Goal: Task Accomplishment & Management: Manage account settings

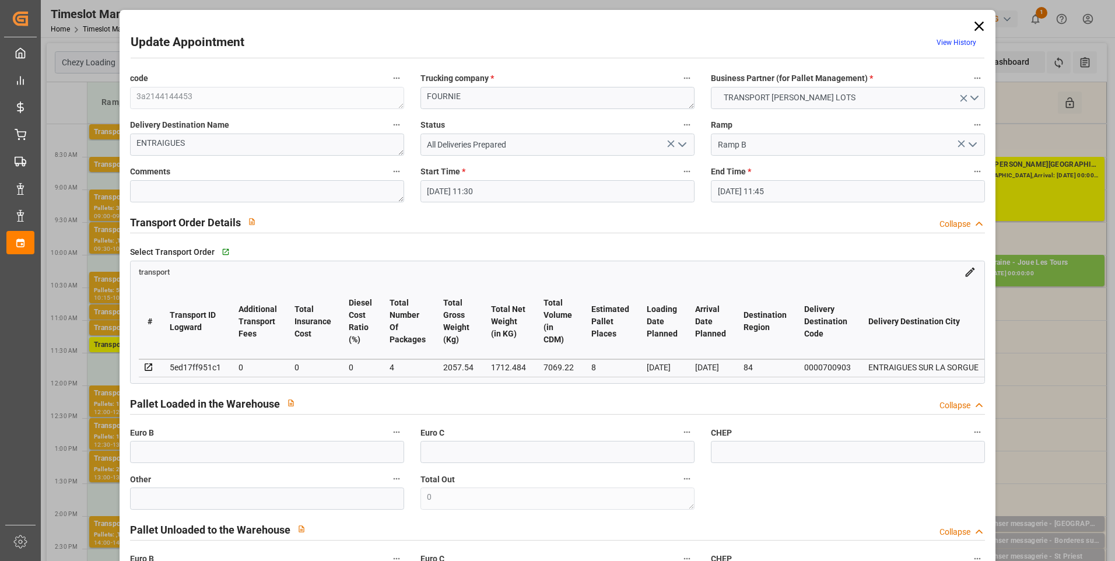
click at [979, 23] on icon at bounding box center [978, 26] width 9 height 9
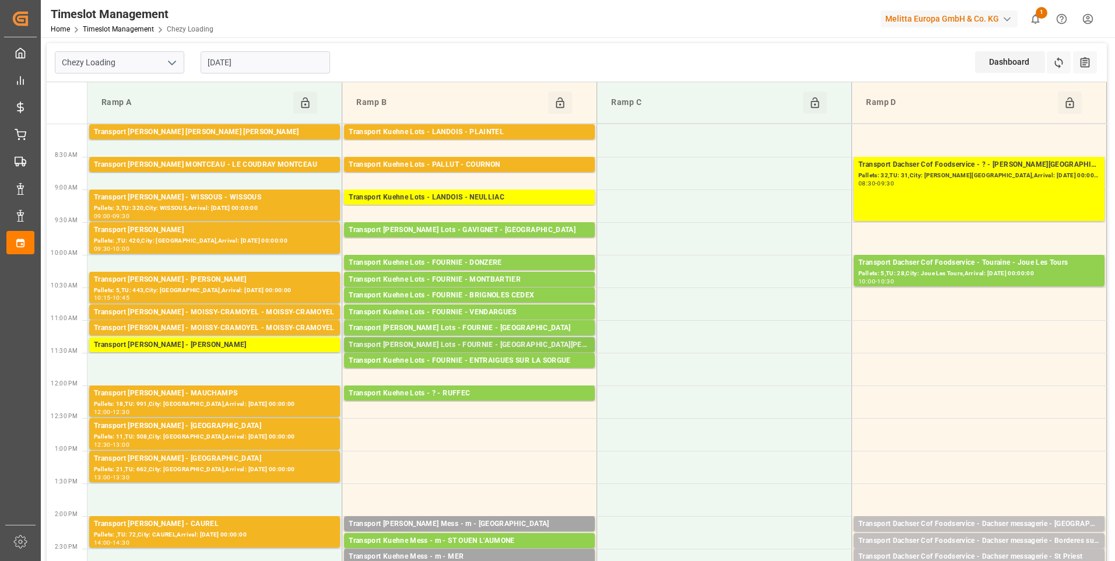
click at [509, 343] on div "Transport [PERSON_NAME] Lots - FOURNIE - [GEOGRAPHIC_DATA][PERSON_NAME]" at bounding box center [469, 345] width 241 height 12
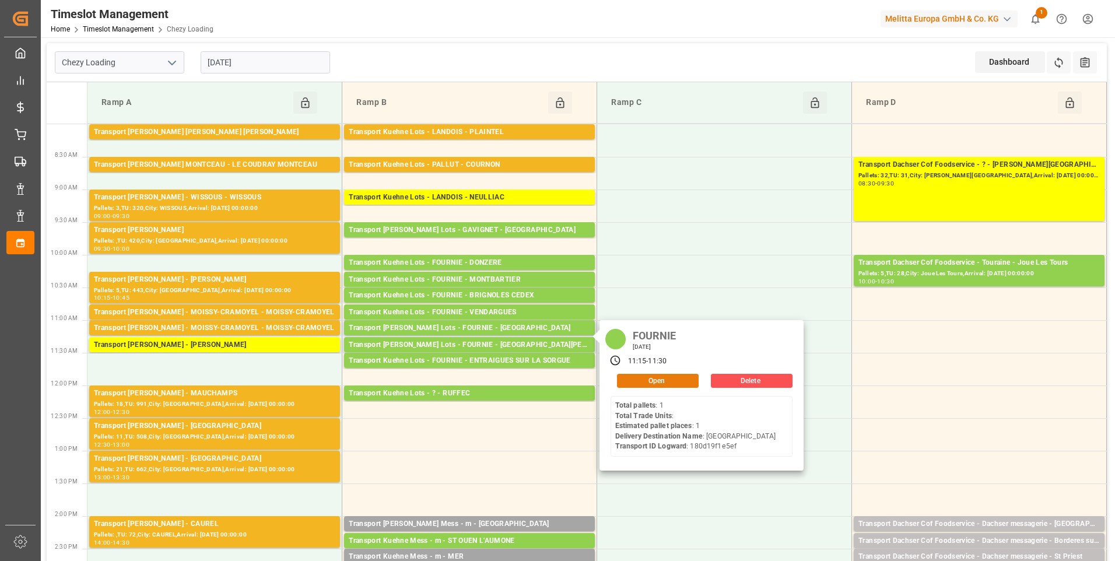
click at [641, 377] on button "Open" at bounding box center [658, 381] width 82 height 14
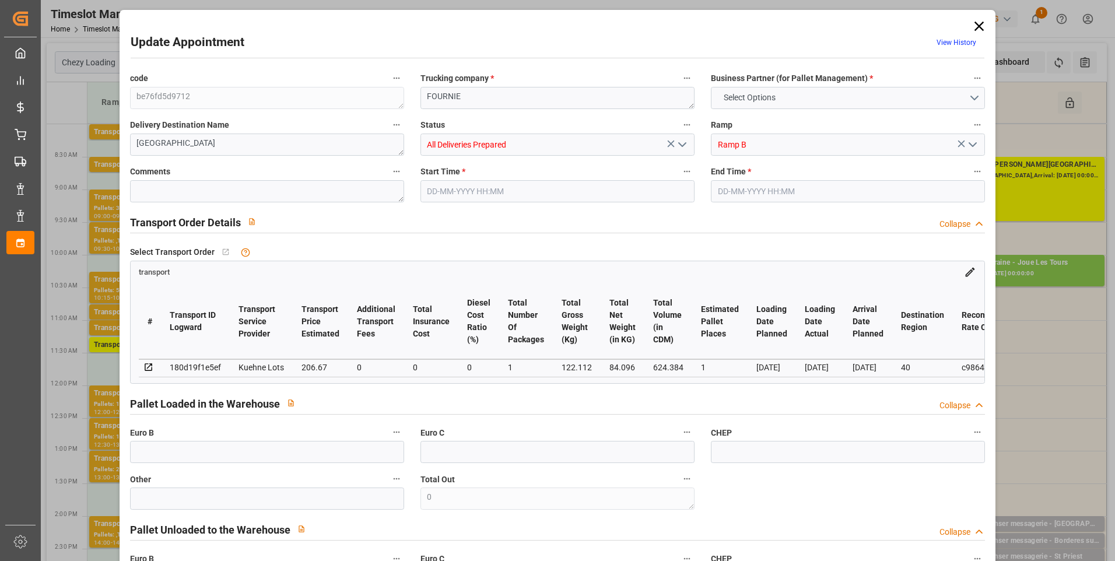
type input "1"
type input "206.67"
type input "0"
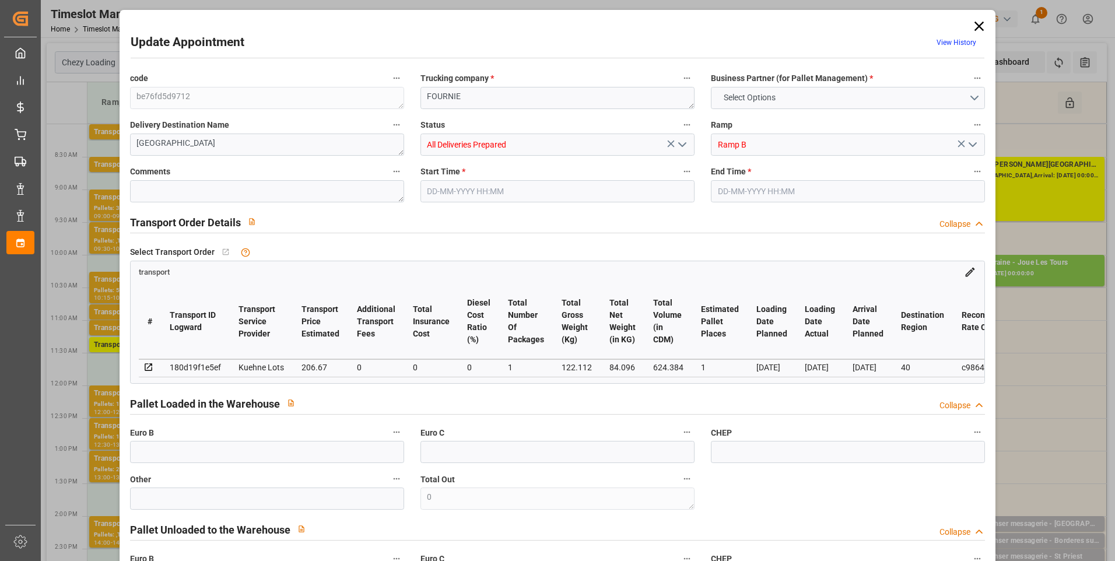
type input "206.67"
type input "0"
type input "1"
type input "84.096"
type input "150"
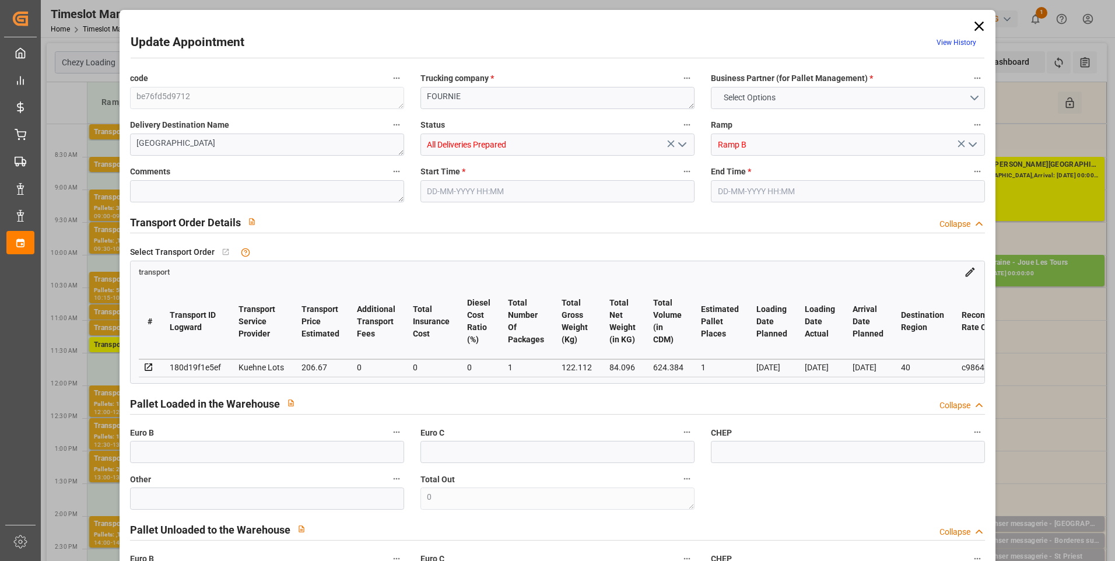
type input "624.384"
type input "40"
type input "1"
type input "0"
type input "1"
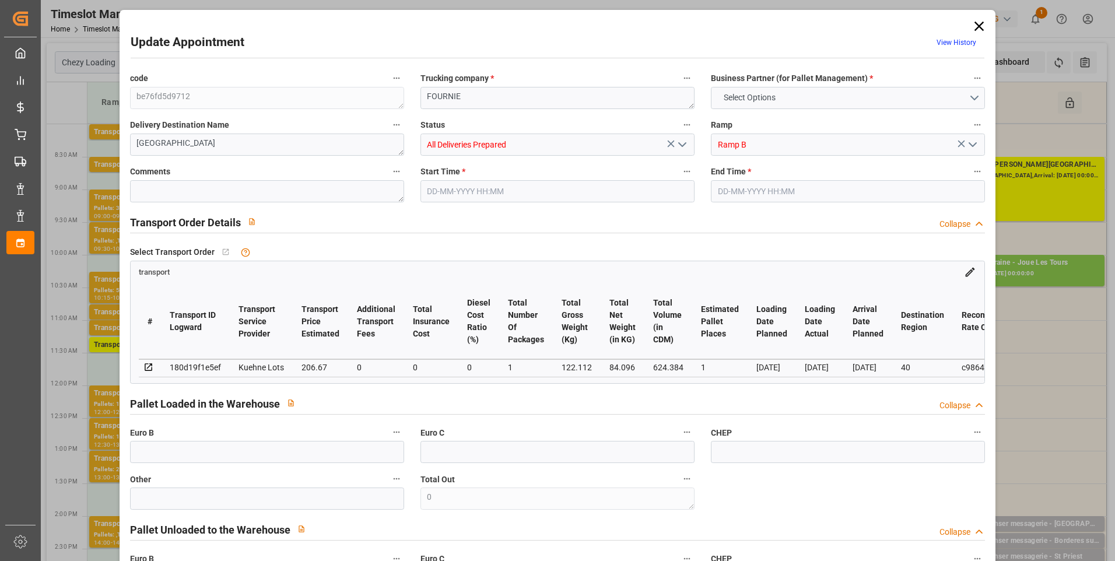
type input "101"
type input "122.112"
type input "0"
type input "4710.8598"
type input "0"
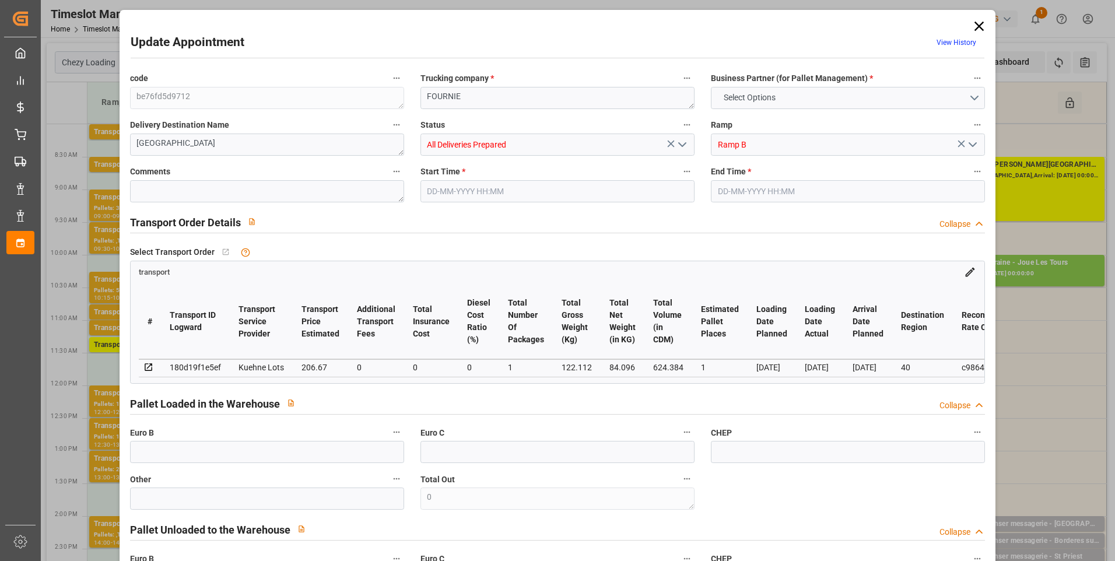
type input "0"
type input "21"
type input "35"
type input "[DATE] 11:15"
type input "[DATE] 11:30"
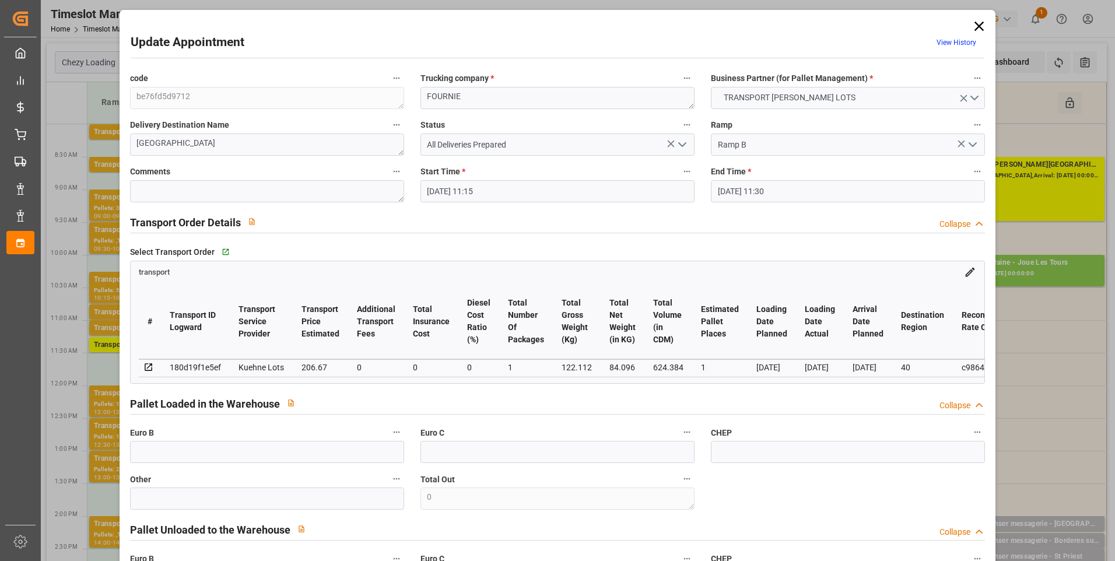
type input "[DATE] 13:11"
type input "[DATE] 11:18"
type input "[DATE]"
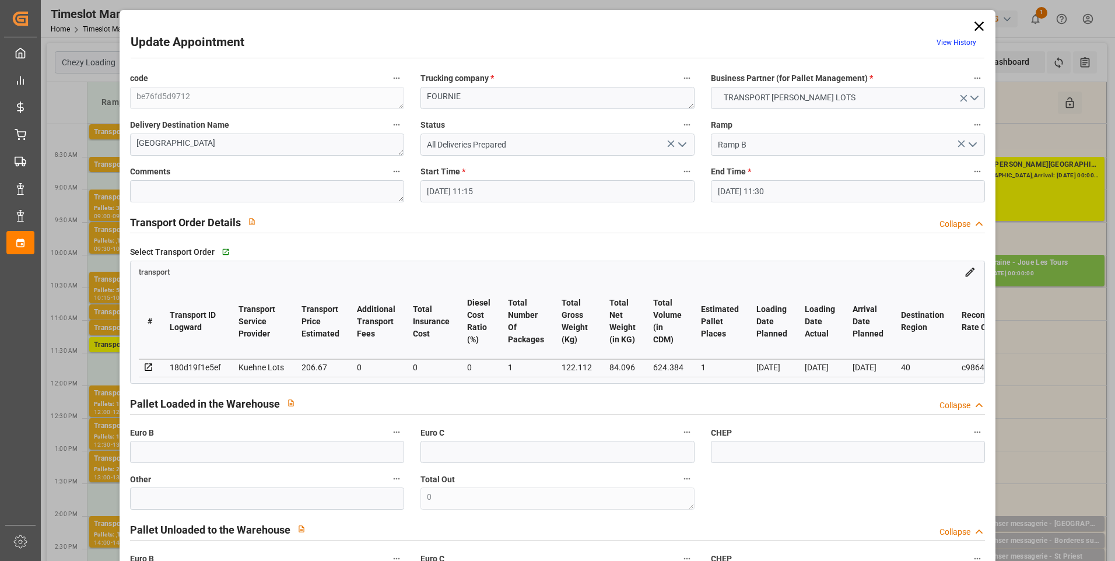
click at [683, 140] on icon "open menu" at bounding box center [682, 145] width 14 height 14
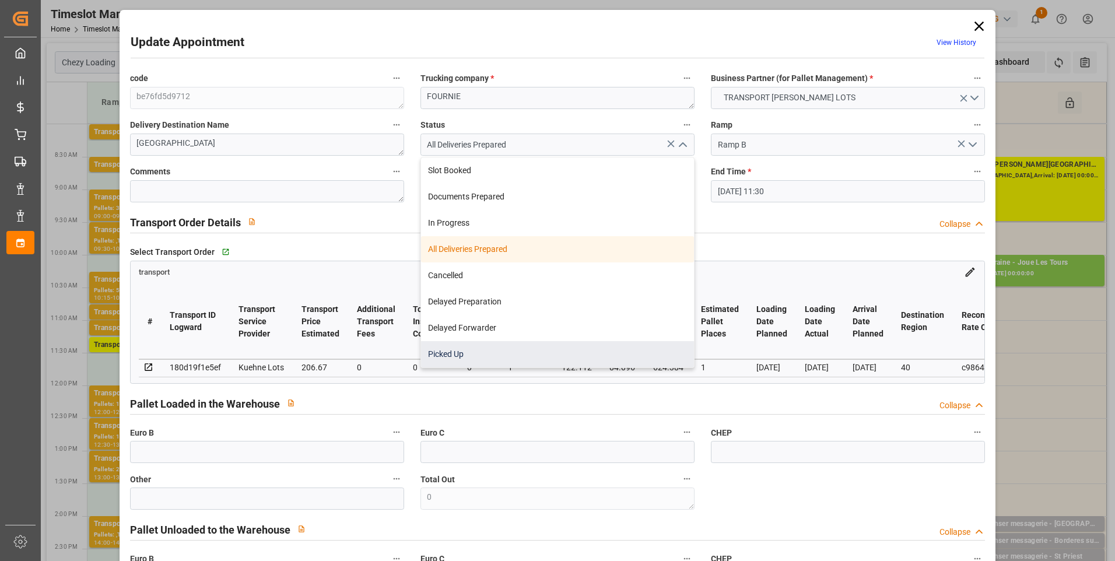
click at [456, 353] on div "Picked Up" at bounding box center [557, 354] width 273 height 26
type input "Picked Up"
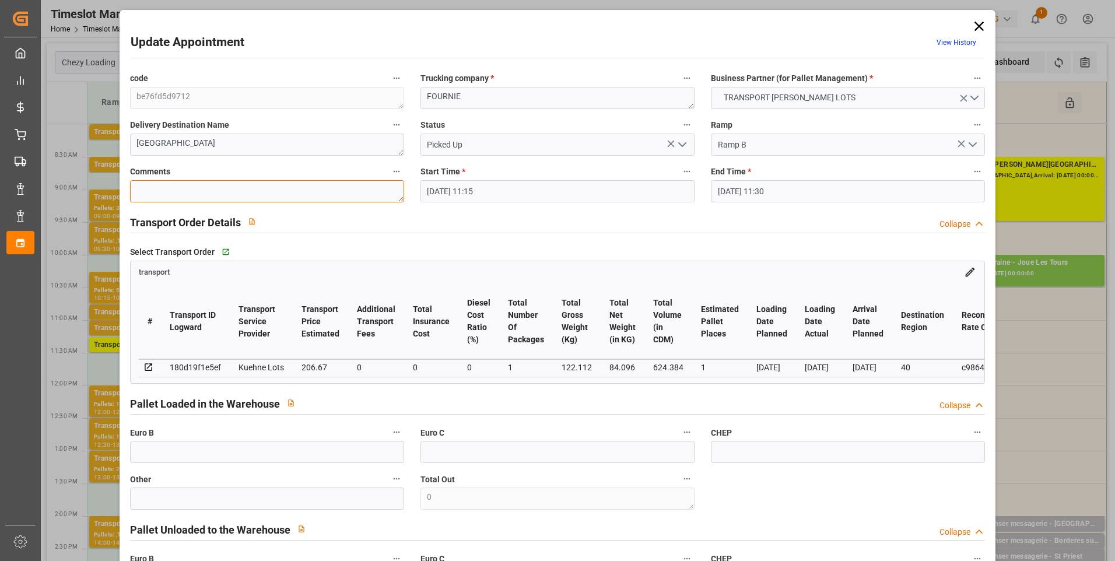
click at [154, 194] on textarea at bounding box center [267, 191] width 274 height 22
type textarea "ap 1"
click at [165, 450] on input "text" at bounding box center [267, 452] width 274 height 22
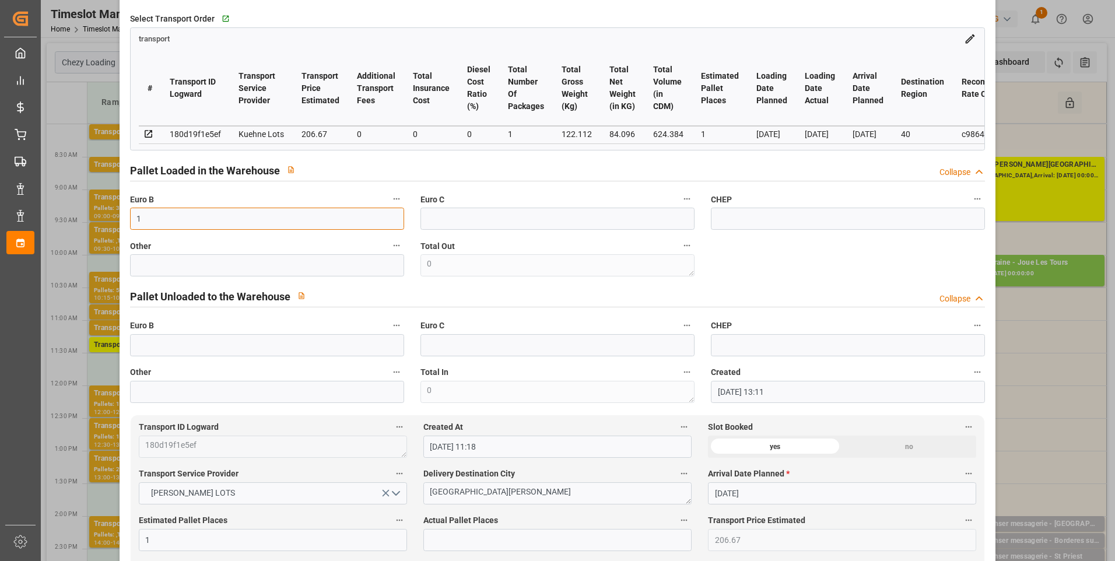
scroll to position [350, 0]
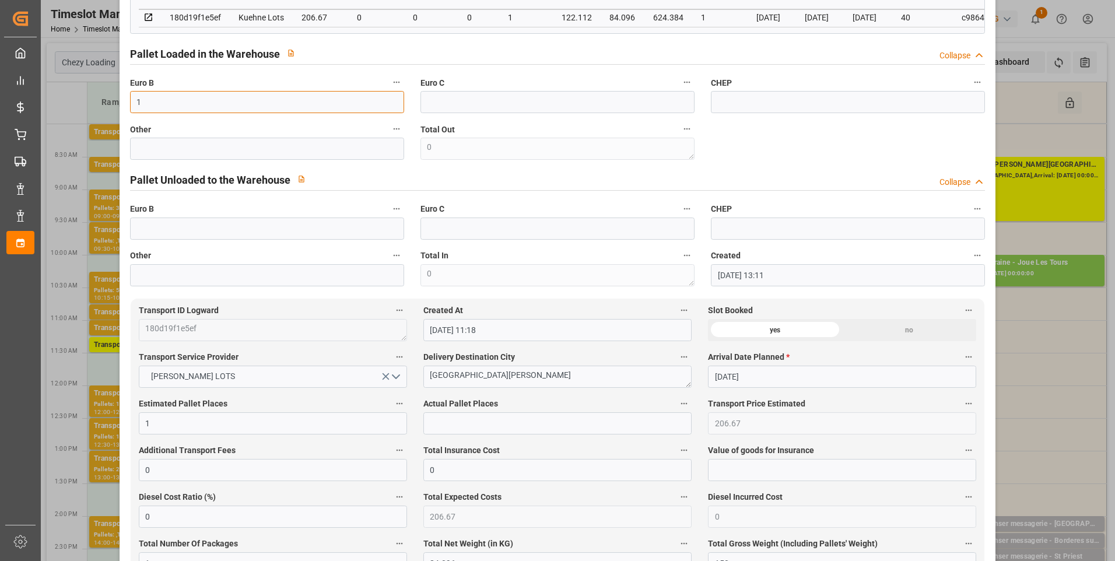
type input "1"
click at [443, 430] on input "text" at bounding box center [557, 423] width 268 height 22
type input "1"
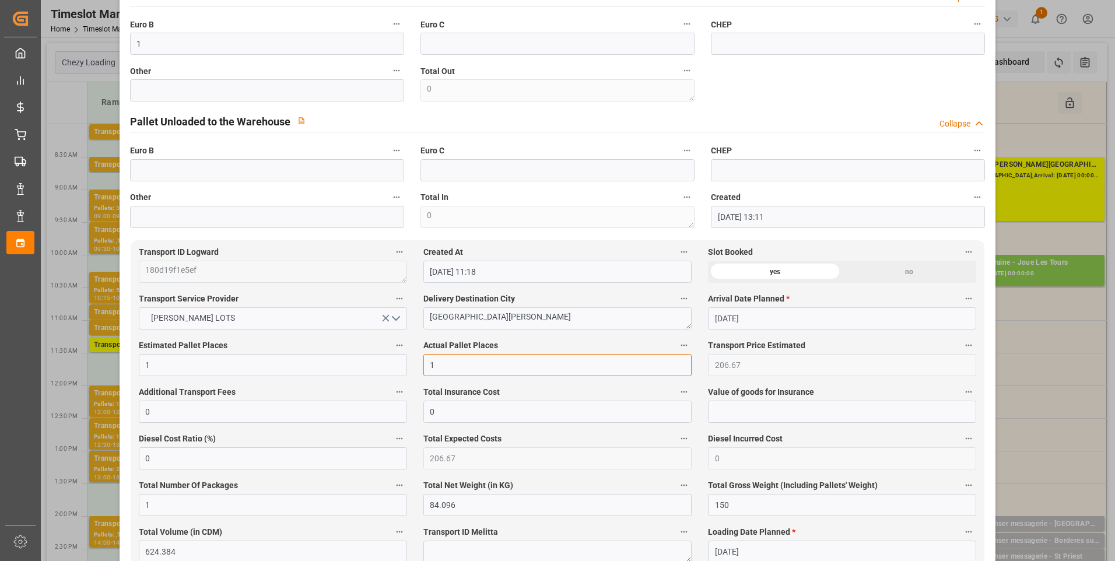
scroll to position [58, 0]
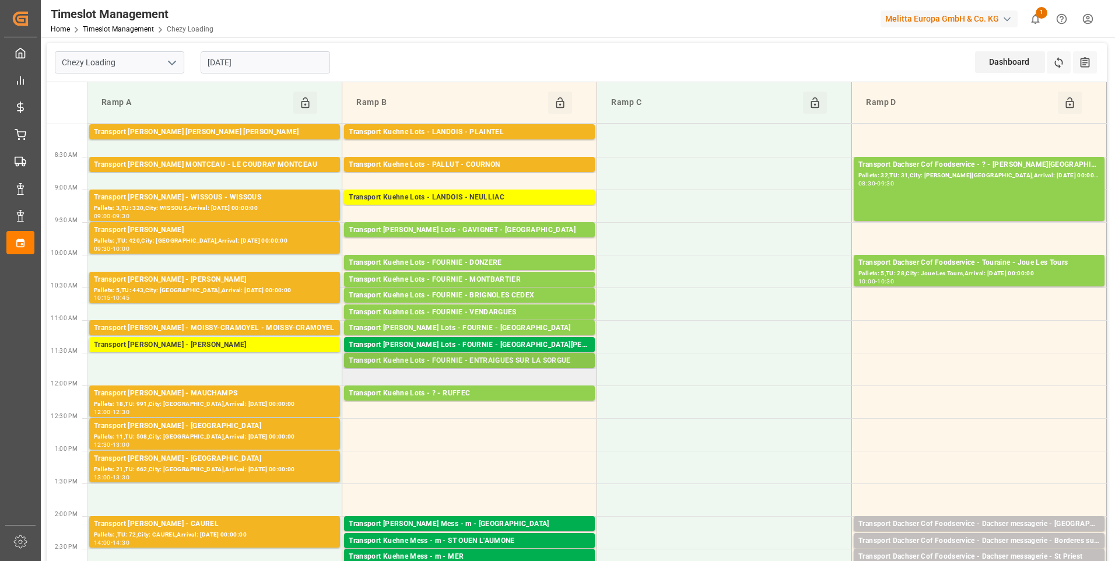
click at [485, 363] on div "Transport Kuehne Lots - FOURNIE - ENTRAIGUES SUR LA SORGUE" at bounding box center [469, 361] width 241 height 12
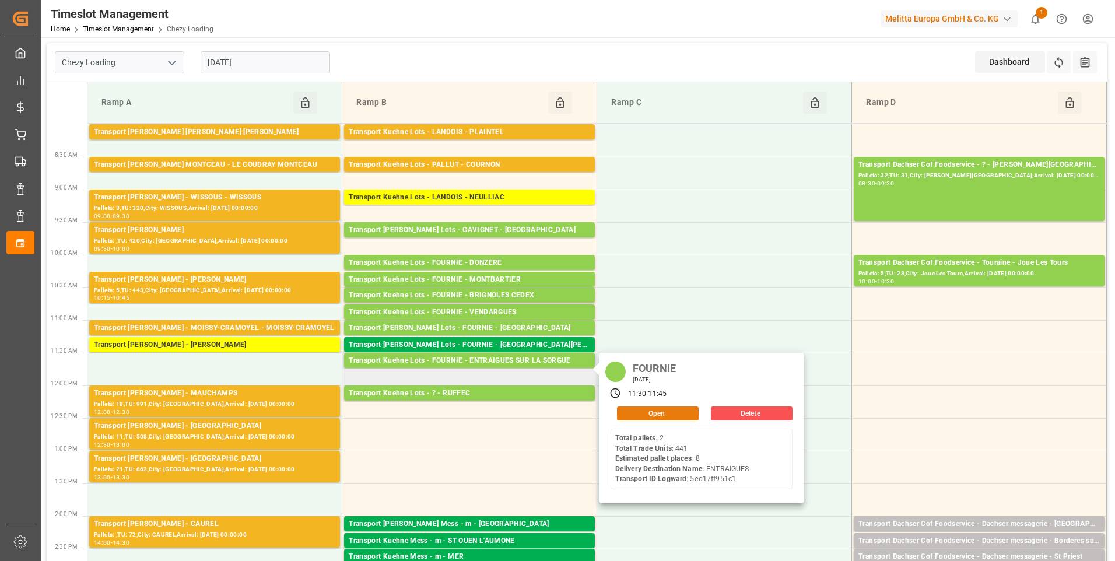
click at [646, 414] on button "Open" at bounding box center [658, 413] width 82 height 14
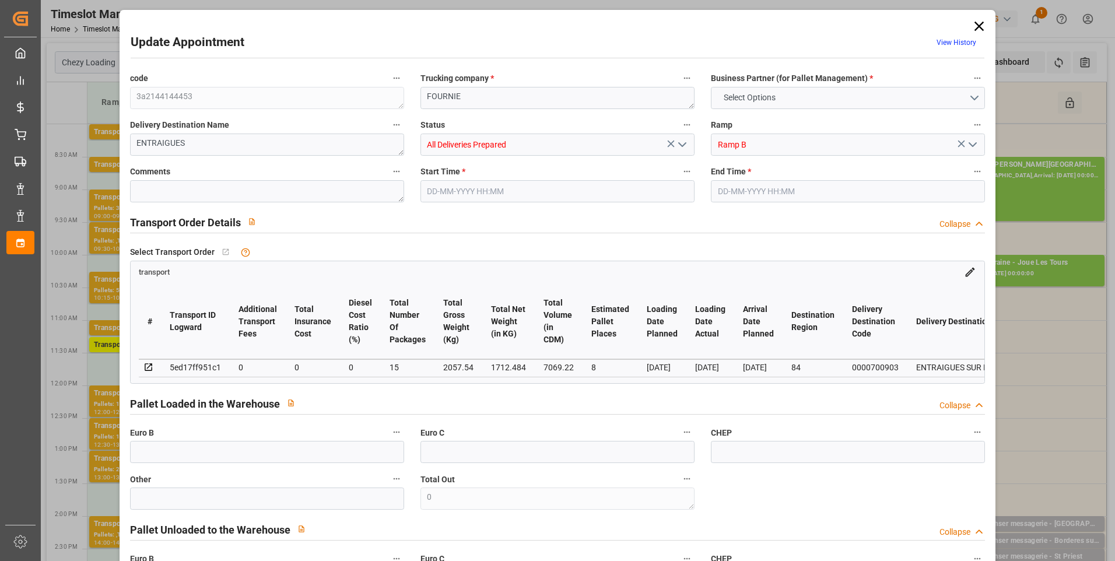
type input "8"
type input "0"
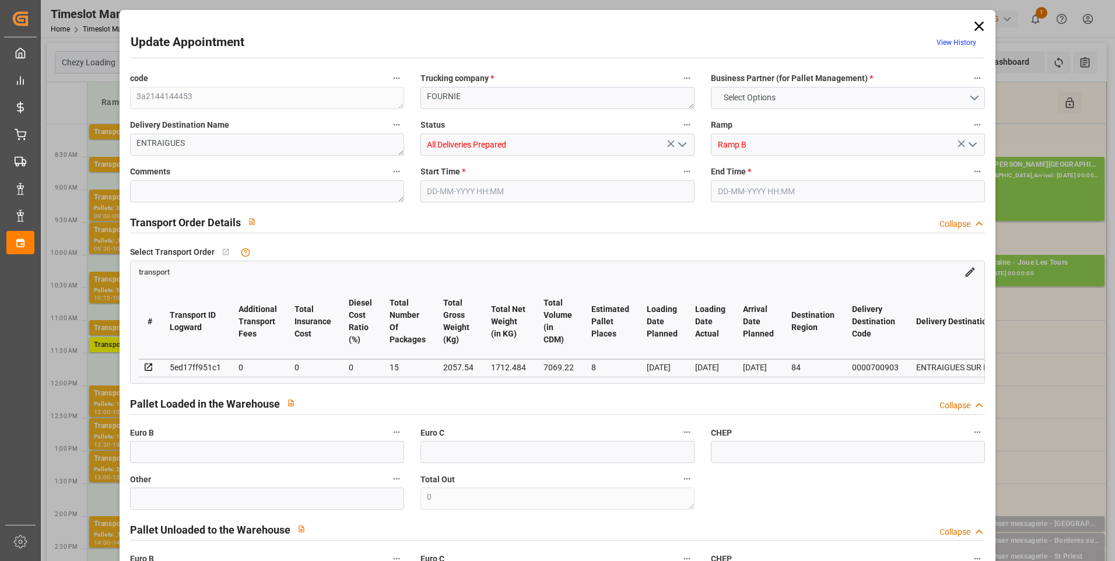
type input "15"
type input "1712.484"
type input "2450.716"
type input "7069.22"
type input "84"
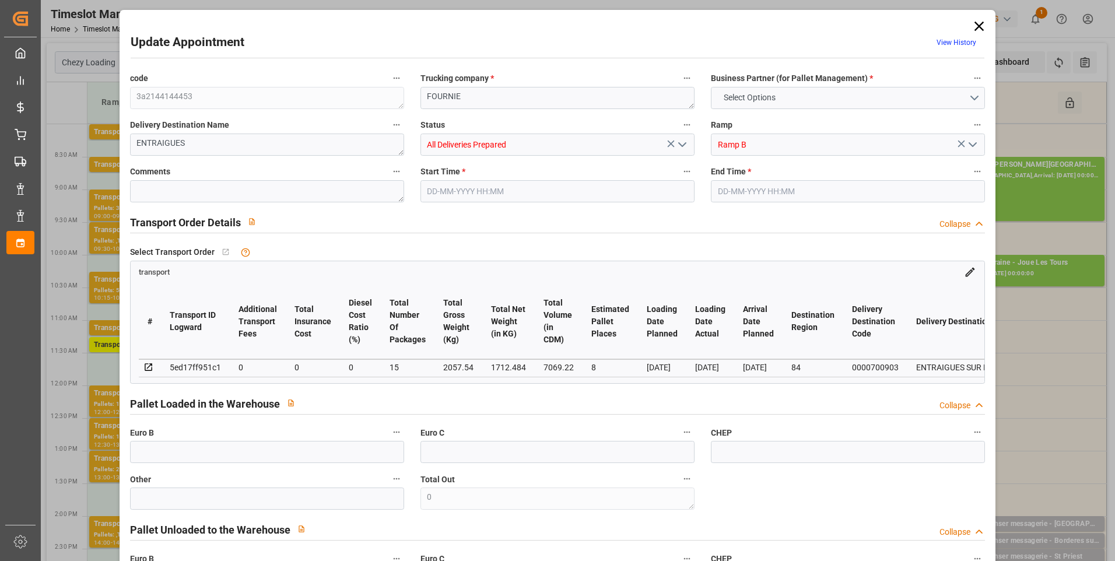
type input "2"
type input "441"
type input "15"
type input "101"
type input "2057.54"
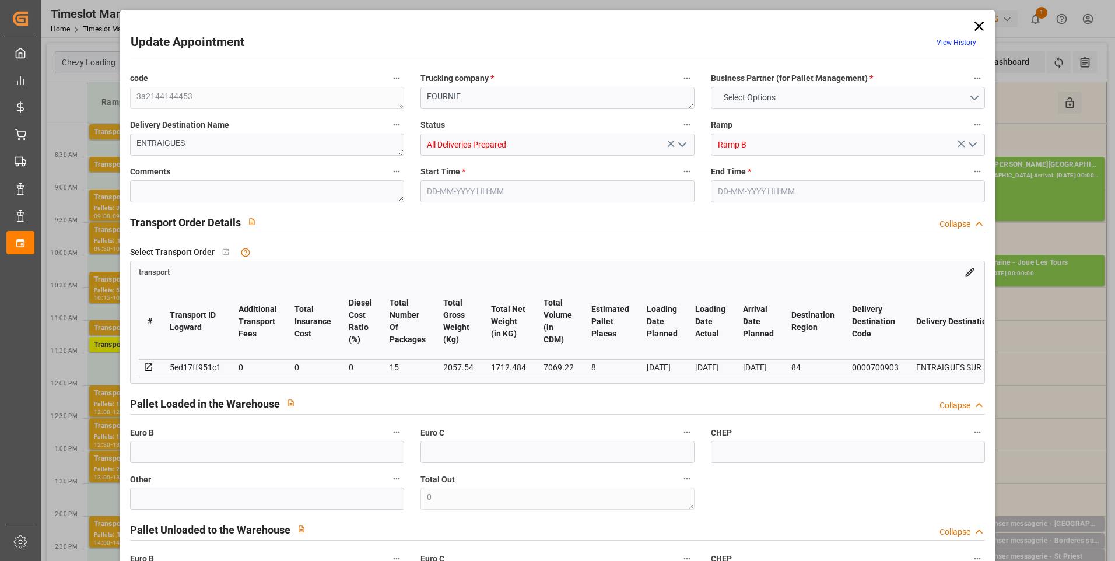
type input "0"
type input "4710.8598"
type input "0"
type input "21"
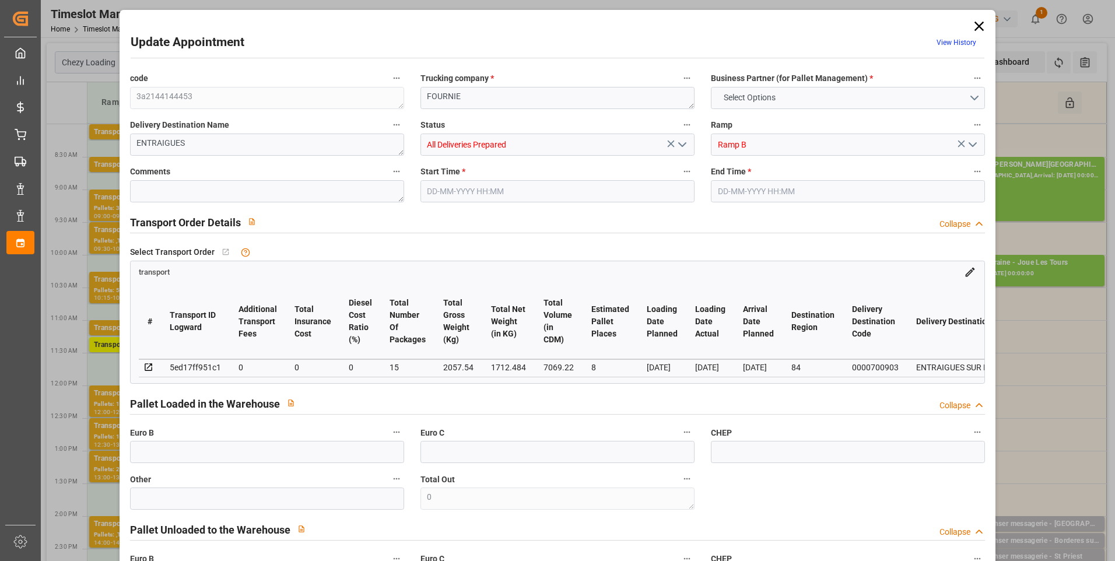
type input "35"
type input "[DATE] 11:30"
type input "[DATE] 11:45"
type input "[DATE] 14:01"
type input "[DATE] 11:25"
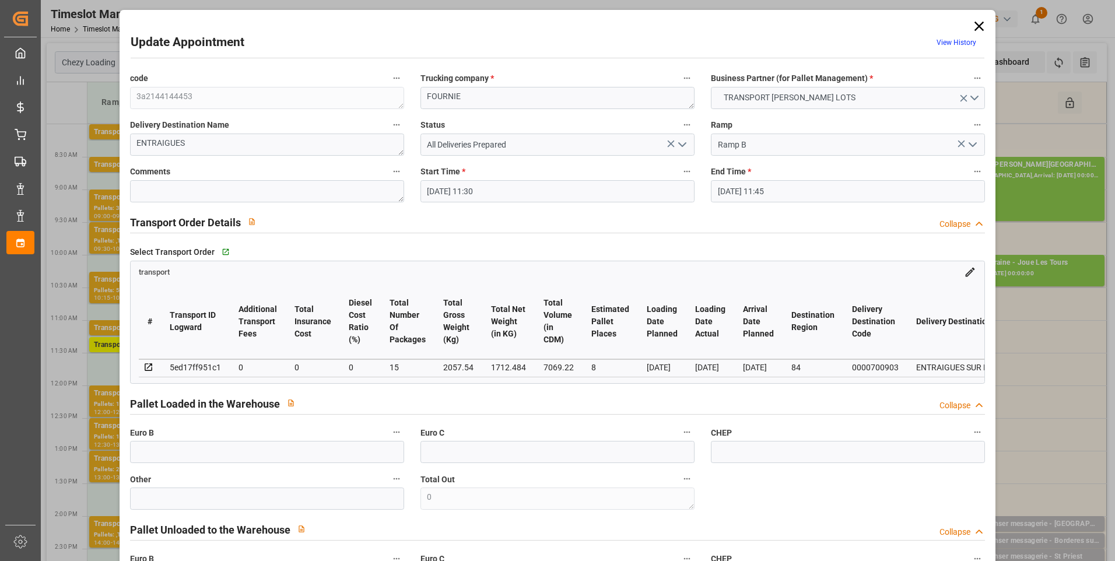
type input "[DATE]"
click at [681, 141] on icon "open menu" at bounding box center [682, 145] width 14 height 14
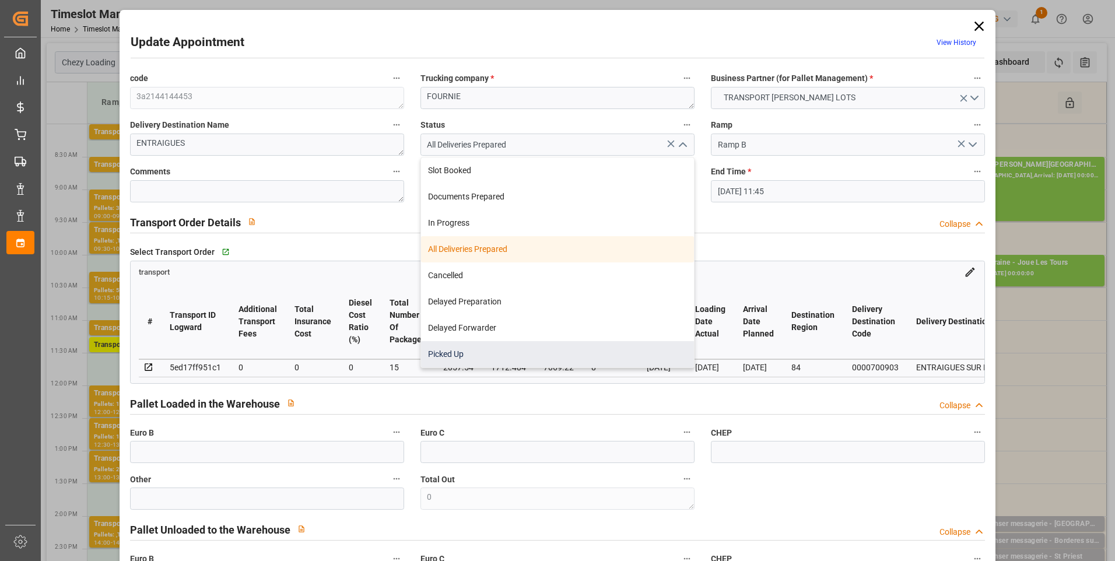
click at [461, 352] on div "Picked Up" at bounding box center [557, 354] width 273 height 26
type input "Picked Up"
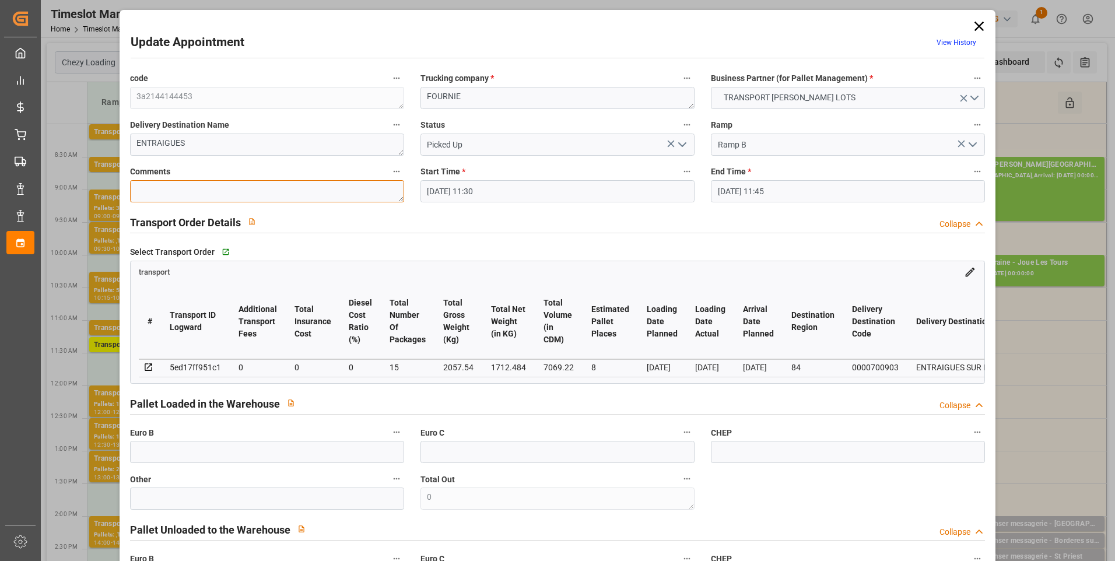
click at [166, 193] on textarea at bounding box center [267, 191] width 274 height 22
type textarea "ap 7"
click at [675, 142] on icon "open menu" at bounding box center [682, 145] width 14 height 14
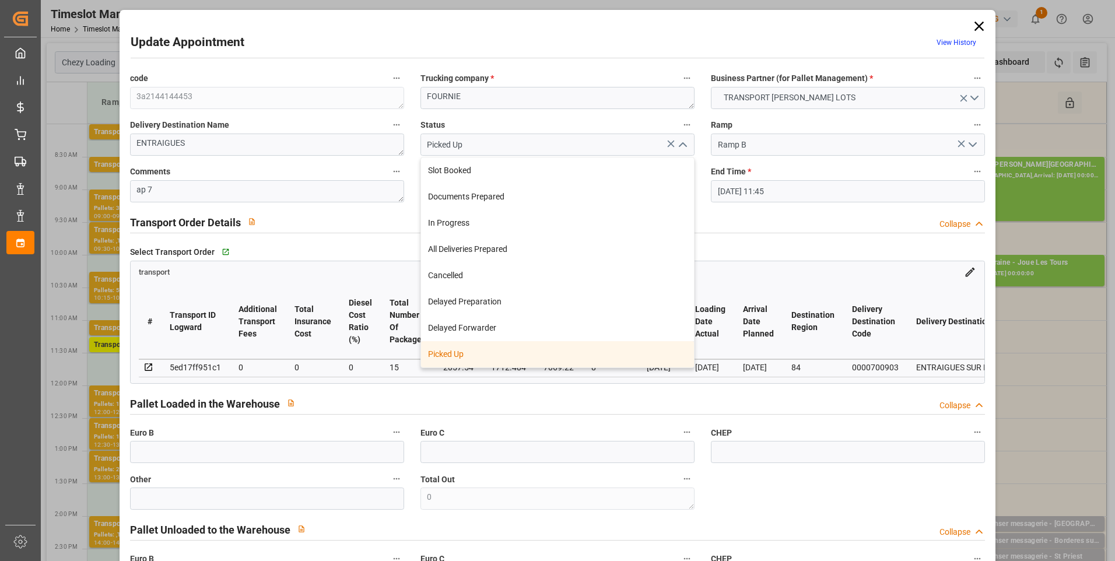
drag, startPoint x: 498, startPoint y: 356, endPoint x: 484, endPoint y: 360, distance: 14.6
click at [497, 356] on div "Picked Up" at bounding box center [557, 354] width 273 height 26
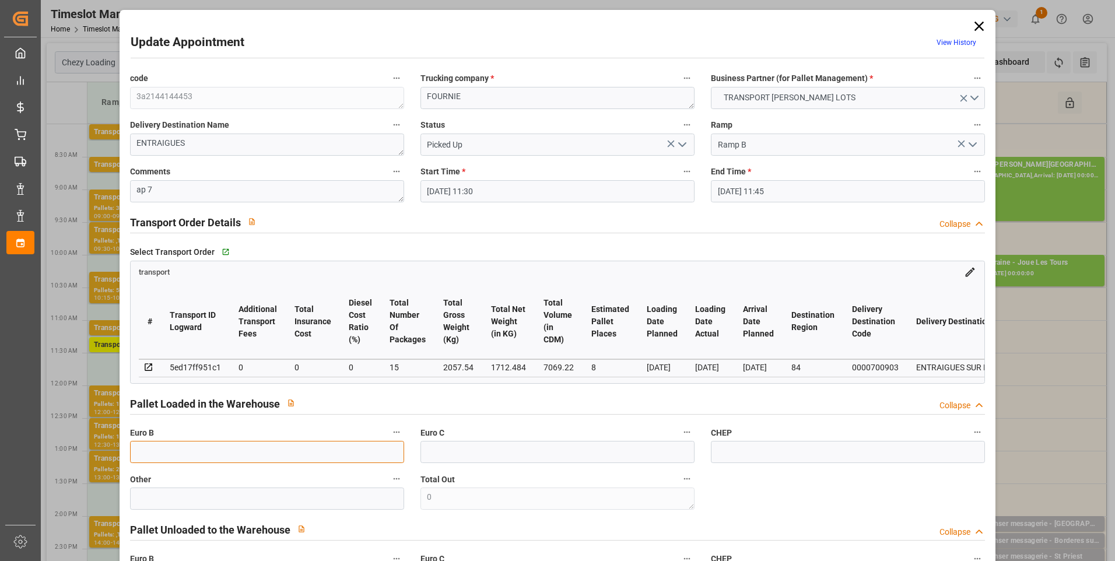
click at [167, 463] on input "text" at bounding box center [267, 452] width 274 height 22
type input "14"
click at [490, 399] on div "Pallet Loaded in the Warehouse Collapse" at bounding box center [557, 403] width 855 height 22
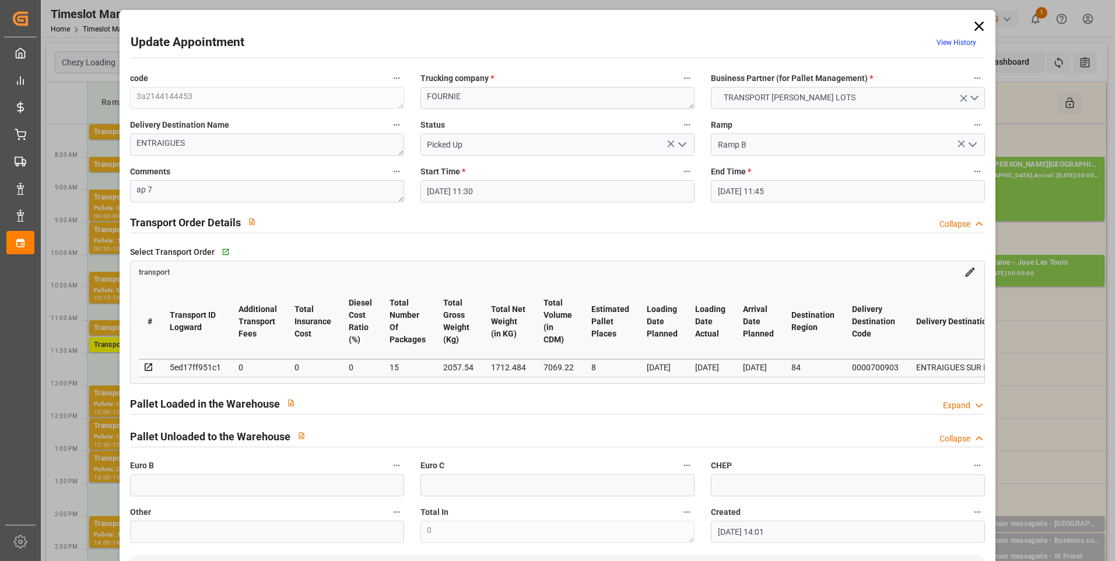
click at [978, 407] on icon at bounding box center [979, 405] width 12 height 12
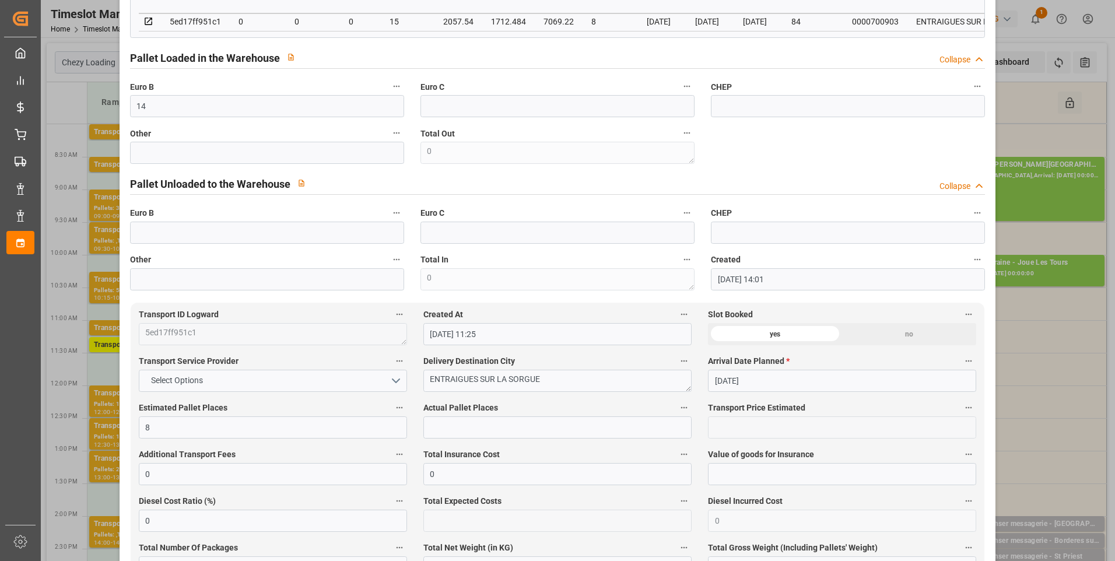
scroll to position [466, 0]
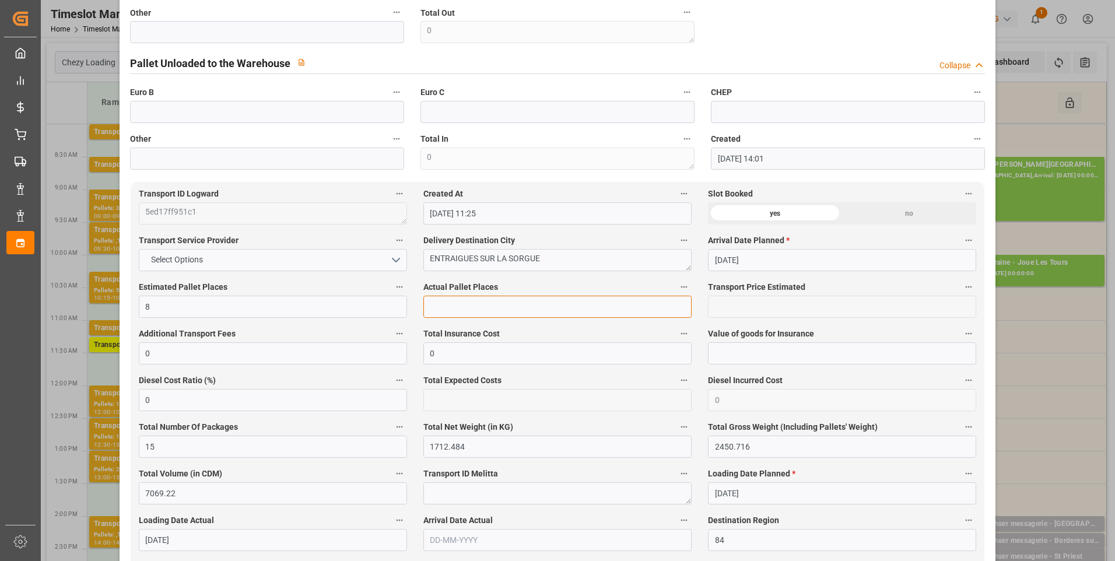
click at [432, 310] on input "text" at bounding box center [557, 307] width 268 height 22
type input "7"
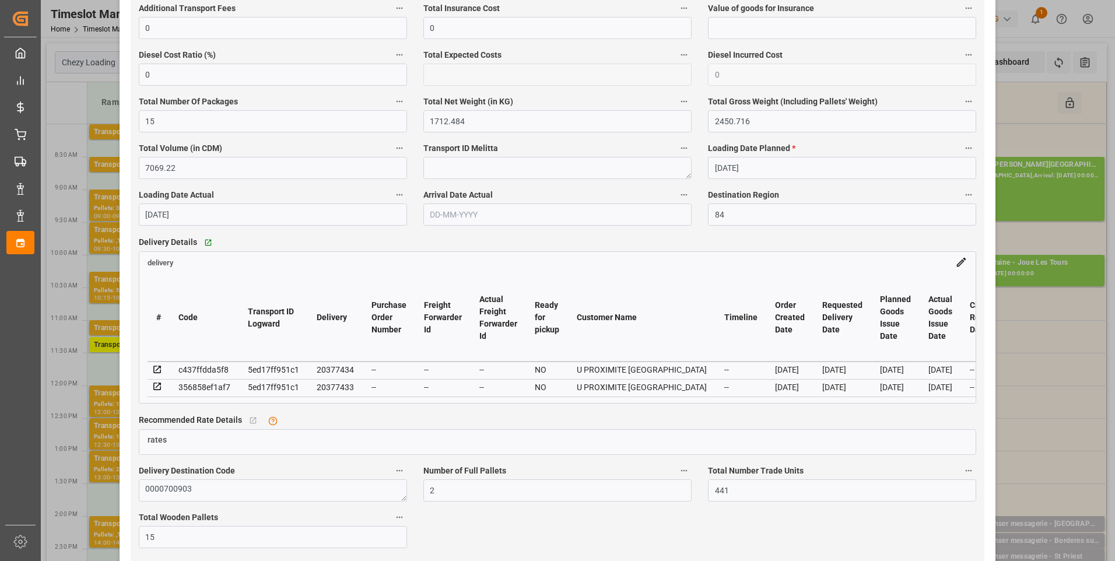
scroll to position [933, 0]
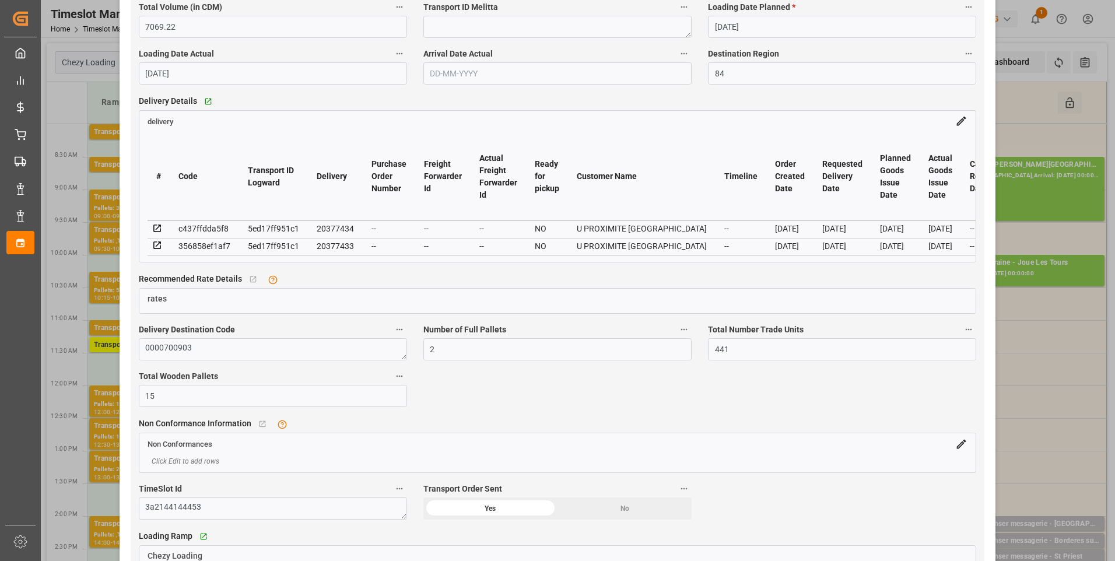
click at [156, 248] on icon at bounding box center [157, 245] width 10 height 10
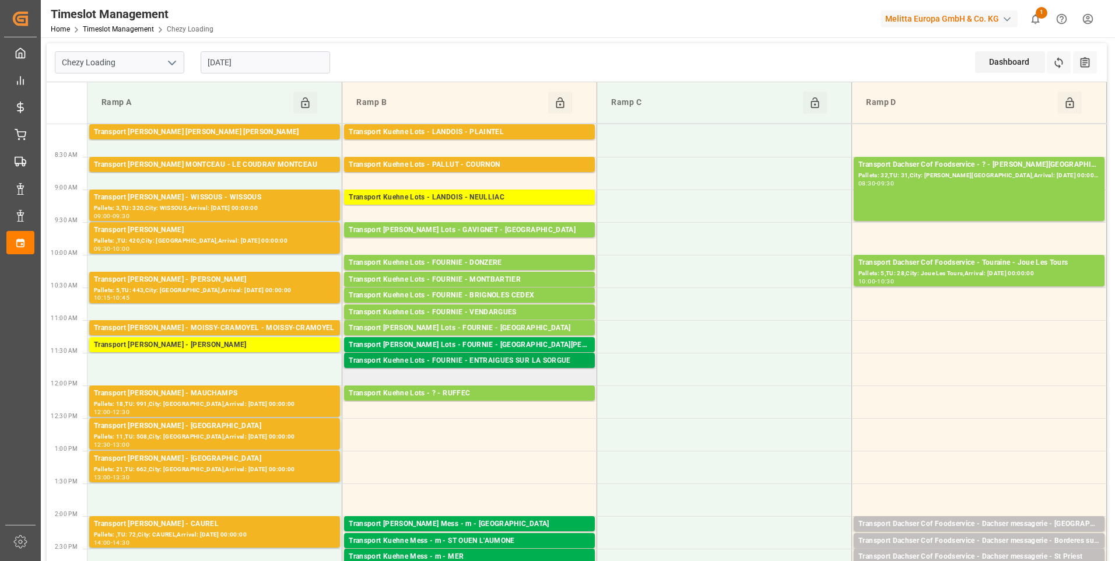
click at [530, 359] on div "Transport Kuehne Lots - FOURNIE - ENTRAIGUES SUR LA SORGUE" at bounding box center [469, 361] width 241 height 12
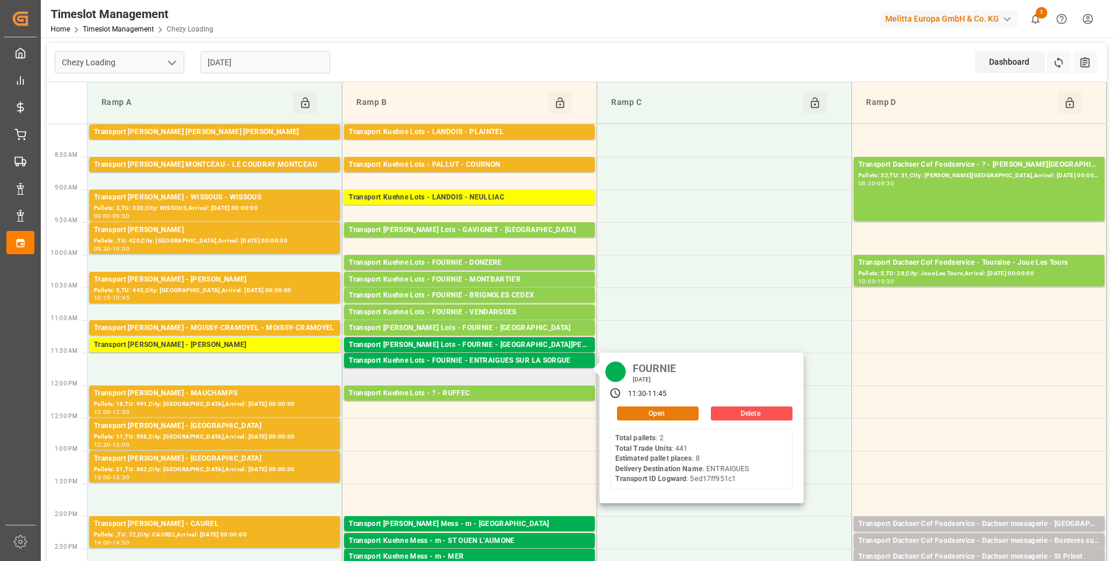
click at [666, 413] on button "Open" at bounding box center [658, 413] width 82 height 14
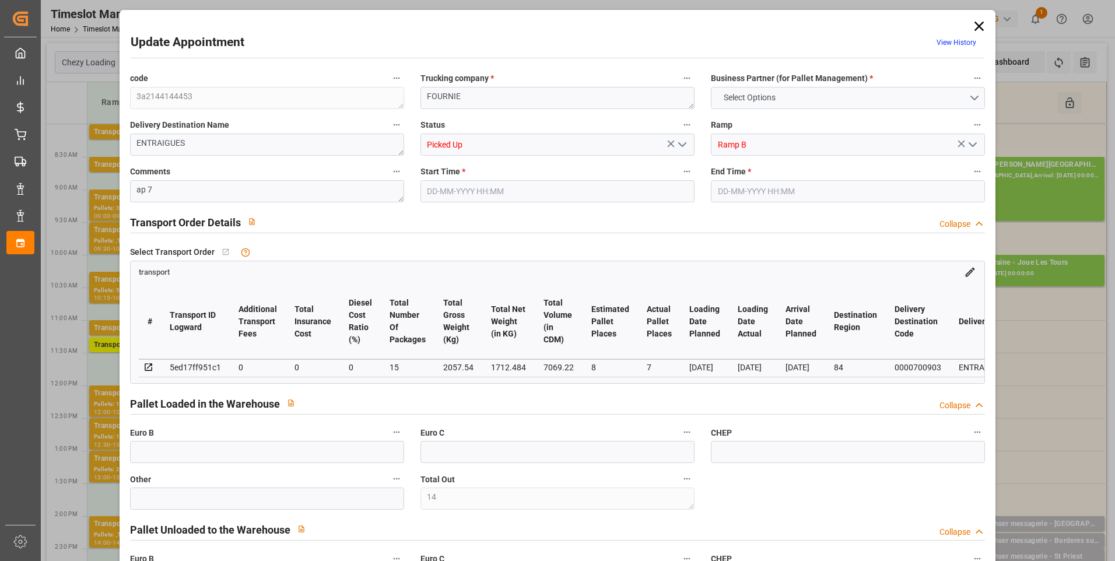
type input "14"
type input "8"
type input "7"
type input "0"
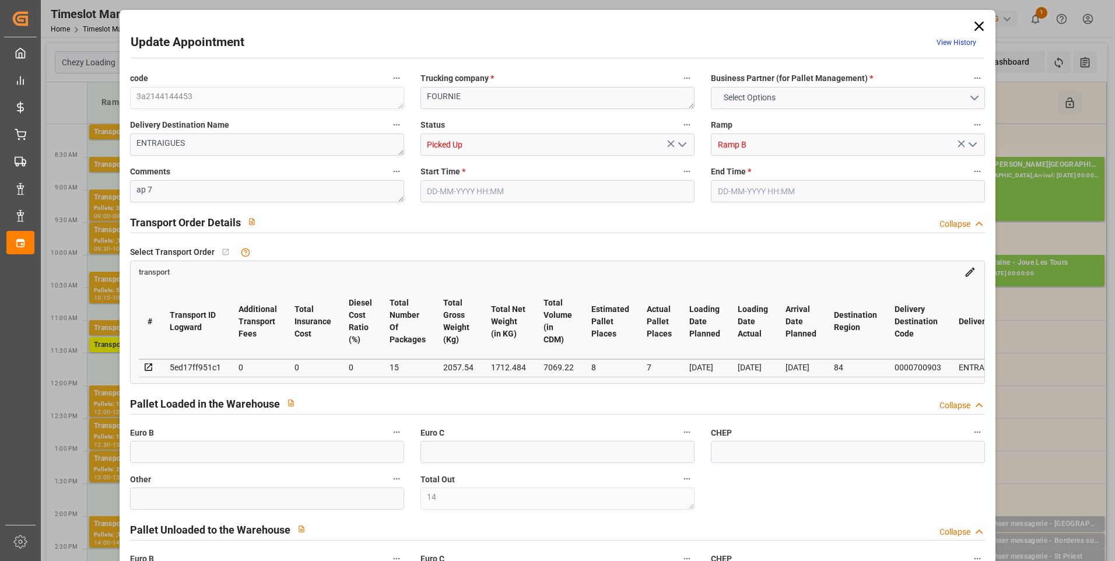
type input "0"
type input "15"
type input "1712.484"
type input "2450.716"
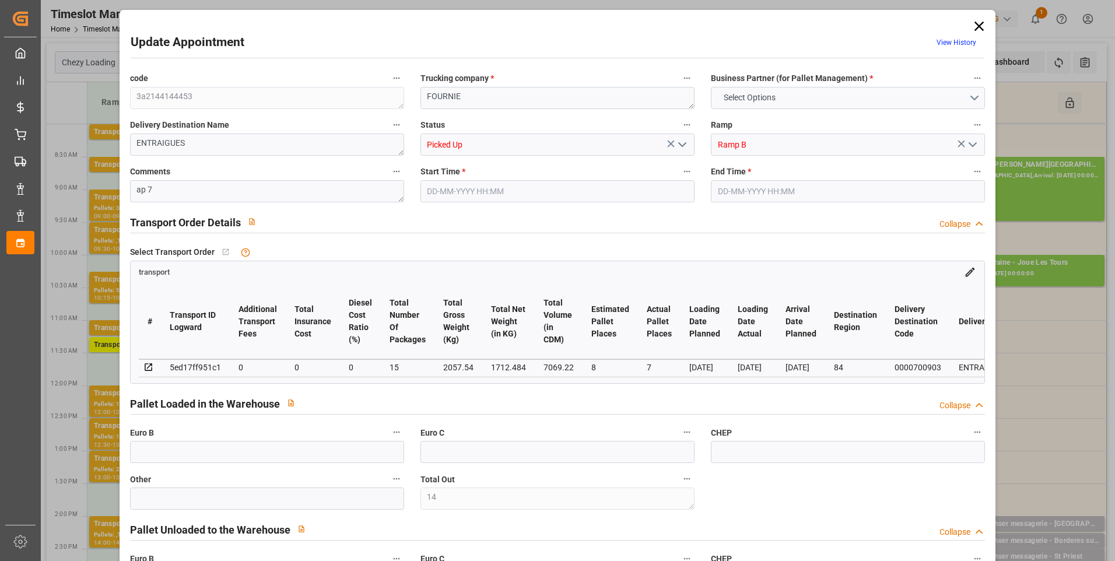
type input "7069.22"
type input "84"
type input "2"
type input "441"
type input "14"
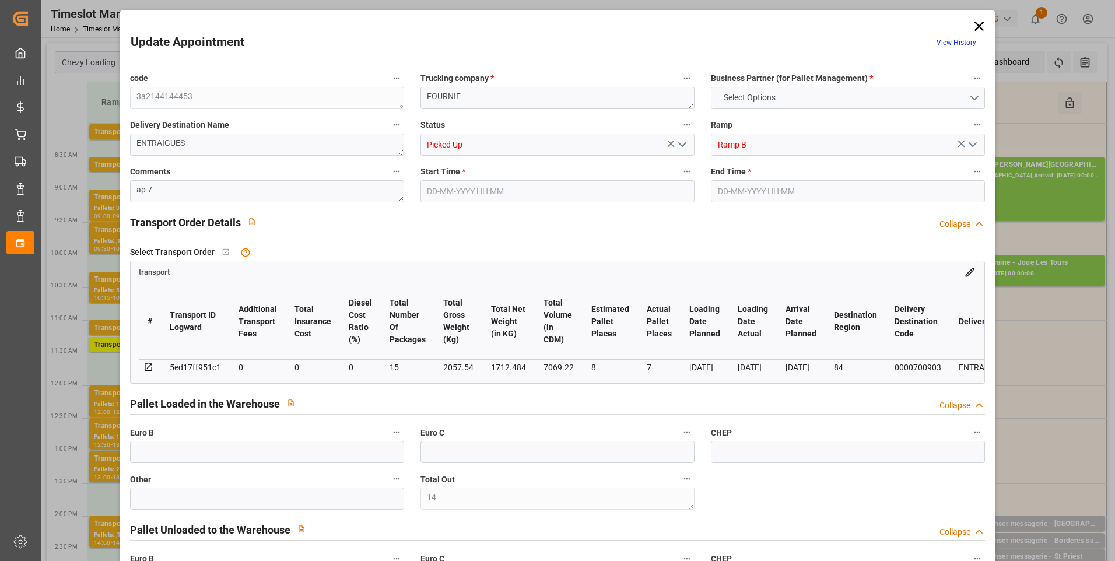
type input "101"
type input "2057.54"
type input "0"
type input "10767.6795"
type input "0"
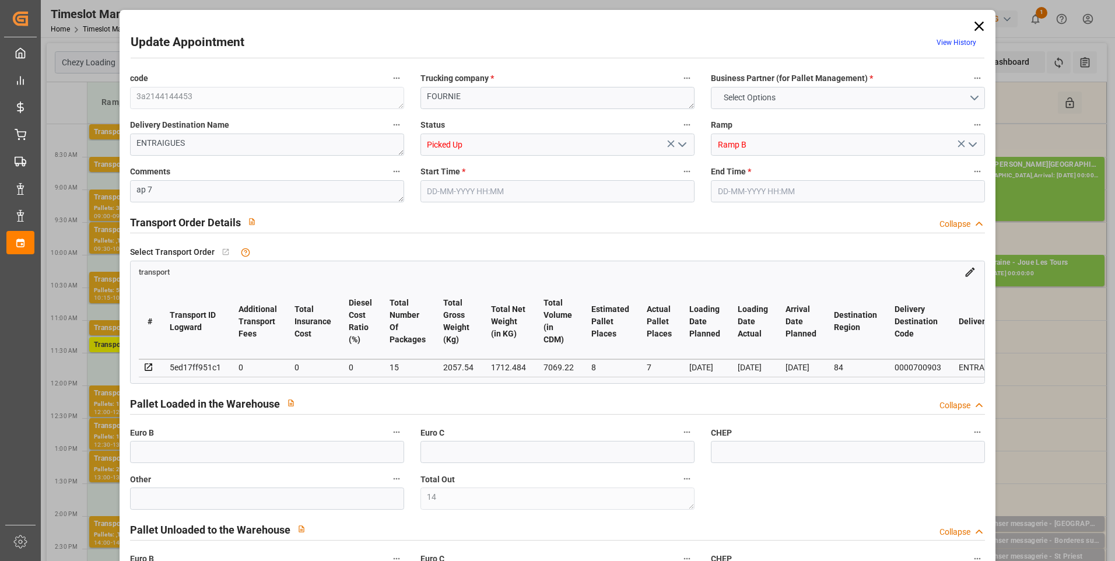
type input "0"
type input "21"
type input "80"
type input "[DATE] 11:30"
type input "[DATE] 11:45"
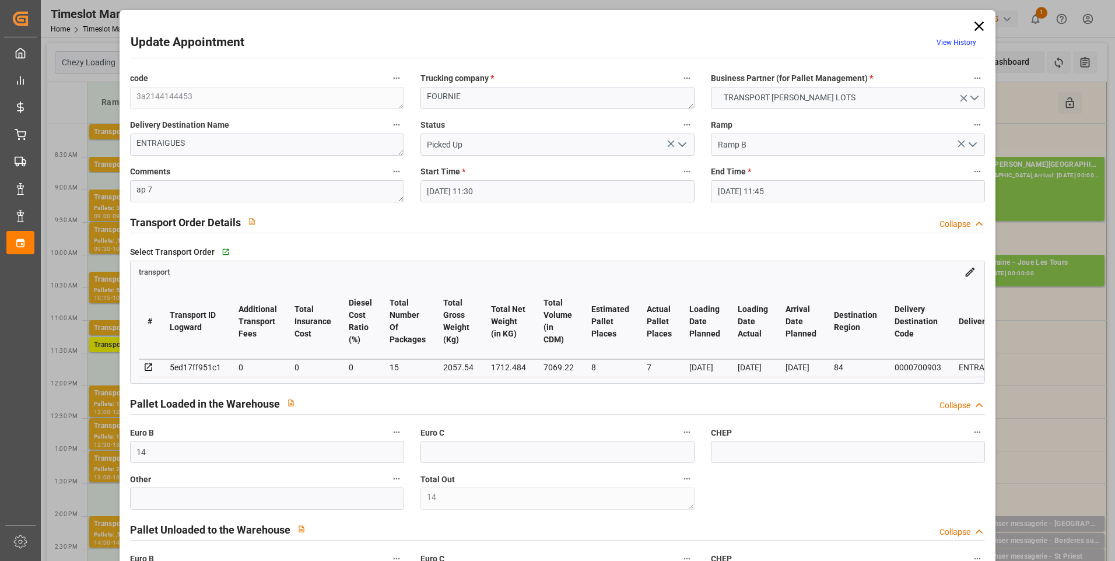
type input "[DATE] 14:01"
type input "[DATE] 11:25"
type input "[DATE]"
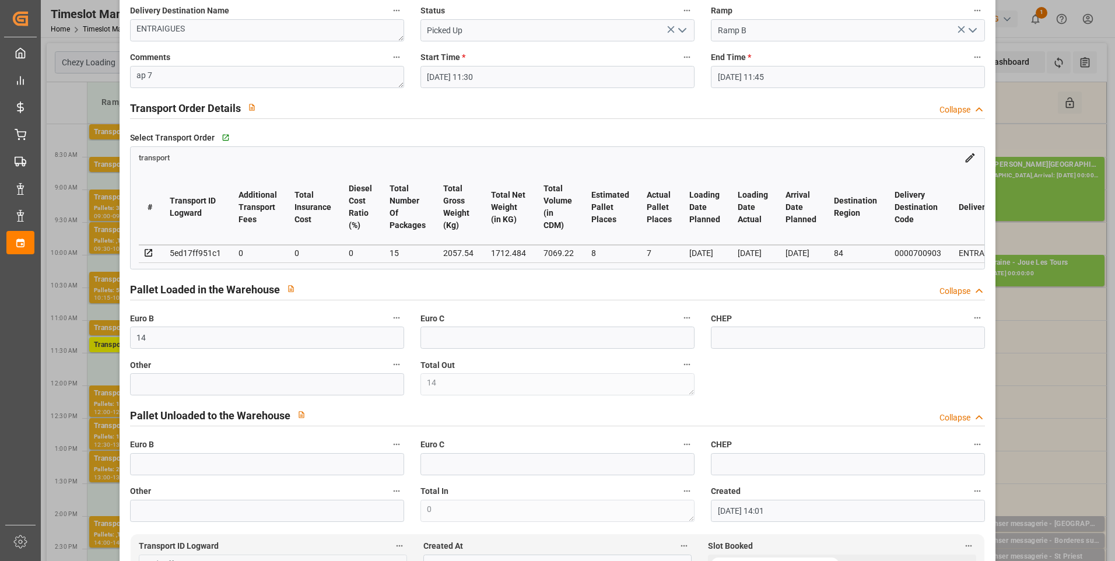
scroll to position [0, 0]
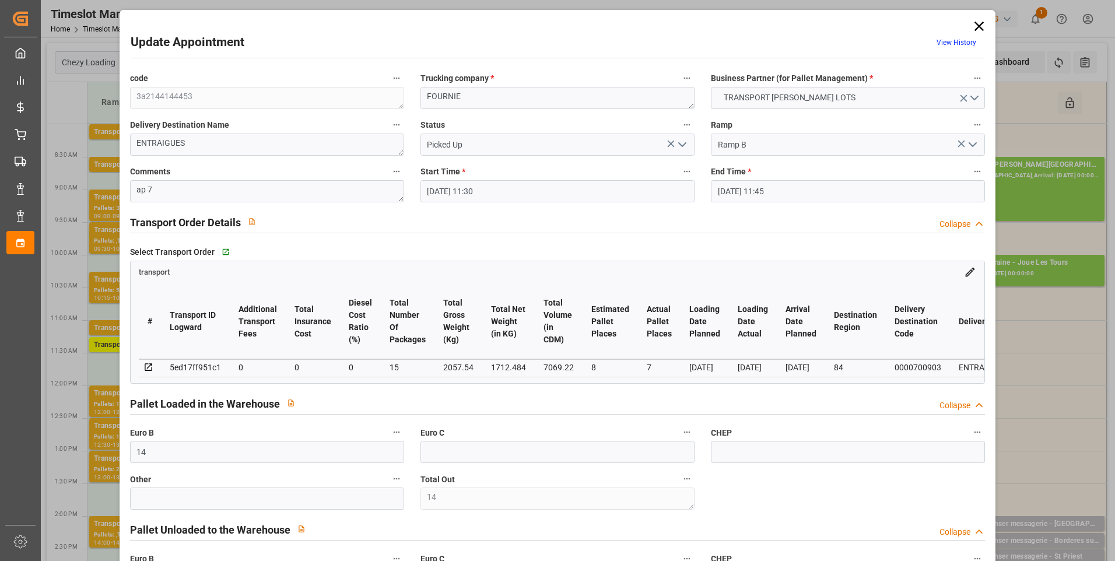
click at [976, 26] on icon at bounding box center [979, 26] width 16 height 16
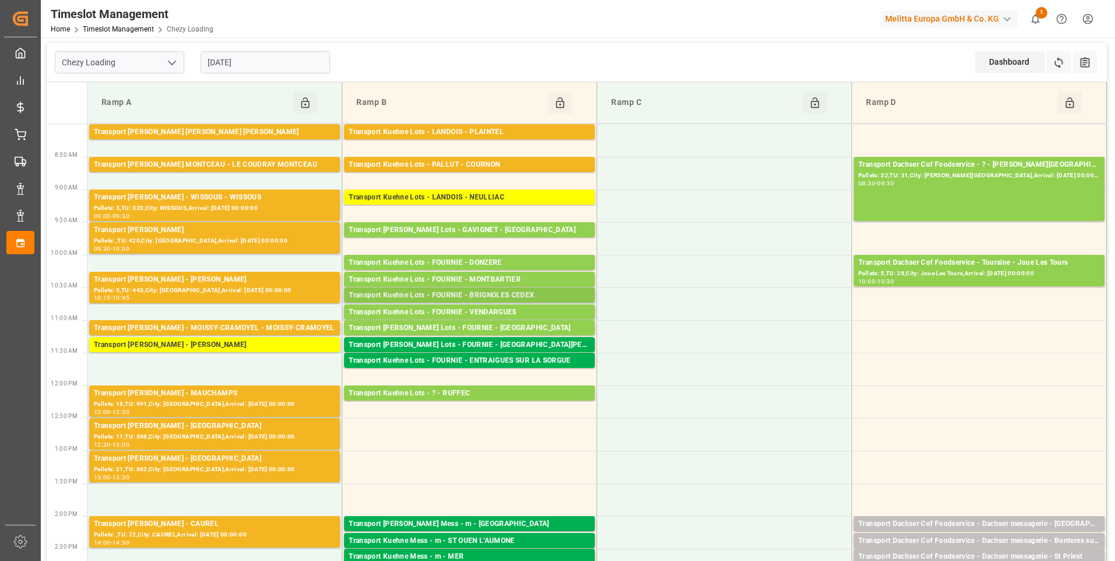
click at [511, 296] on div "Transport Kuehne Lots - FOURNIE - BRIGNOLES CEDEX" at bounding box center [469, 296] width 241 height 12
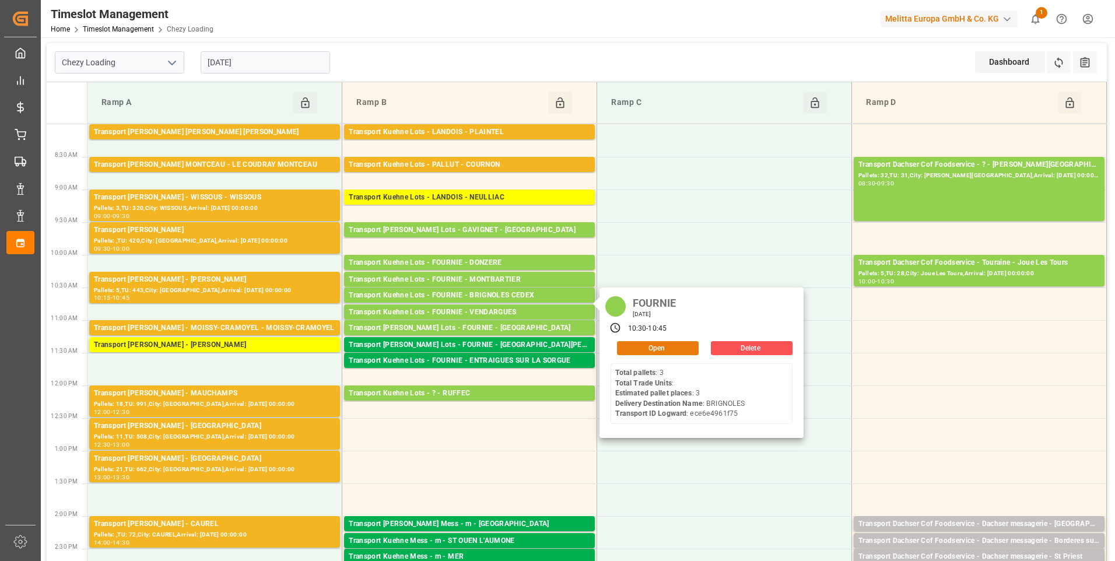
click at [665, 350] on button "Open" at bounding box center [658, 348] width 82 height 14
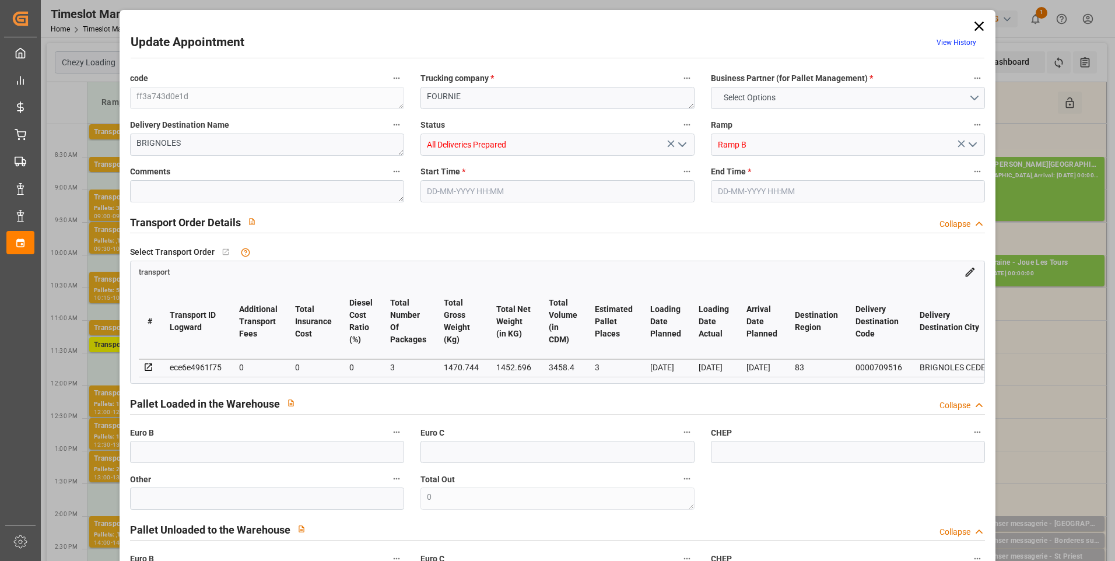
type input "3"
type input "0"
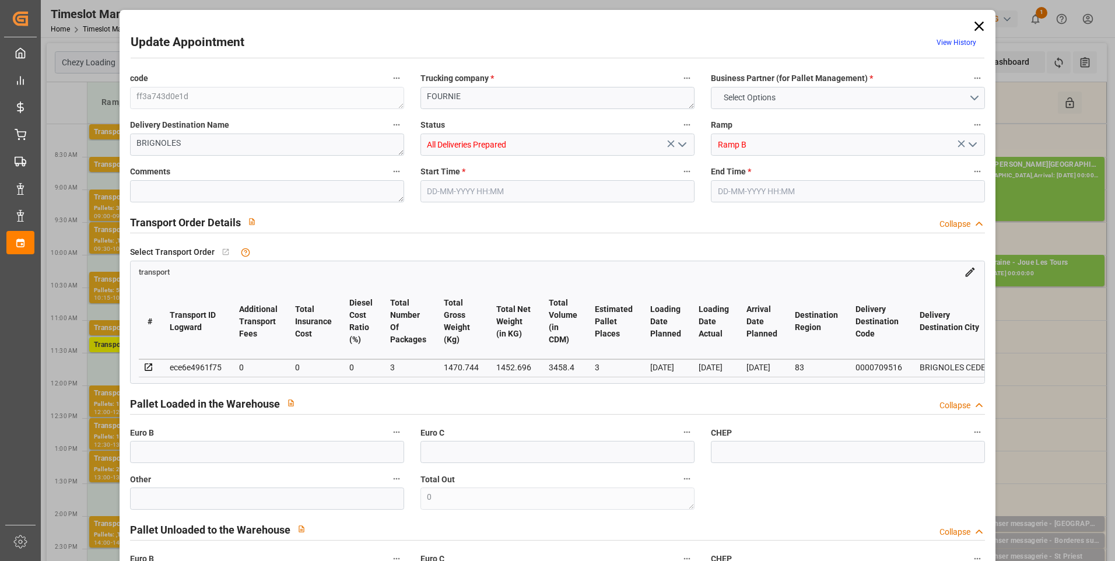
type input "3"
type input "1452.696"
type input "1621"
type input "3458.4"
type input "83"
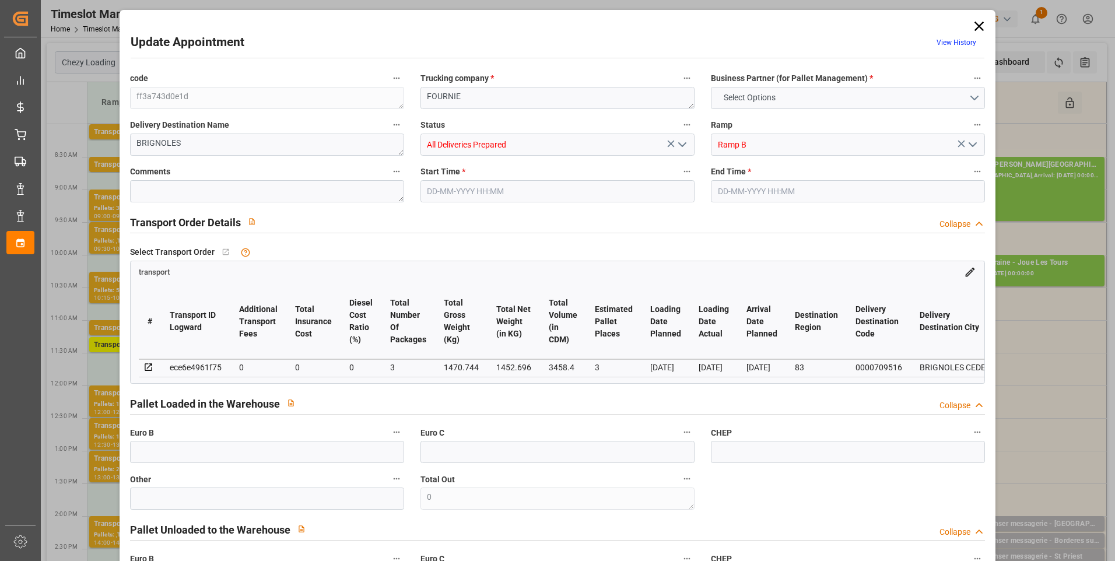
type input "3"
type input "0"
type input "3"
type input "101"
type input "1470.744"
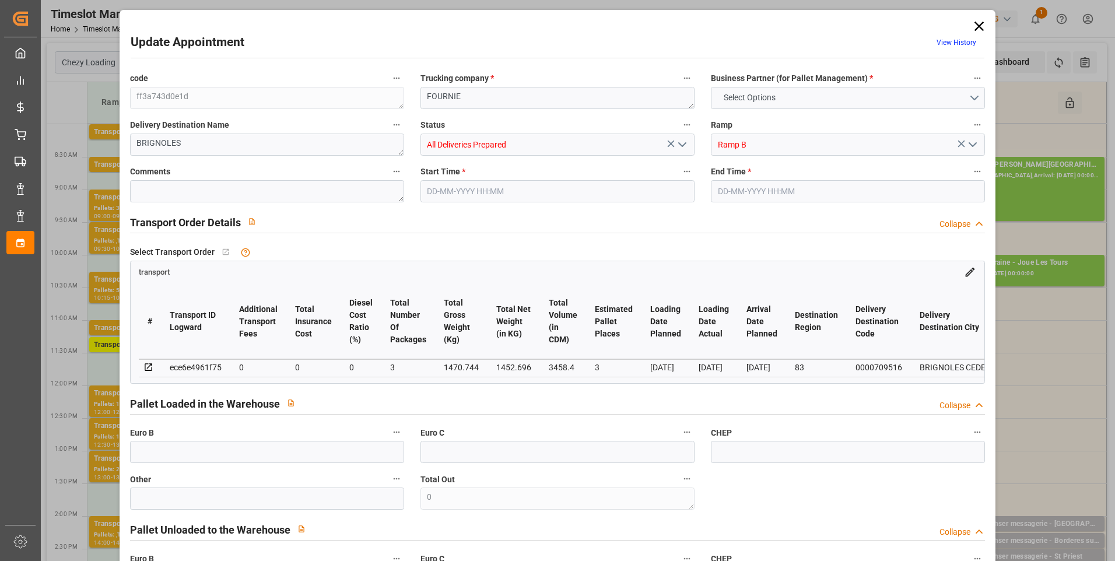
type input "0"
type input "4710.8598"
type input "0"
type input "21"
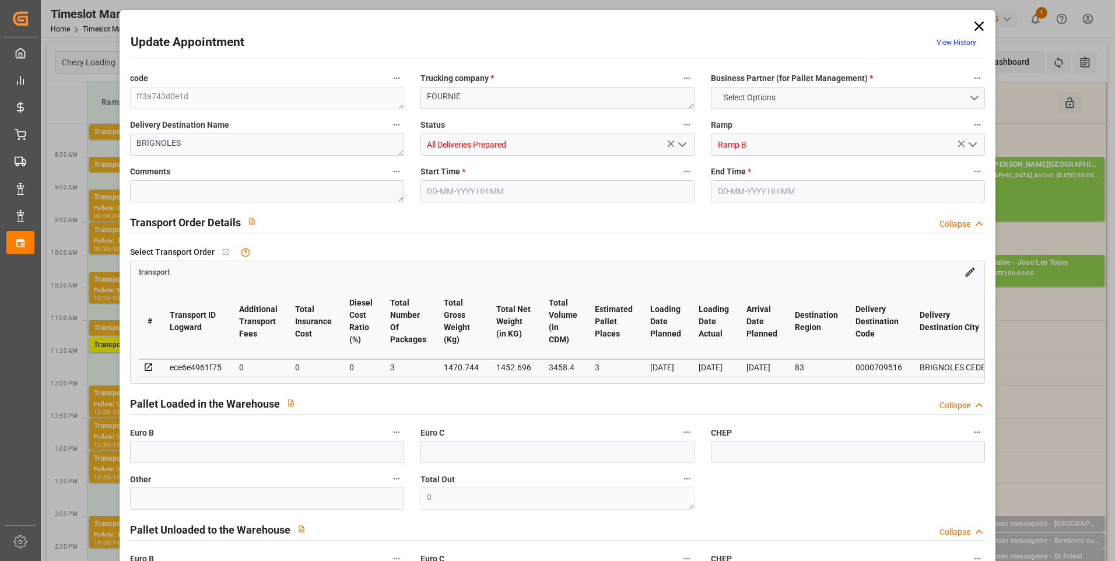
type input "35"
type input "[DATE] 10:30"
type input "[DATE] 10:45"
type input "[DATE] 13:05"
type input "[DATE] 11:19"
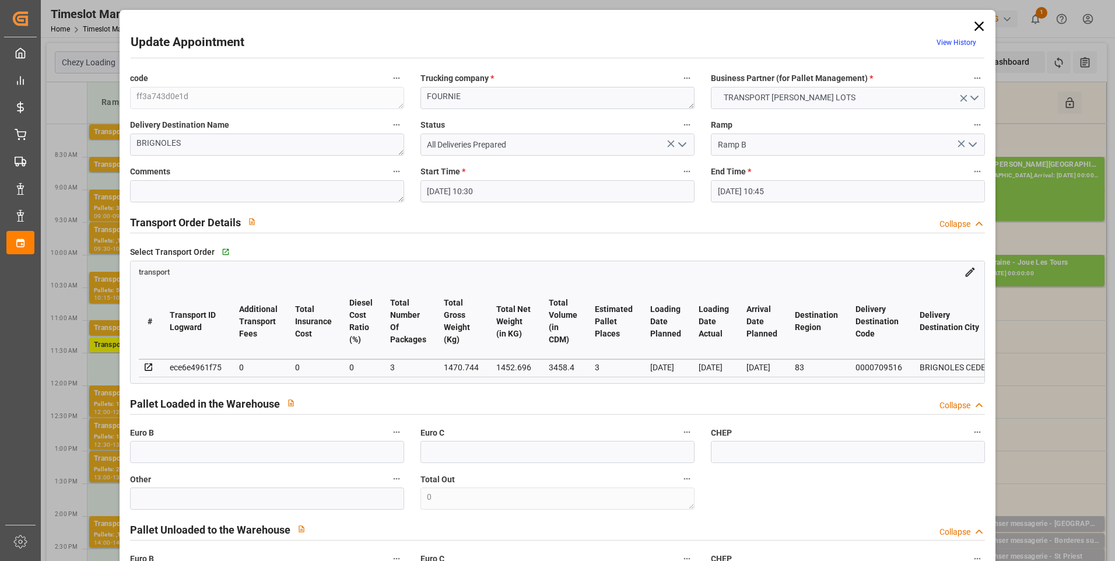
type input "[DATE]"
click at [144, 191] on textarea at bounding box center [267, 191] width 274 height 22
type textarea "ap 3"
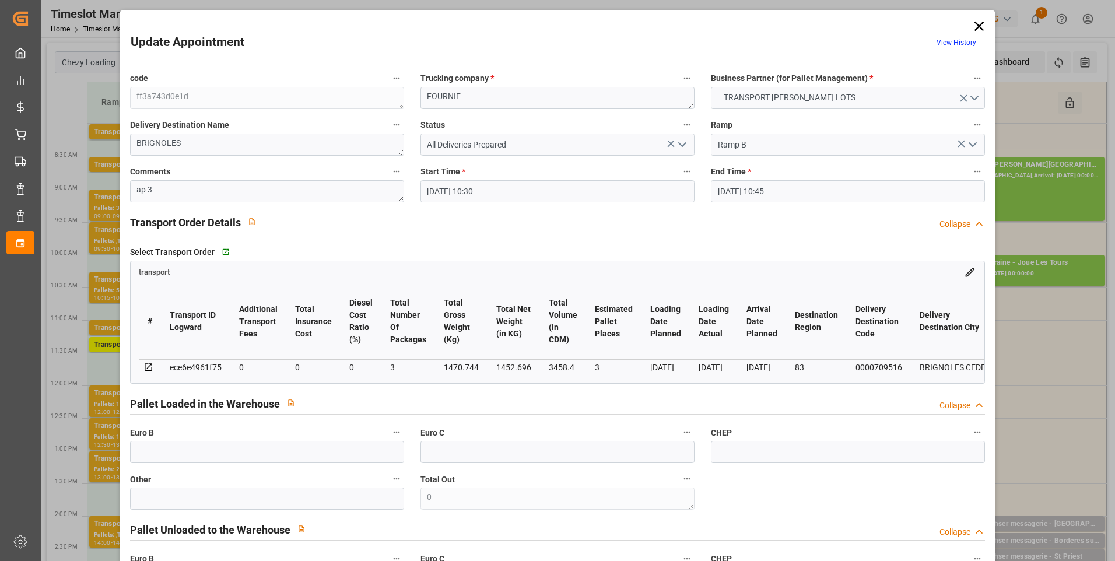
click at [683, 143] on polyline "open menu" at bounding box center [682, 144] width 7 height 3
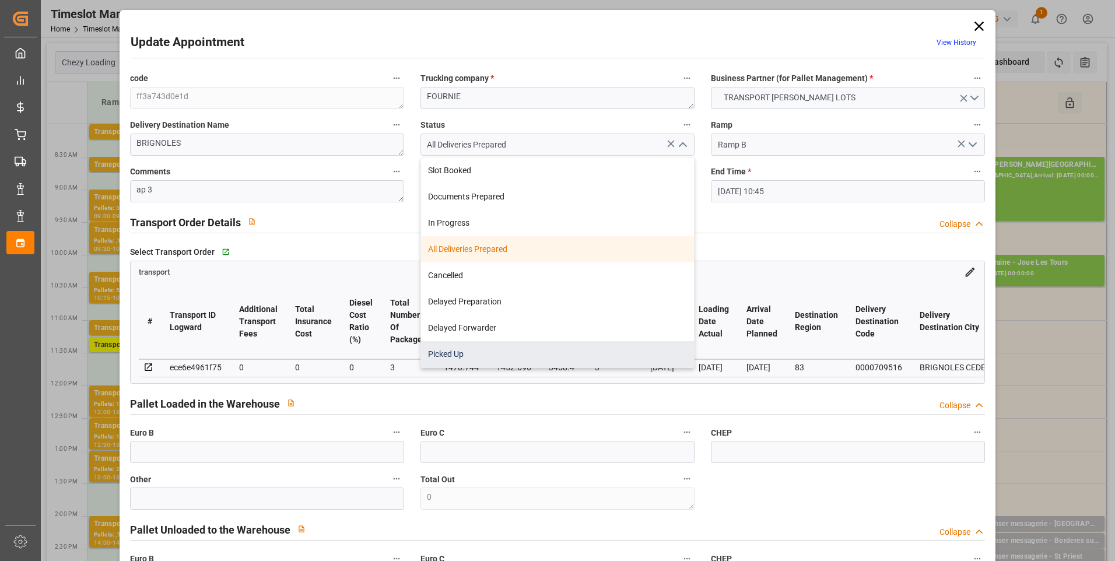
click at [451, 358] on div "Picked Up" at bounding box center [557, 354] width 273 height 26
type input "Picked Up"
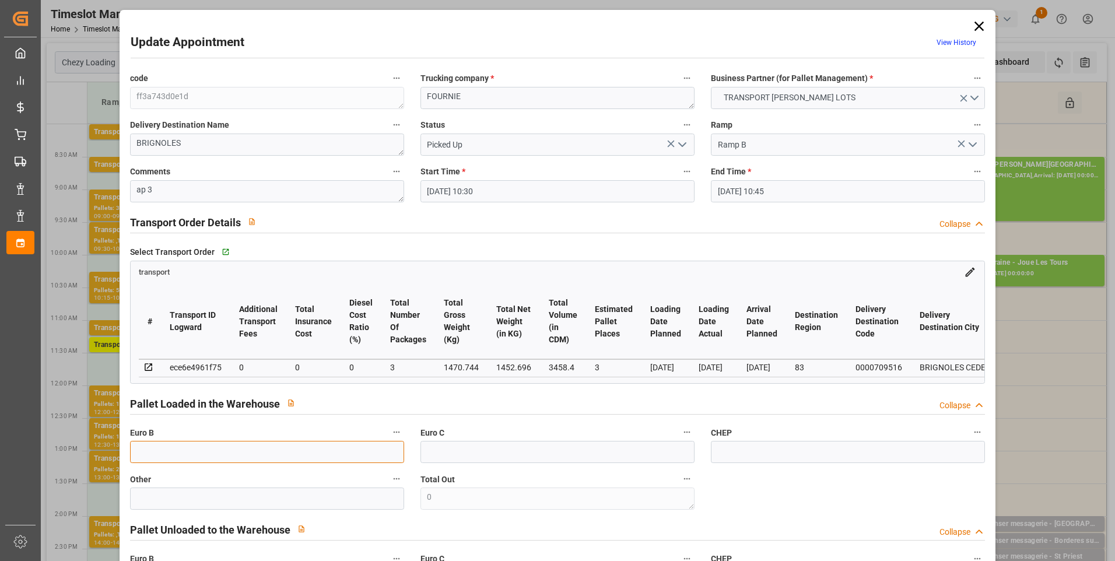
click at [164, 458] on input "text" at bounding box center [267, 452] width 274 height 22
type input "3"
click at [668, 270] on div "transport" at bounding box center [558, 269] width 854 height 17
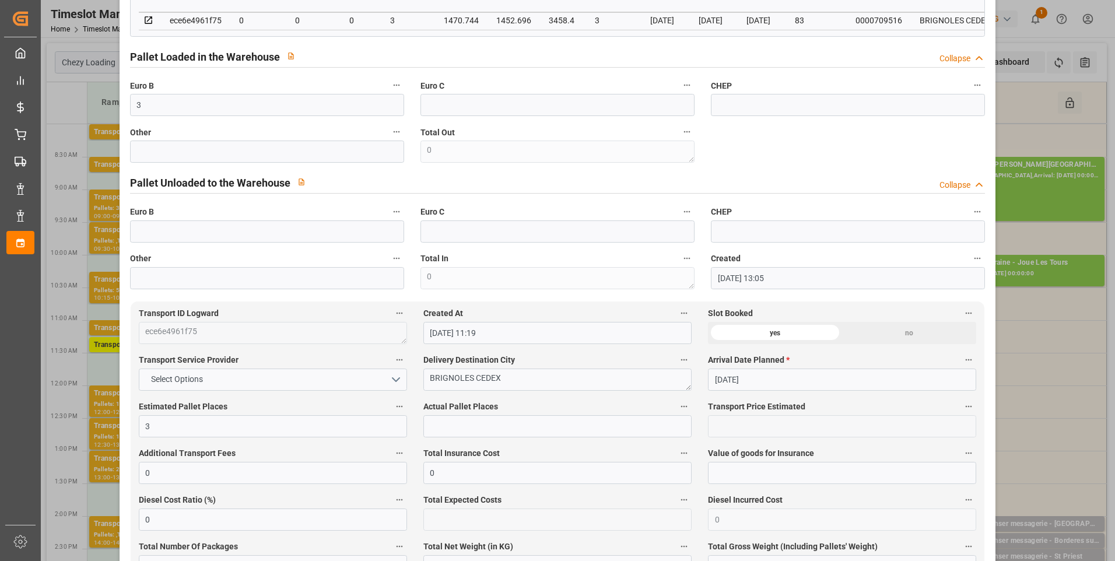
scroll to position [350, 0]
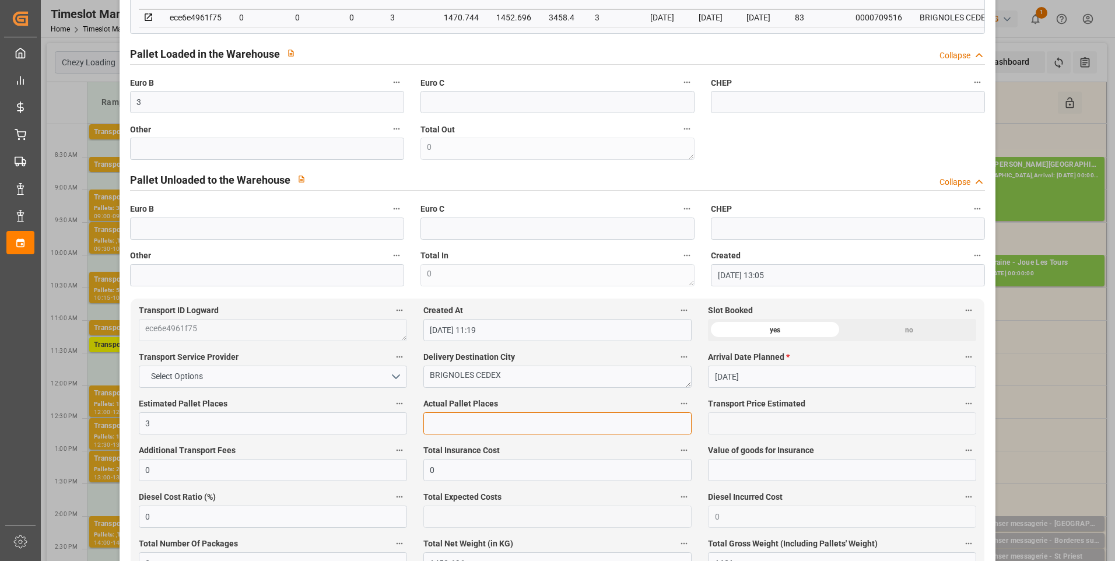
click at [440, 421] on input "text" at bounding box center [557, 423] width 268 height 22
type input "3"
click at [769, 152] on div "code ff3a743d0e1d Trucking company * FOURNIE Business Partner (for Pallet Manag…" at bounding box center [557, 4] width 871 height 574
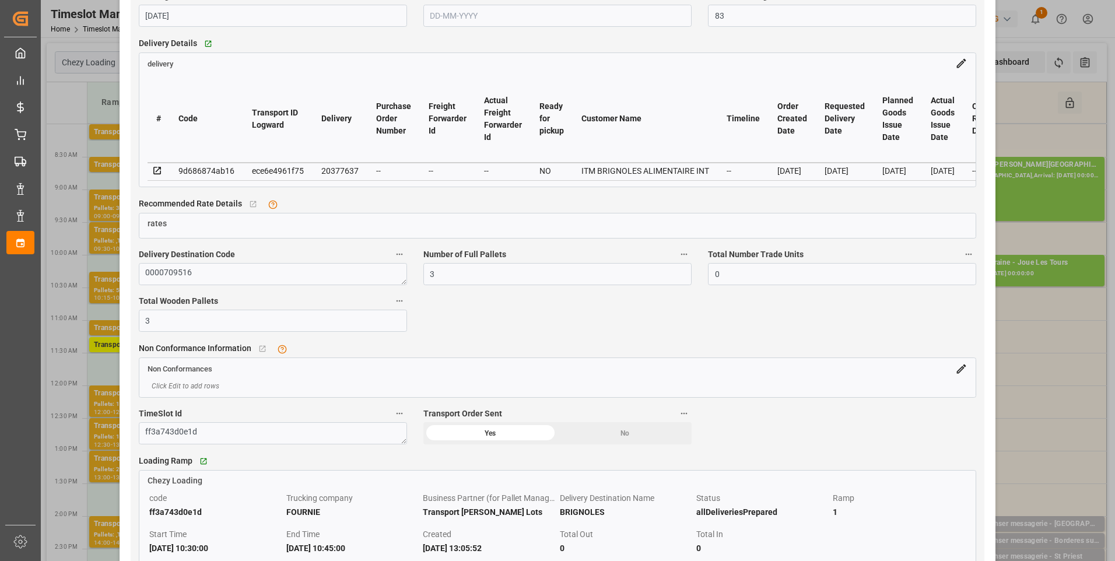
scroll to position [991, 0]
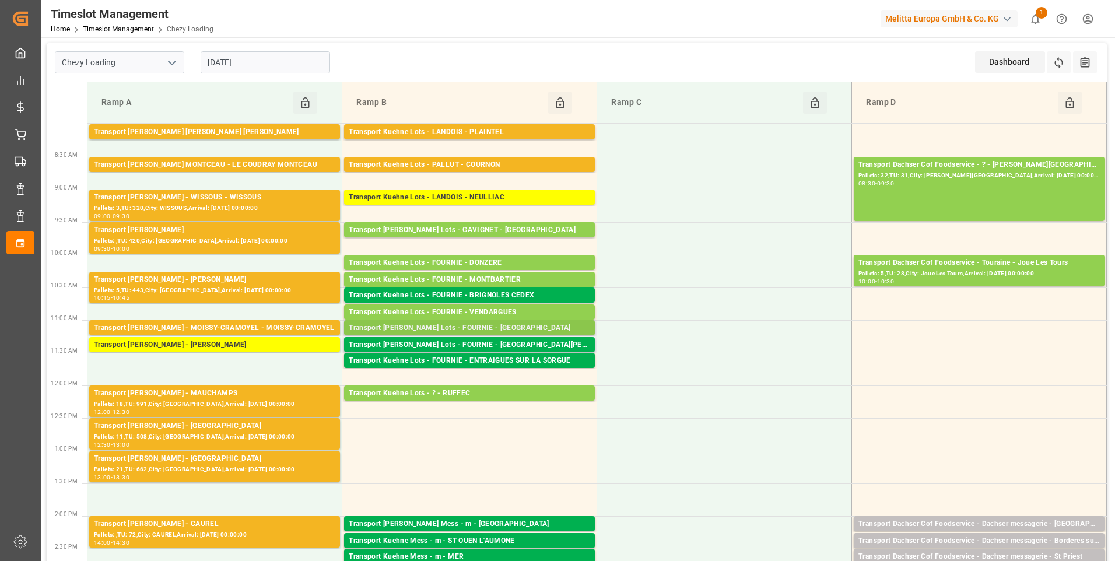
click at [514, 324] on div "Transport [PERSON_NAME] Lots - FOURNIE - [GEOGRAPHIC_DATA]" at bounding box center [469, 328] width 241 height 12
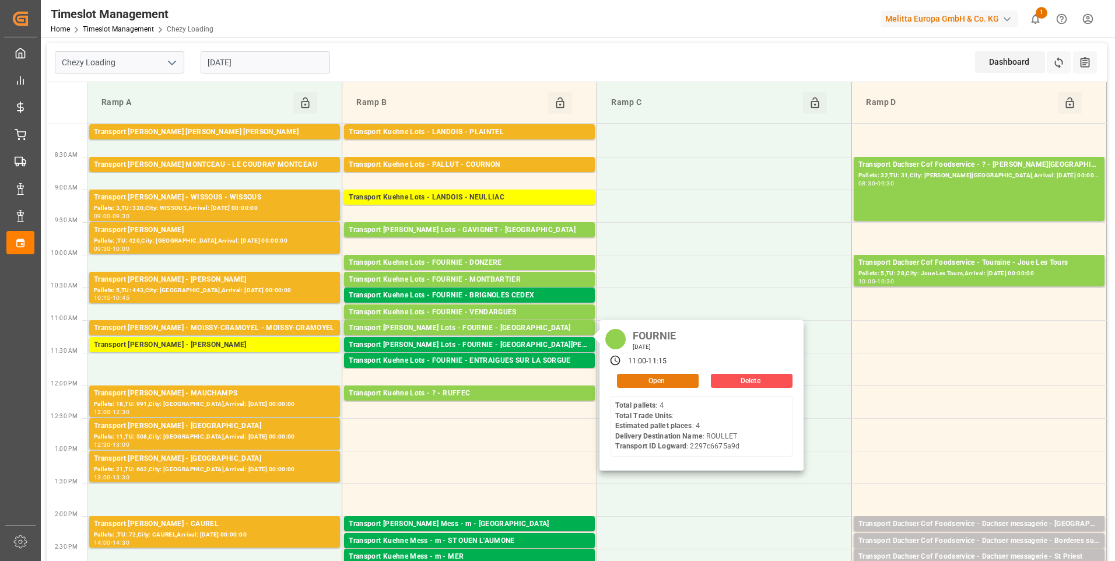
click at [655, 378] on button "Open" at bounding box center [658, 381] width 82 height 14
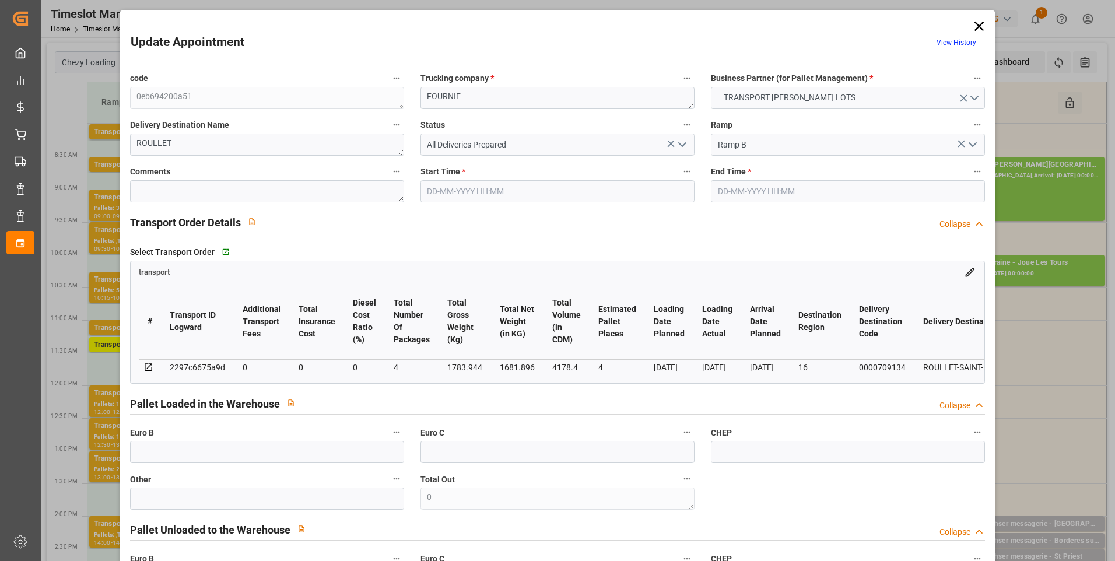
type input "4"
type input "0"
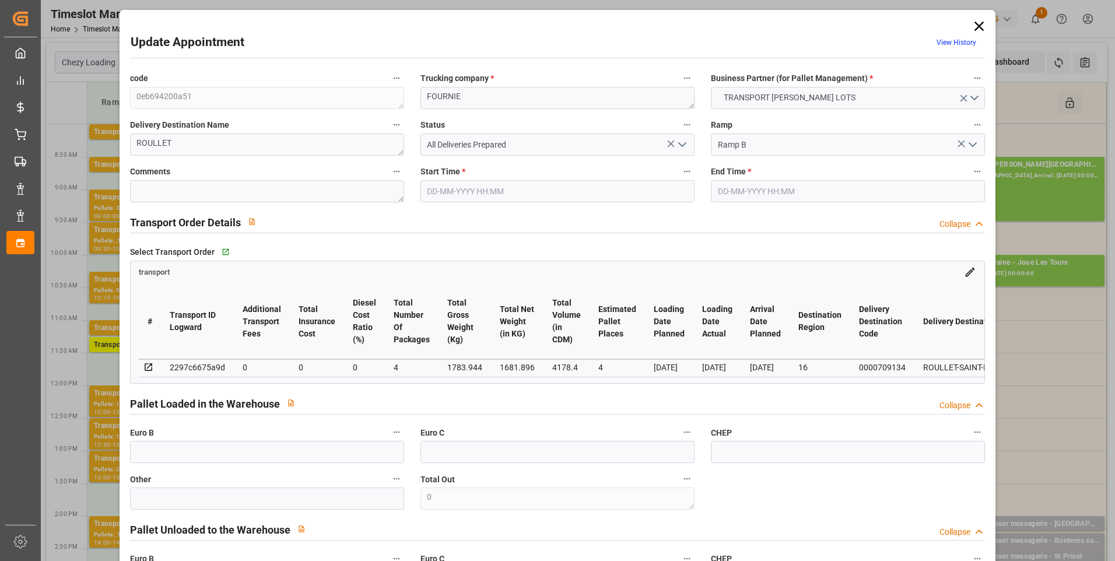
type input "4"
type input "1681.896"
type input "1967"
type input "4178.4"
type input "16"
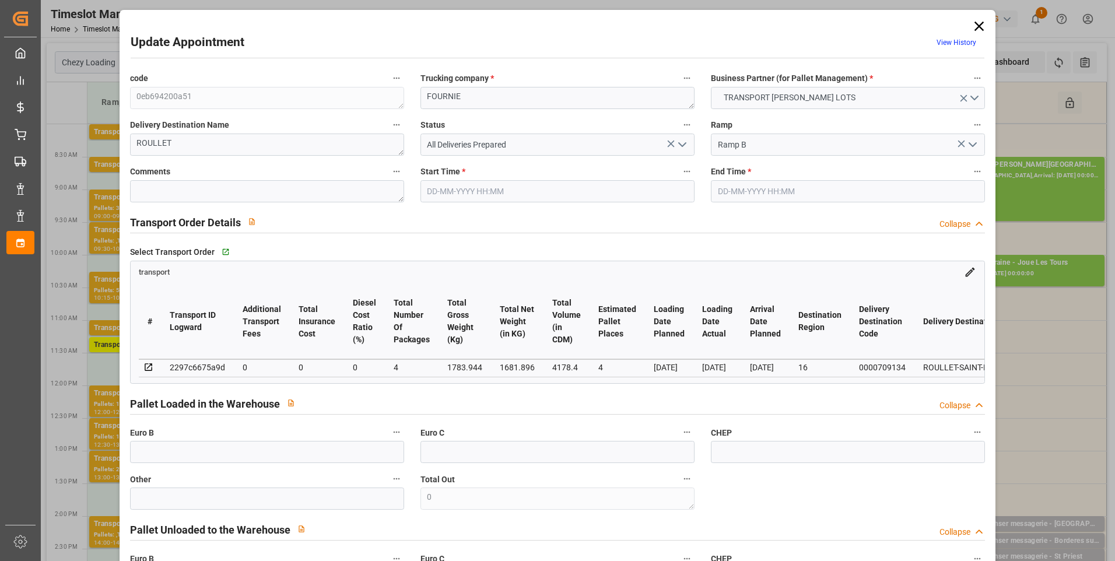
type input "4"
type input "0"
type input "4"
type input "101"
type input "1783.944"
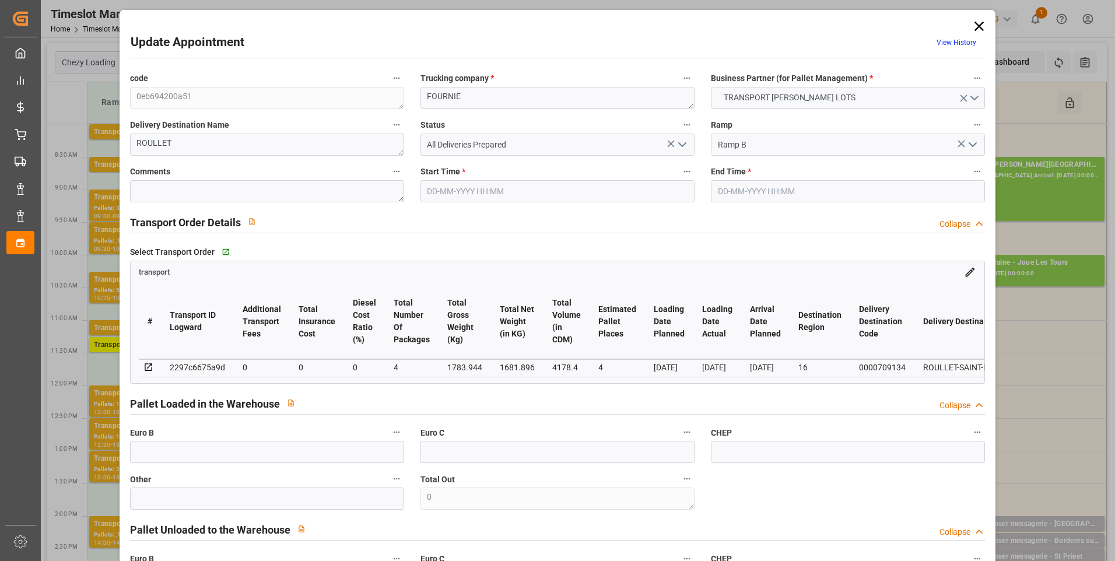
type input "0"
type input "4710.8598"
type input "0"
type input "21"
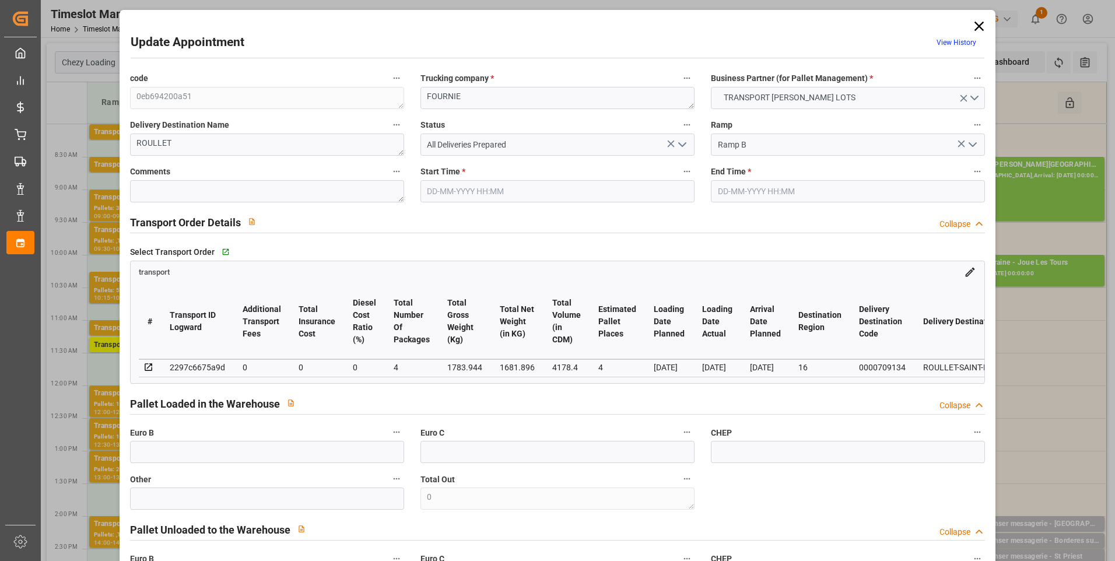
type input "35"
type input "[DATE] 11:00"
type input "[DATE] 11:15"
type input "[DATE] 13:10"
type input "[DATE] 11:18"
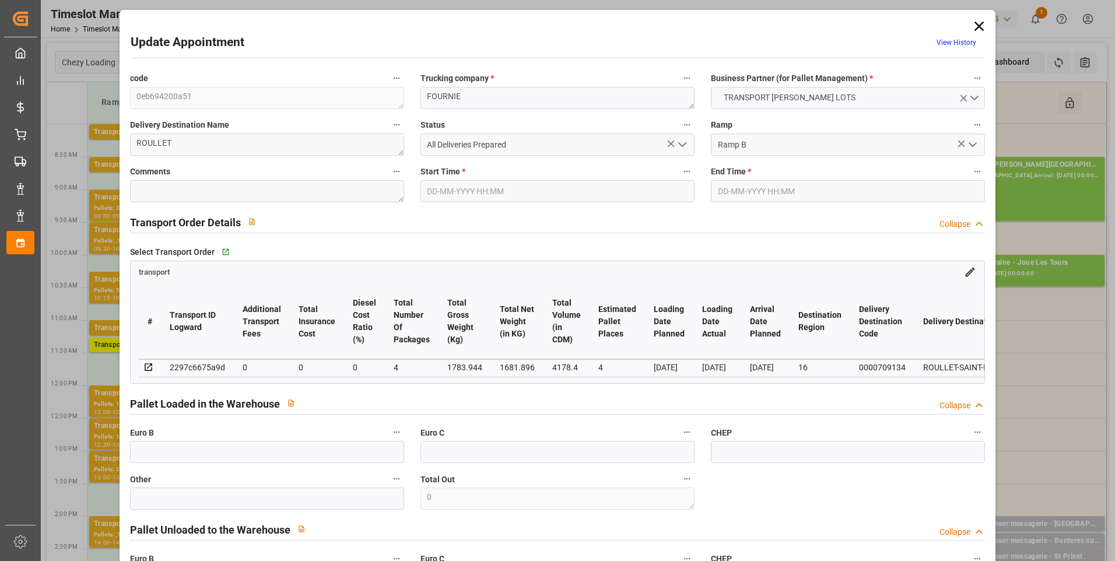
type input "[DATE]"
click at [156, 195] on textarea at bounding box center [267, 191] width 274 height 22
type textarea "ap 4"
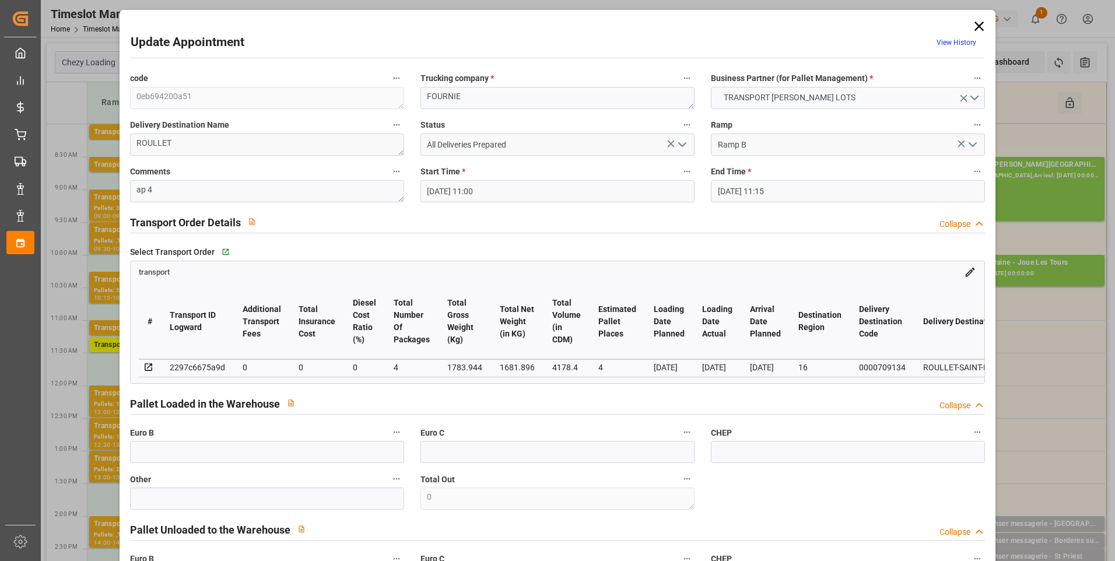
click at [680, 145] on icon "open menu" at bounding box center [682, 145] width 14 height 14
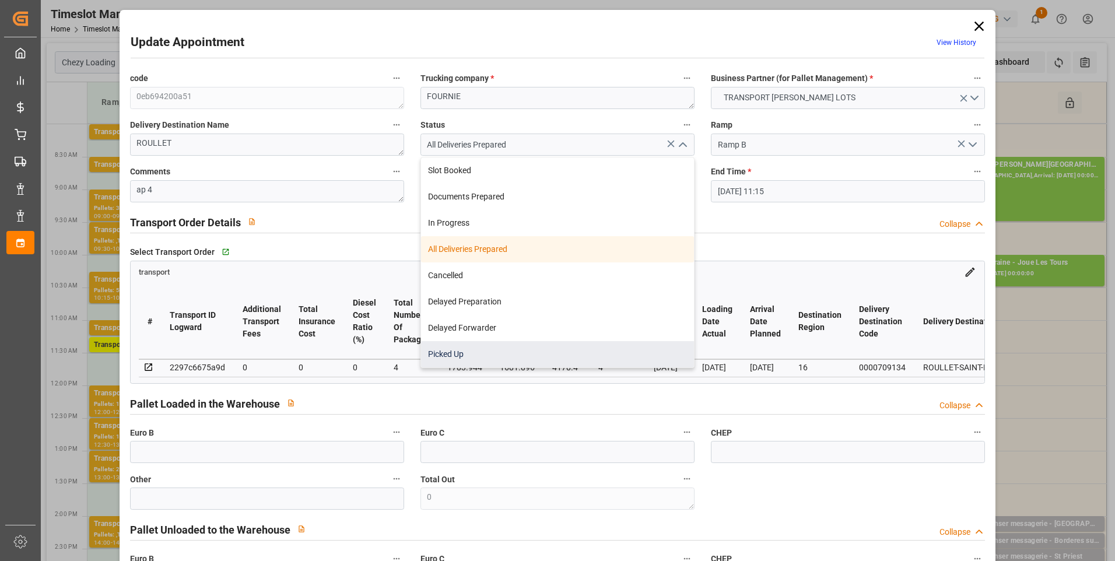
click at [449, 353] on div "Picked Up" at bounding box center [557, 354] width 273 height 26
type input "Picked Up"
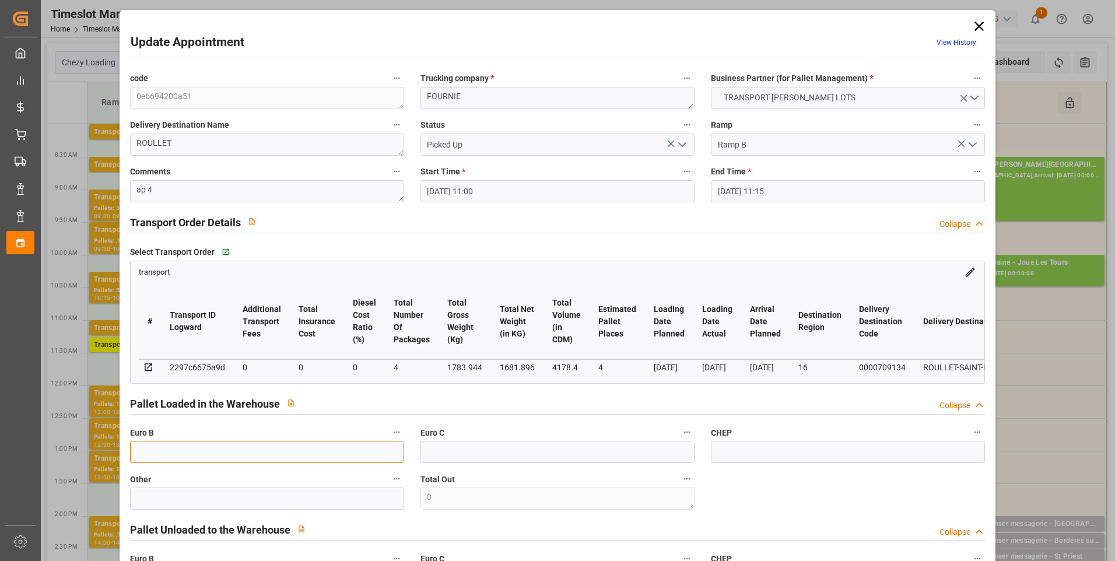
click at [162, 454] on input "text" at bounding box center [267, 452] width 274 height 22
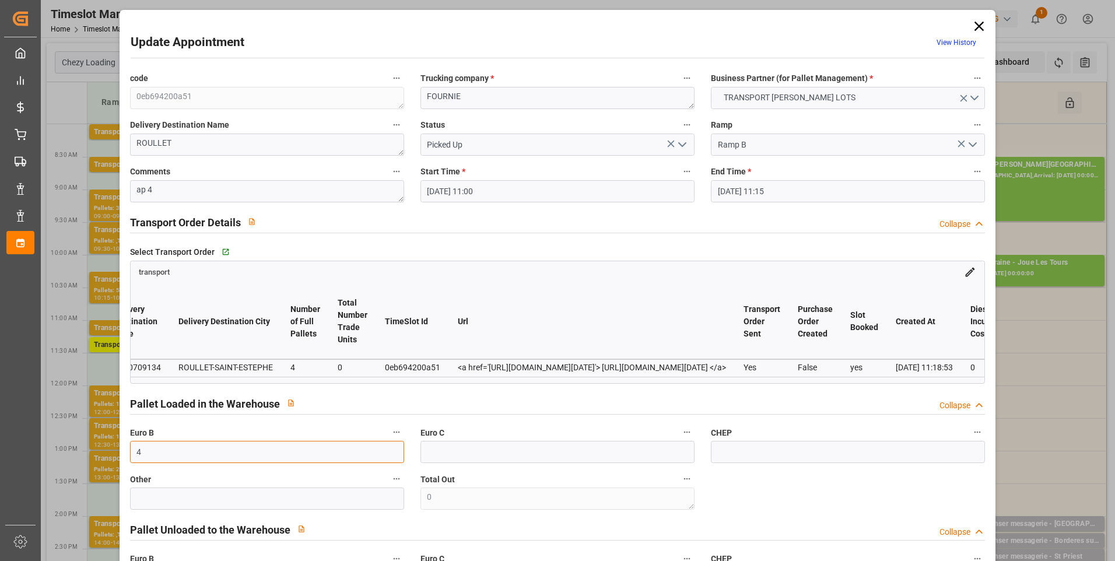
type input "4"
click at [573, 406] on div "Pallet Loaded in the Warehouse Collapse" at bounding box center [557, 403] width 855 height 22
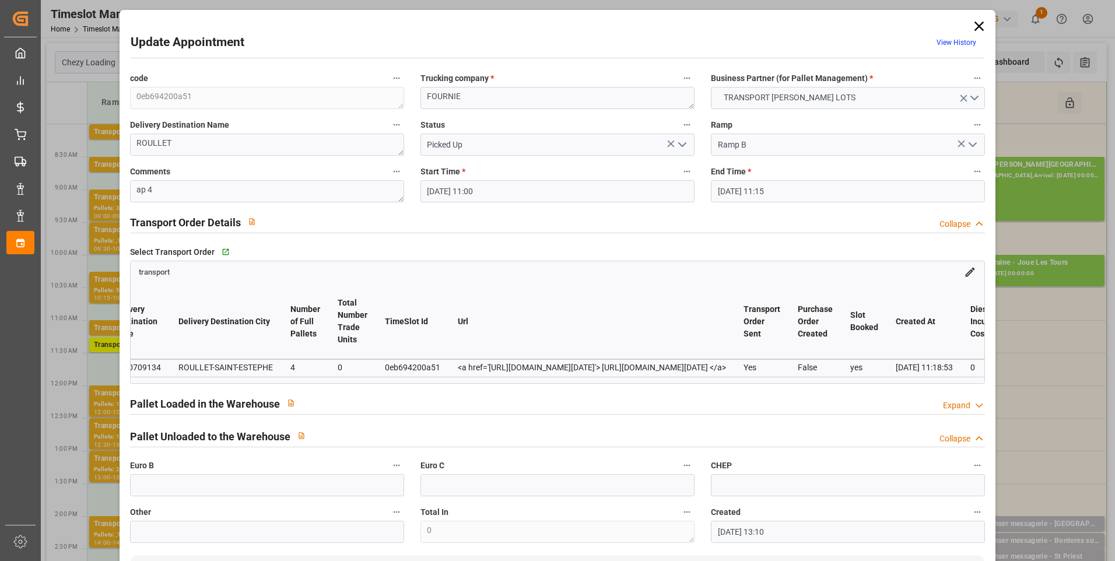
click at [983, 407] on div "Pallet Loaded in the Warehouse Expand" at bounding box center [557, 404] width 871 height 33
click at [968, 409] on div "Expand" at bounding box center [964, 405] width 42 height 12
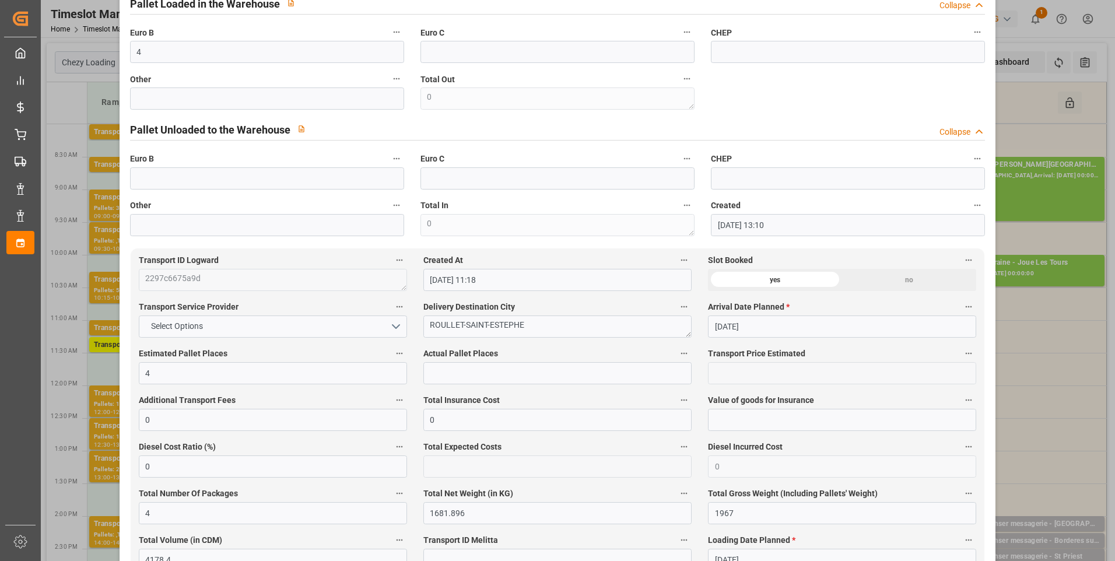
scroll to position [408, 0]
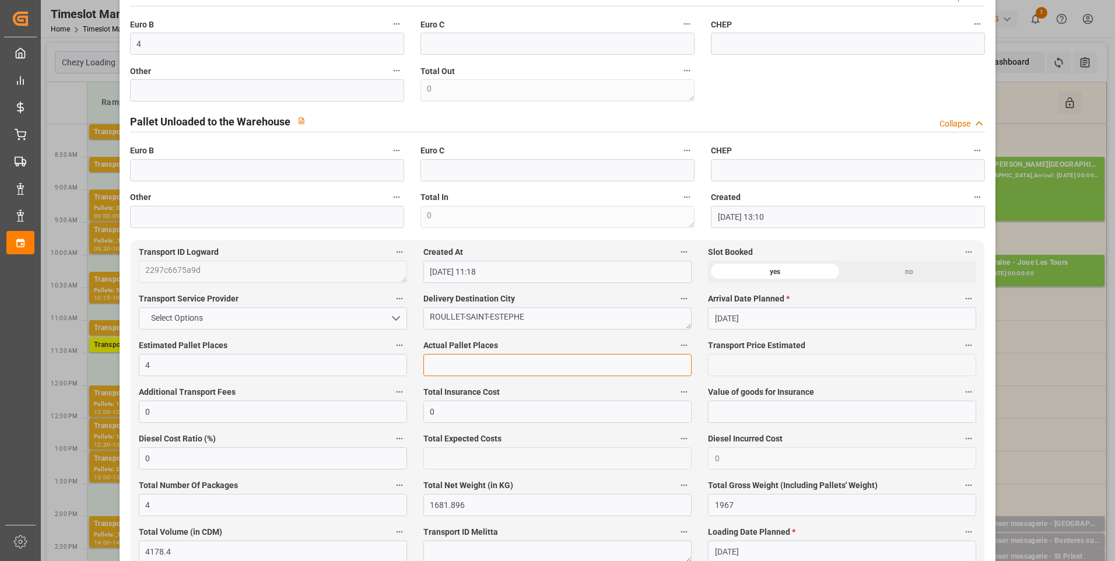
click at [436, 370] on input "text" at bounding box center [557, 365] width 268 height 22
type input "4"
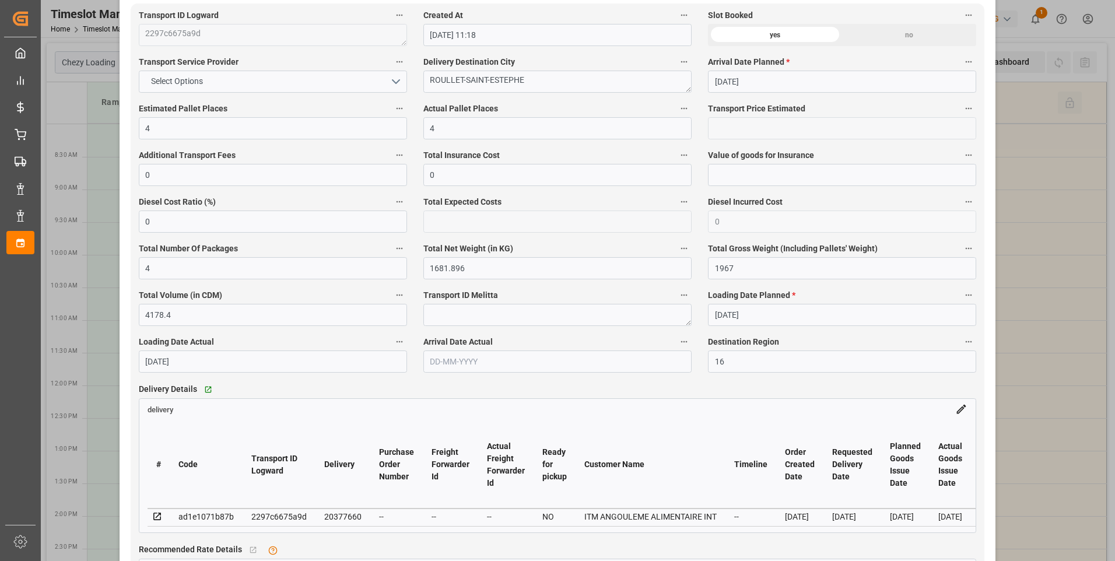
scroll to position [641, 0]
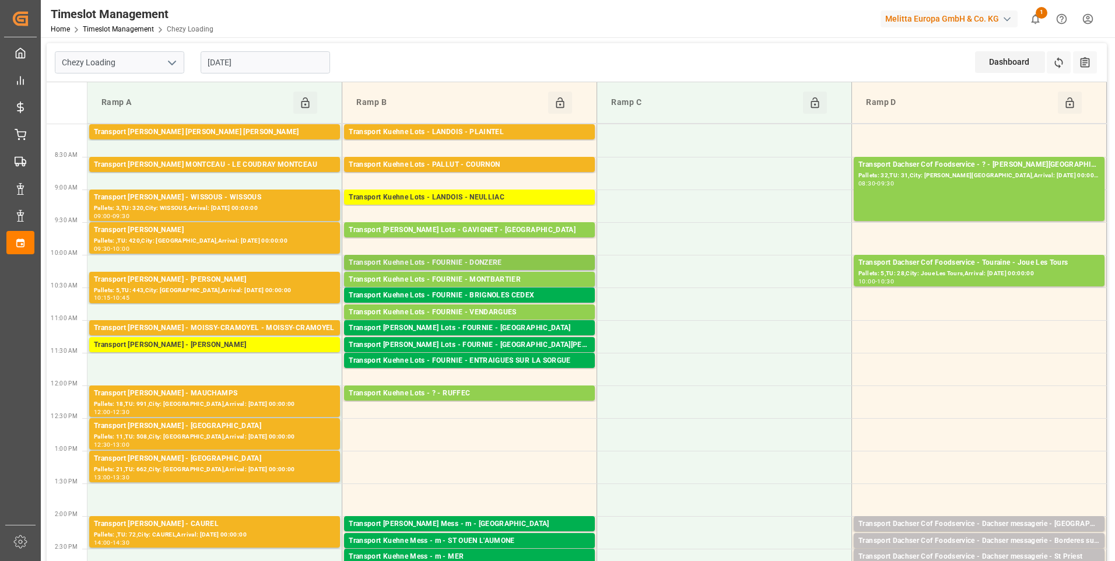
click at [441, 264] on div "Transport Kuehne Lots - FOURNIE - DONZERE" at bounding box center [469, 263] width 241 height 12
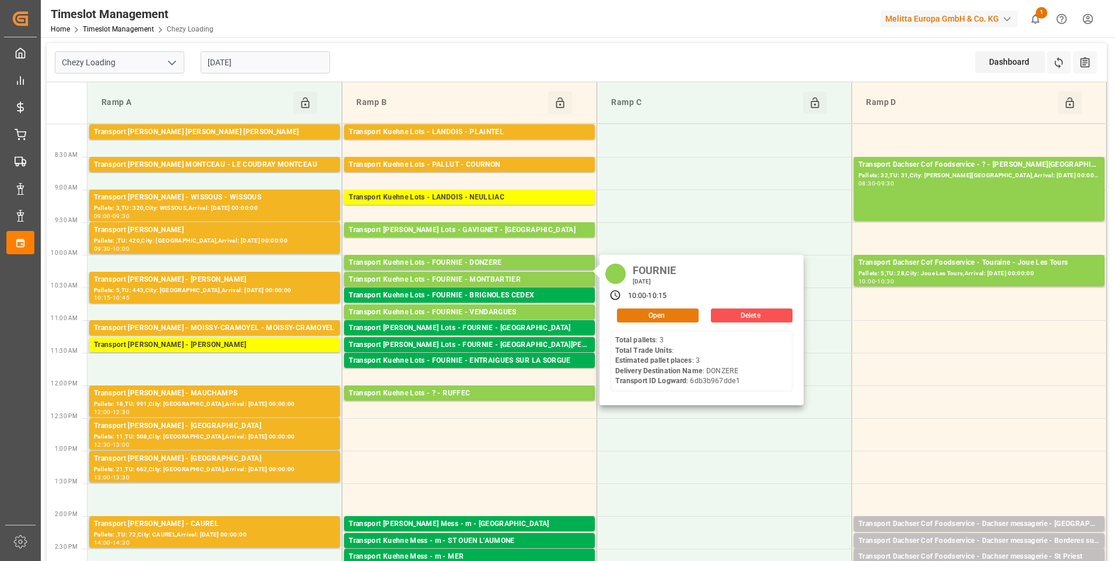
click at [644, 314] on button "Open" at bounding box center [658, 315] width 82 height 14
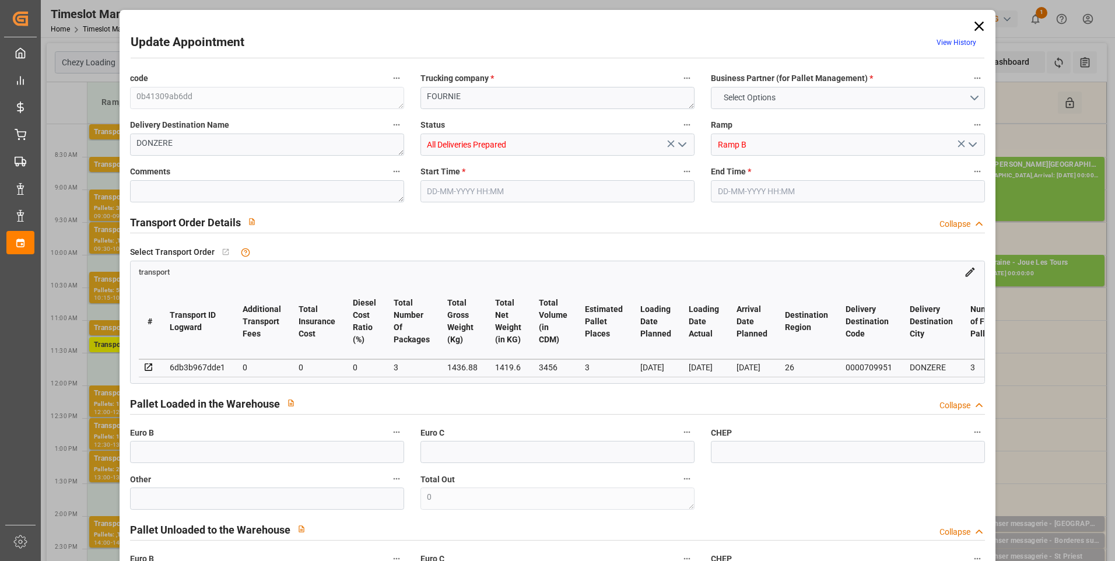
type input "3"
type input "0"
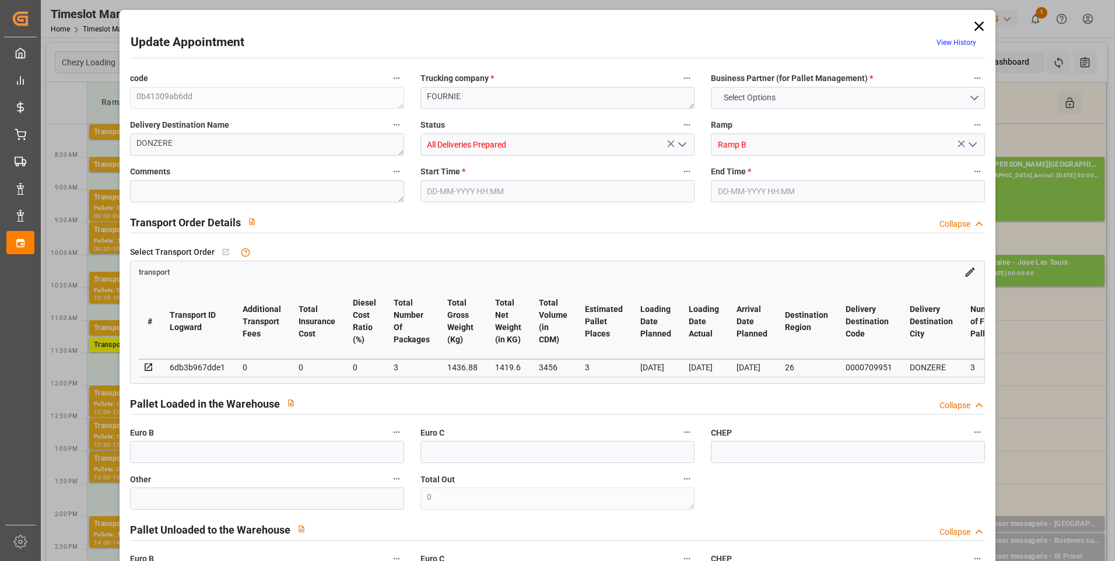
type input "3"
type input "1419.6"
type input "1590"
type input "3456"
type input "26"
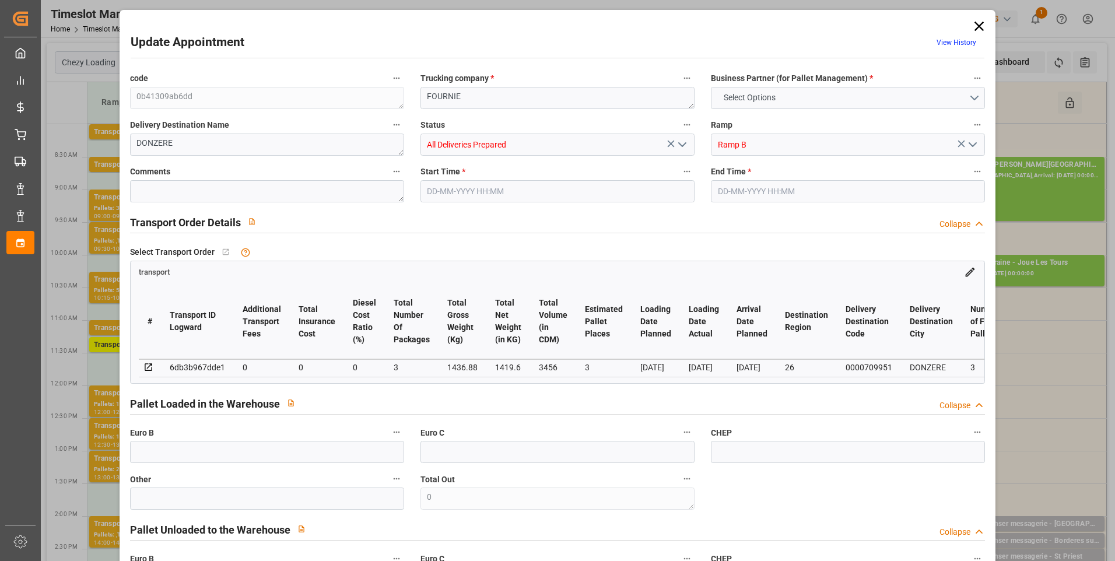
type input "3"
type input "0"
type input "3"
type input "101"
type input "1436.88"
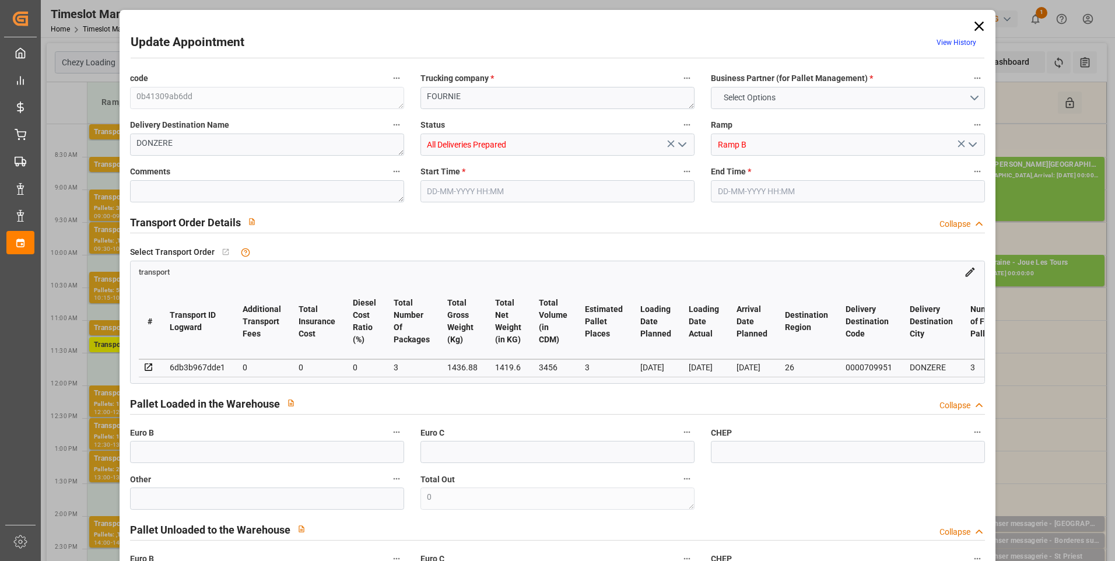
type input "0"
type input "4710.8598"
type input "0"
type input "21"
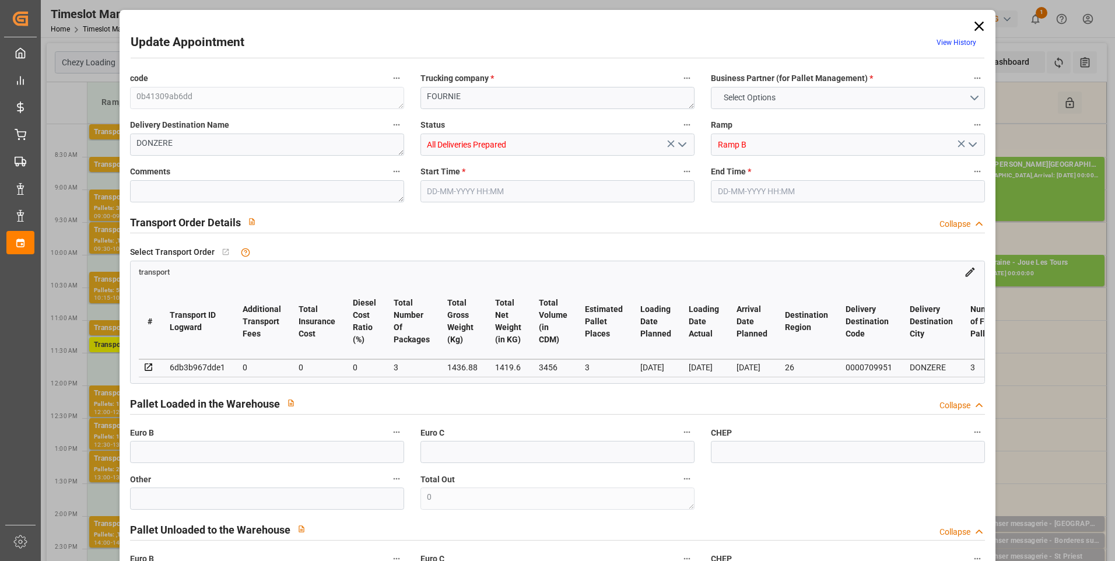
type input "35"
type input "[DATE] 10:00"
type input "[DATE] 10:15"
type input "[DATE] 13:03"
type input "[DATE] 11:25"
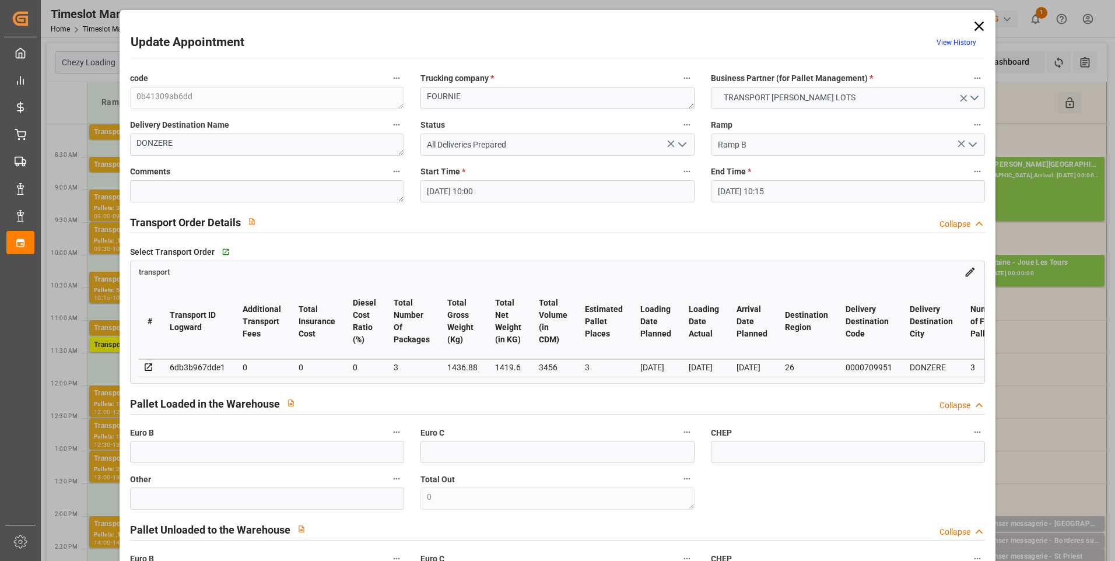
type input "[DATE]"
click at [162, 195] on textarea at bounding box center [267, 191] width 274 height 22
type textarea "ap 3"
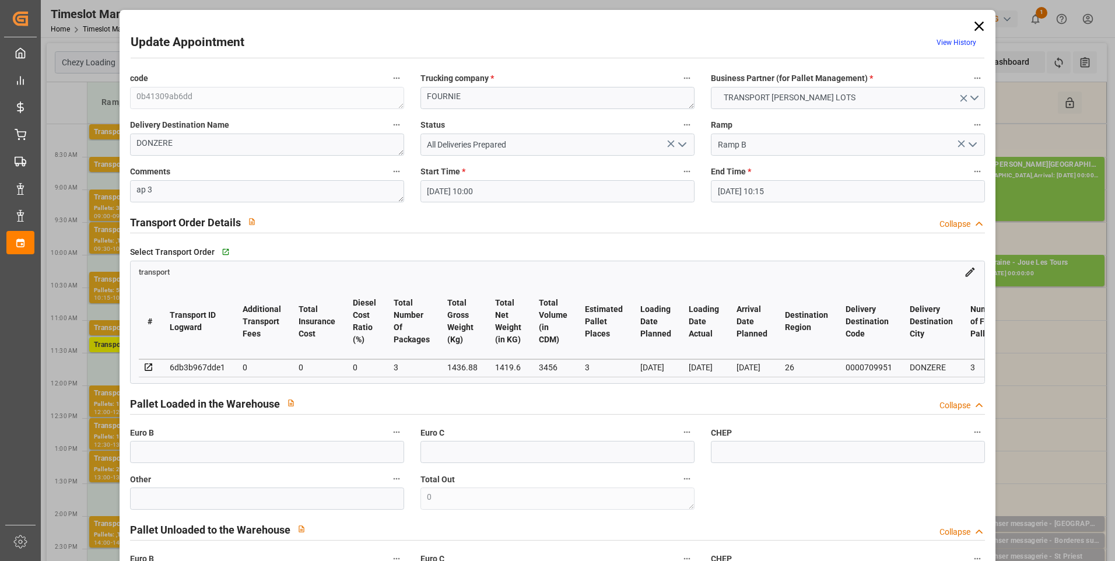
click at [680, 141] on icon "open menu" at bounding box center [682, 145] width 14 height 14
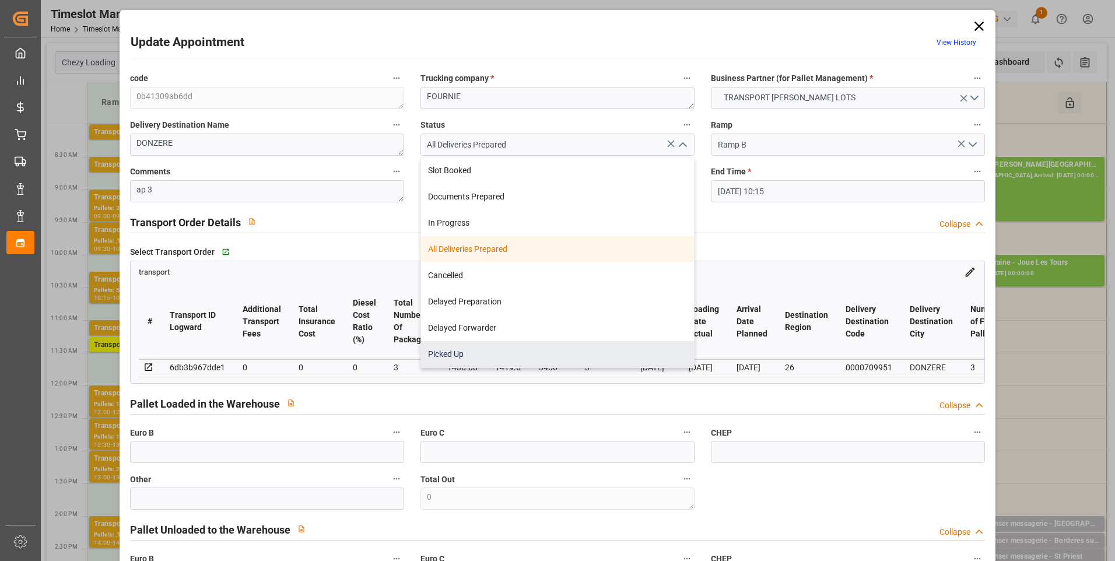
click at [462, 352] on div "Picked Up" at bounding box center [557, 354] width 273 height 26
type input "Picked Up"
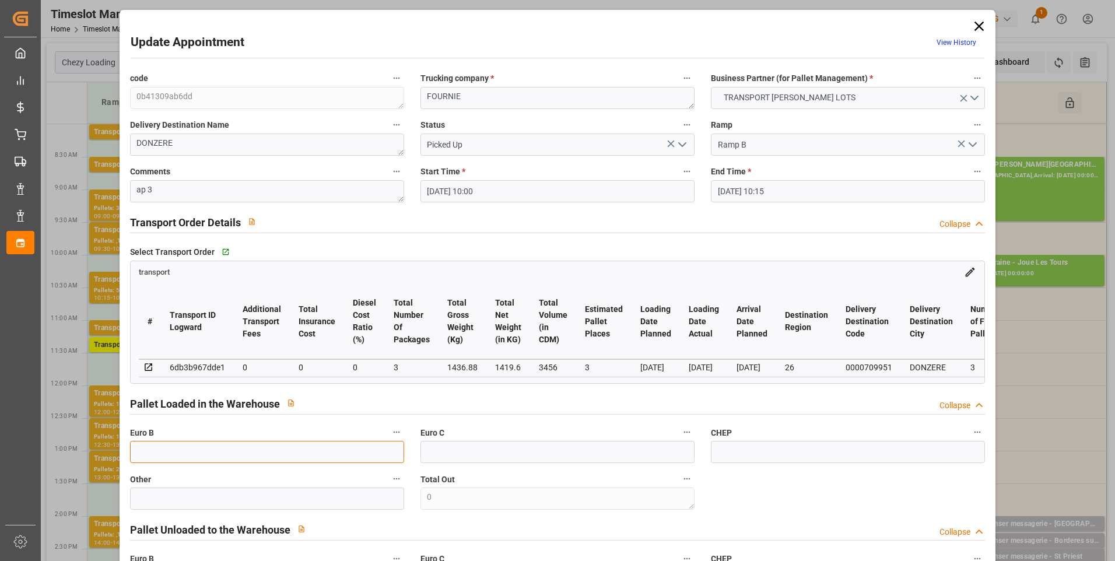
click at [190, 460] on input "text" at bounding box center [267, 452] width 274 height 22
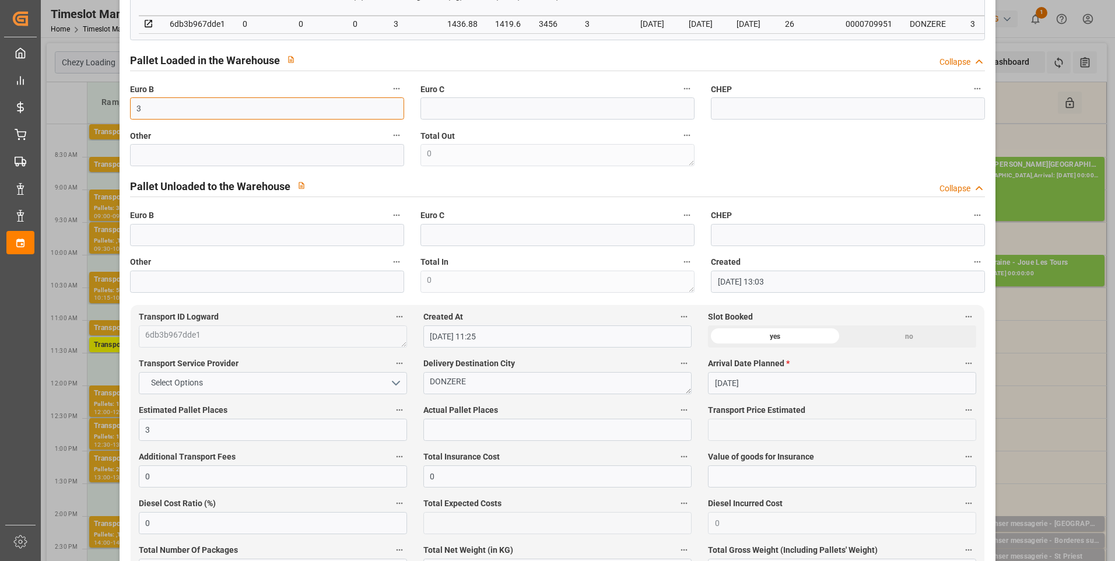
scroll to position [350, 0]
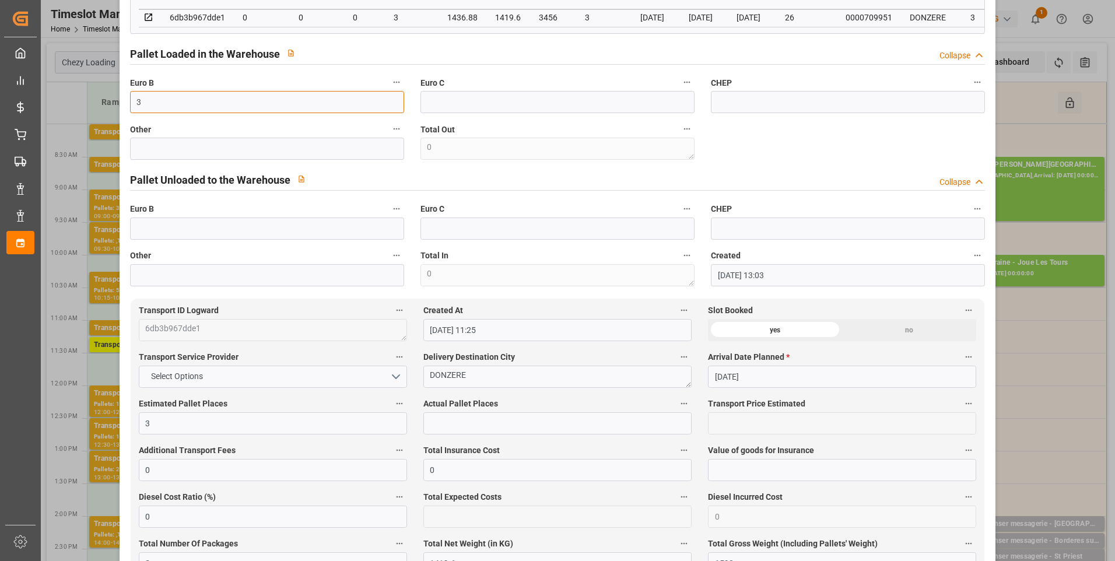
type input "3"
click at [442, 430] on input "text" at bounding box center [557, 423] width 268 height 22
type input "3"
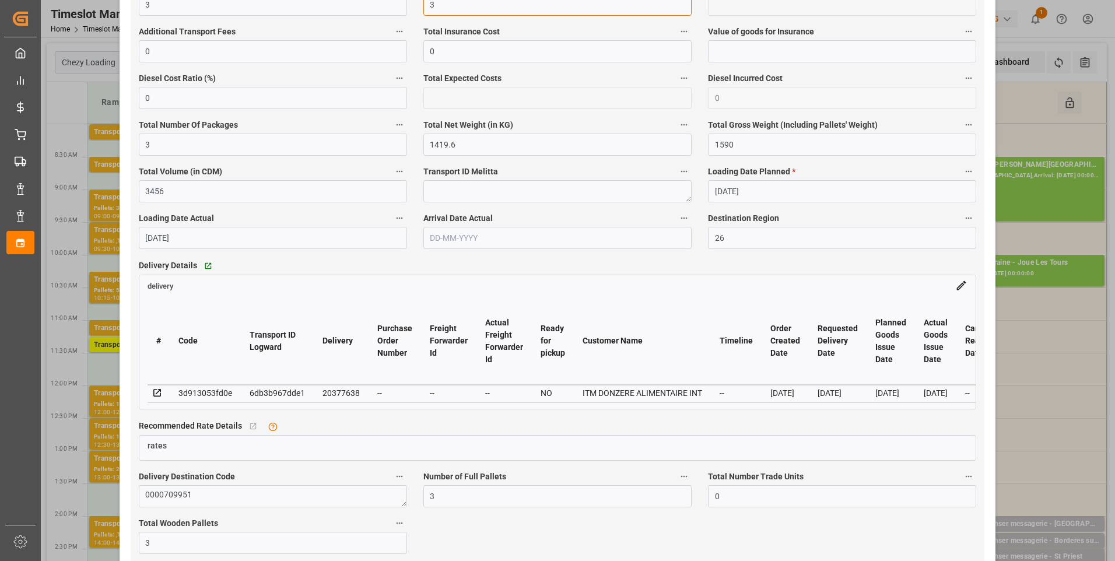
scroll to position [874, 0]
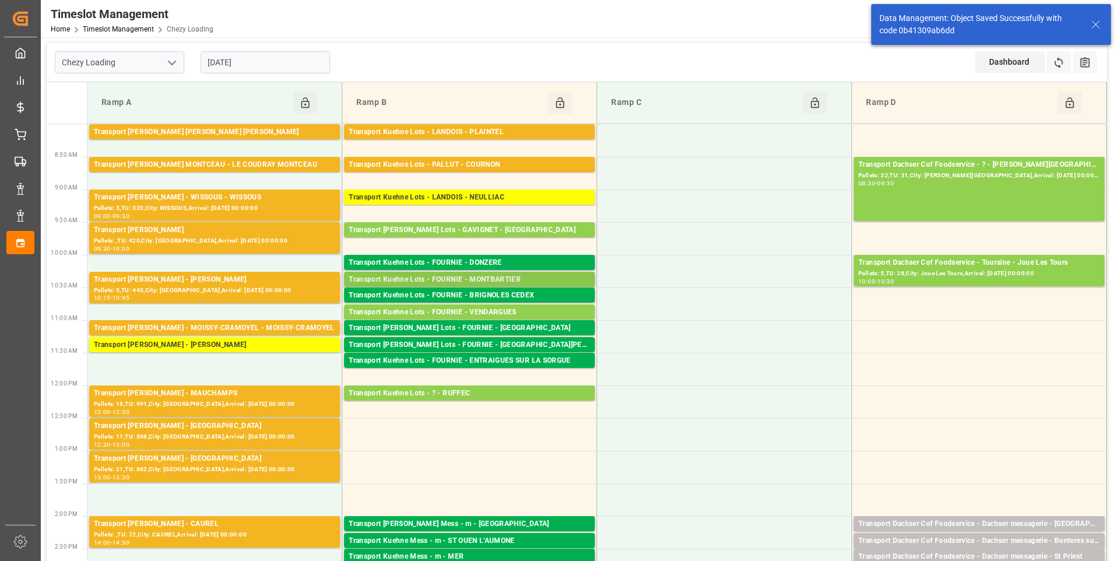
click at [529, 277] on div "Transport Kuehne Lots - FOURNIE - MONTBARTIER" at bounding box center [469, 280] width 241 height 12
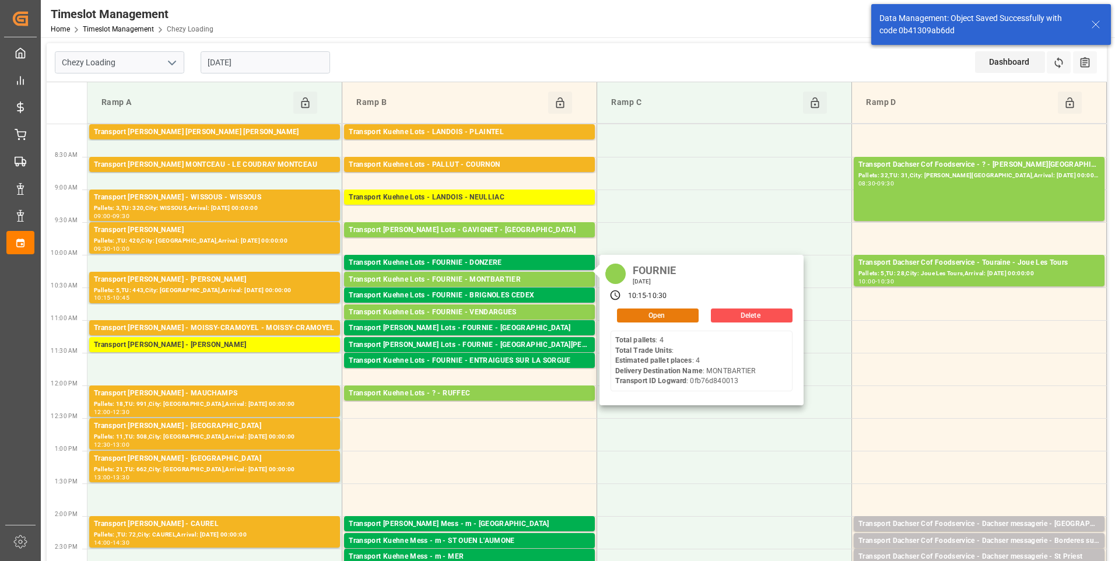
click at [638, 319] on button "Open" at bounding box center [658, 315] width 82 height 14
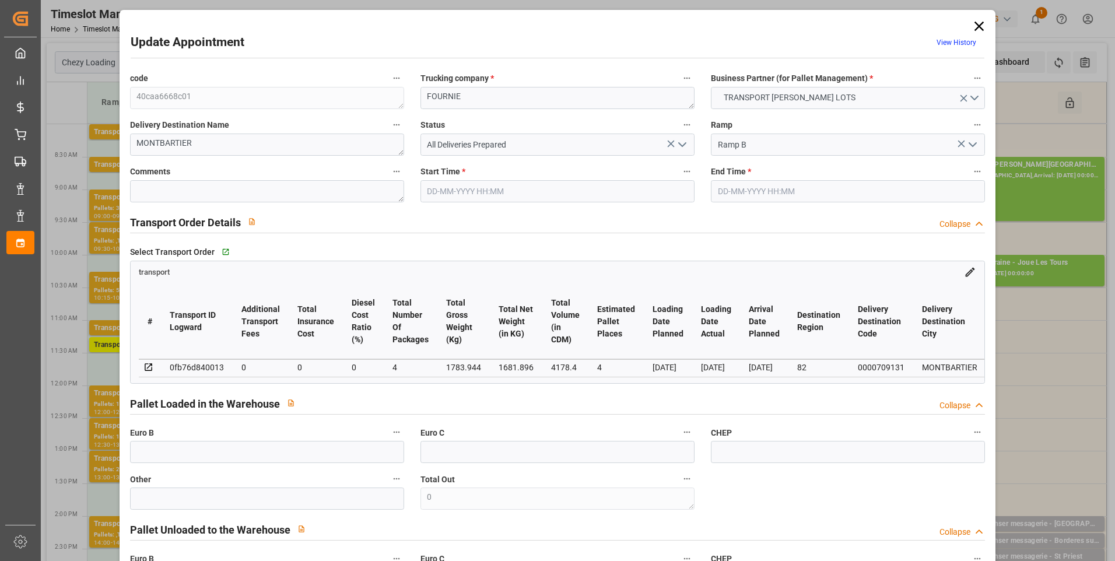
type input "4"
type input "0"
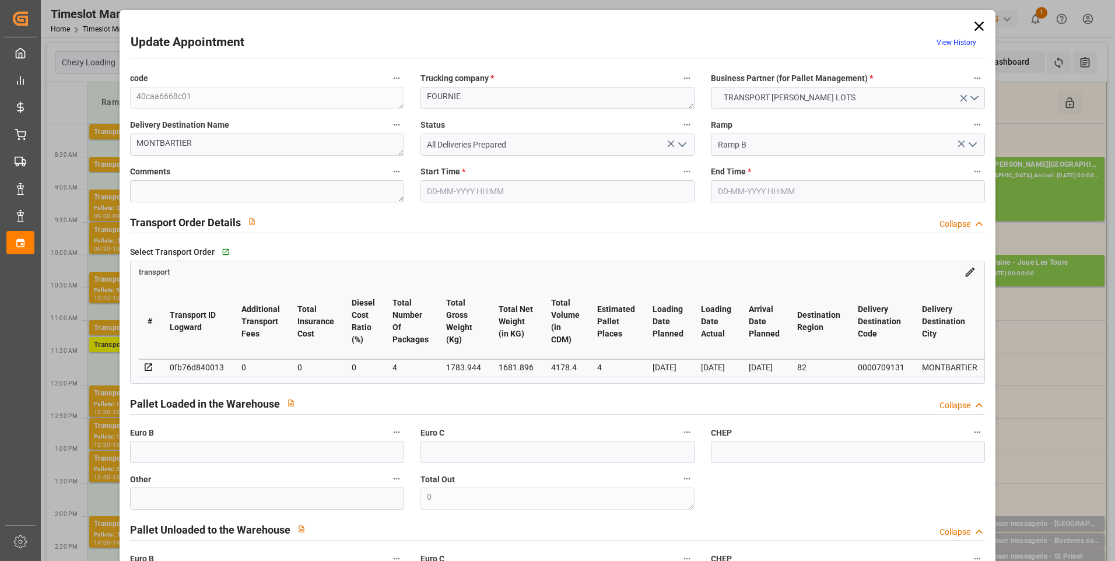
type input "4"
type input "1681.896"
type input "1967"
click at [680, 144] on icon "open menu" at bounding box center [682, 145] width 14 height 14
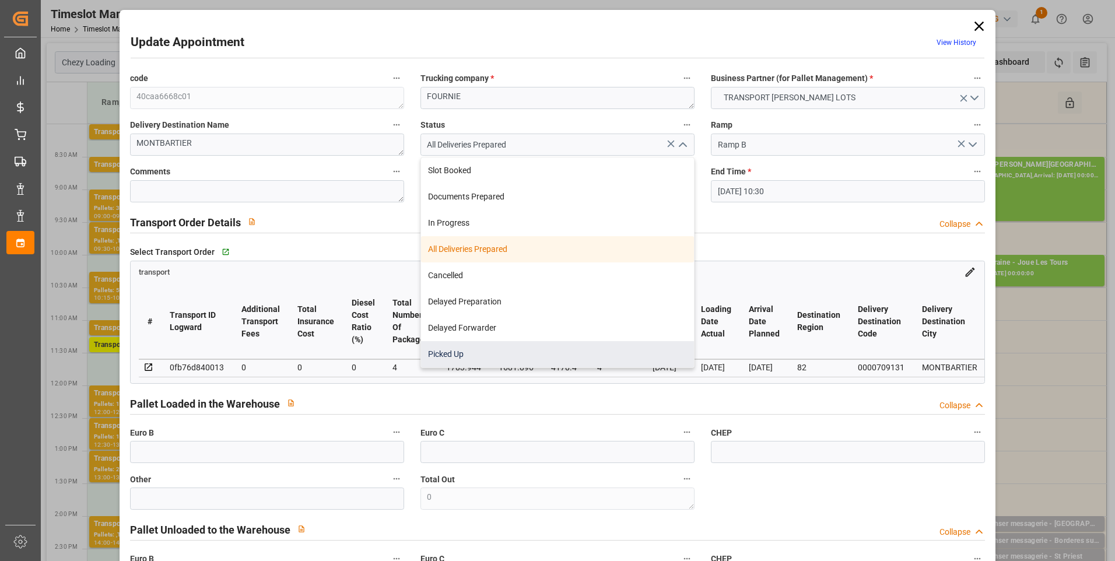
click at [449, 354] on div "Picked Up" at bounding box center [557, 354] width 273 height 26
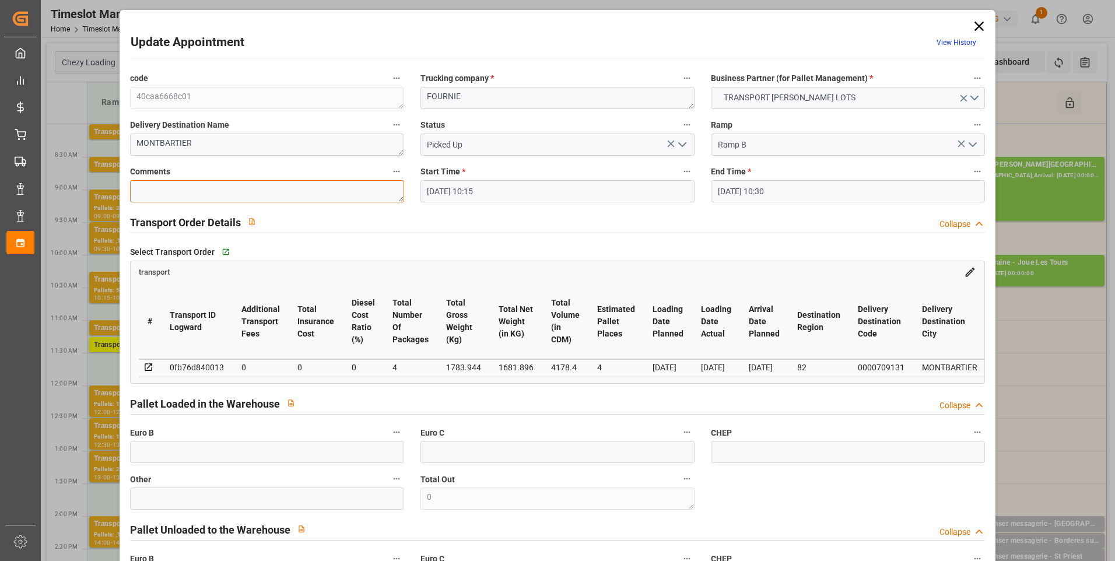
click at [148, 189] on textarea at bounding box center [267, 191] width 274 height 22
click at [138, 457] on input "text" at bounding box center [267, 452] width 274 height 22
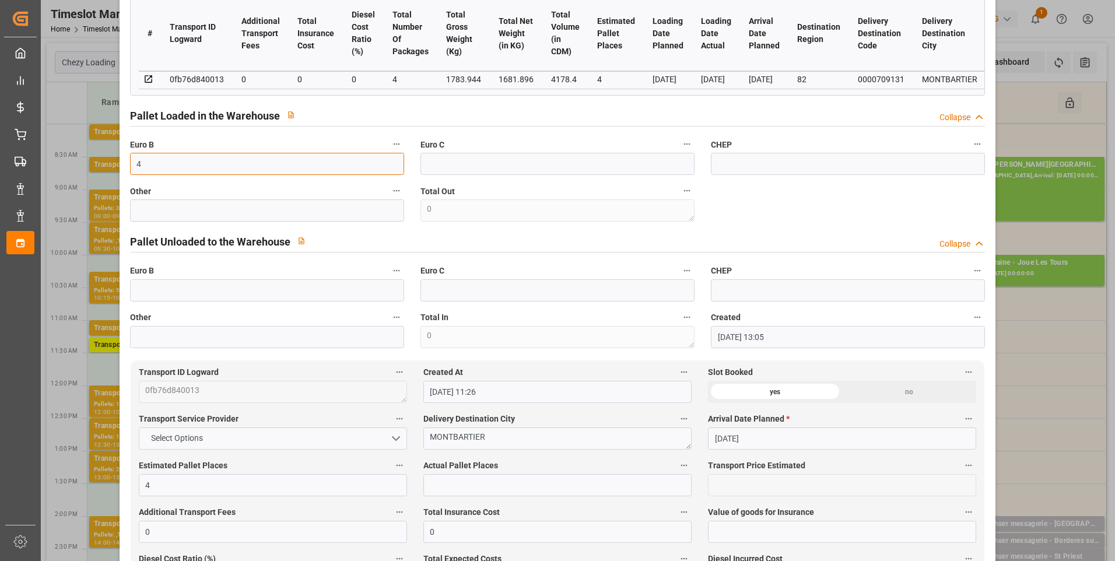
scroll to position [291, 0]
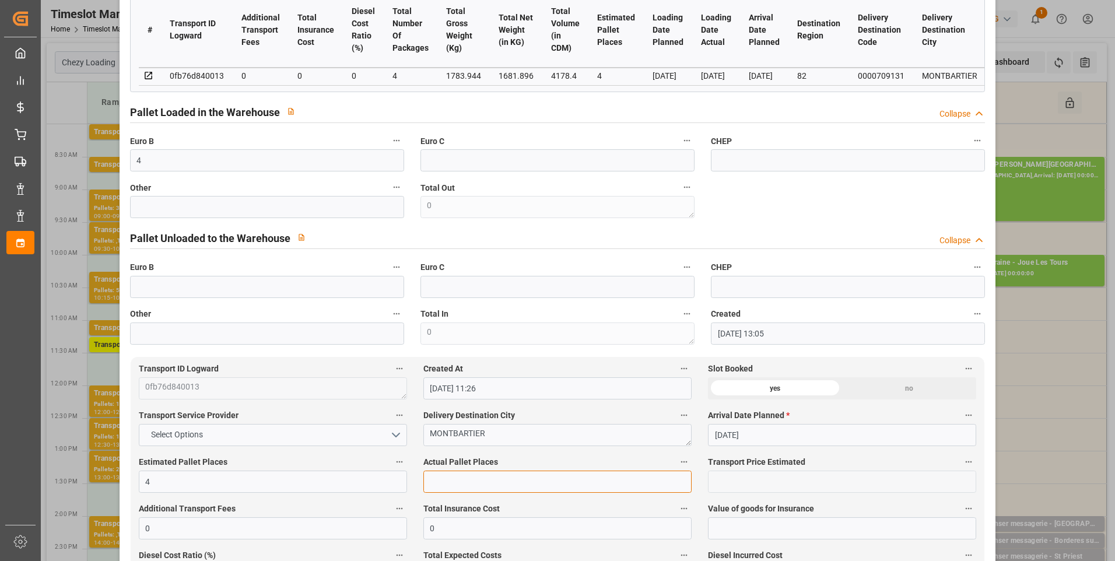
click at [437, 488] on input "text" at bounding box center [557, 481] width 268 height 22
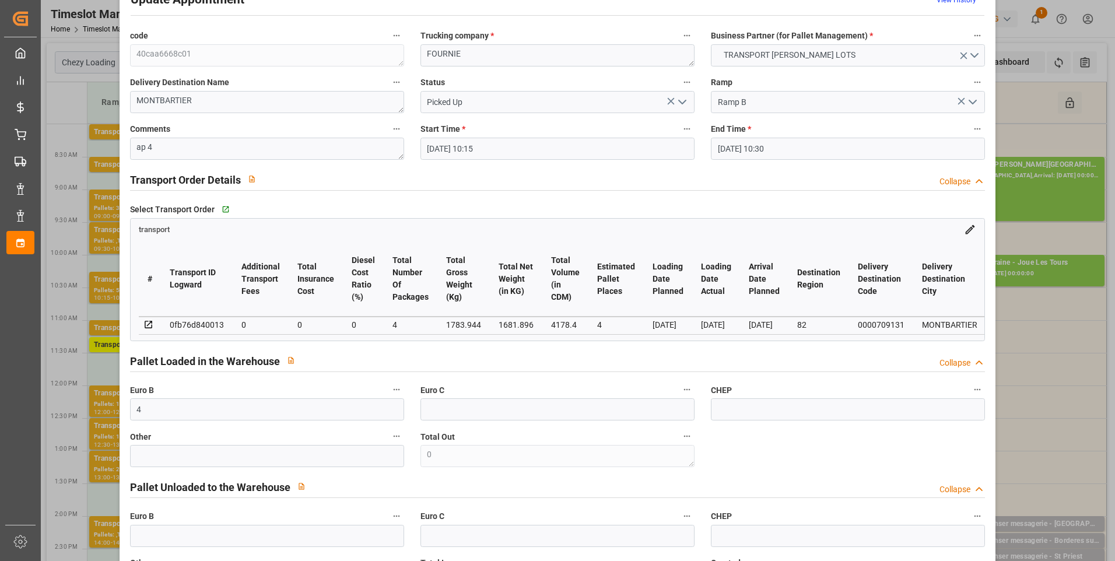
scroll to position [0, 0]
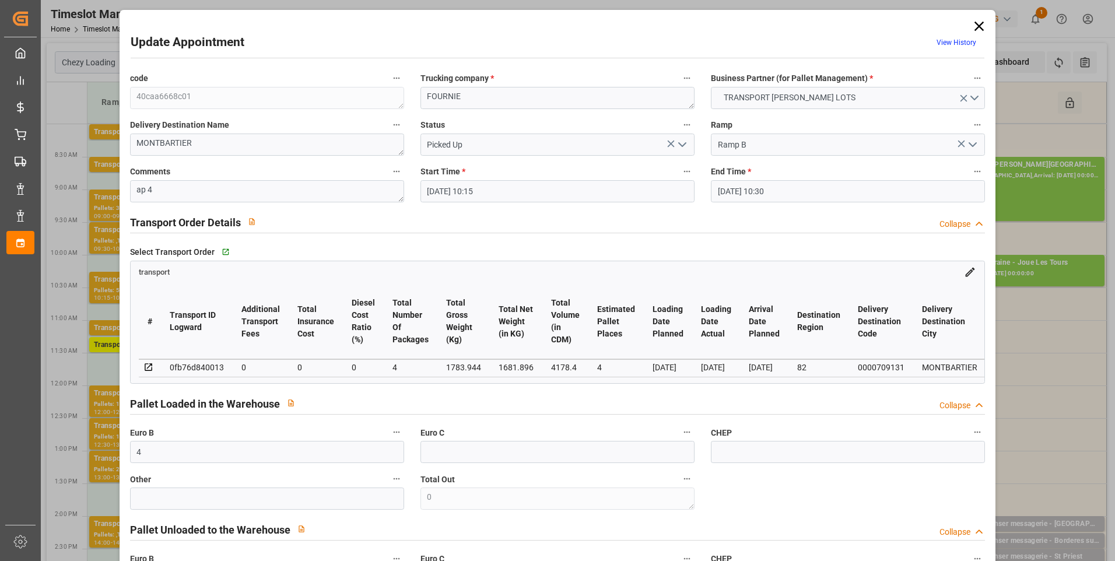
click at [681, 145] on polyline "open menu" at bounding box center [682, 144] width 7 height 3
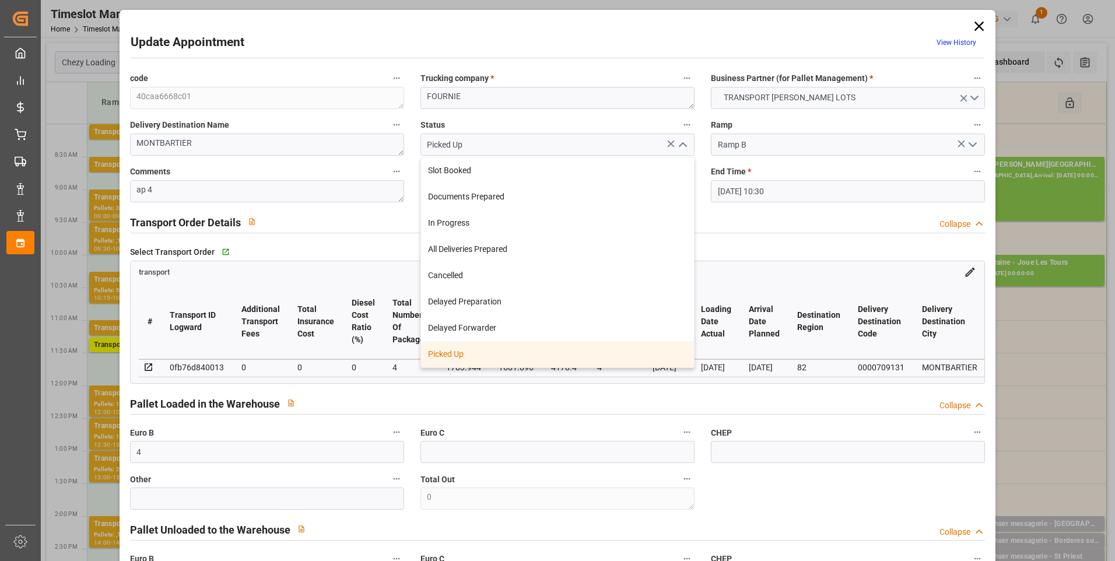
click at [470, 356] on div "Picked Up" at bounding box center [557, 354] width 273 height 26
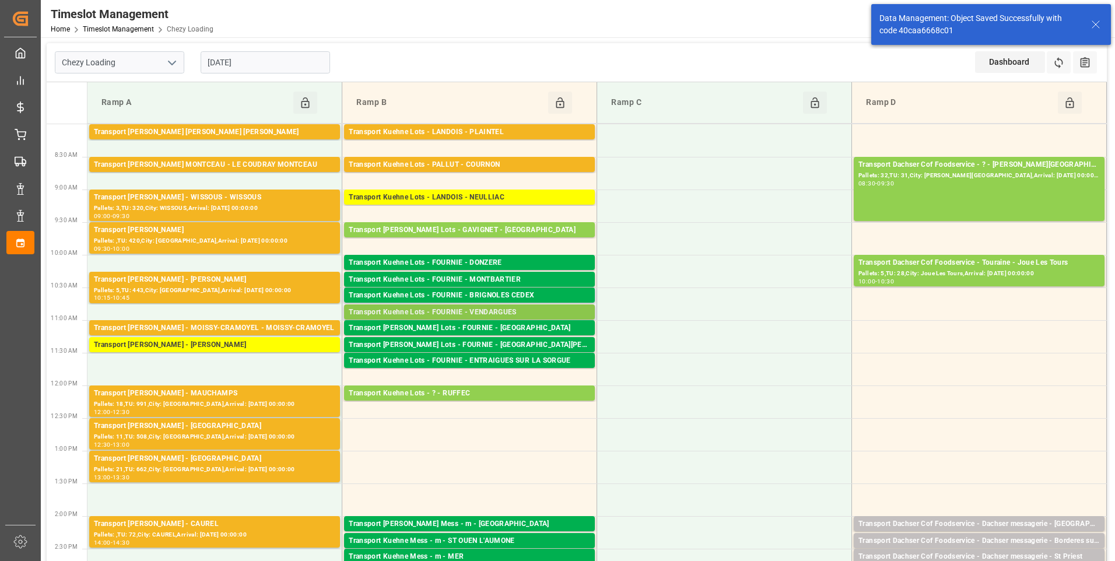
click at [487, 311] on div "Transport Kuehne Lots - FOURNIE - VENDARGUES" at bounding box center [469, 313] width 241 height 12
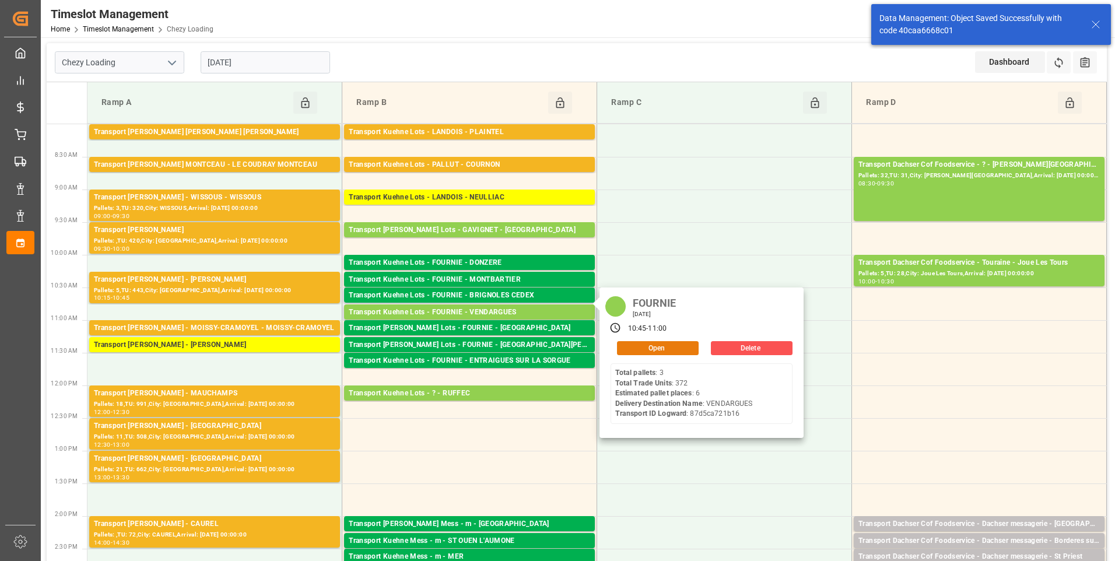
click at [630, 349] on button "Open" at bounding box center [658, 348] width 82 height 14
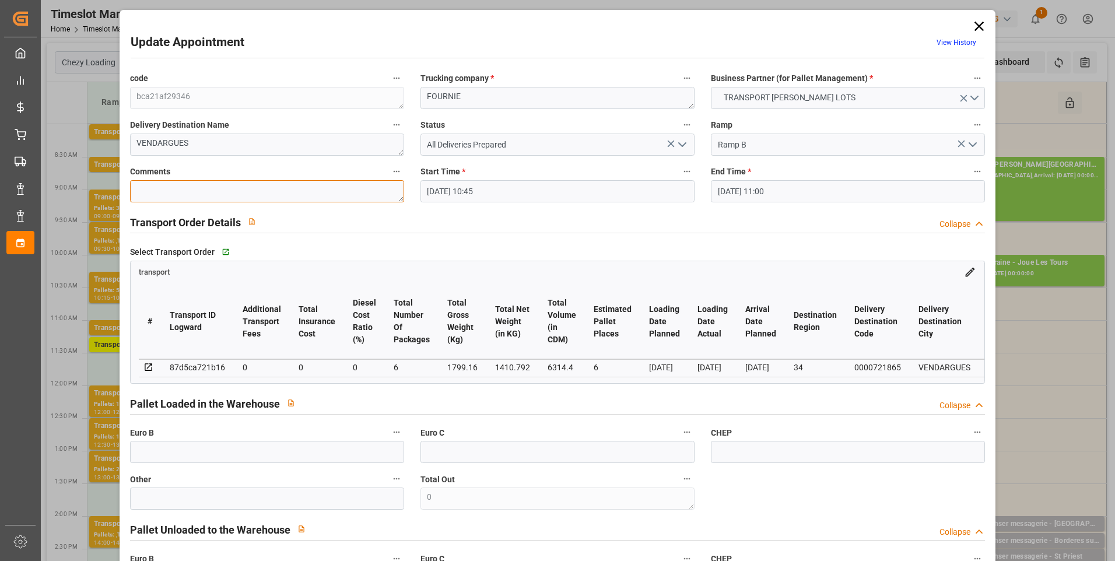
click at [171, 189] on textarea at bounding box center [267, 191] width 274 height 22
click at [679, 142] on icon "open menu" at bounding box center [682, 145] width 14 height 14
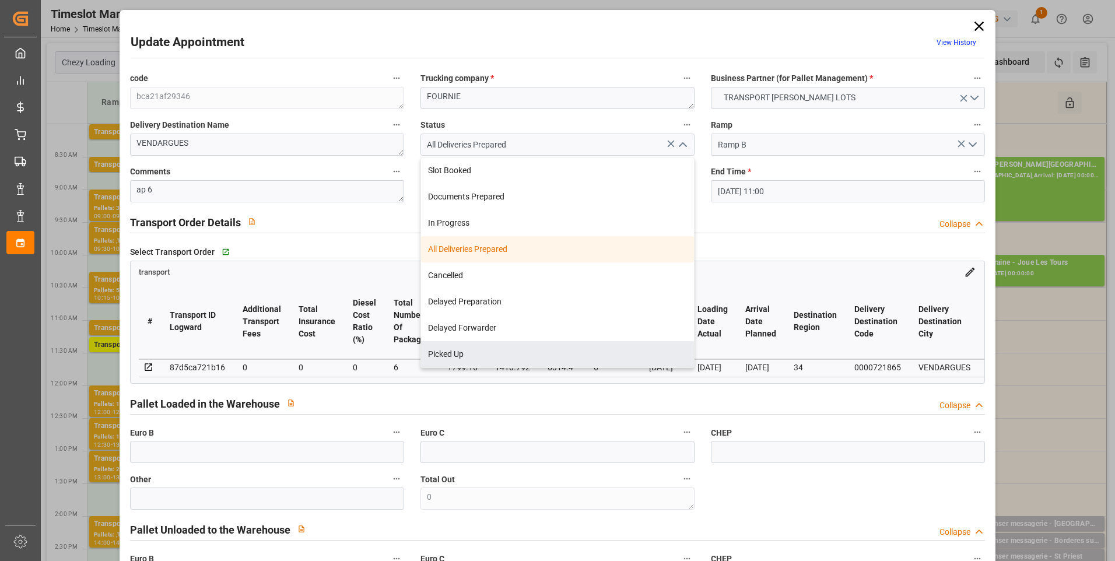
drag, startPoint x: 466, startPoint y: 357, endPoint x: 362, endPoint y: 382, distance: 107.2
click at [466, 358] on div "Picked Up" at bounding box center [557, 354] width 273 height 26
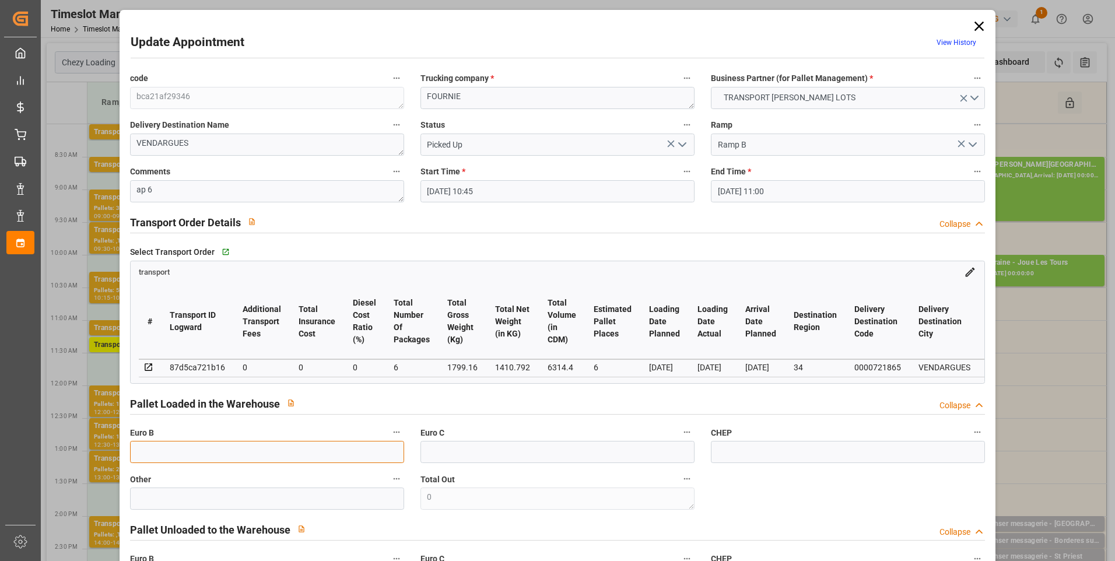
click at [150, 463] on input "text" at bounding box center [267, 452] width 274 height 22
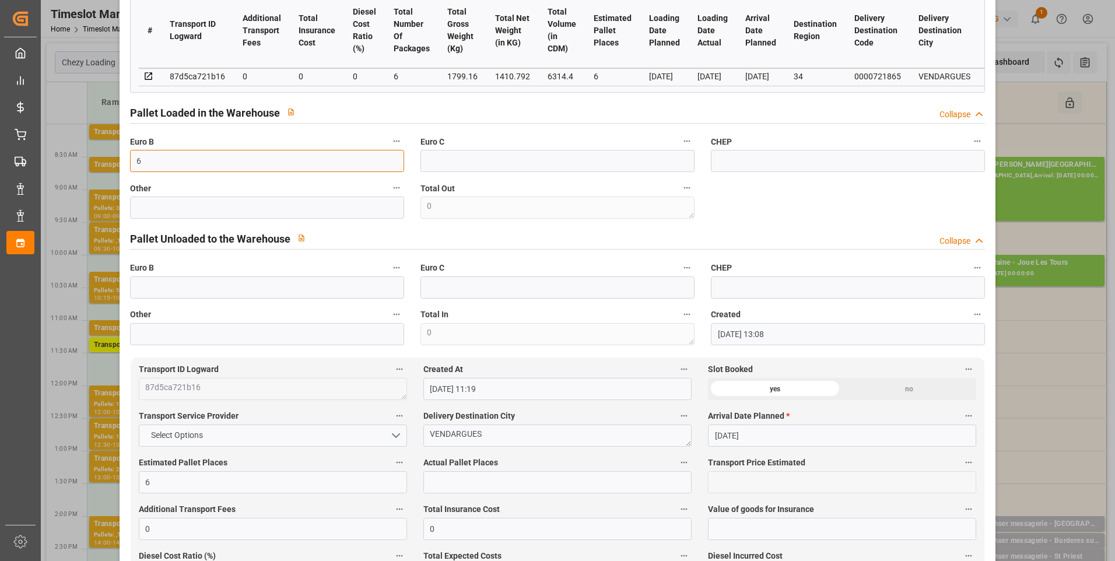
scroll to position [291, 0]
click at [447, 488] on input "text" at bounding box center [557, 481] width 268 height 22
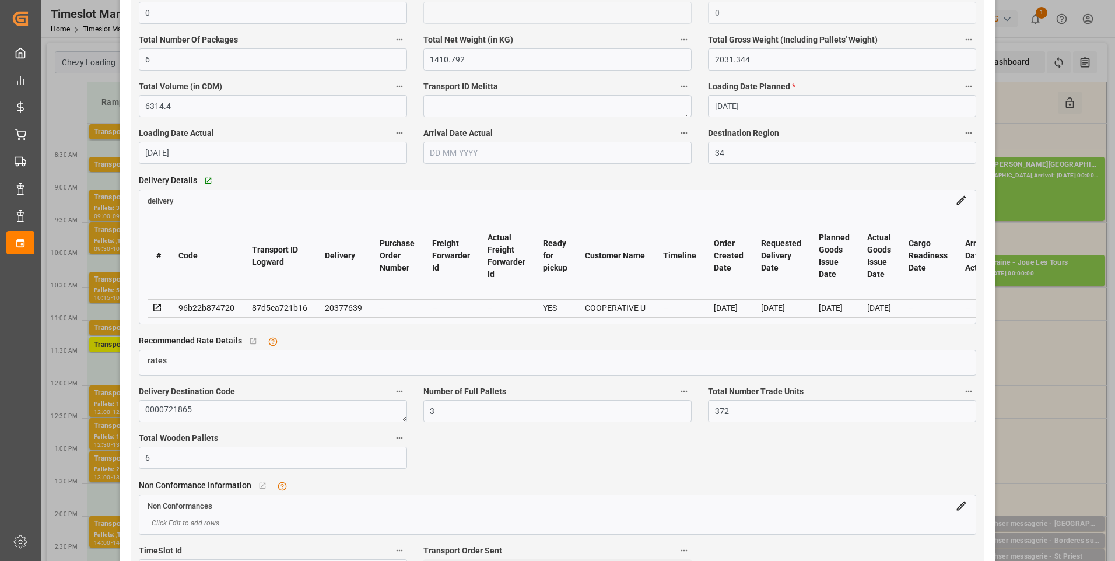
scroll to position [933, 0]
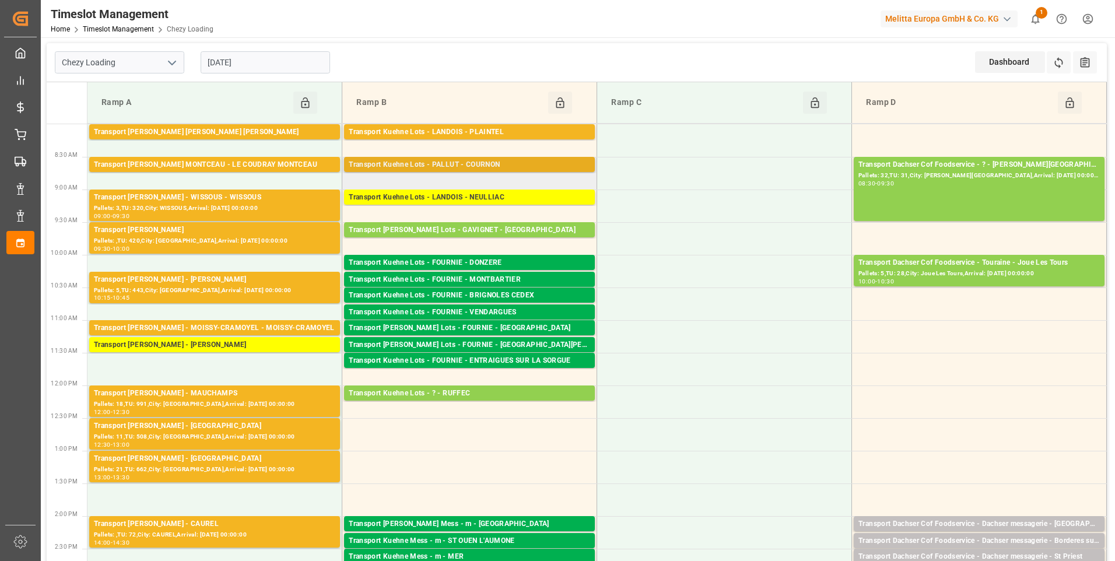
click at [508, 164] on div "Transport Kuehne Lots - PALLUT - COURNON" at bounding box center [469, 165] width 241 height 12
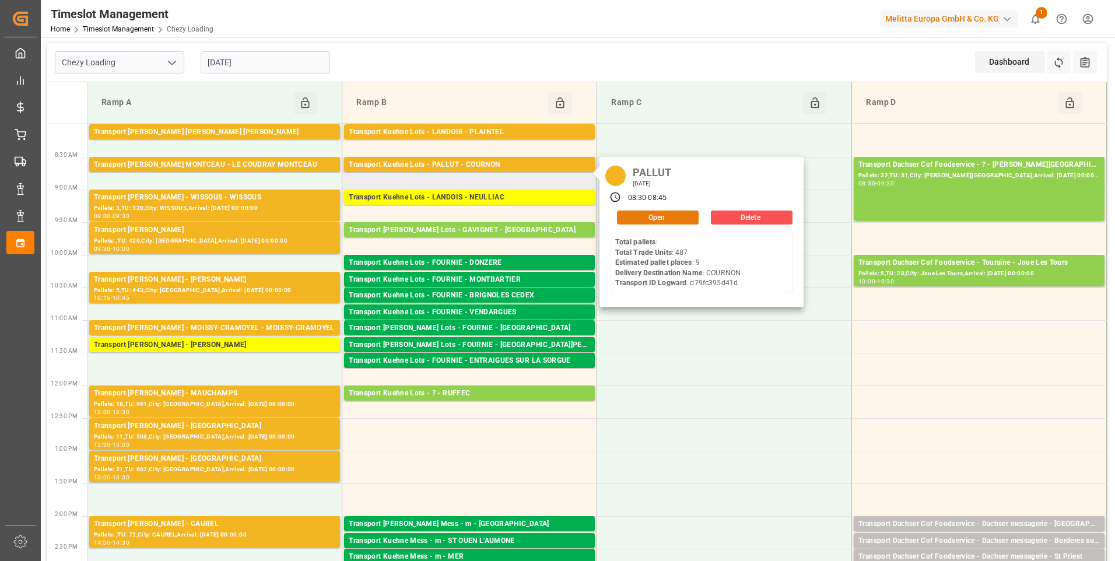
click at [655, 216] on button "Open" at bounding box center [658, 217] width 82 height 14
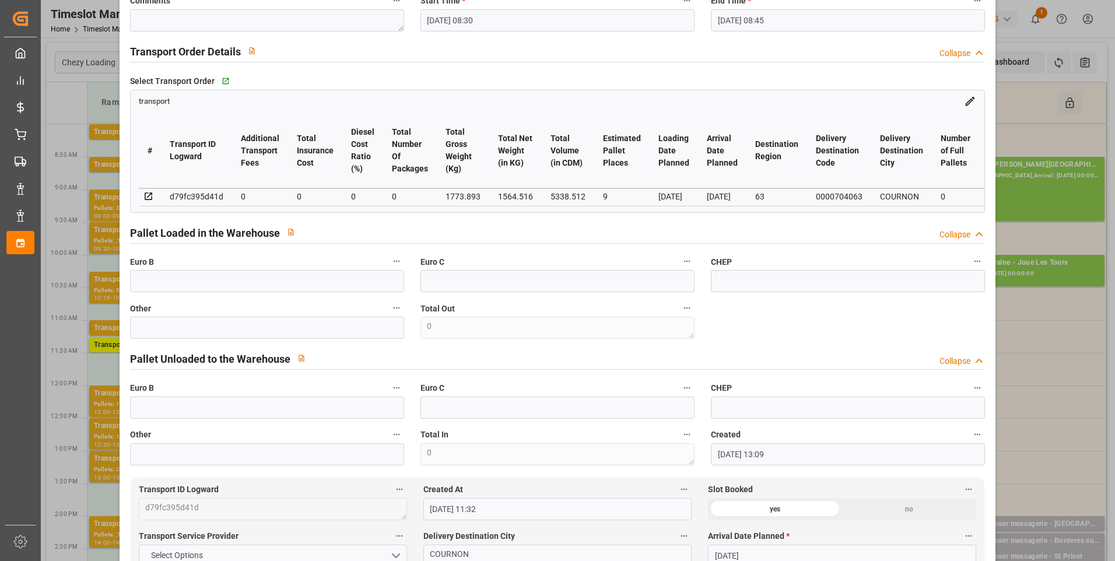
scroll to position [58, 0]
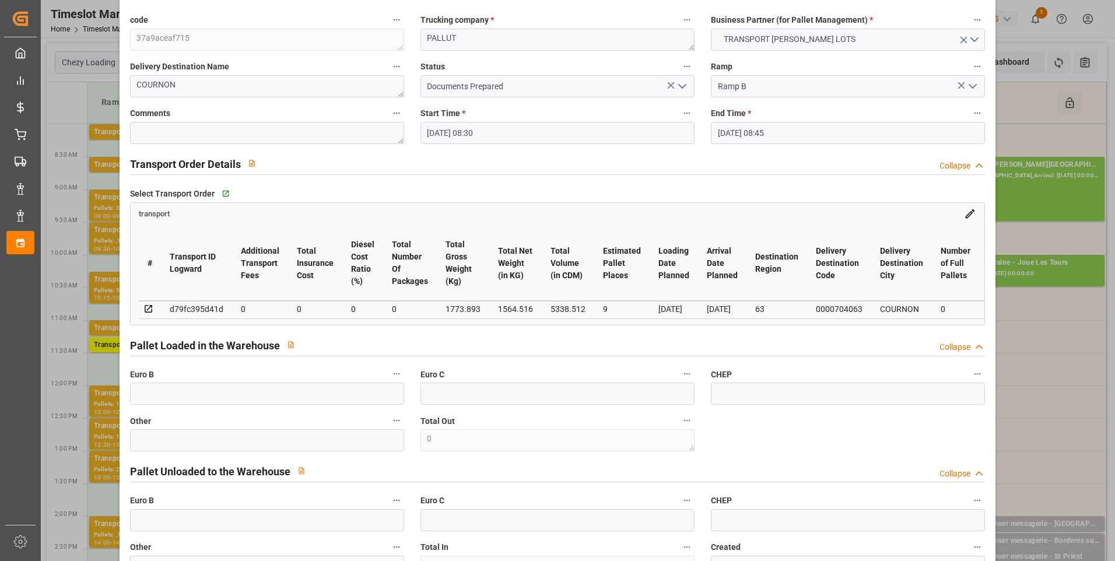
drag, startPoint x: 681, startPoint y: 84, endPoint x: 673, endPoint y: 97, distance: 14.9
click at [681, 85] on icon "open menu" at bounding box center [682, 86] width 14 height 14
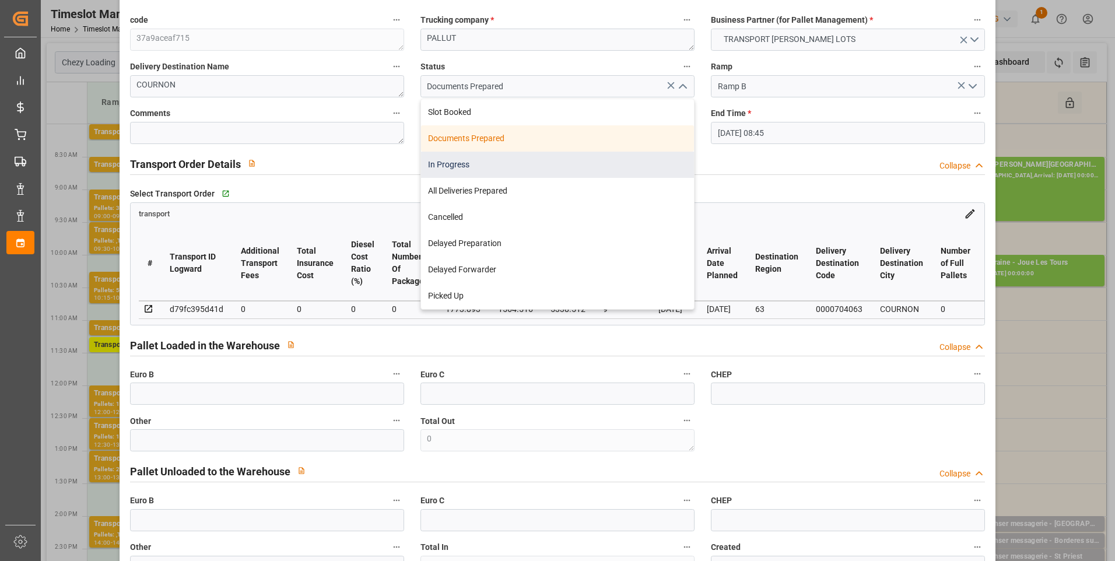
click at [478, 161] on div "In Progress" at bounding box center [557, 165] width 273 height 26
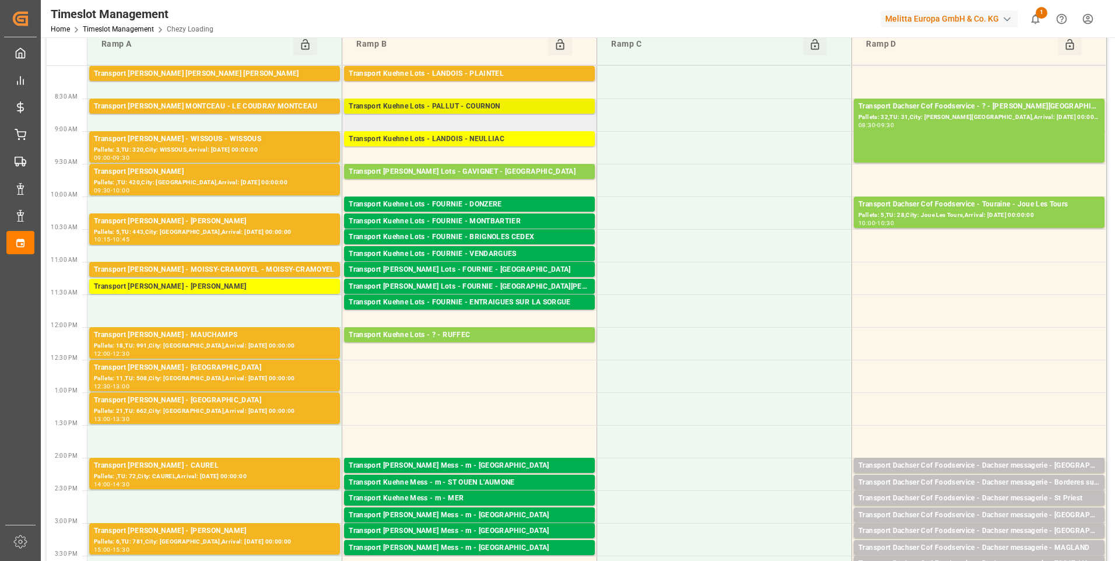
scroll to position [0, 0]
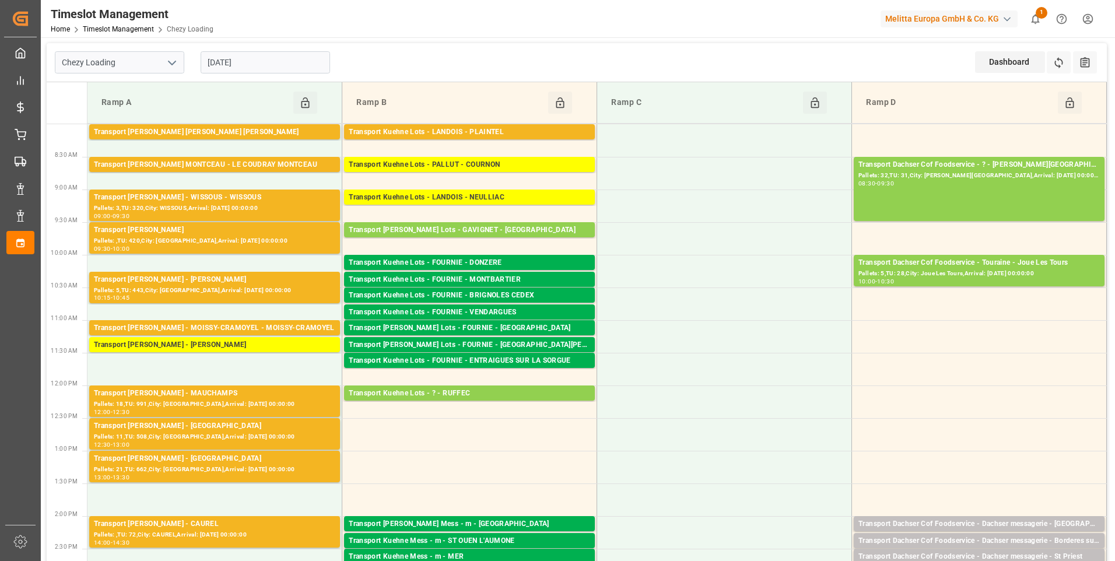
click at [265, 60] on input "[DATE]" at bounding box center [265, 62] width 129 height 22
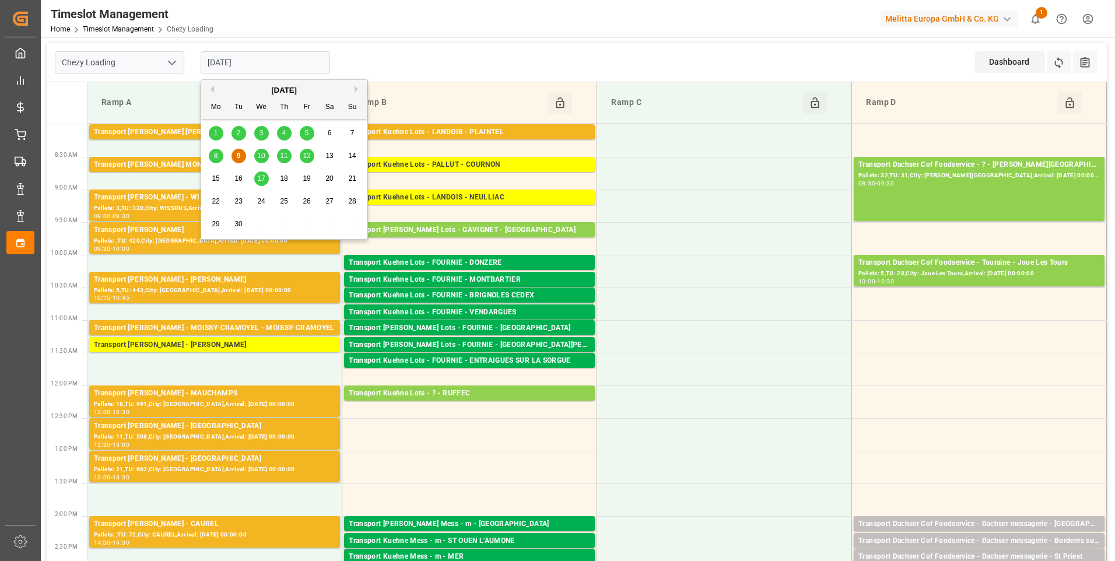
click at [260, 155] on span "10" at bounding box center [261, 156] width 8 height 8
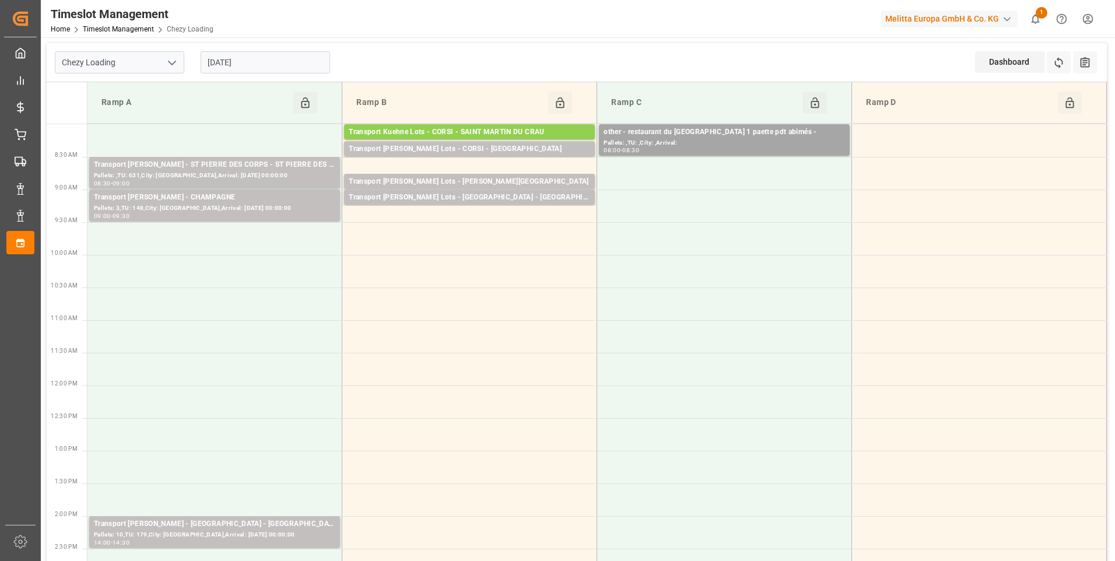
click at [174, 61] on icon "open menu" at bounding box center [172, 63] width 14 height 14
click at [115, 114] on div "Chezy Unloading" at bounding box center [119, 114] width 128 height 26
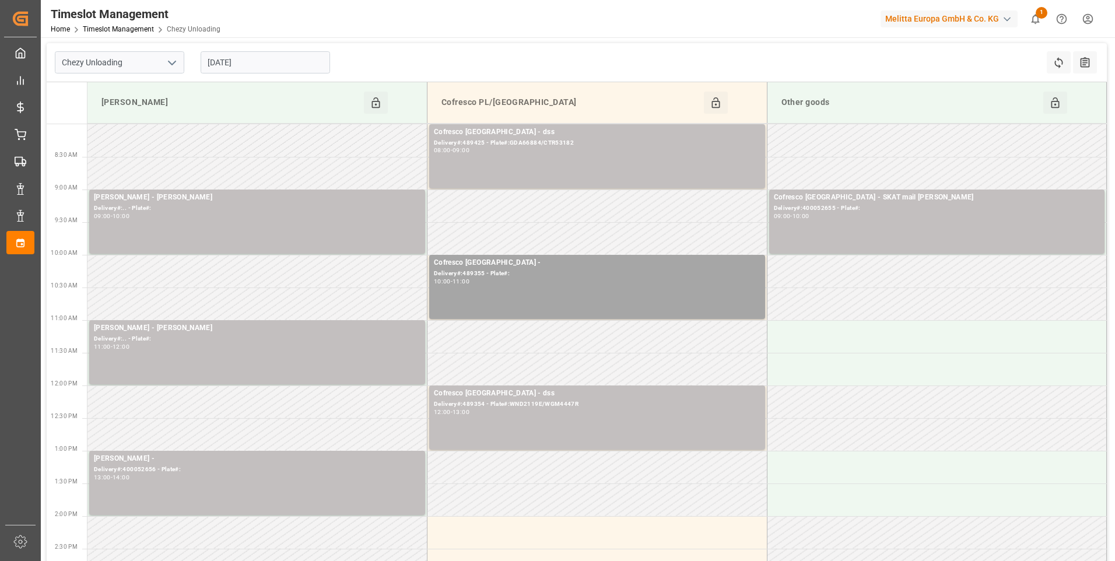
click at [259, 57] on input "[DATE]" at bounding box center [265, 62] width 129 height 22
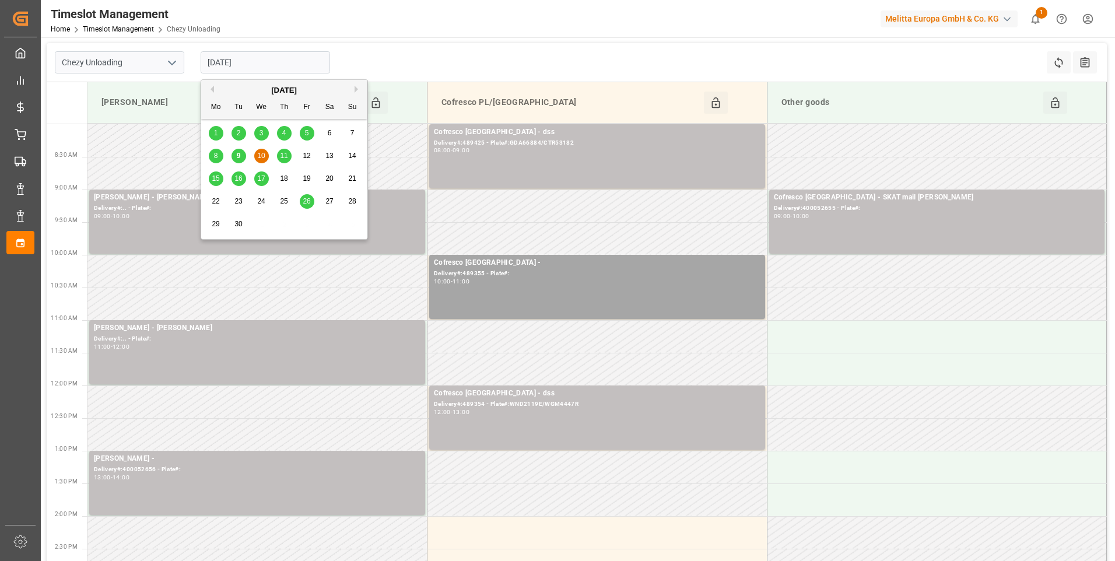
click at [237, 154] on span "9" at bounding box center [239, 156] width 4 height 8
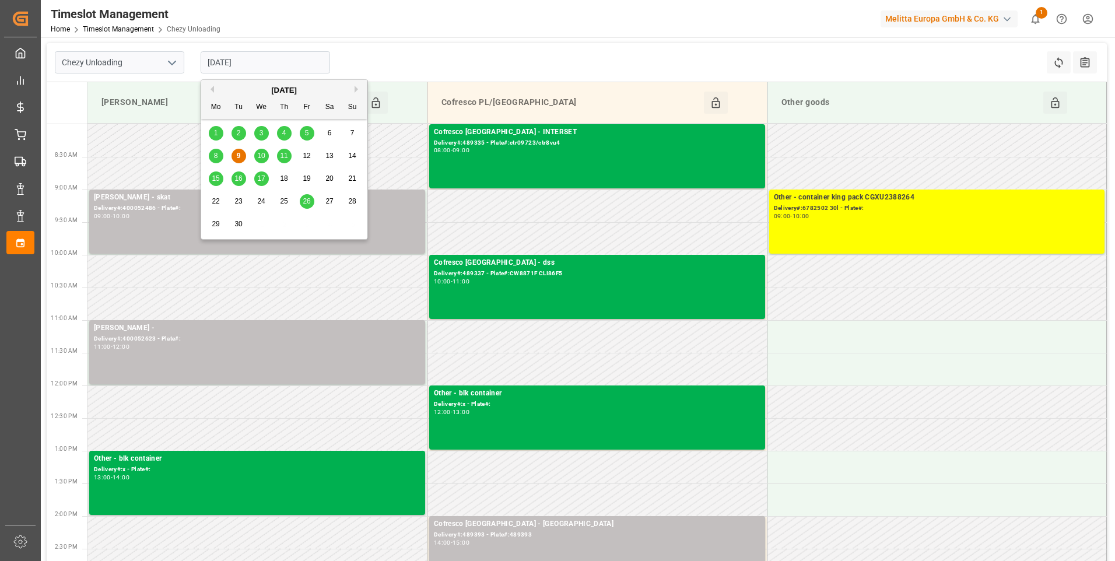
click at [273, 61] on input "[DATE]" at bounding box center [265, 62] width 129 height 22
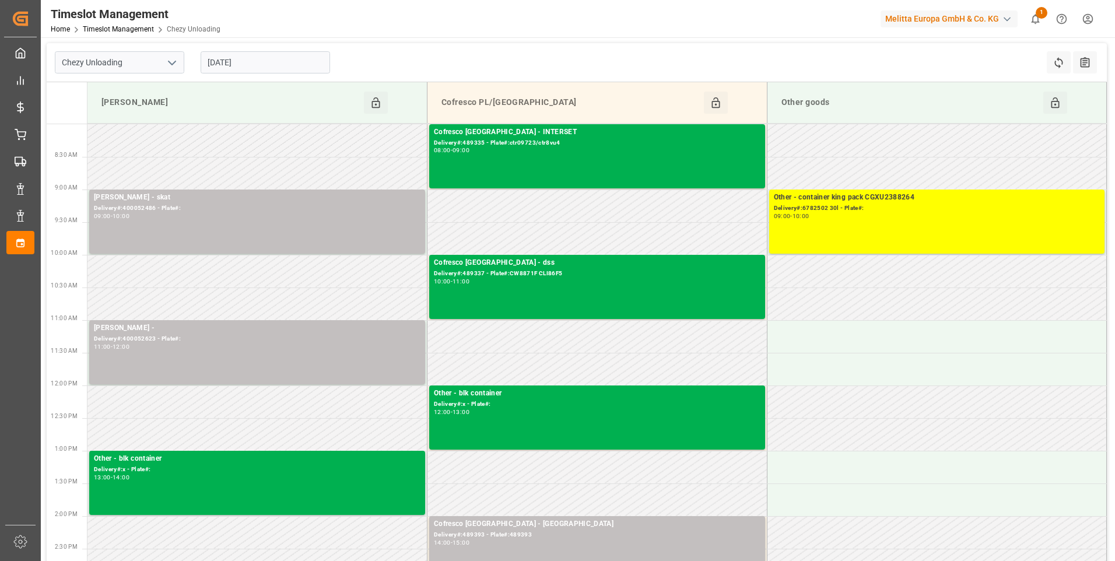
click at [170, 56] on icon "open menu" at bounding box center [172, 63] width 14 height 14
click at [108, 88] on div "Chezy Loading" at bounding box center [119, 88] width 128 height 26
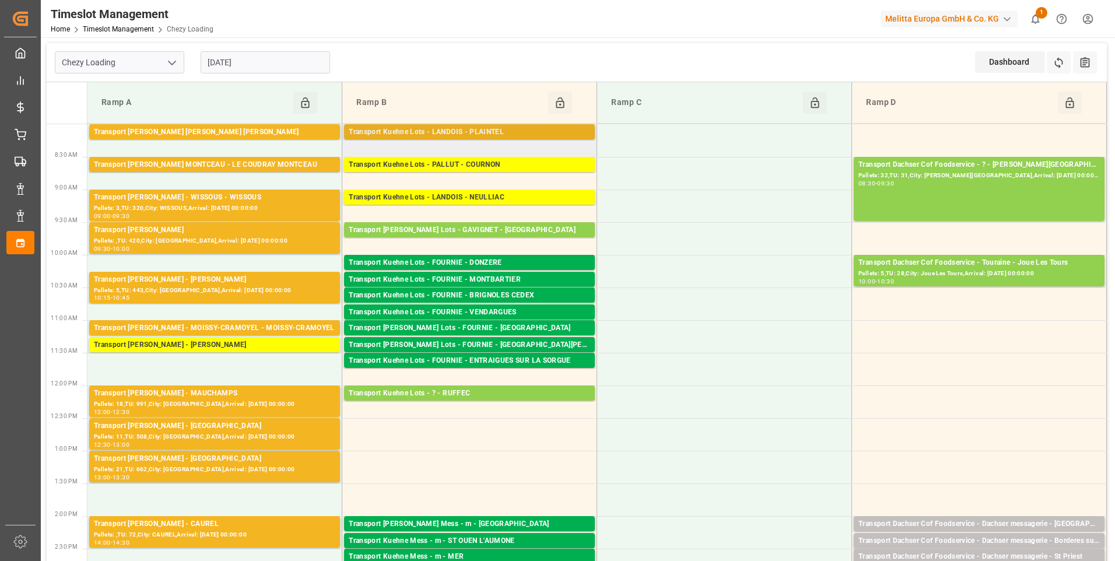
click at [482, 132] on div "Transport Kuehne Lots - LANDOIS - PLAINTEL" at bounding box center [469, 132] width 241 height 12
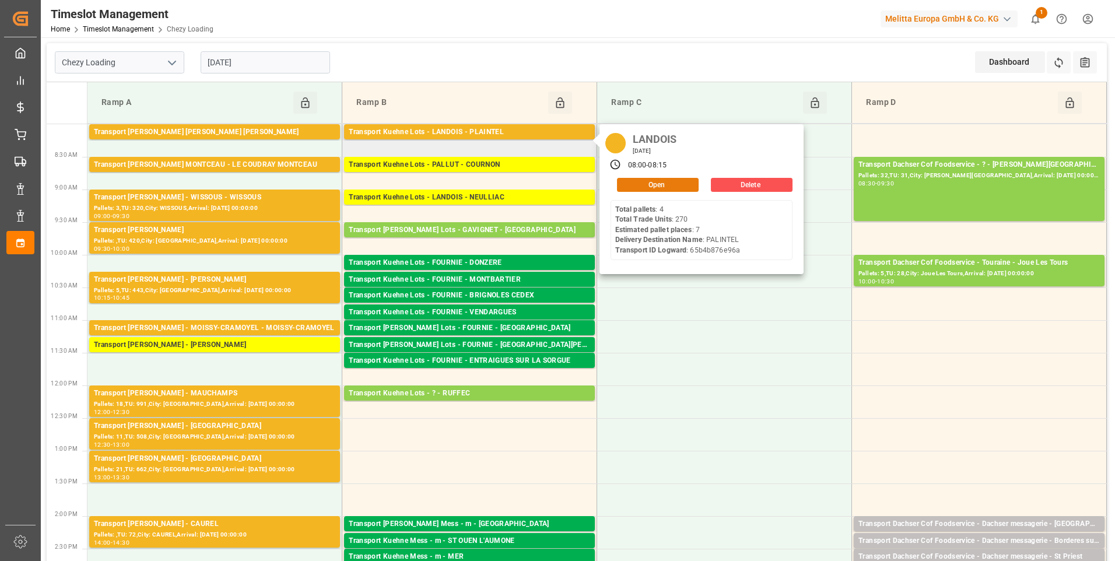
click at [638, 182] on button "Open" at bounding box center [658, 185] width 82 height 14
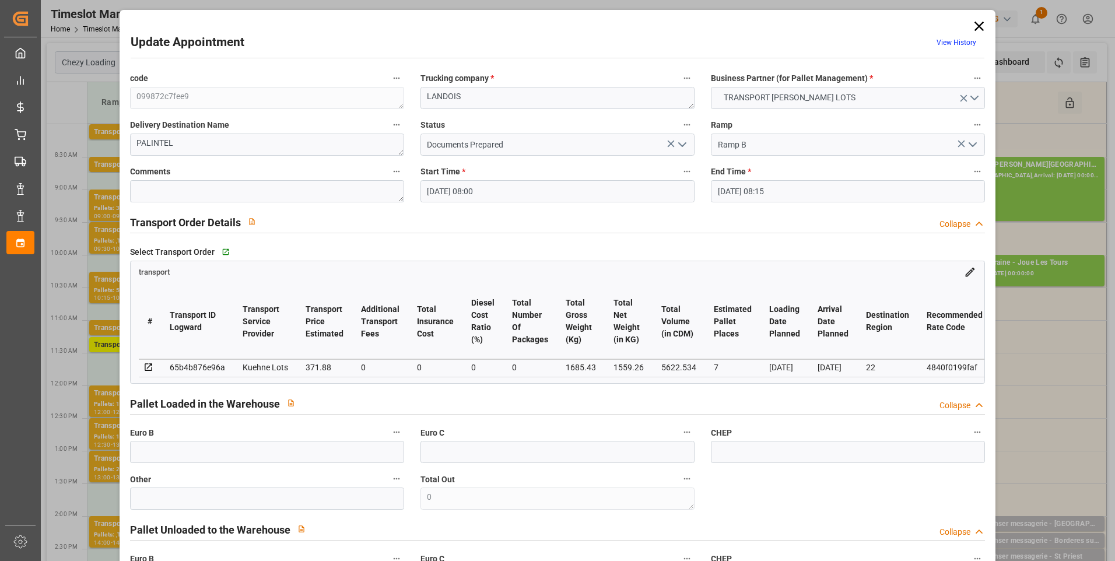
click at [679, 142] on icon "open menu" at bounding box center [682, 145] width 14 height 14
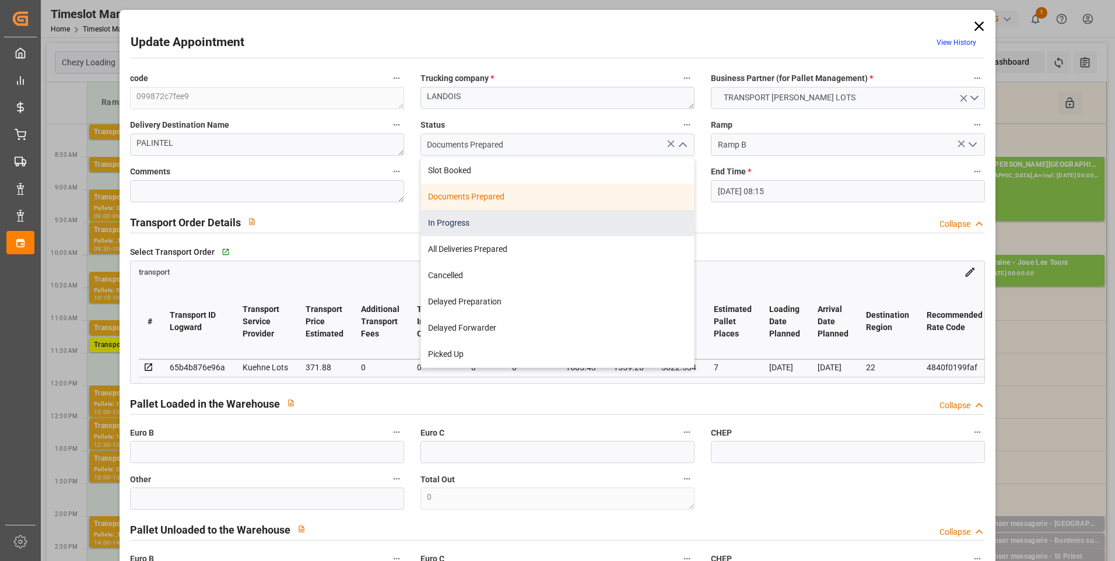
click at [449, 223] on div "In Progress" at bounding box center [557, 223] width 273 height 26
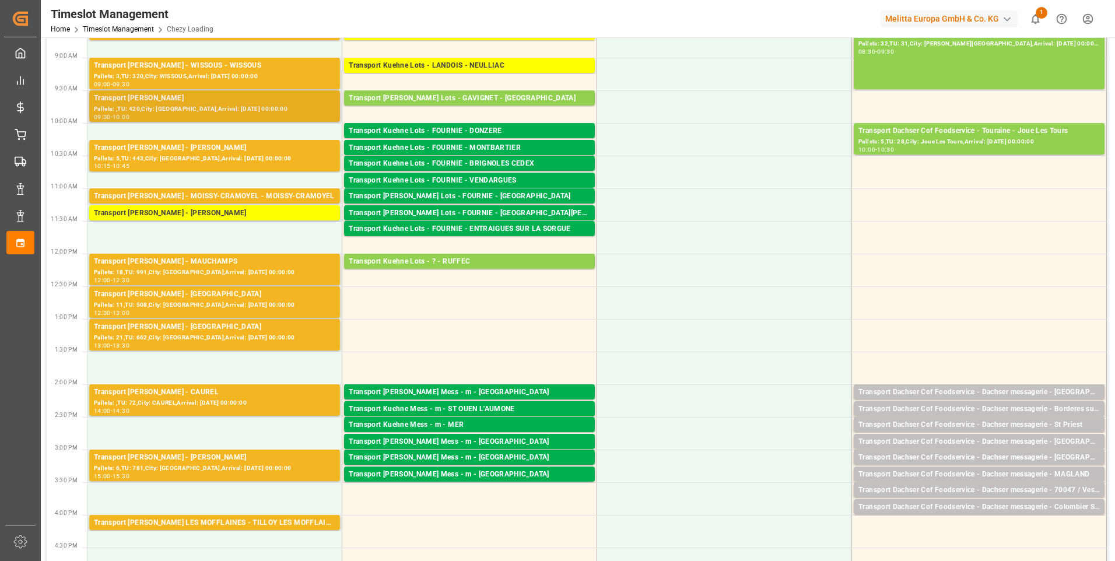
scroll to position [175, 0]
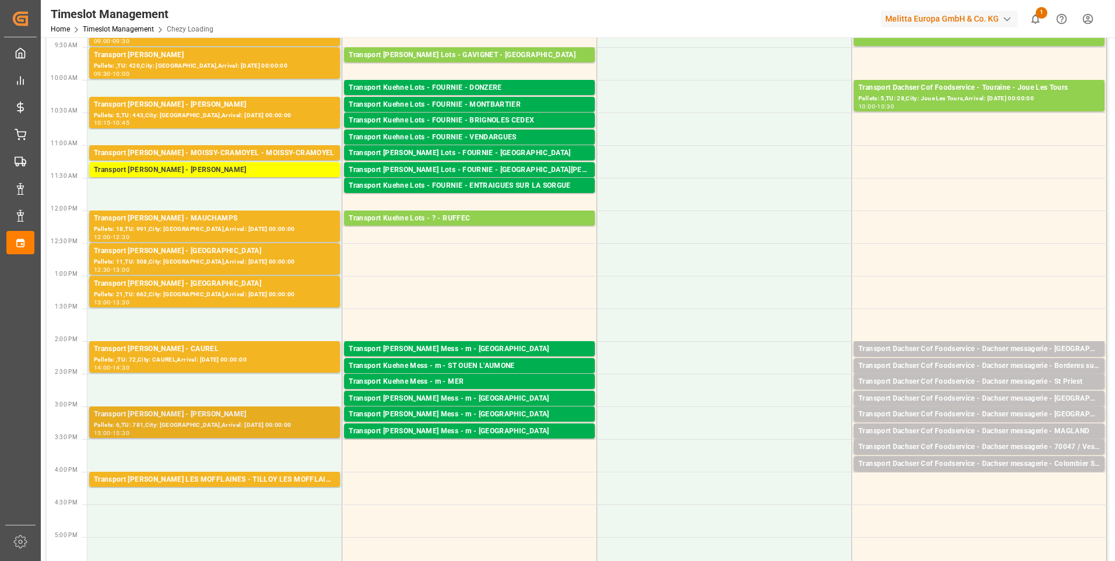
click at [224, 424] on div "Pallets: 6,TU: 781,City: [GEOGRAPHIC_DATA],Arrival: [DATE] 00:00:00" at bounding box center [214, 425] width 241 height 10
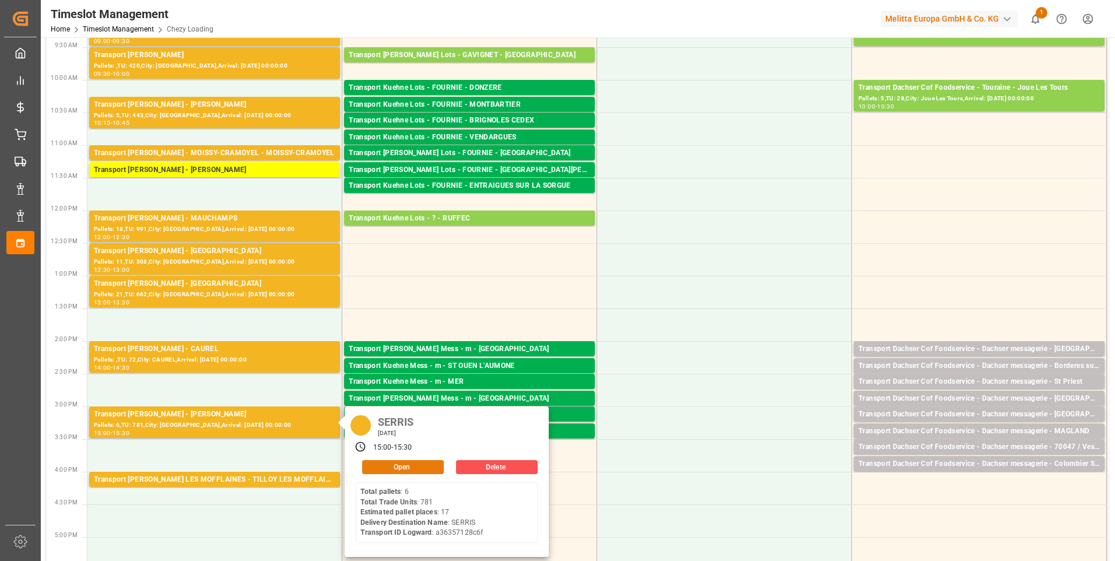
click at [392, 463] on button "Open" at bounding box center [403, 467] width 82 height 14
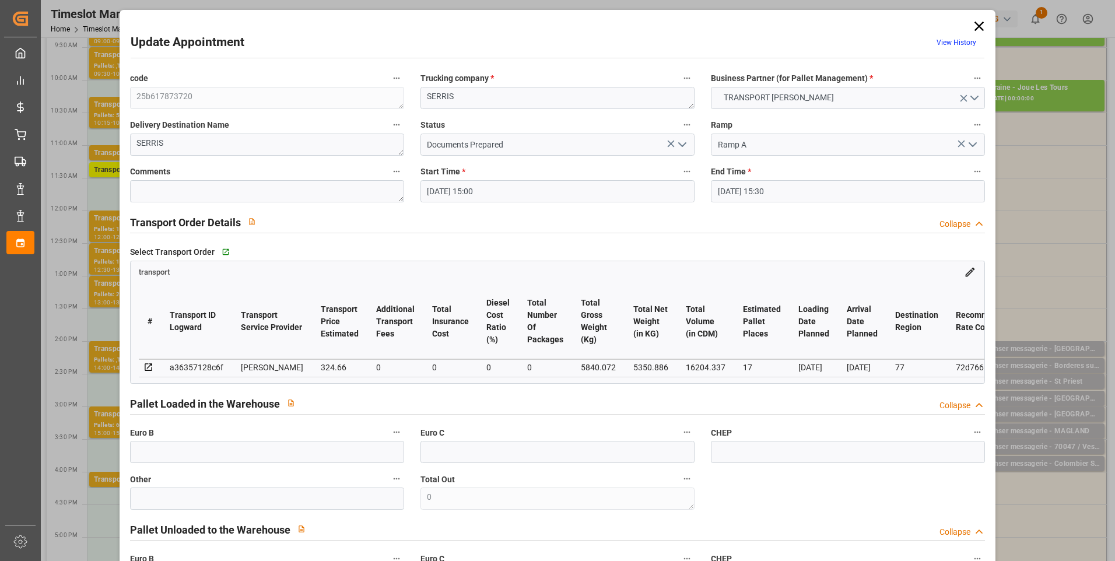
click at [682, 145] on polyline "open menu" at bounding box center [682, 144] width 7 height 3
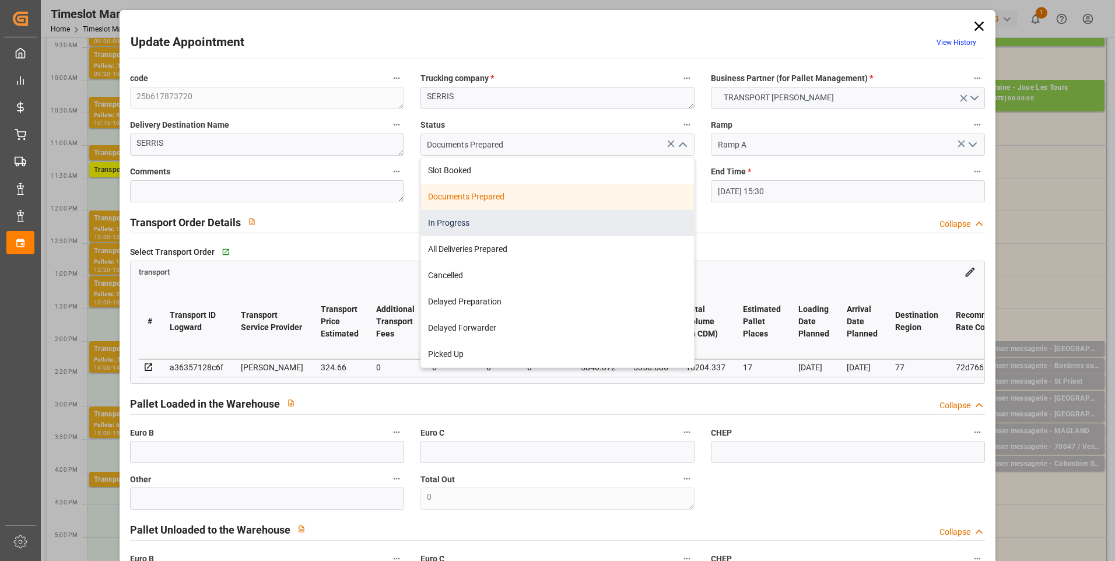
click at [431, 217] on div "In Progress" at bounding box center [557, 223] width 273 height 26
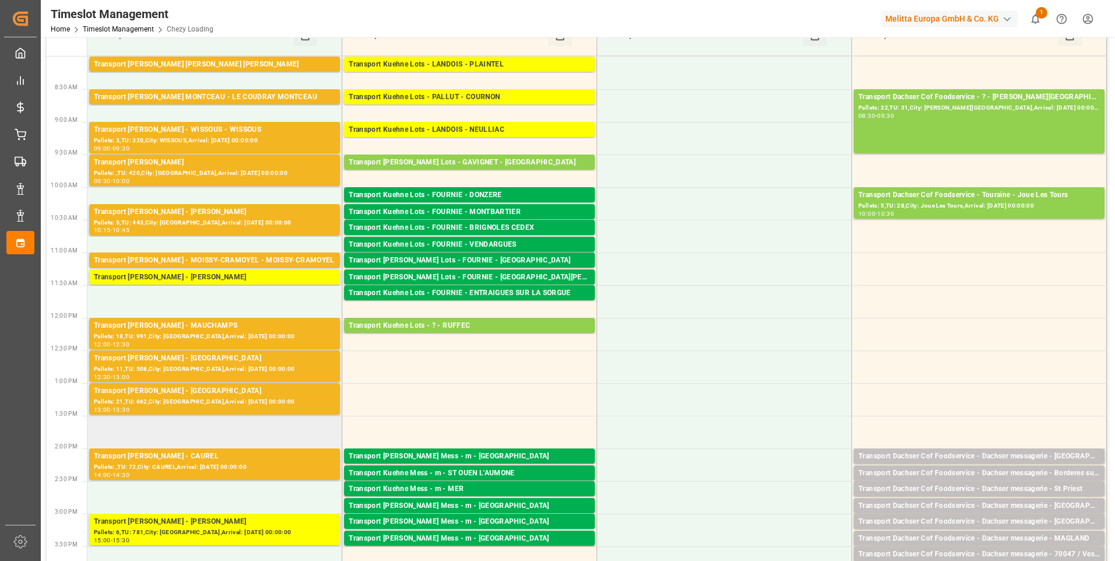
scroll to position [58, 0]
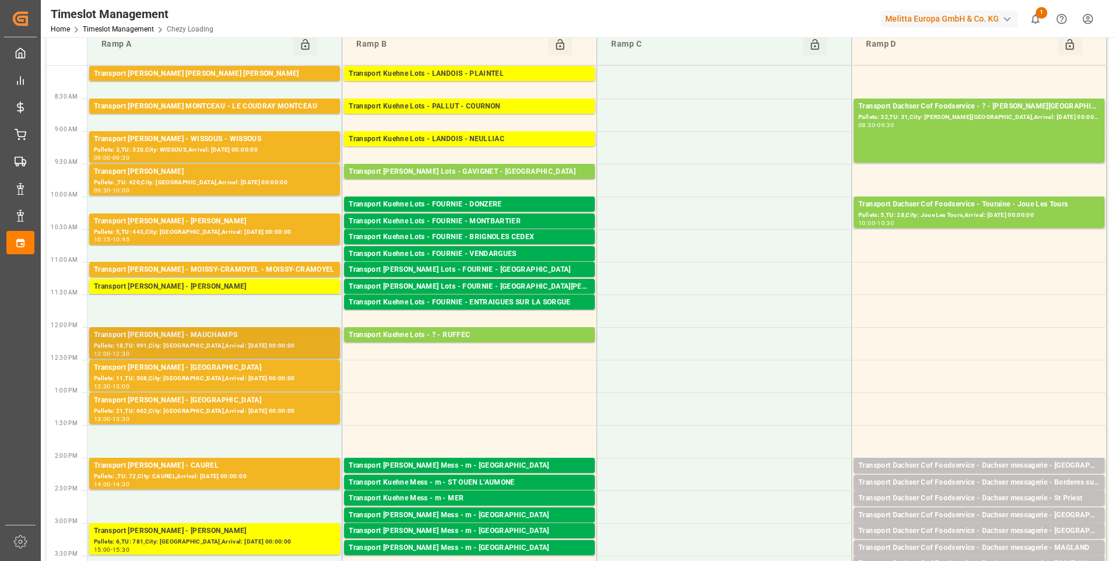
click at [238, 337] on div "Transport [PERSON_NAME] - MAUCHAMPS" at bounding box center [214, 335] width 241 height 12
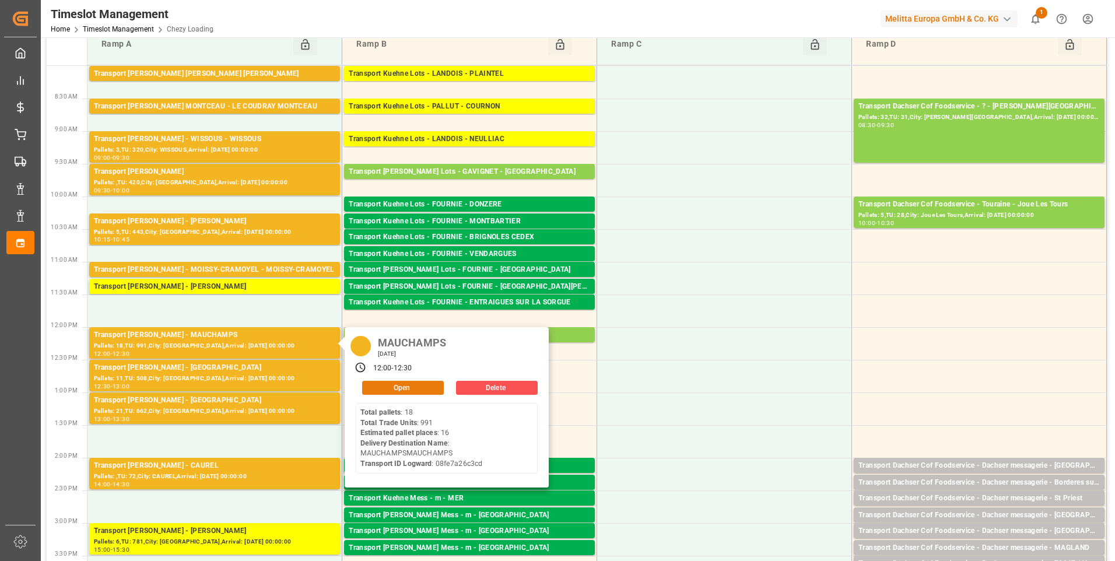
click at [396, 385] on button "Open" at bounding box center [403, 388] width 82 height 14
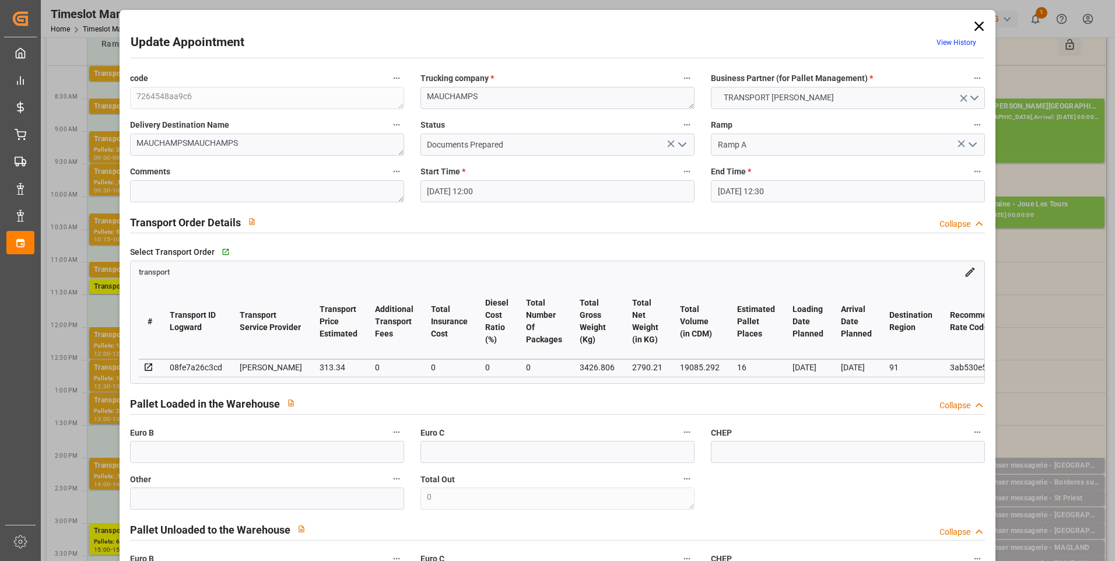
click at [678, 141] on icon "open menu" at bounding box center [682, 145] width 14 height 14
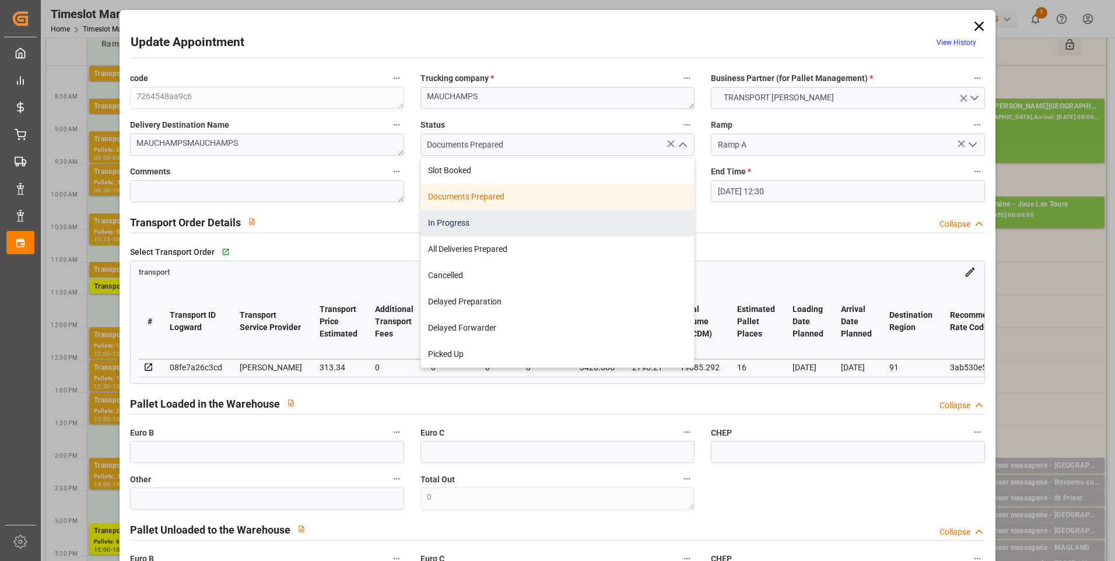
click at [447, 220] on div "In Progress" at bounding box center [557, 223] width 273 height 26
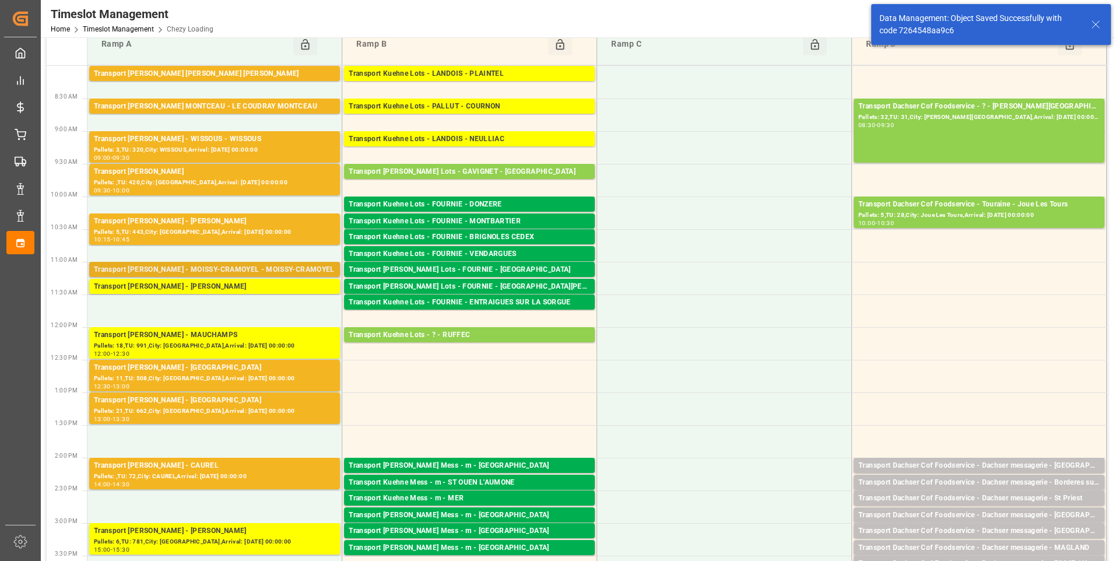
click at [270, 265] on div "Transport [PERSON_NAME] - MOISSY-CRAMOYEL - MOISSY-CRAMOYEL" at bounding box center [214, 270] width 241 height 12
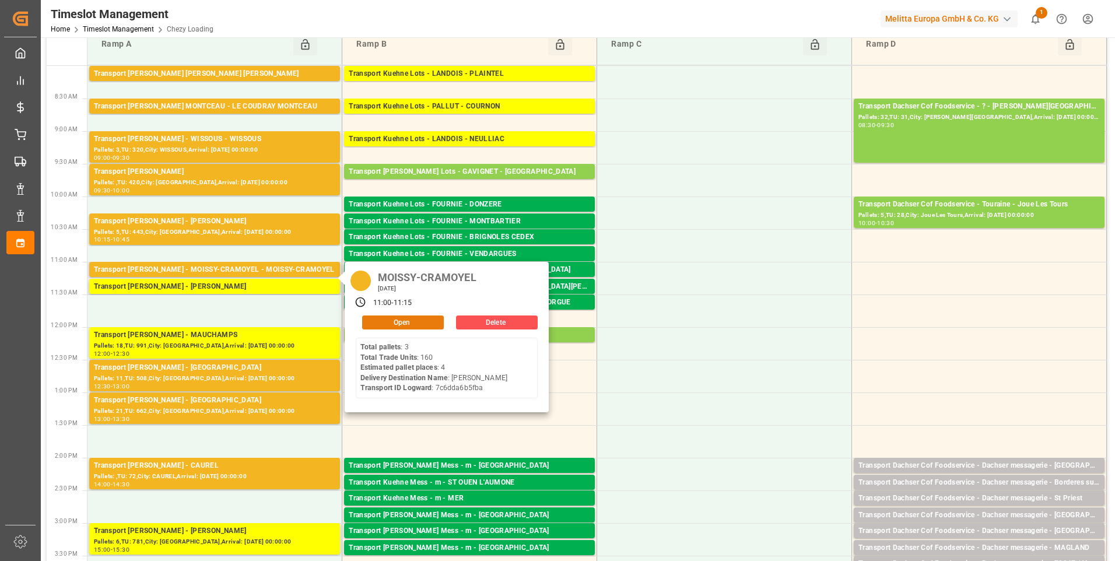
click at [403, 322] on button "Open" at bounding box center [403, 322] width 82 height 14
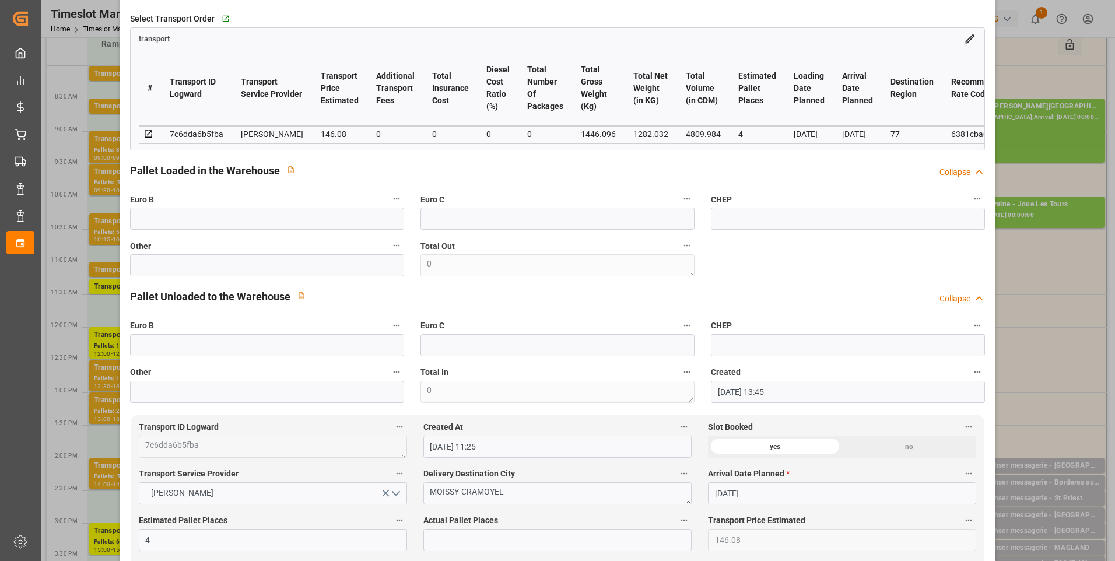
scroll to position [0, 0]
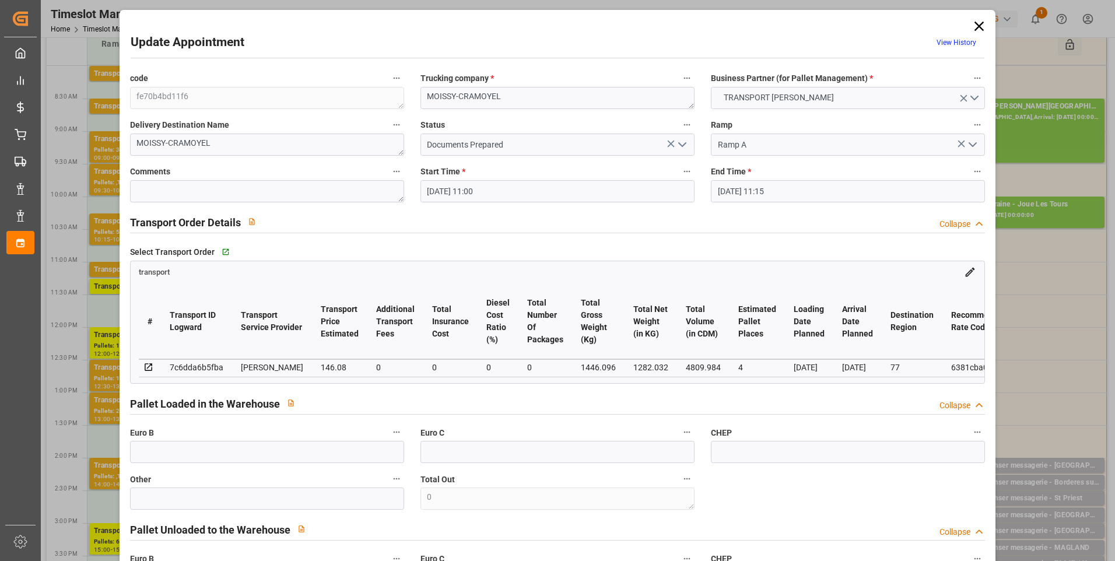
click at [975, 26] on icon at bounding box center [978, 26] width 9 height 9
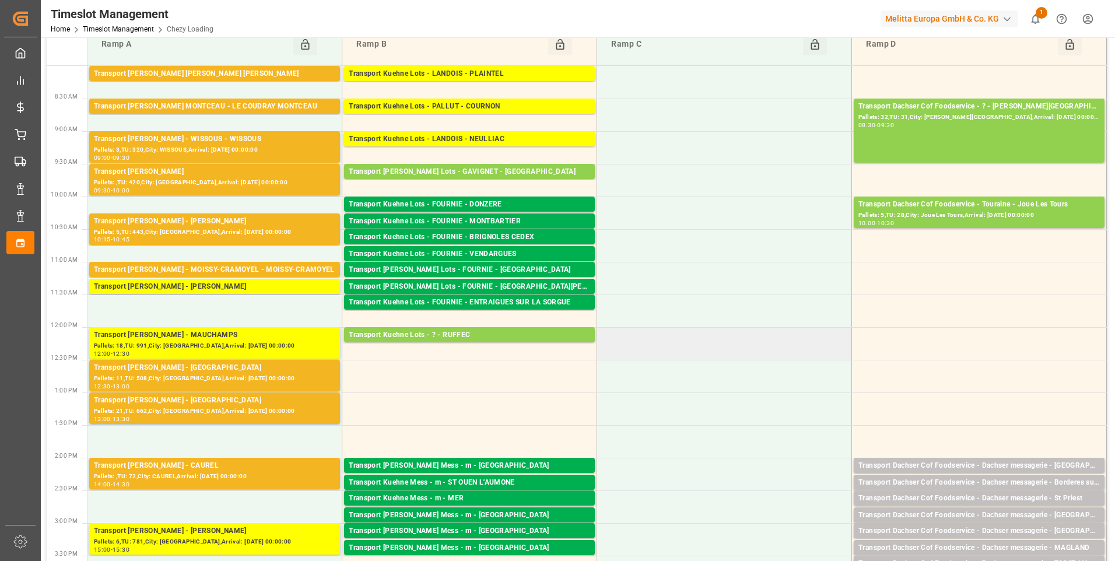
click at [804, 354] on td at bounding box center [724, 343] width 255 height 33
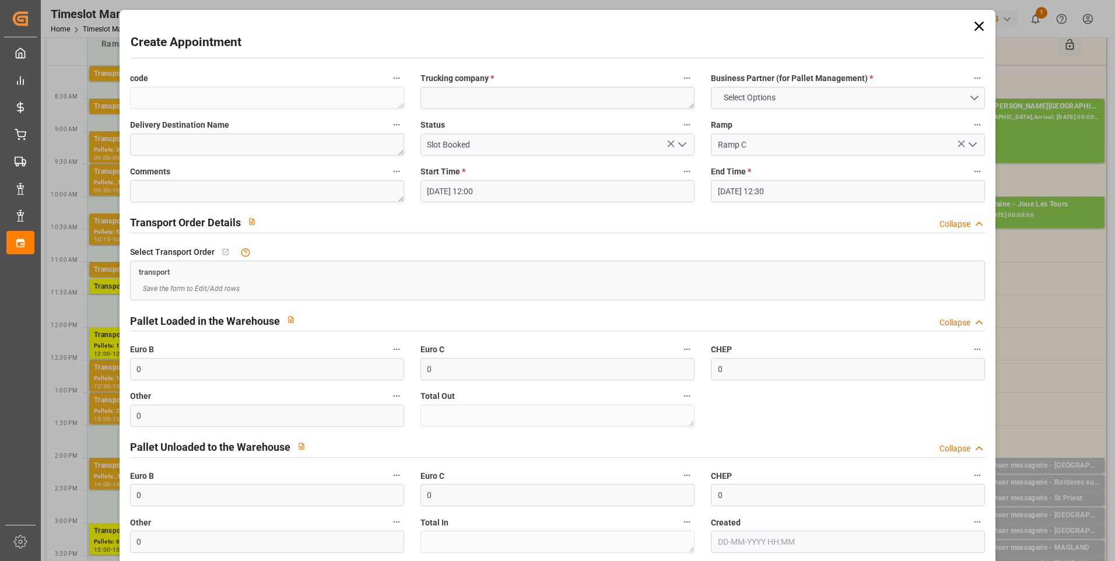
click at [1077, 293] on div "Create Appointment code Trucking company * Business Partner (for Pallet Managem…" at bounding box center [557, 280] width 1115 height 561
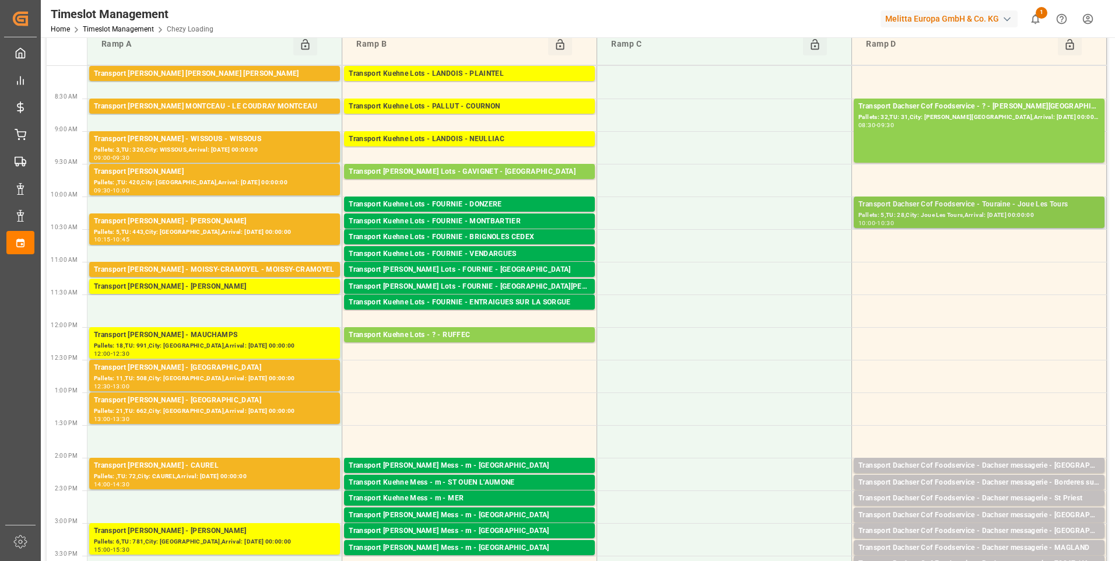
click at [1035, 213] on div "Pallets: 5,TU: 28,City: Joue Les Tours,Arrival: [DATE] 00:00:00" at bounding box center [978, 215] width 241 height 10
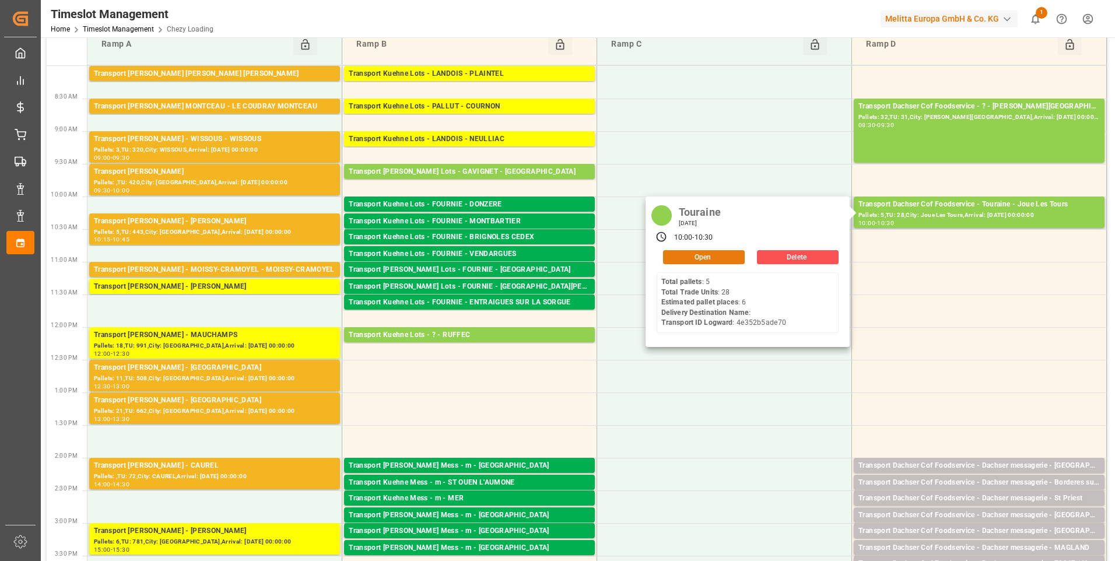
click at [711, 256] on button "Open" at bounding box center [704, 257] width 82 height 14
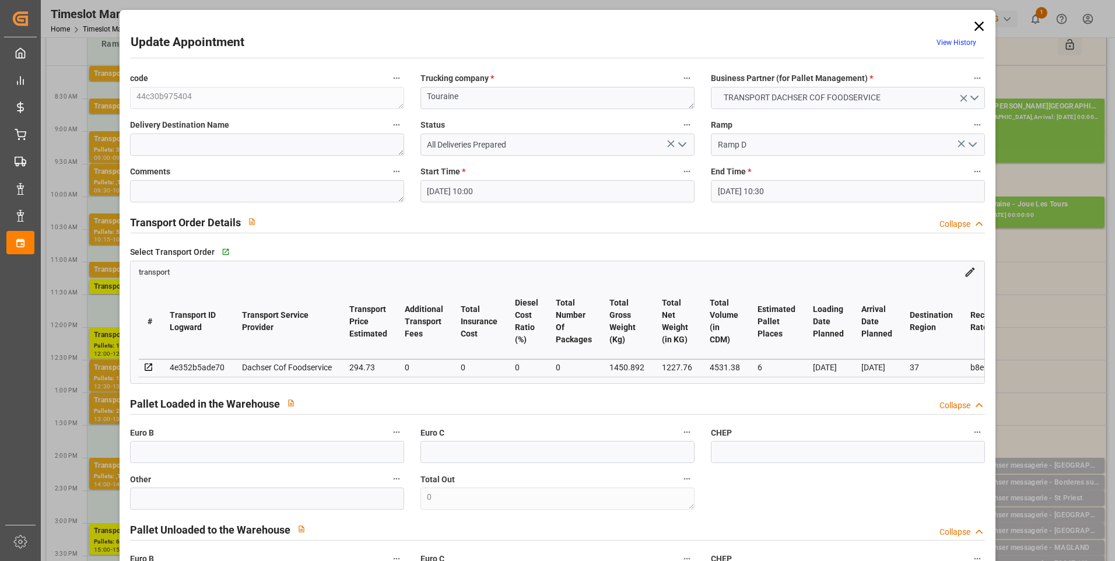
click at [681, 142] on icon "open menu" at bounding box center [682, 145] width 14 height 14
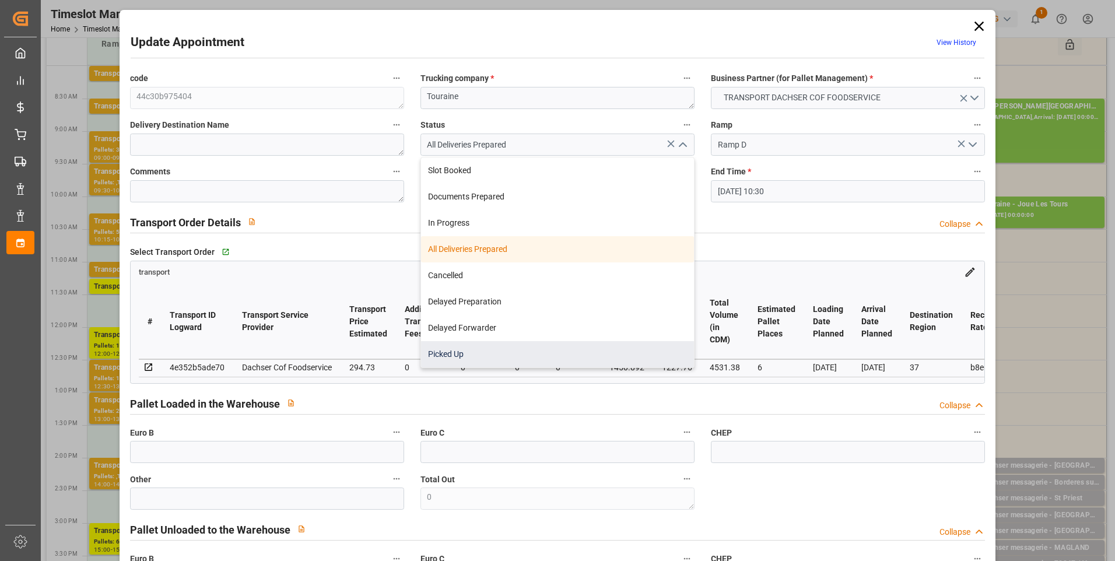
click at [456, 357] on div "Picked Up" at bounding box center [557, 354] width 273 height 26
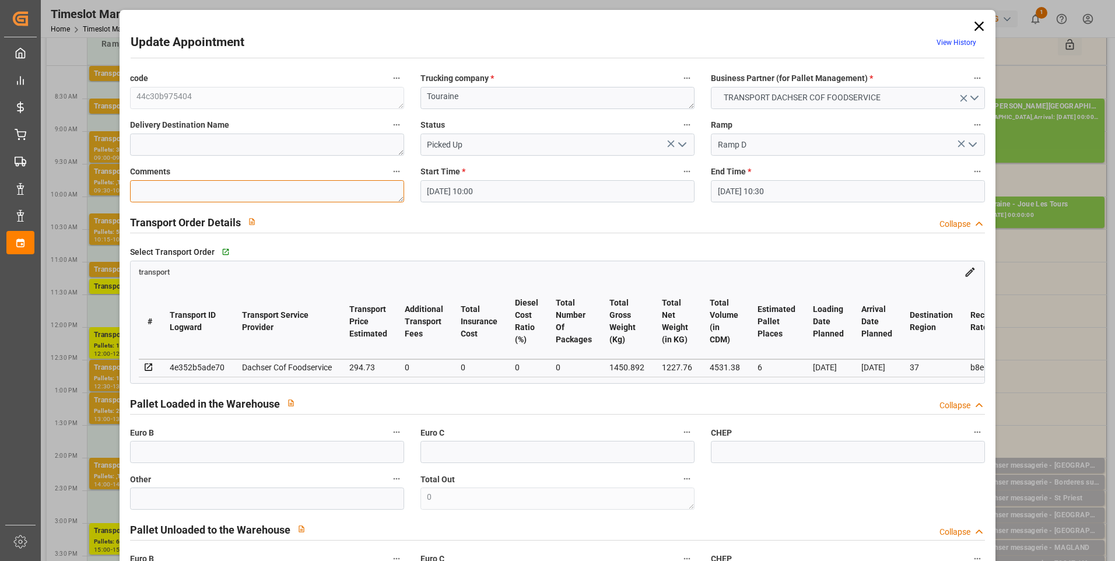
click at [167, 193] on textarea at bounding box center [267, 191] width 274 height 22
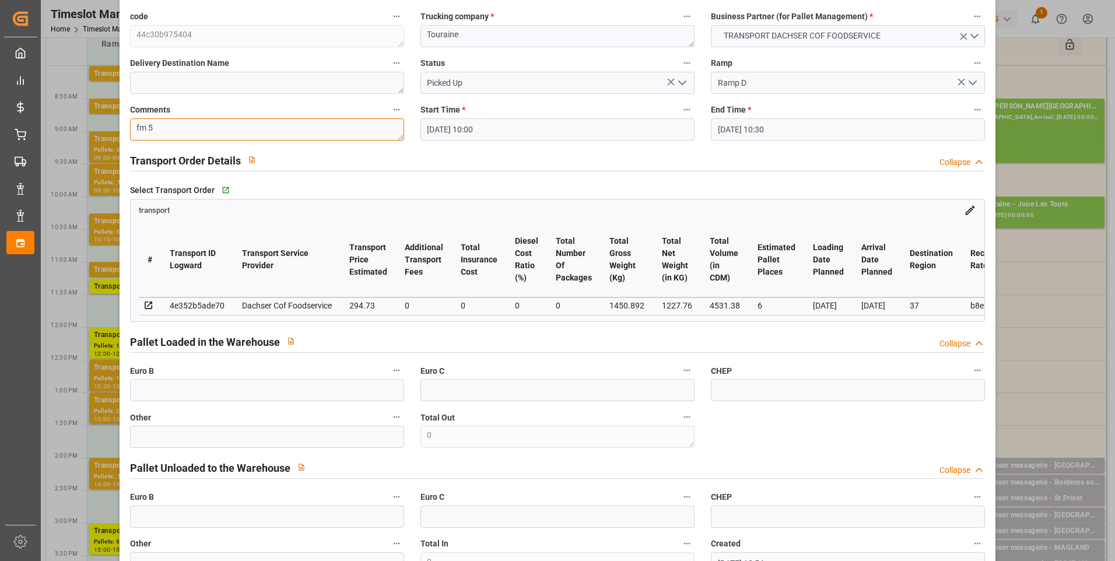
scroll to position [175, 0]
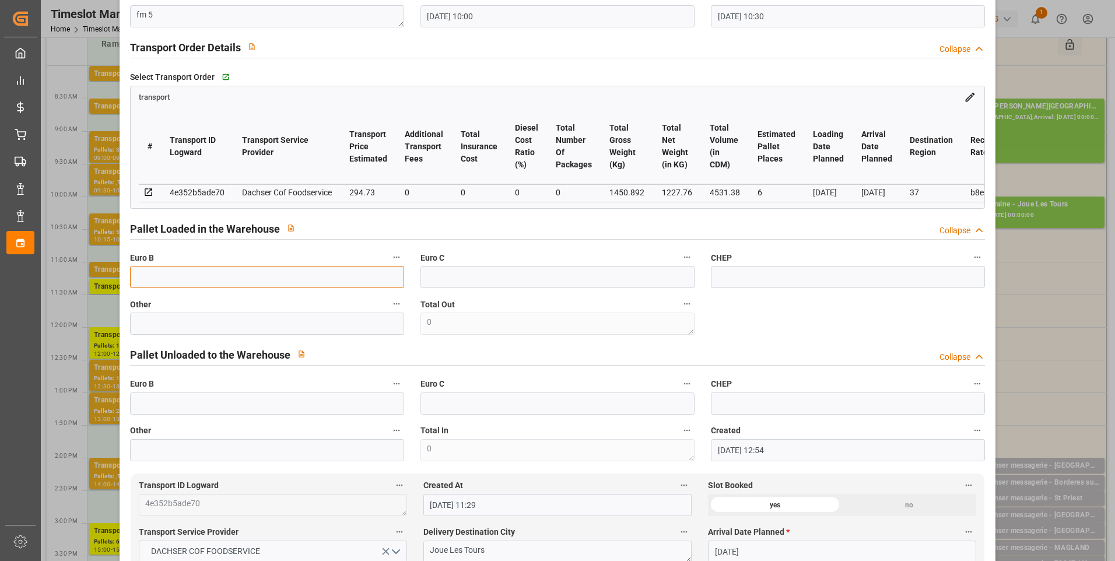
click at [143, 283] on input "text" at bounding box center [267, 277] width 274 height 22
click at [899, 333] on div "code 44c30b975404 Trucking company * Touraine Business Partner (for Pallet Mana…" at bounding box center [557, 179] width 871 height 574
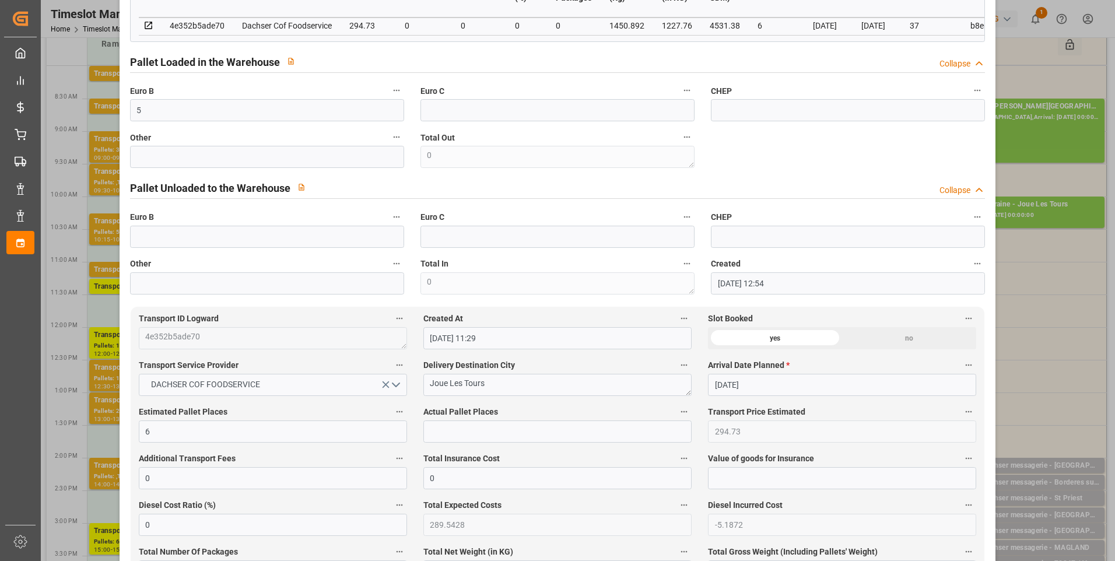
scroll to position [408, 0]
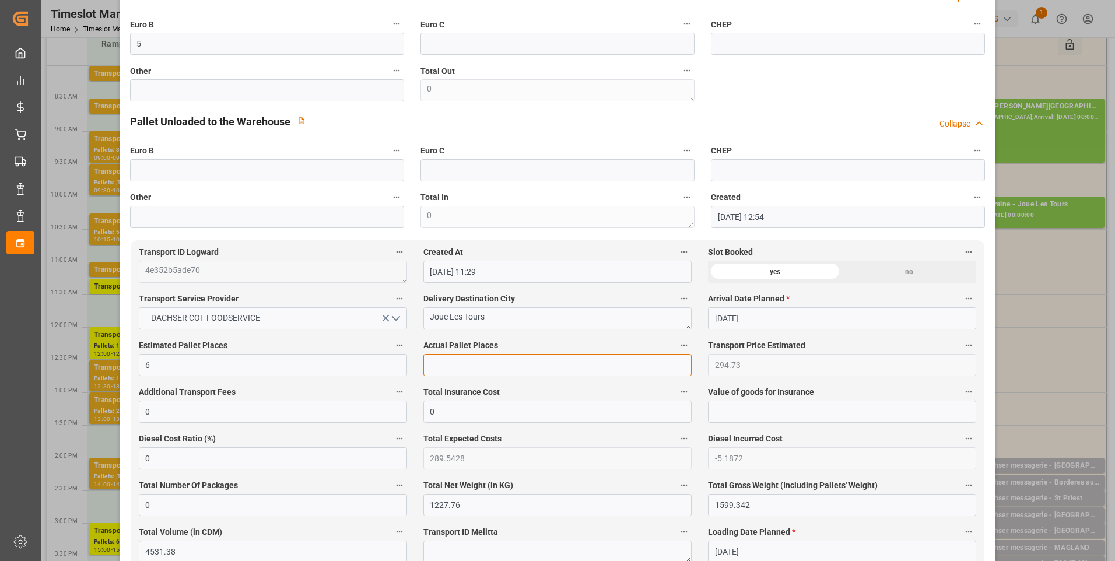
click at [448, 374] on input "text" at bounding box center [557, 365] width 268 height 22
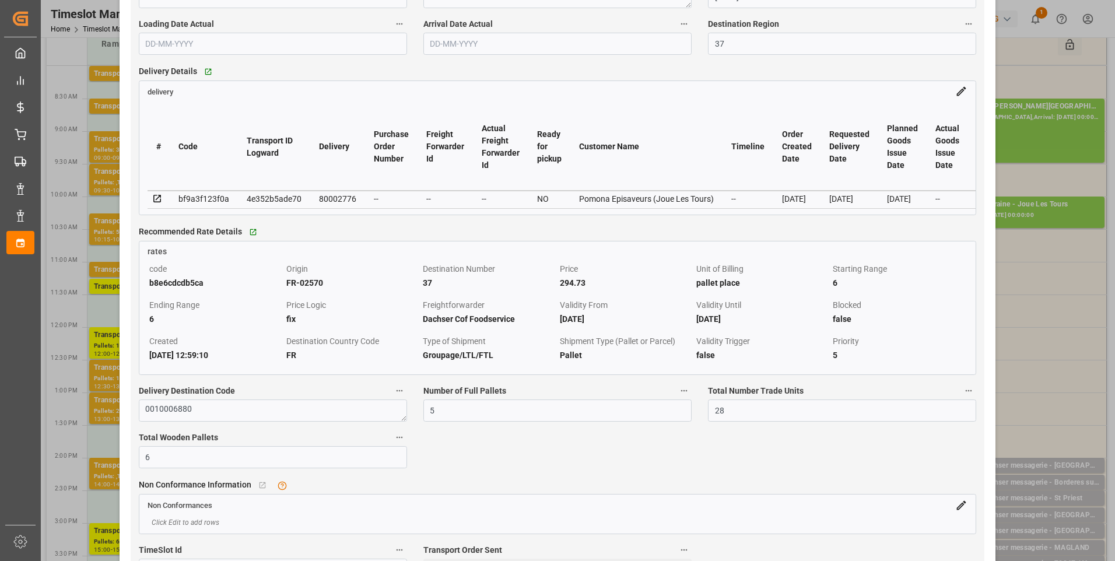
scroll to position [1049, 0]
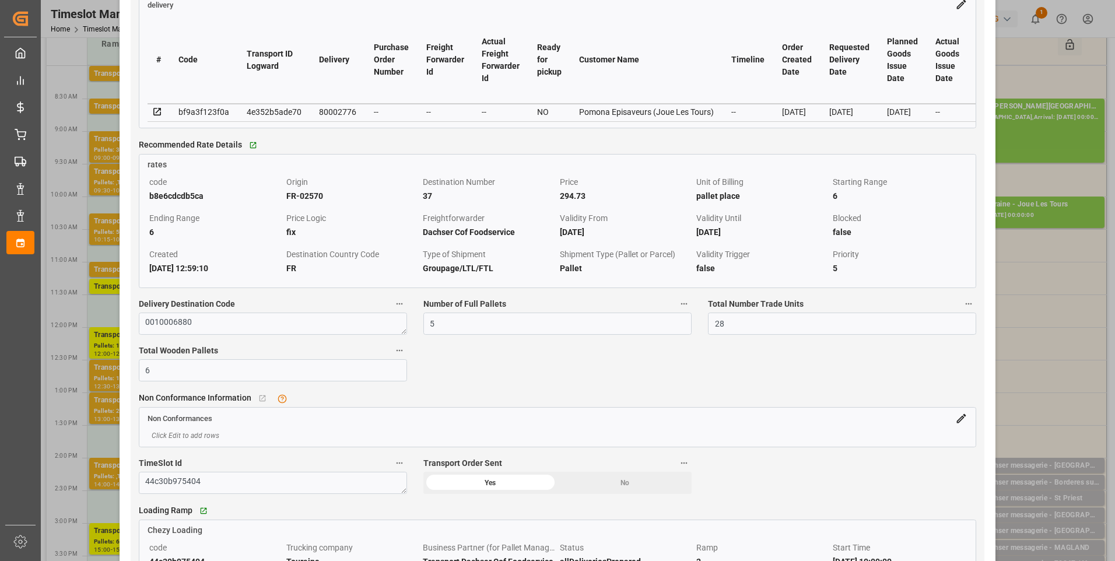
click at [155, 116] on icon at bounding box center [157, 112] width 10 height 10
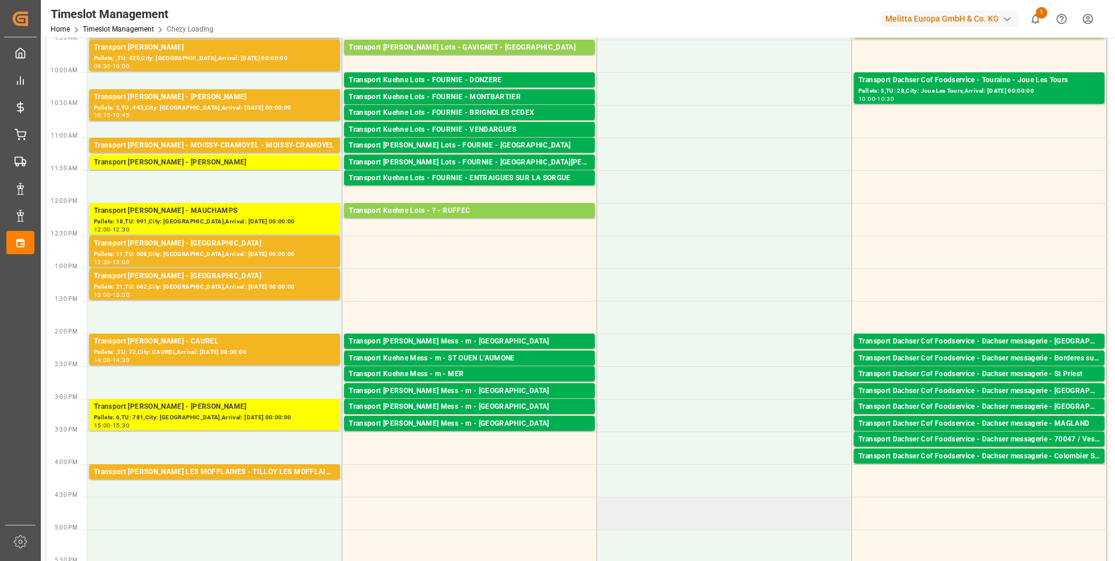
scroll to position [175, 0]
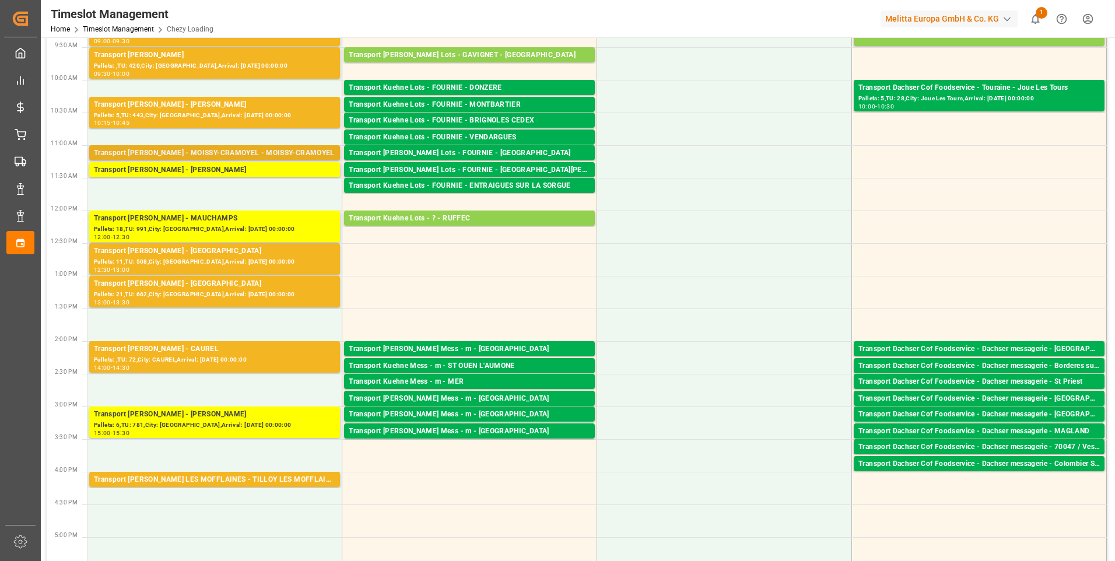
click at [238, 149] on div "Transport [PERSON_NAME] - MOISSY-CRAMOYEL - MOISSY-CRAMOYEL" at bounding box center [214, 153] width 241 height 12
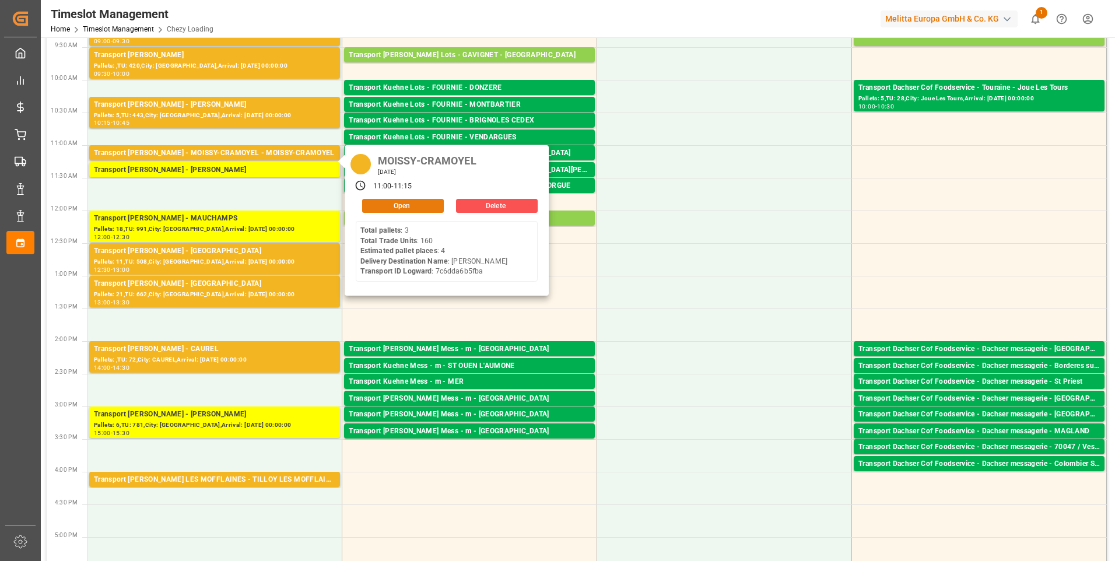
click at [412, 202] on button "Open" at bounding box center [403, 206] width 82 height 14
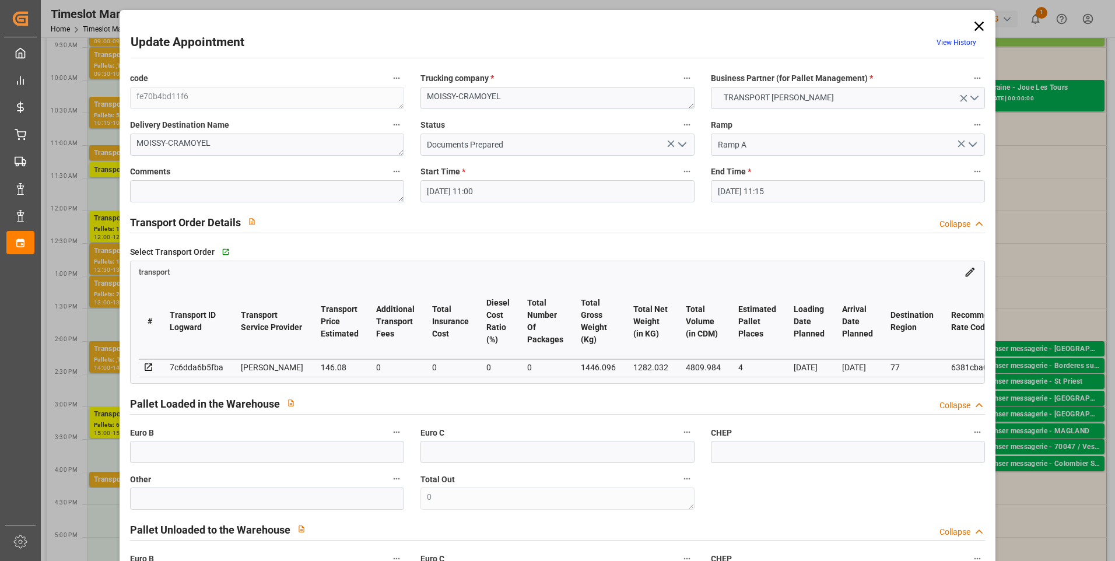
click at [681, 146] on polyline "open menu" at bounding box center [682, 144] width 7 height 3
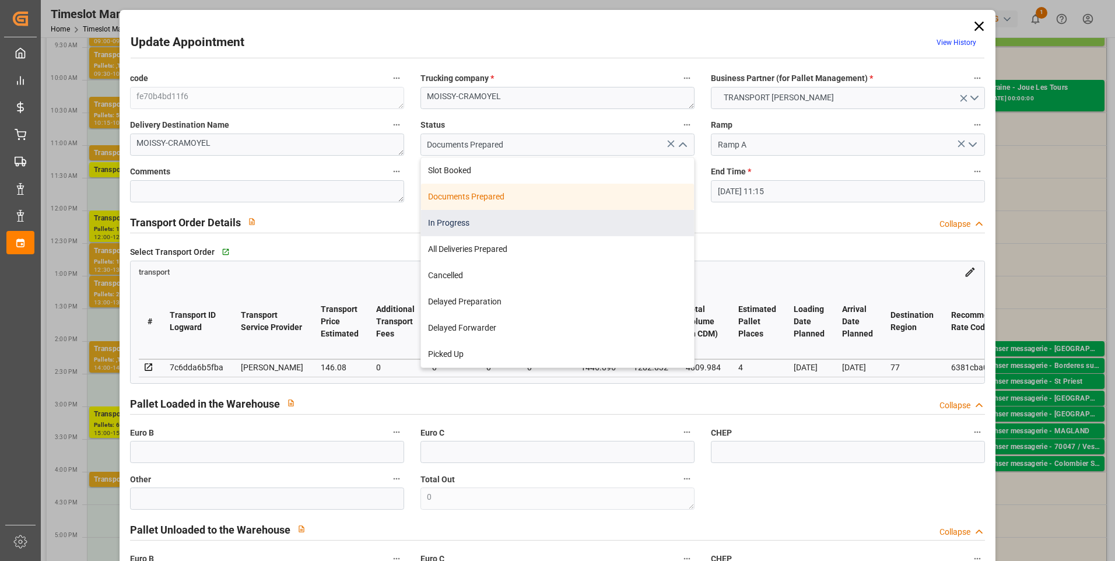
click at [455, 225] on div "In Progress" at bounding box center [557, 223] width 273 height 26
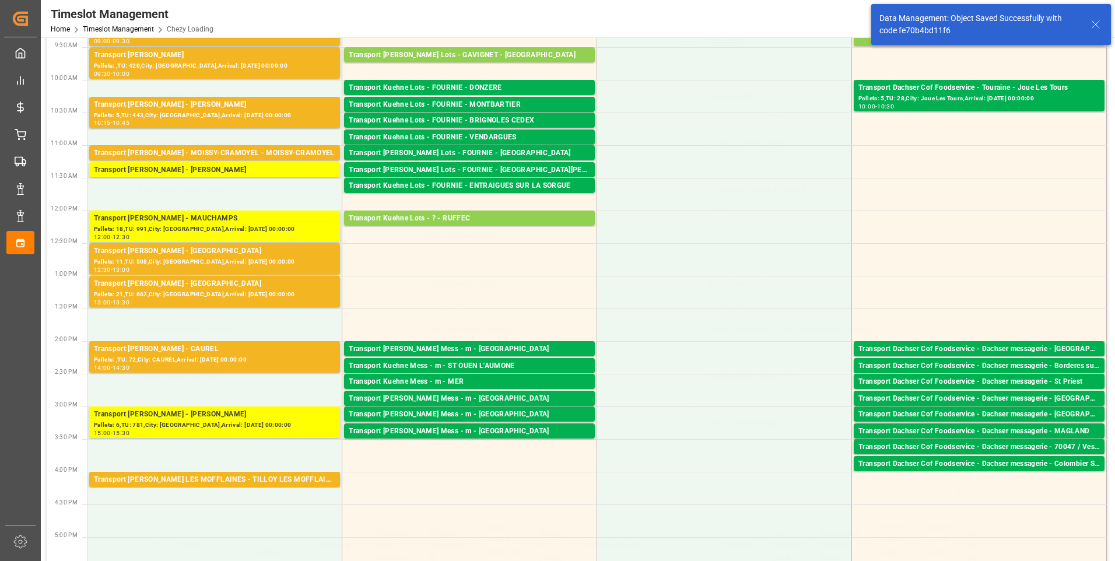
scroll to position [758, 0]
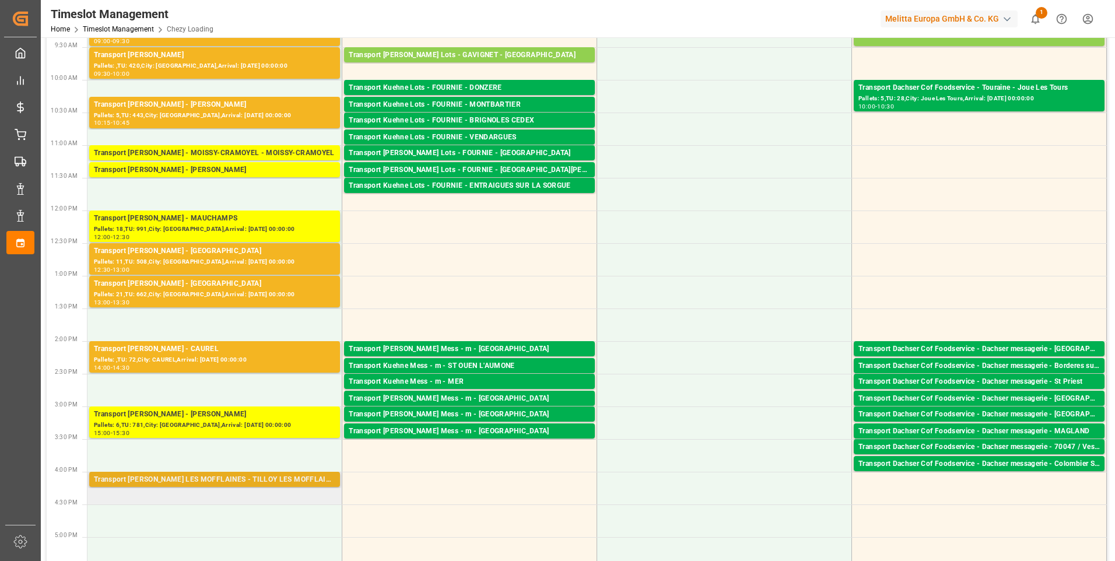
click at [224, 477] on div "Transport [PERSON_NAME] LES MOFFLAINES - TILLOY LES MOFFLAINES" at bounding box center [214, 480] width 241 height 12
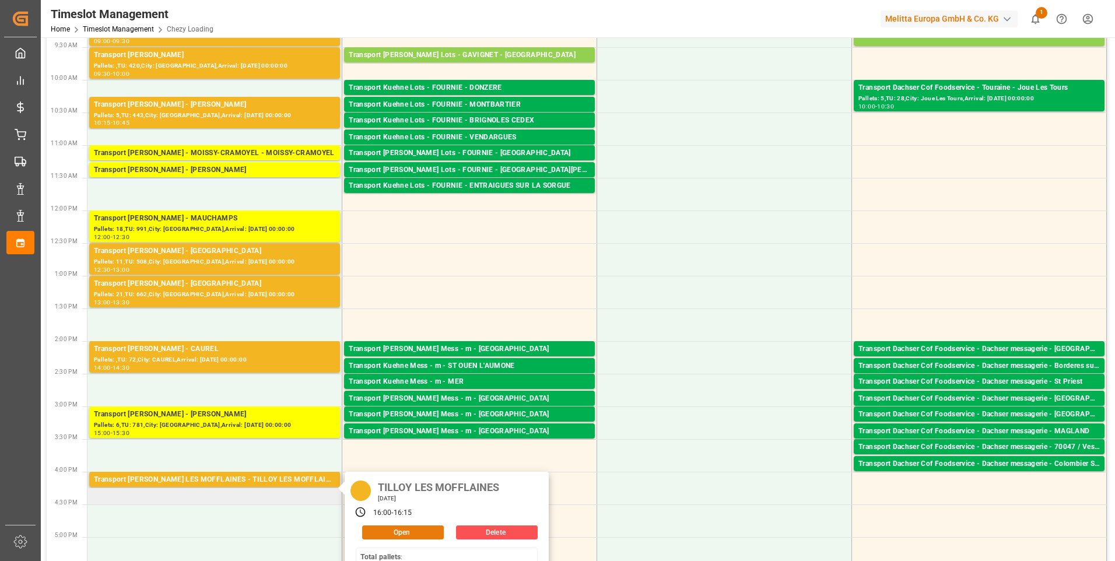
click at [419, 533] on button "Open" at bounding box center [403, 532] width 82 height 14
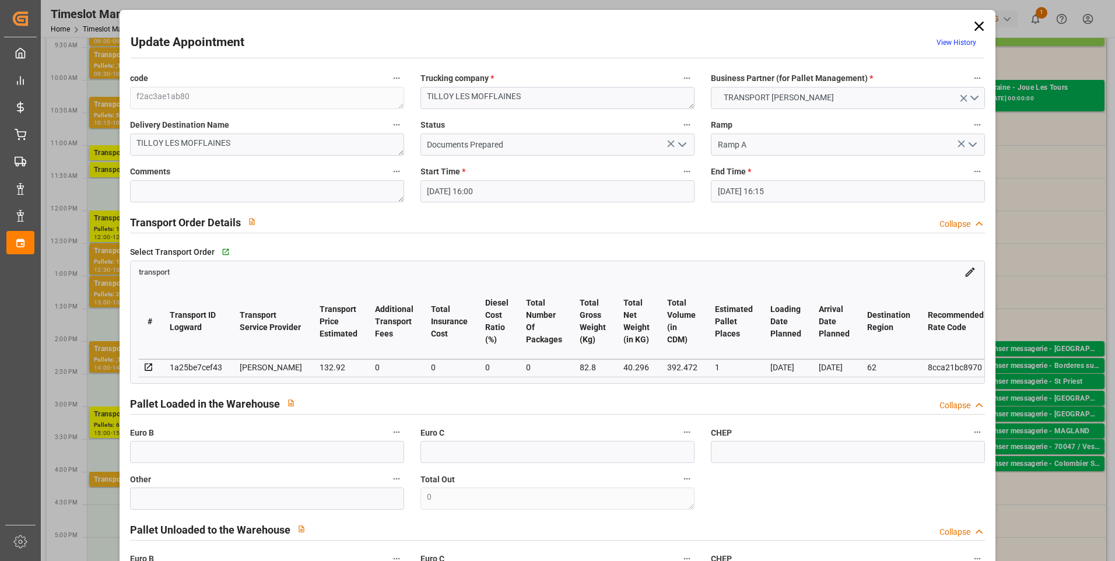
click at [678, 142] on icon "open menu" at bounding box center [682, 145] width 14 height 14
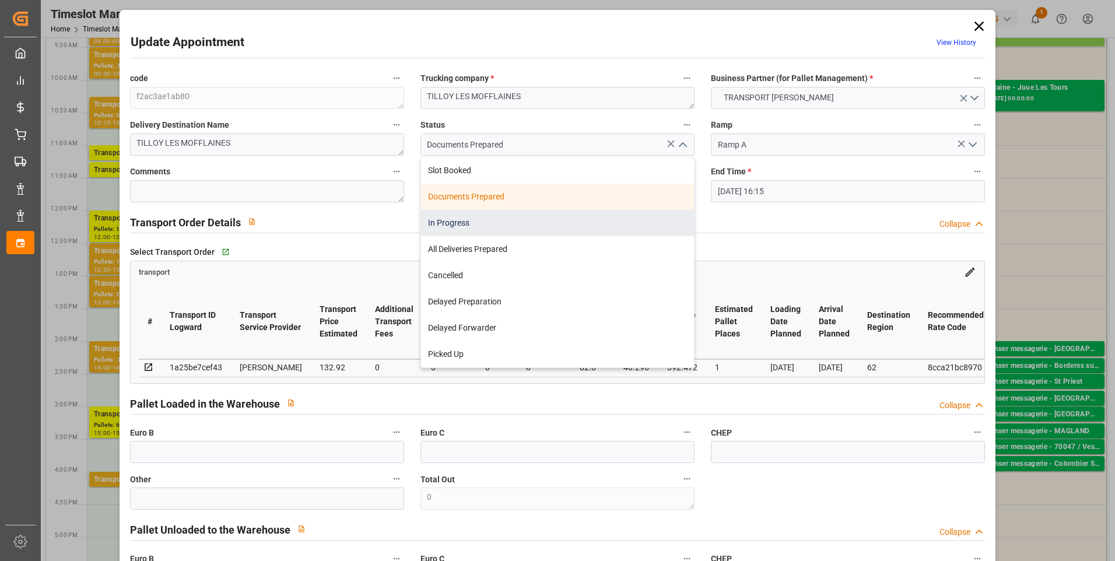
click at [460, 222] on div "In Progress" at bounding box center [557, 223] width 273 height 26
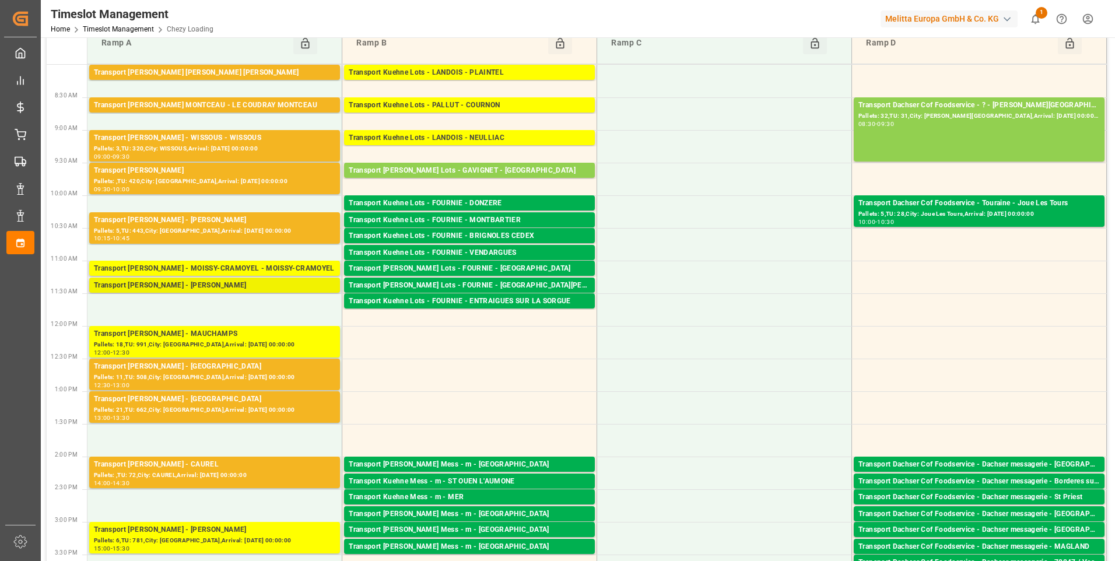
scroll to position [58, 0]
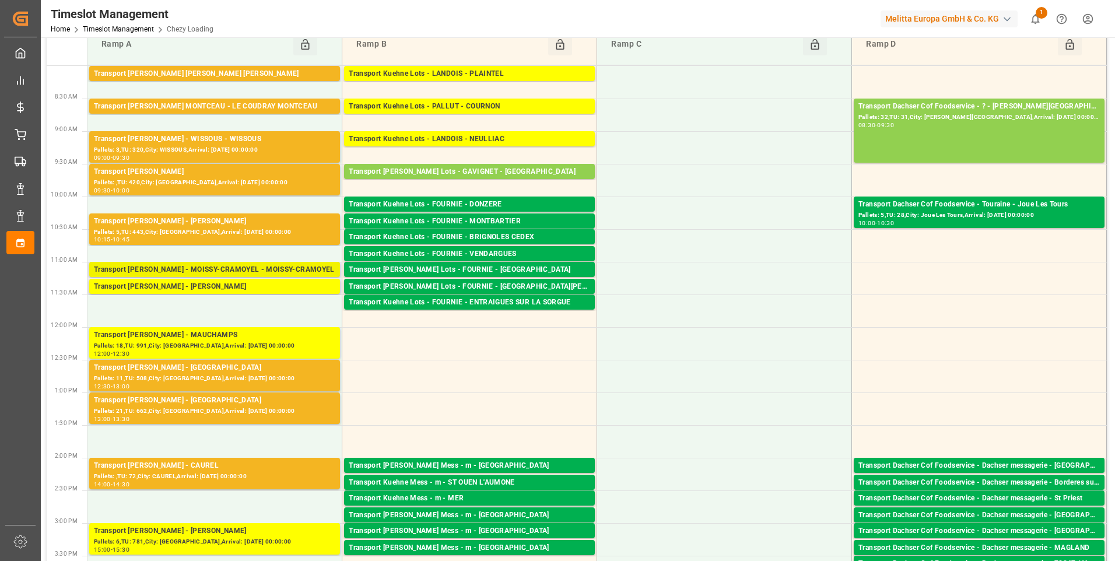
click at [217, 271] on div "Transport [PERSON_NAME] - MOISSY-CRAMOYEL - MOISSY-CRAMOYEL" at bounding box center [214, 270] width 241 height 12
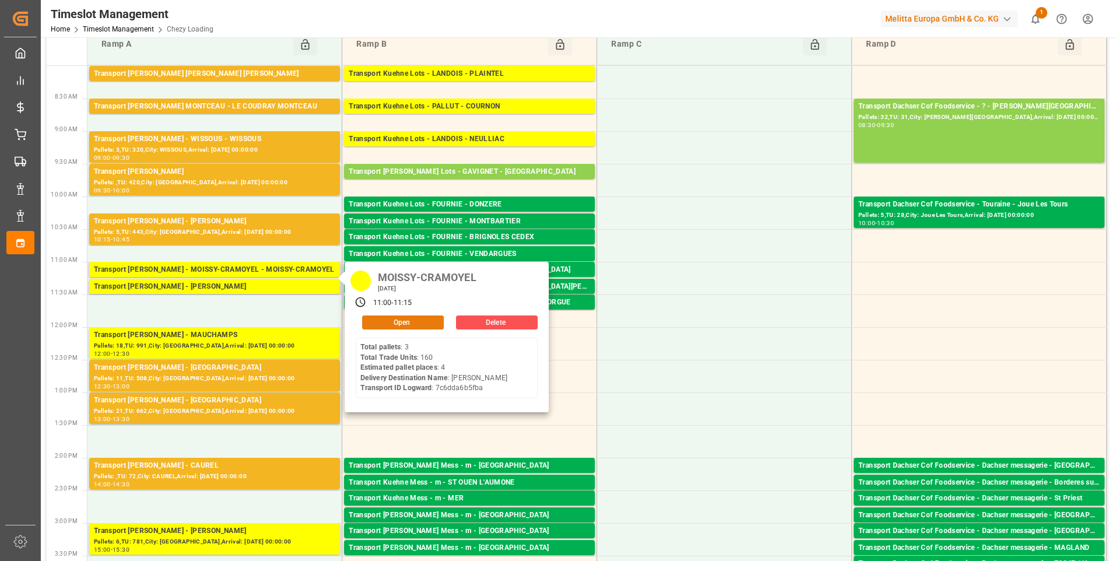
click at [411, 319] on button "Open" at bounding box center [403, 322] width 82 height 14
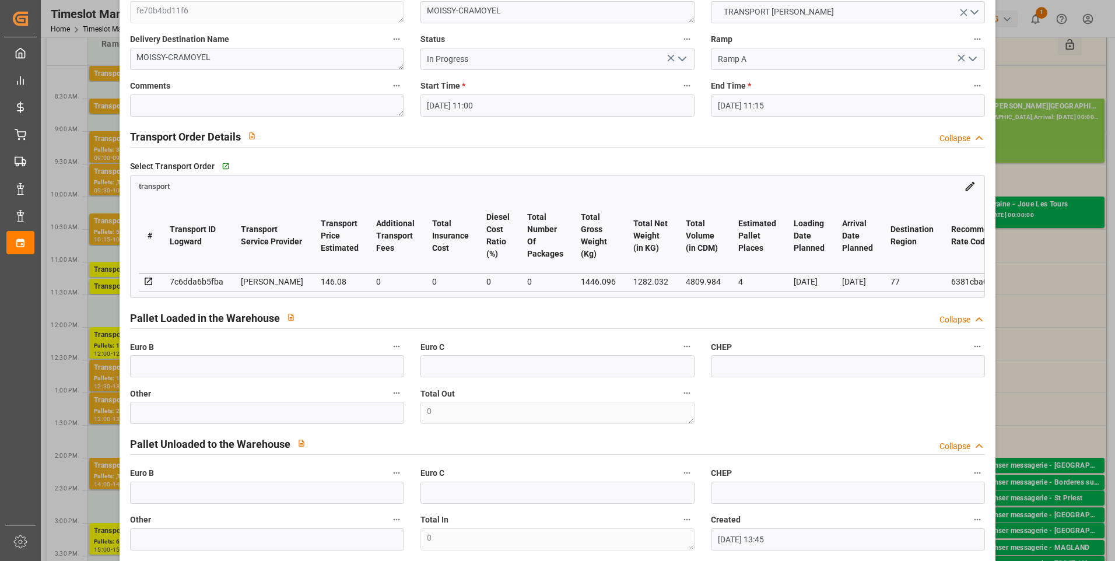
scroll to position [0, 0]
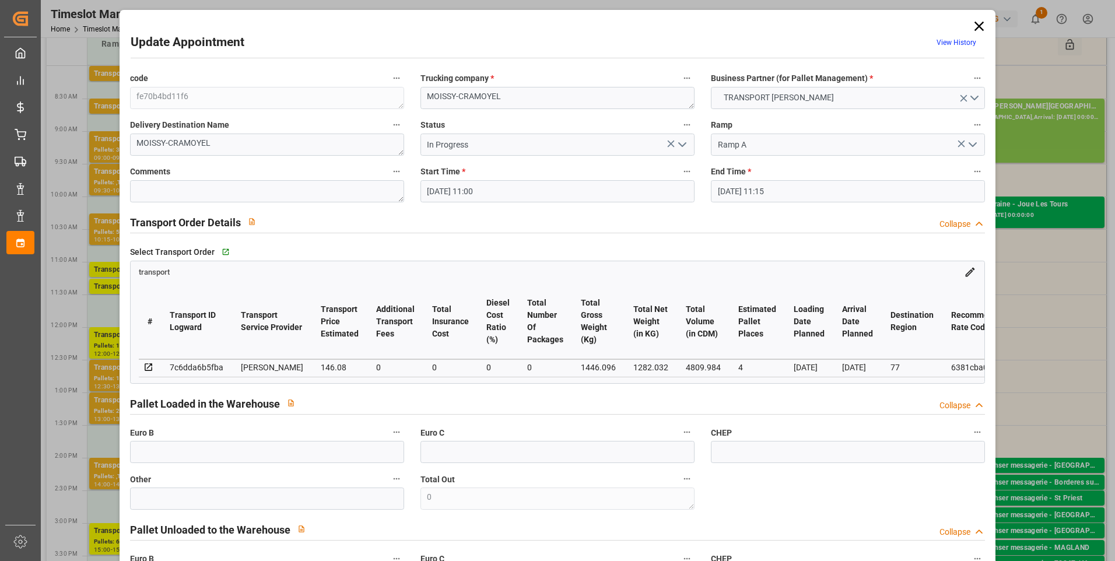
click at [977, 23] on icon at bounding box center [979, 26] width 16 height 16
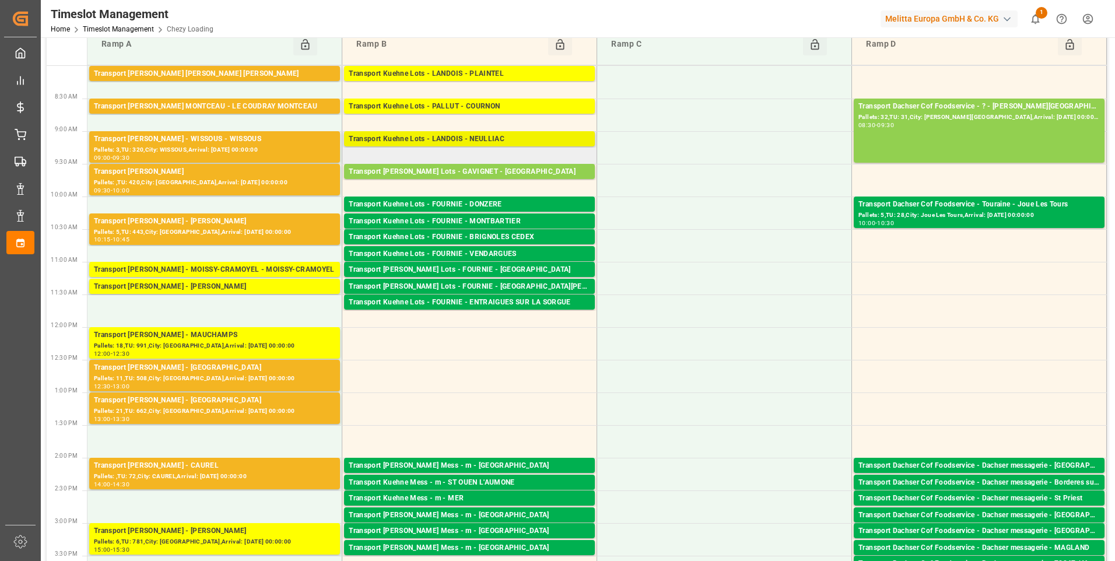
click at [451, 136] on div "Transport Kuehne Lots - LANDOIS - NEULLIAC" at bounding box center [469, 139] width 241 height 12
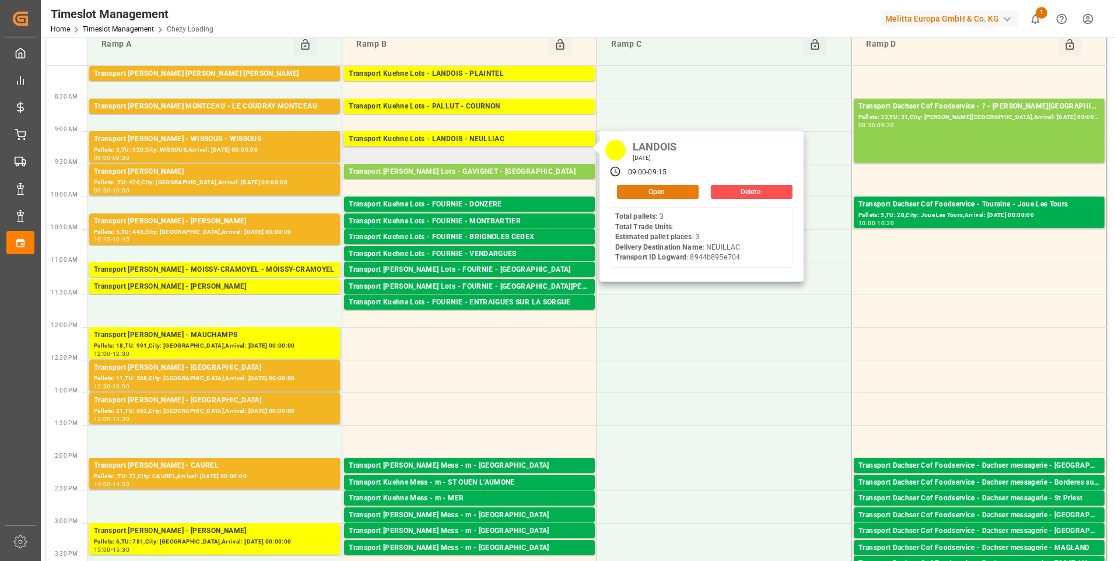
click at [634, 188] on button "Open" at bounding box center [658, 192] width 82 height 14
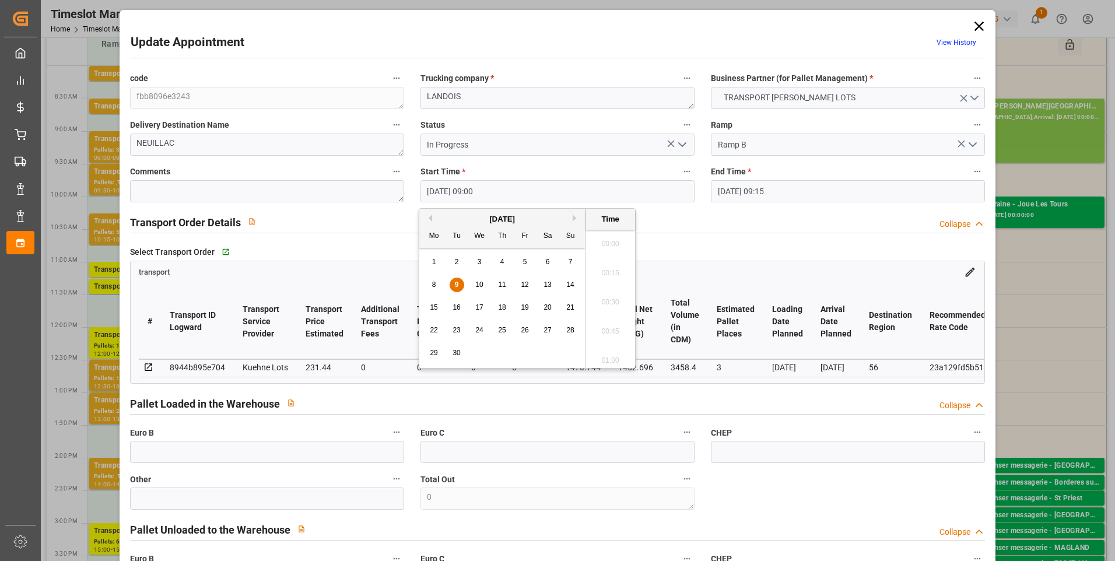
click at [516, 193] on input "[DATE] 09:00" at bounding box center [557, 191] width 274 height 22
click at [454, 285] on div "9" at bounding box center [456, 285] width 15 height 14
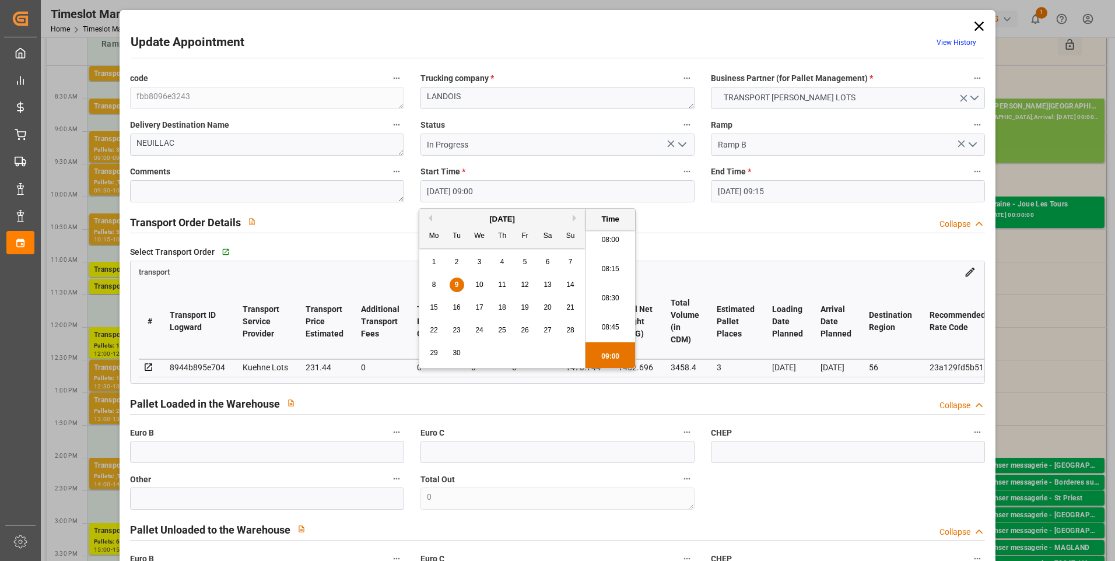
click at [611, 268] on li "08:15" at bounding box center [610, 269] width 50 height 29
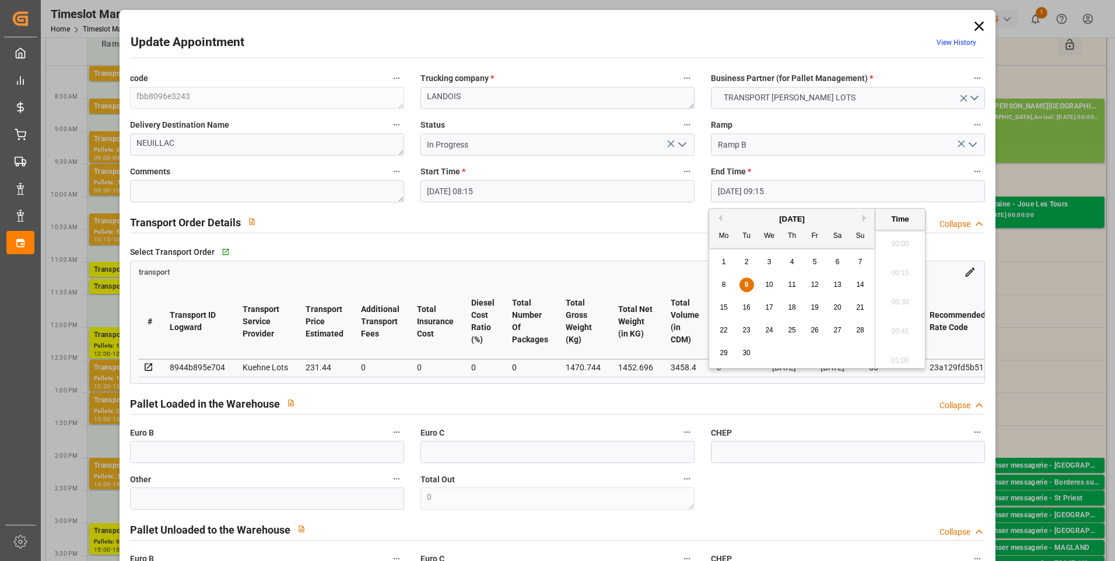
click at [743, 191] on input "[DATE] 09:15" at bounding box center [848, 191] width 274 height 22
click at [749, 283] on div "9" at bounding box center [746, 285] width 15 height 14
click at [883, 268] on li "08:30" at bounding box center [900, 269] width 50 height 29
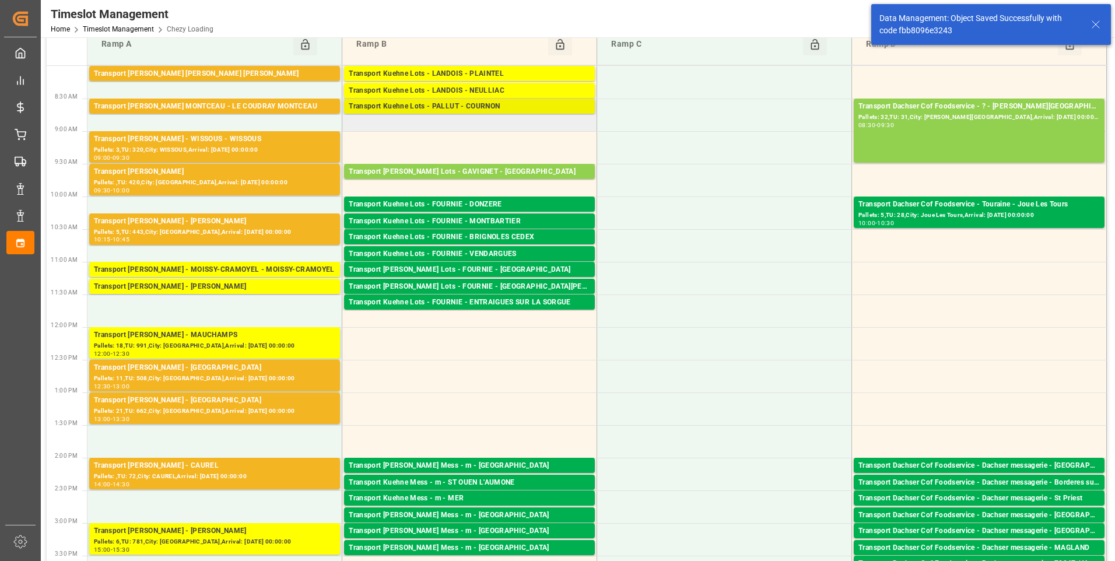
click at [463, 100] on div "Transport [PERSON_NAME] Lots - PALLUT - COURNON Pallets: ,TU: 487,City: [GEOGRA…" at bounding box center [469, 106] width 251 height 15
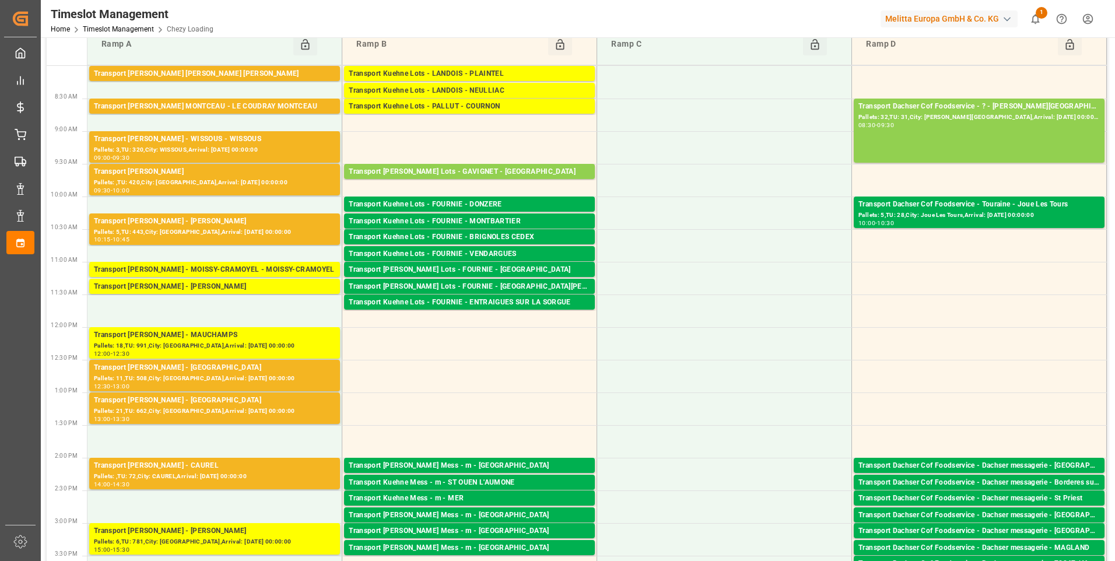
click at [466, 103] on div "Transport Kuehne Lots - PALLUT - COURNON" at bounding box center [469, 107] width 241 height 12
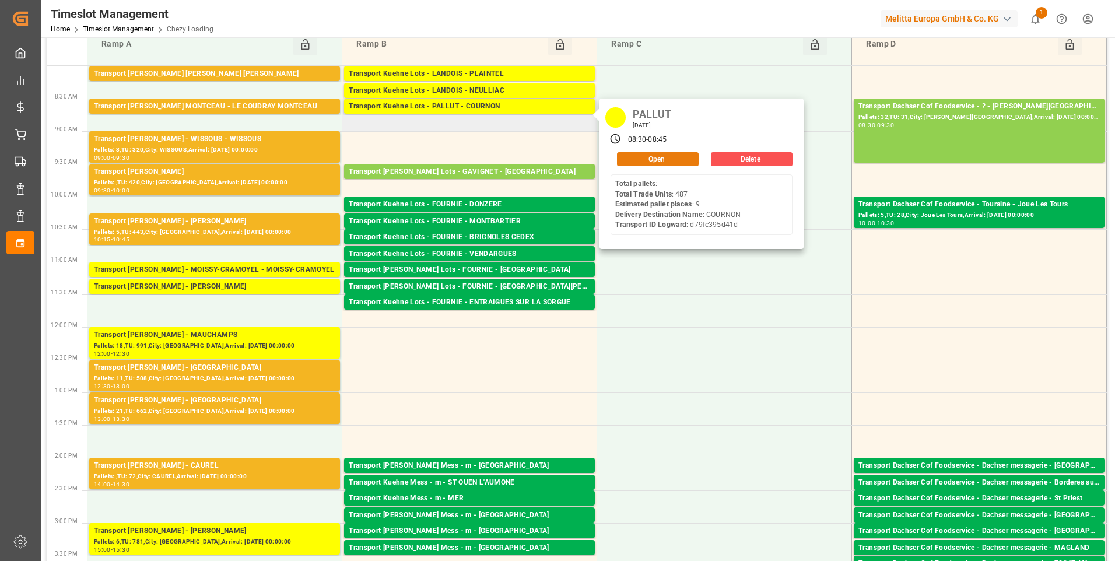
click at [666, 156] on button "Open" at bounding box center [658, 159] width 82 height 14
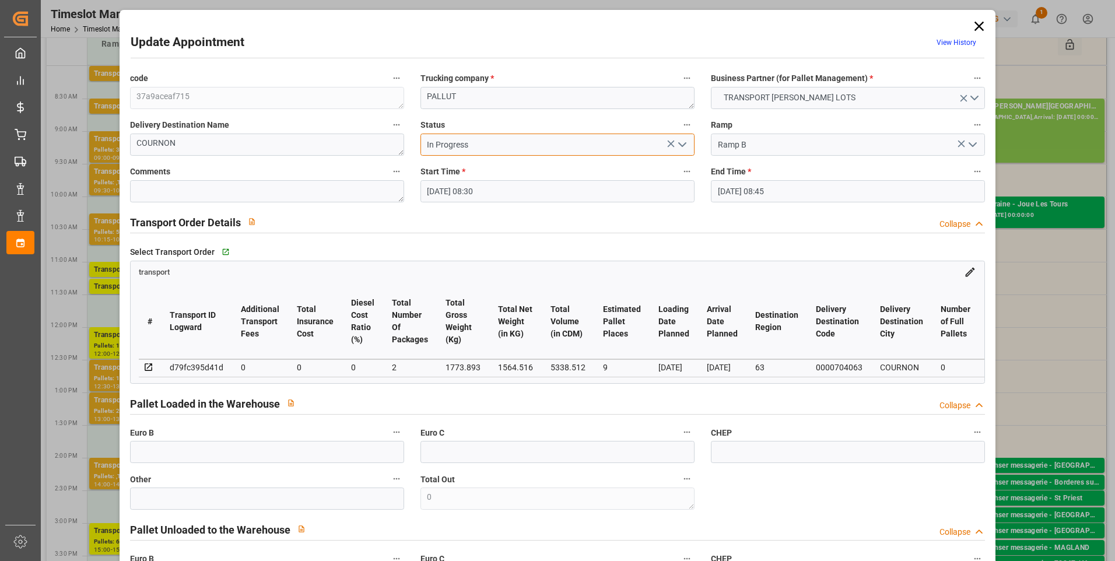
click at [492, 147] on input "In Progress" at bounding box center [557, 144] width 274 height 22
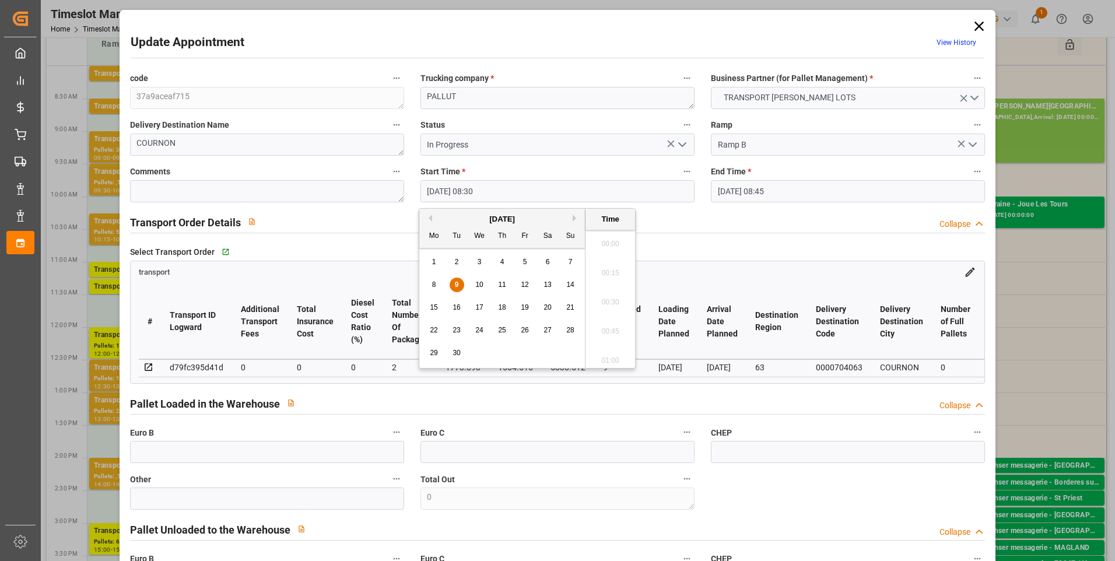
click at [501, 189] on input "[DATE] 08:30" at bounding box center [557, 191] width 274 height 22
click at [459, 285] on div "9" at bounding box center [456, 285] width 15 height 14
click at [606, 353] on li "09:00" at bounding box center [610, 356] width 50 height 29
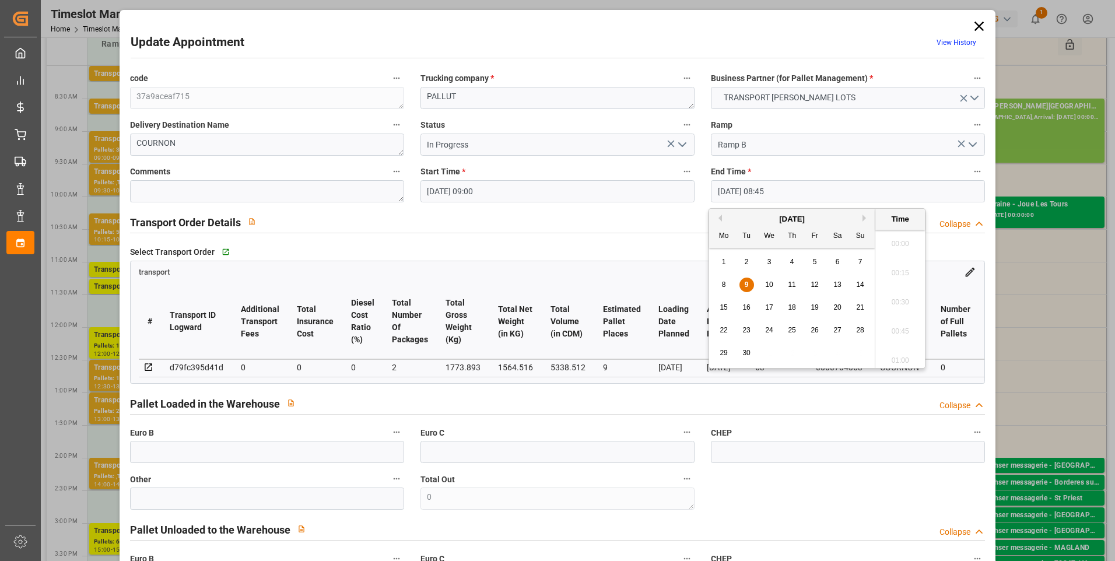
click at [803, 185] on input "[DATE] 08:45" at bounding box center [848, 191] width 274 height 22
click at [744, 283] on span "9" at bounding box center [746, 284] width 4 height 8
click at [893, 357] on li "09:15" at bounding box center [900, 356] width 50 height 29
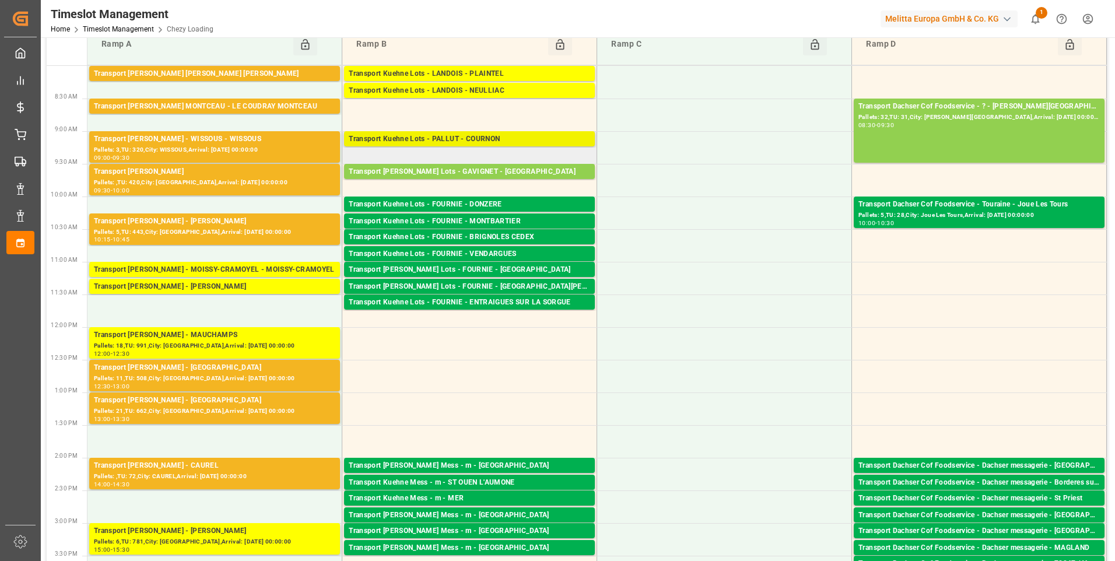
click at [515, 138] on div "Transport Kuehne Lots - PALLUT - COURNON" at bounding box center [469, 139] width 241 height 12
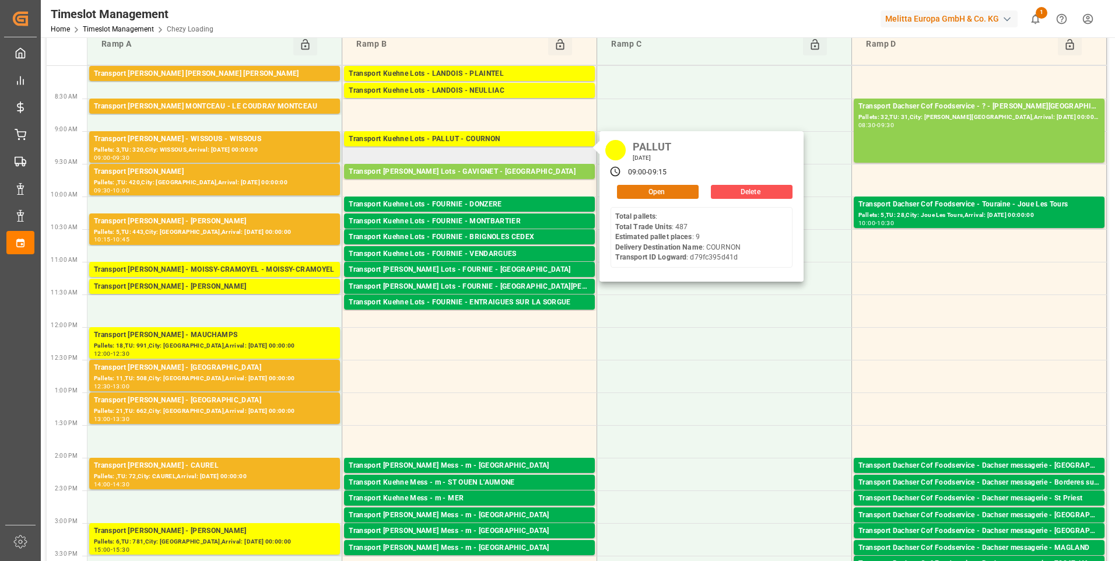
click at [654, 190] on button "Open" at bounding box center [658, 192] width 82 height 14
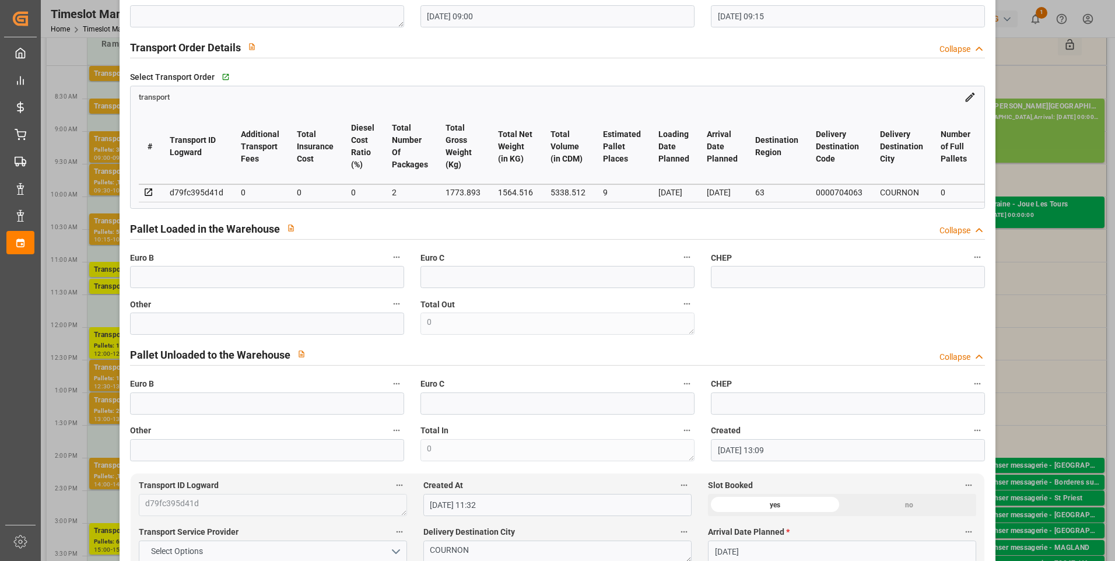
scroll to position [0, 0]
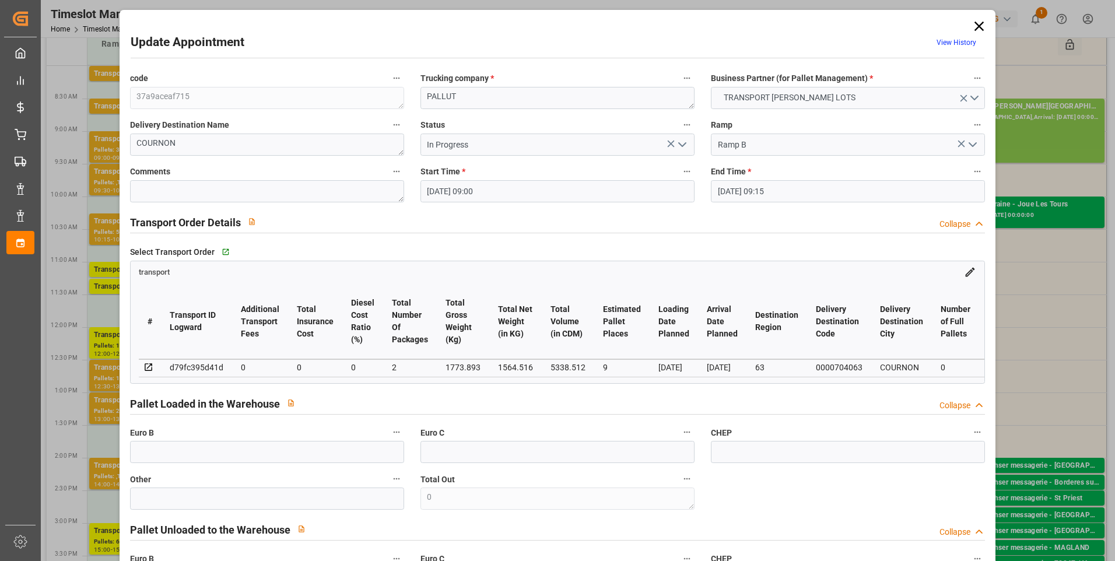
drag, startPoint x: 620, startPoint y: 26, endPoint x: 632, endPoint y: 34, distance: 14.4
drag, startPoint x: 632, startPoint y: 30, endPoint x: 641, endPoint y: 76, distance: 46.4
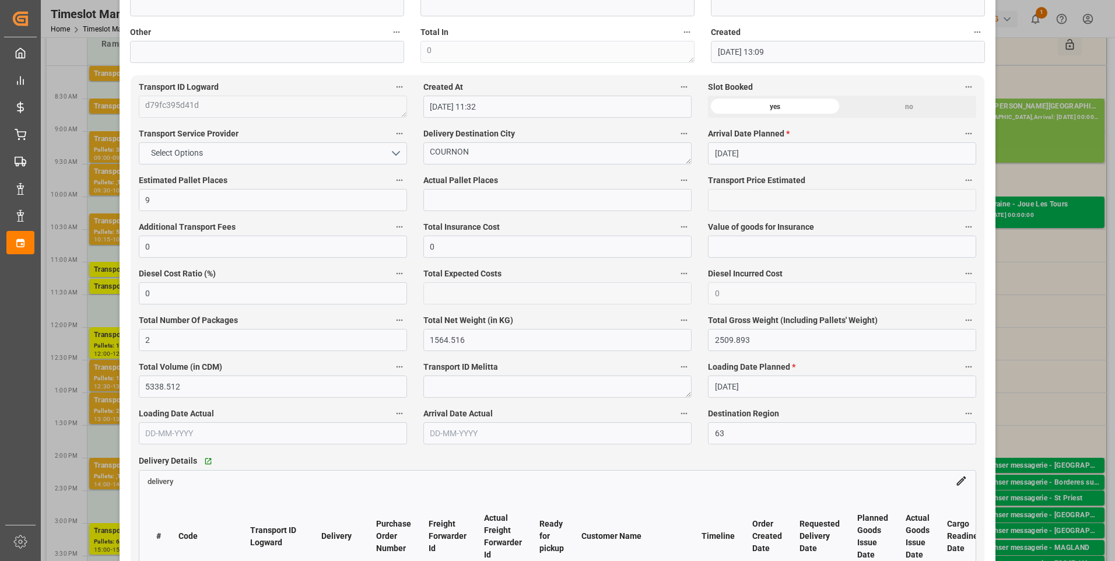
scroll to position [700, 0]
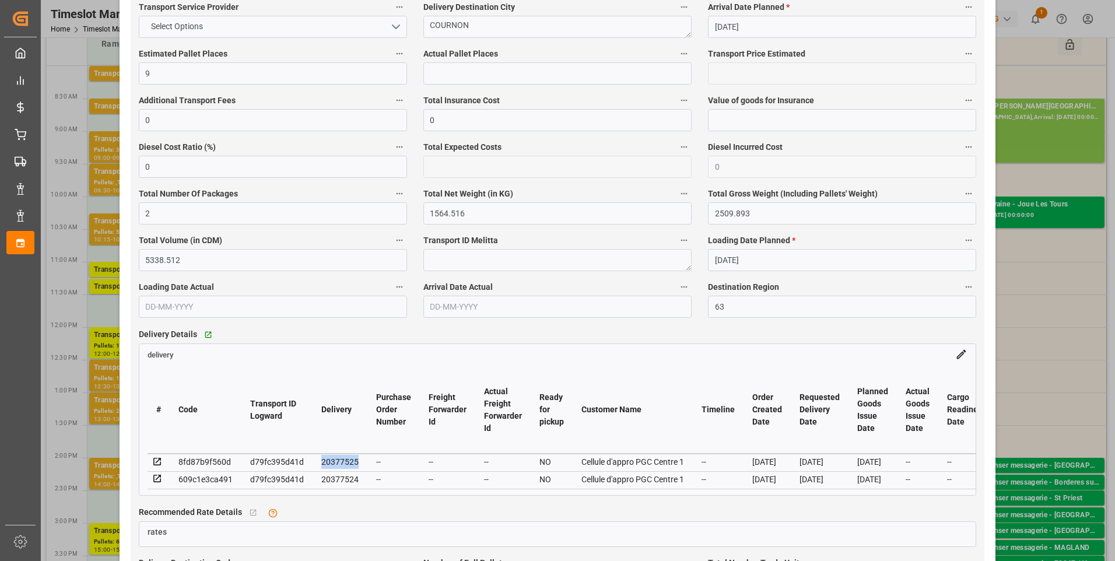
drag, startPoint x: 359, startPoint y: 462, endPoint x: 319, endPoint y: 467, distance: 40.0
click at [319, 467] on td "20377525" at bounding box center [339, 462] width 55 height 17
copy div "20377525"
click at [347, 478] on div "20377524" at bounding box center [339, 479] width 37 height 14
click at [345, 478] on div "20377524" at bounding box center [339, 479] width 37 height 14
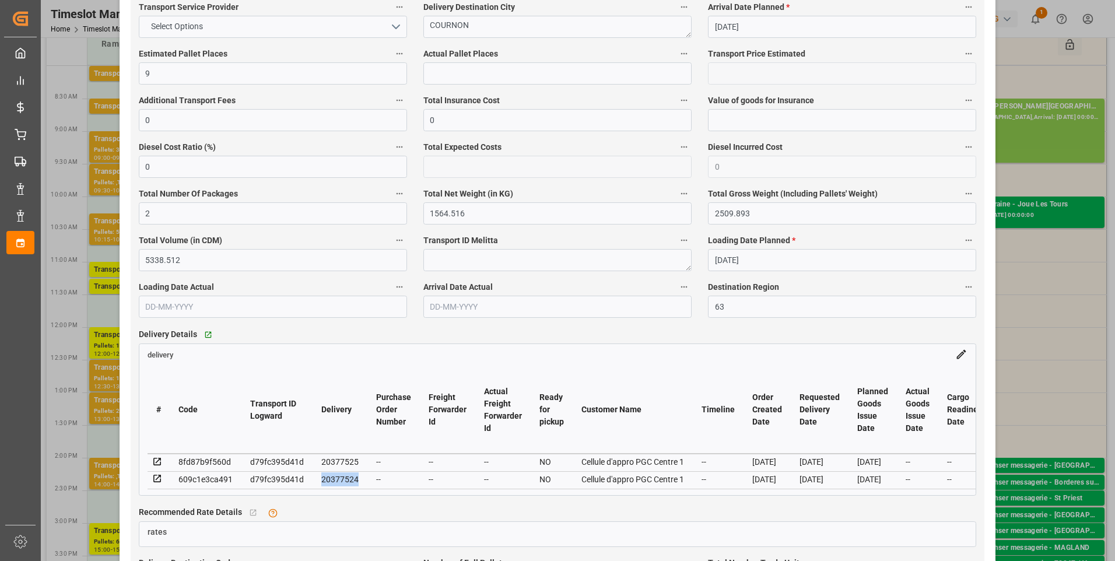
click at [345, 478] on div "20377524" at bounding box center [339, 479] width 37 height 14
copy div "20377524"
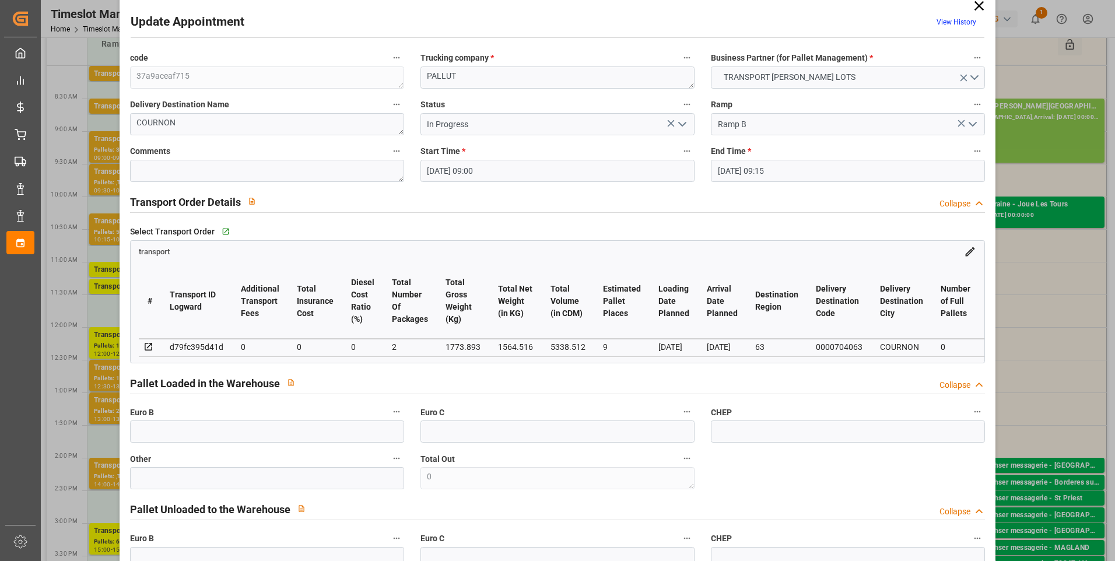
scroll to position [0, 0]
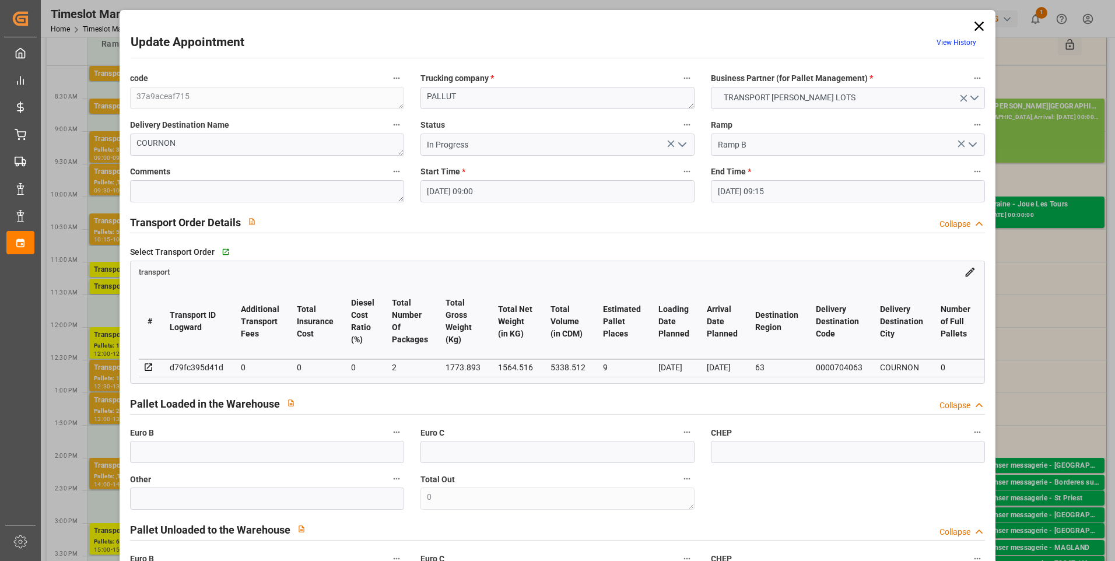
click at [975, 30] on icon at bounding box center [979, 26] width 16 height 16
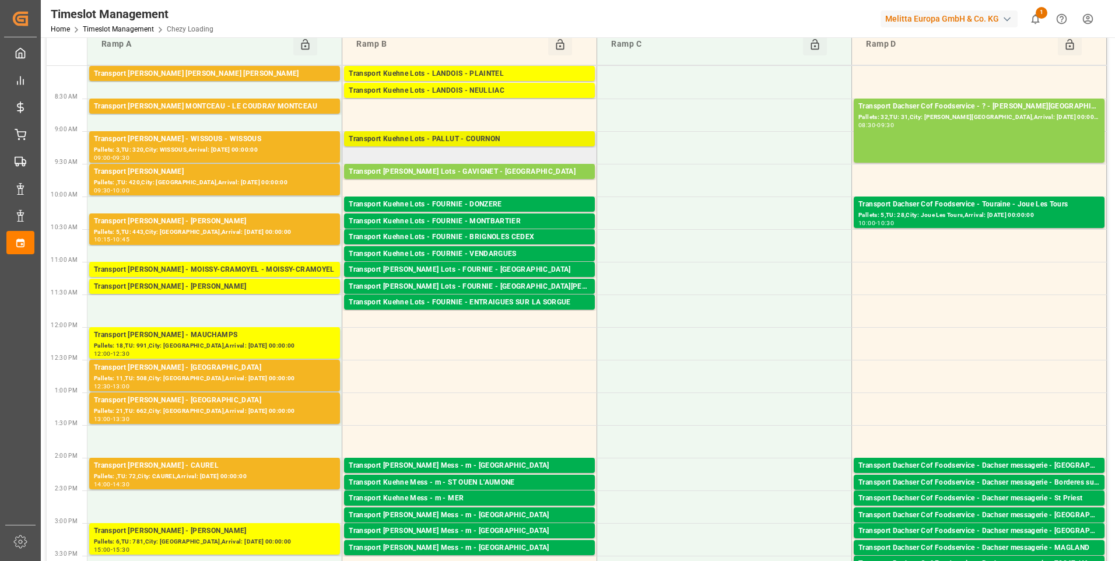
click at [451, 136] on div "Transport Kuehne Lots - PALLUT - COURNON" at bounding box center [469, 139] width 241 height 12
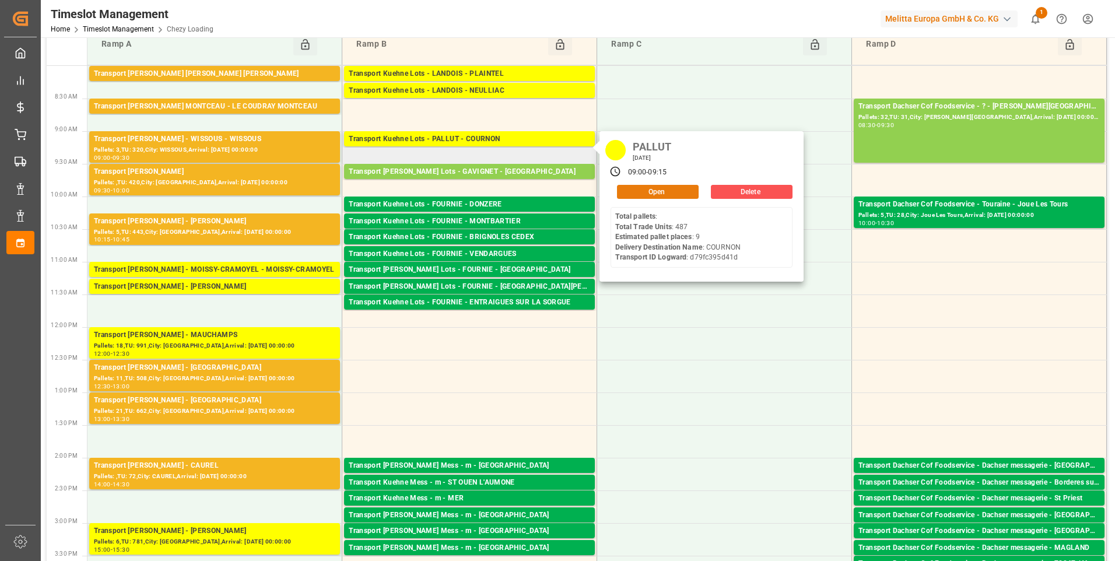
click at [648, 189] on button "Open" at bounding box center [658, 192] width 82 height 14
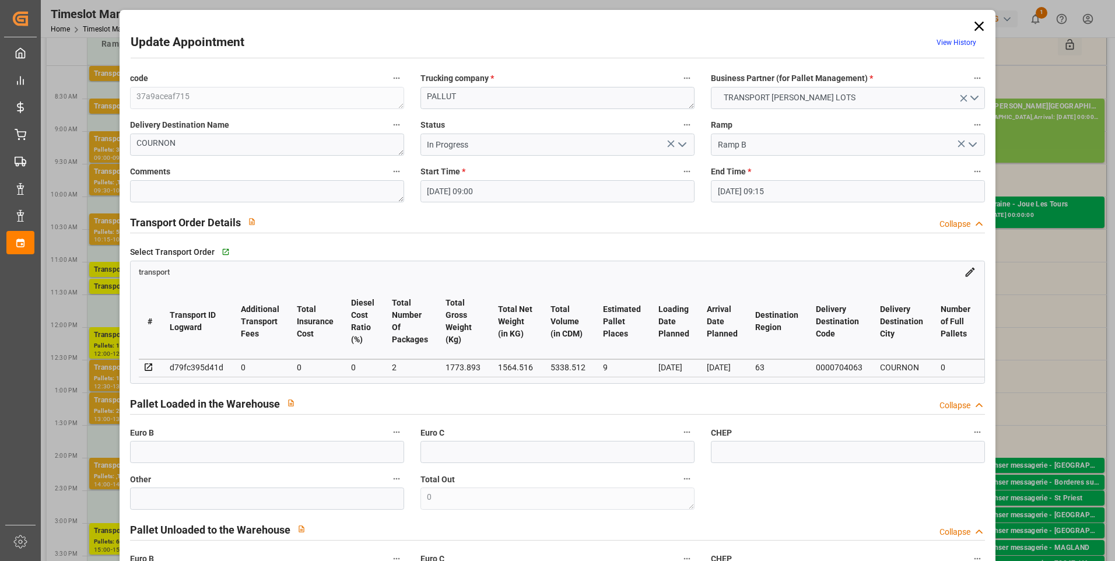
click at [971, 26] on icon at bounding box center [979, 26] width 16 height 16
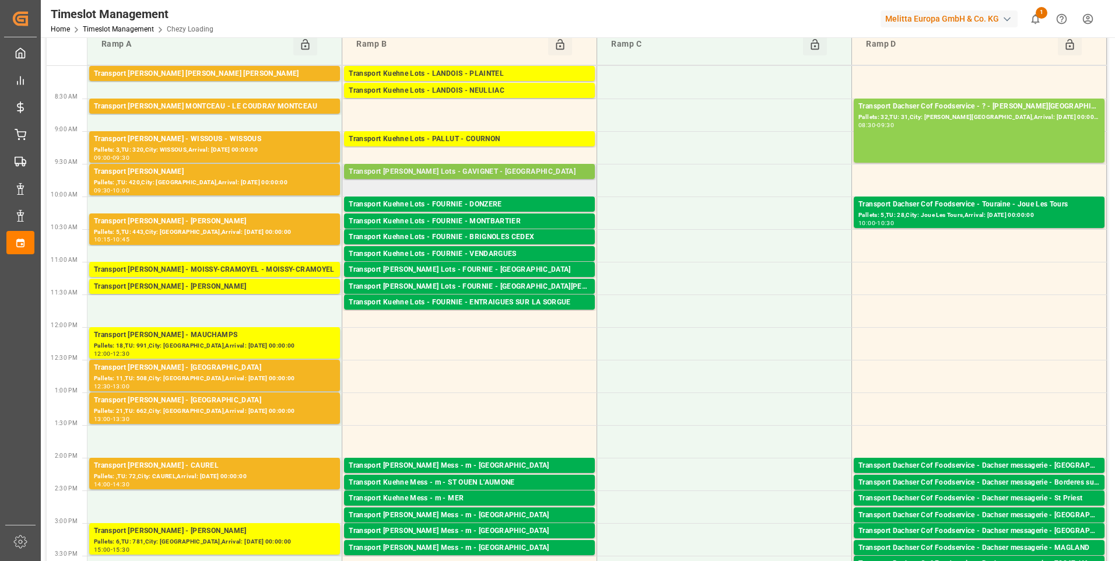
click at [488, 166] on div "Transport [PERSON_NAME] Lots - GAVIGNET - [GEOGRAPHIC_DATA]" at bounding box center [469, 172] width 241 height 12
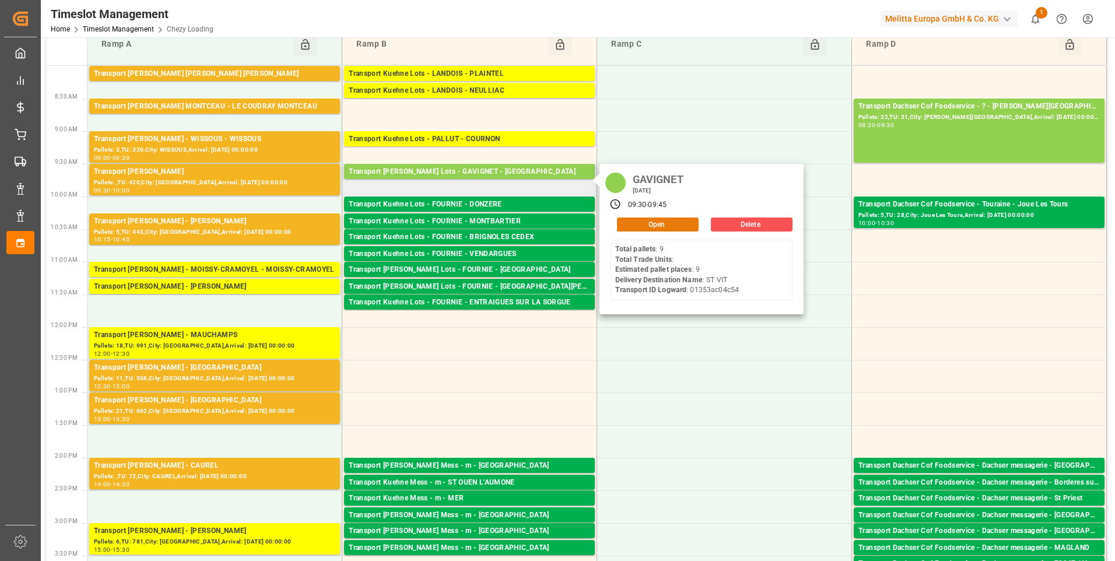
click at [670, 221] on button "Open" at bounding box center [658, 224] width 82 height 14
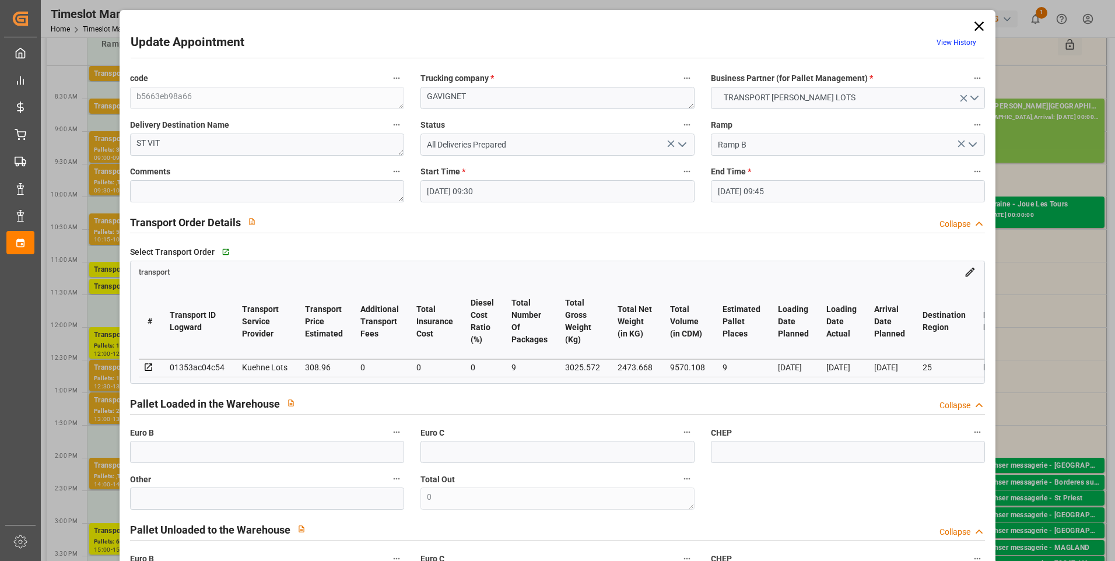
click at [681, 145] on polyline "open menu" at bounding box center [682, 144] width 7 height 3
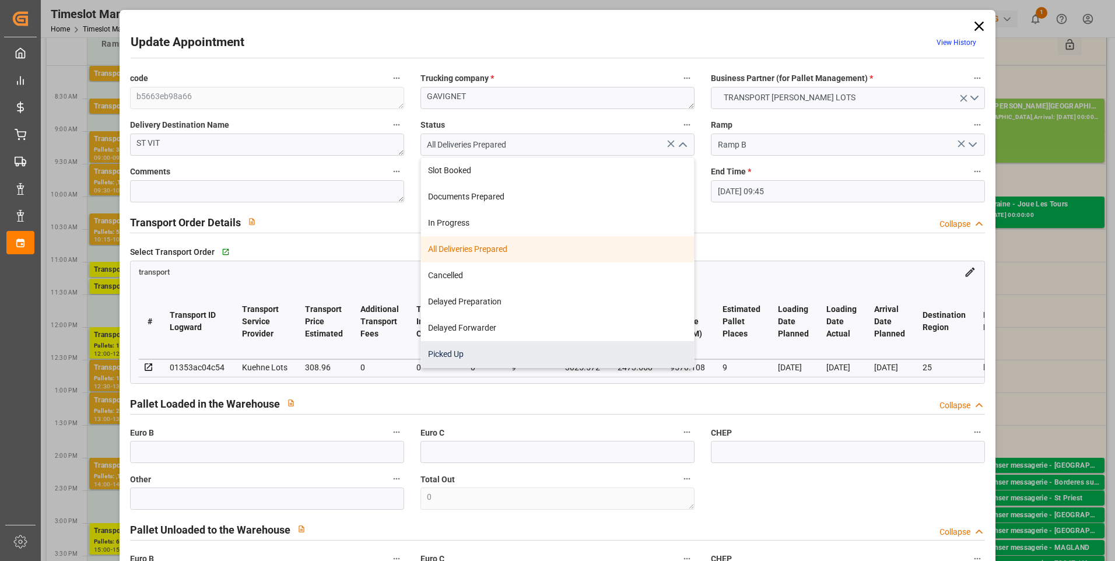
click at [451, 352] on div "Picked Up" at bounding box center [557, 354] width 273 height 26
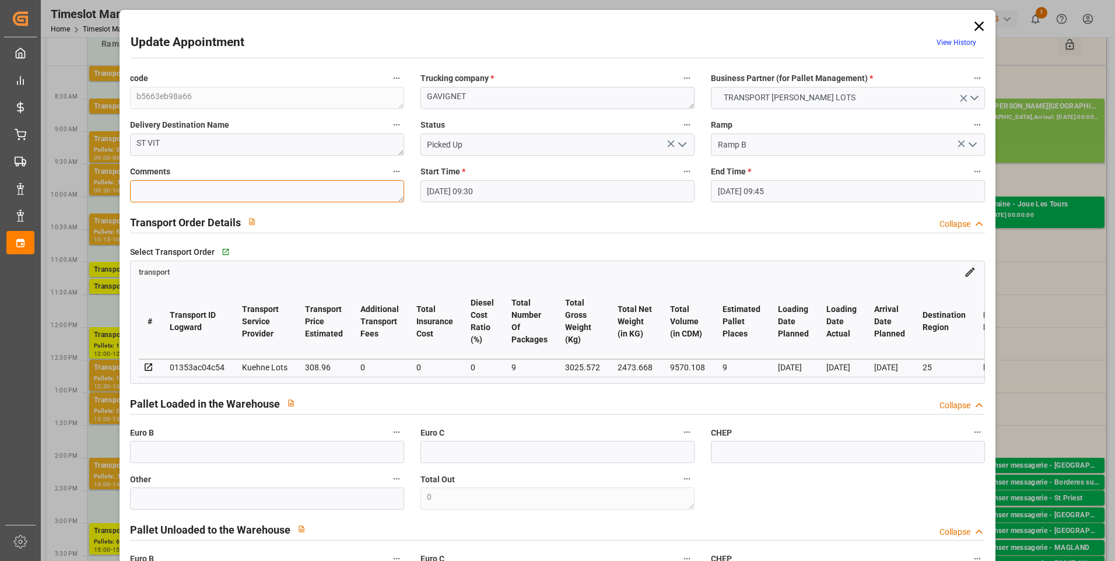
click at [173, 188] on textarea at bounding box center [267, 191] width 274 height 22
click at [177, 450] on input "text" at bounding box center [267, 452] width 274 height 22
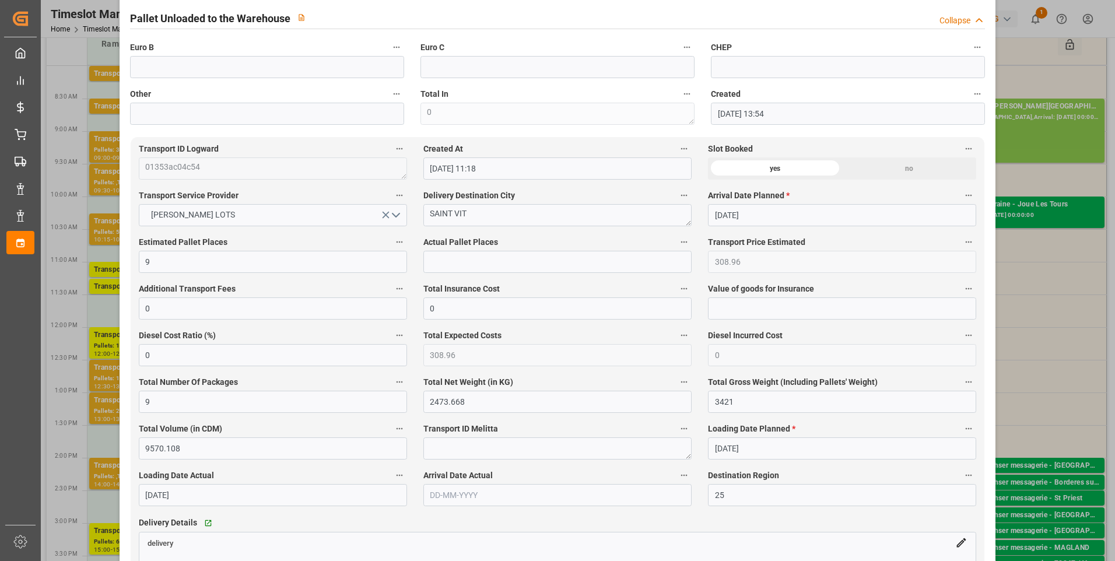
scroll to position [525, 0]
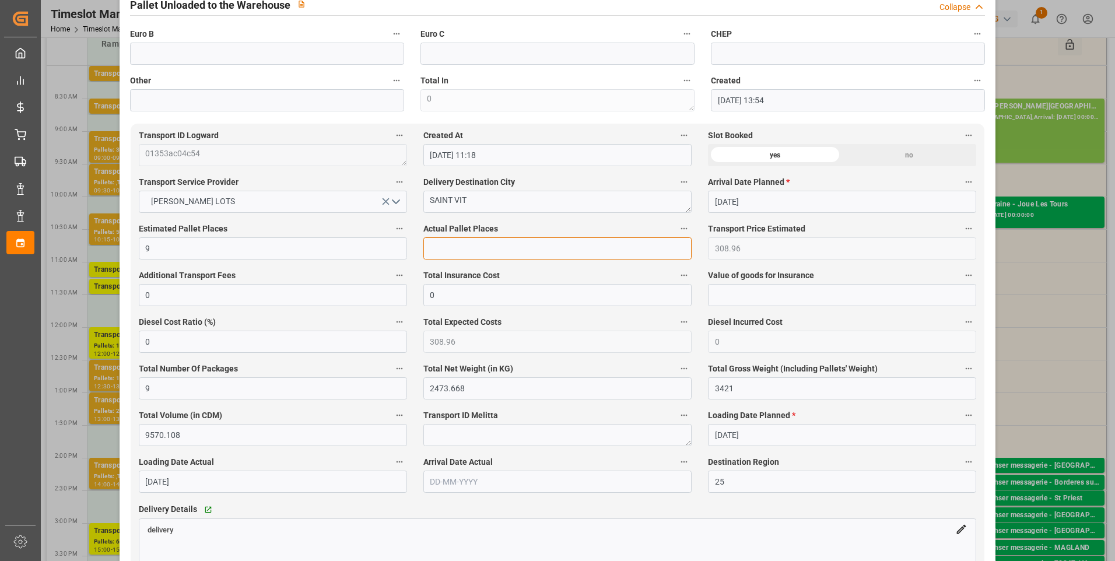
drag, startPoint x: 430, startPoint y: 261, endPoint x: 419, endPoint y: 259, distance: 11.2
click at [430, 259] on input "text" at bounding box center [557, 248] width 268 height 22
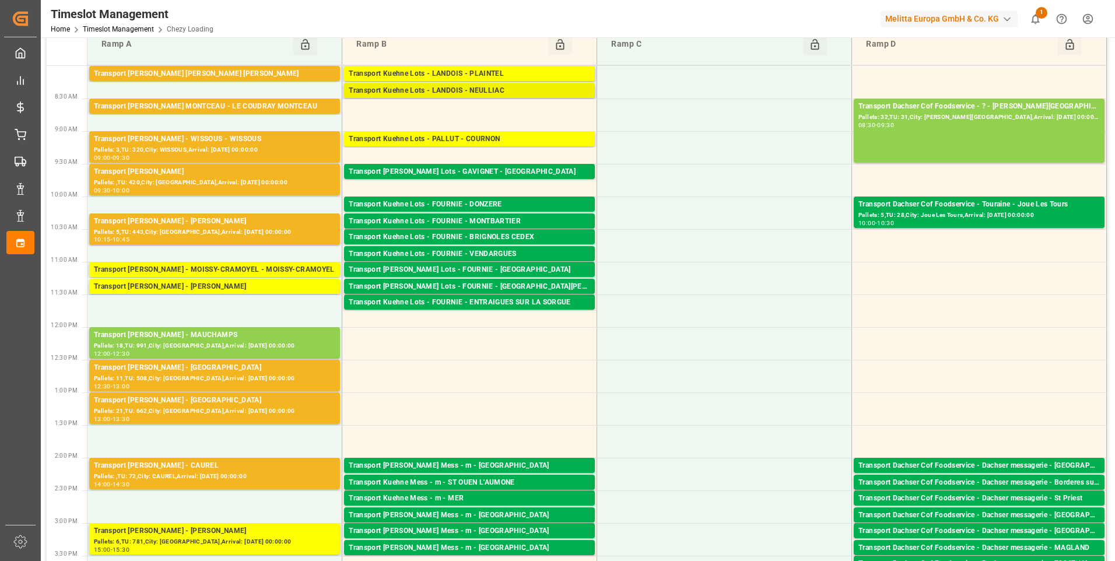
click at [483, 90] on div "Transport Kuehne Lots - LANDOIS - NEULLIAC" at bounding box center [469, 91] width 241 height 12
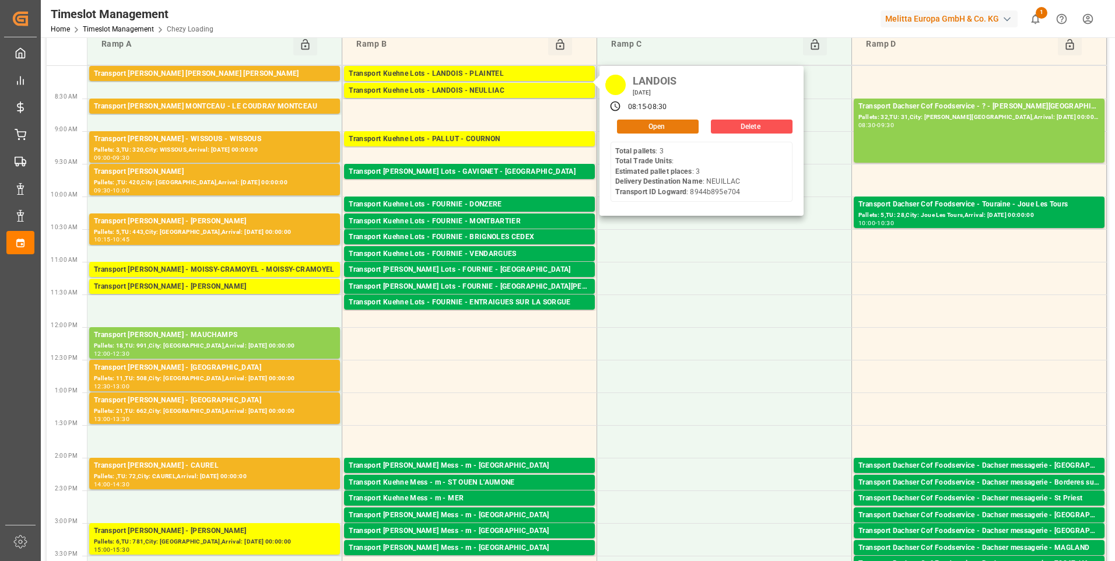
click at [638, 121] on button "Open" at bounding box center [658, 127] width 82 height 14
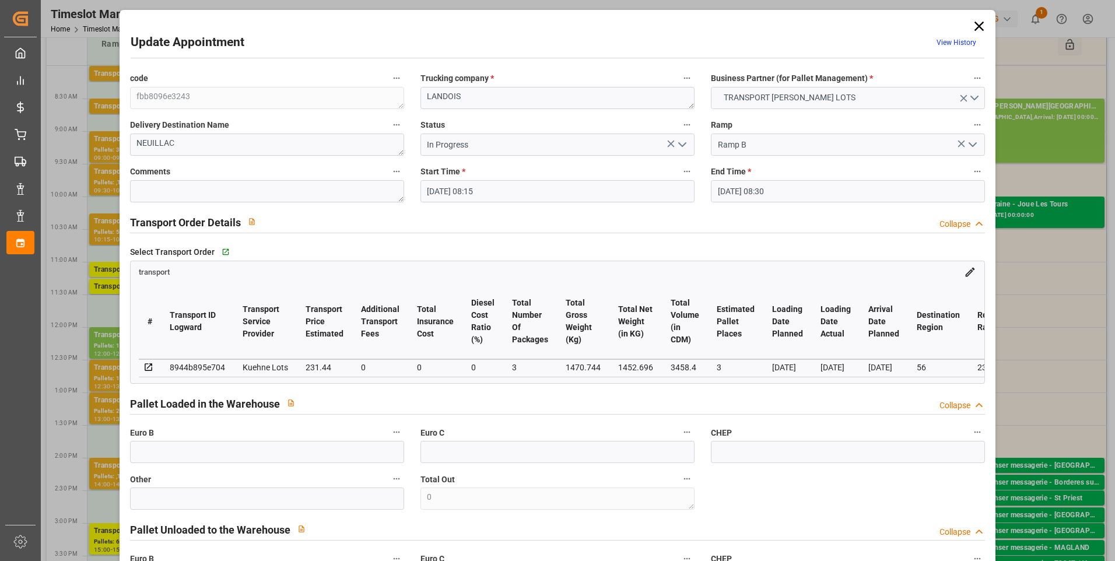
click at [682, 146] on icon "open menu" at bounding box center [682, 145] width 14 height 14
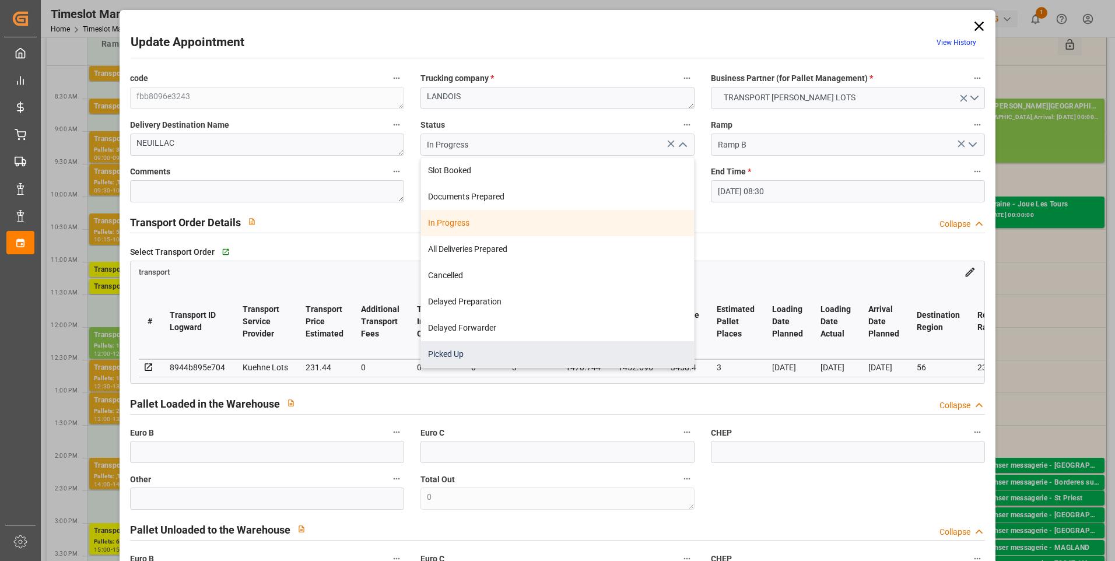
drag, startPoint x: 461, startPoint y: 359, endPoint x: 325, endPoint y: 258, distance: 169.2
click at [457, 357] on div "Picked Up" at bounding box center [557, 354] width 273 height 26
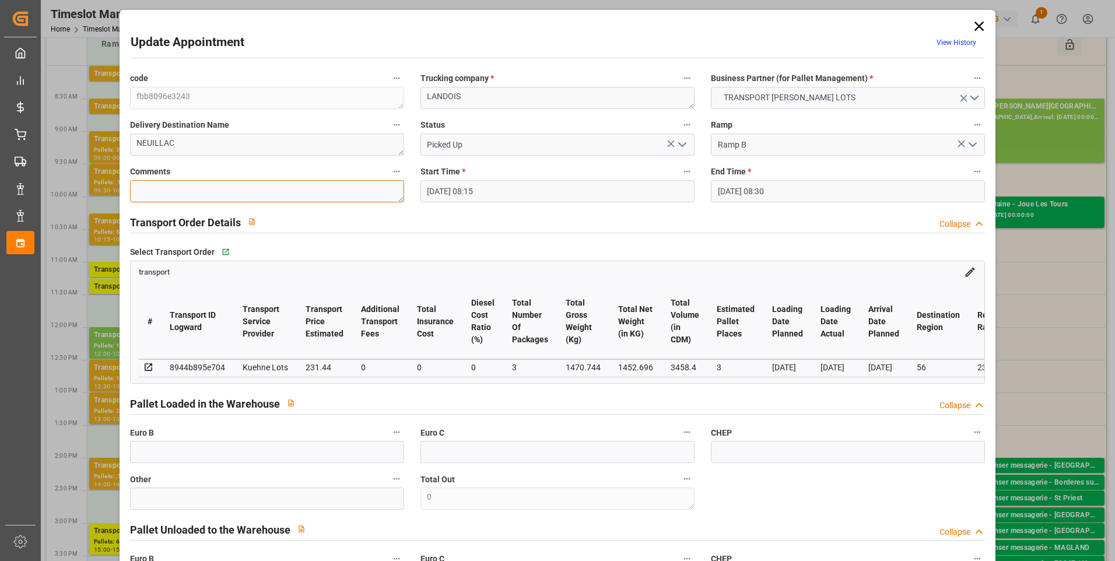
click at [223, 189] on textarea at bounding box center [267, 191] width 274 height 22
click at [223, 461] on input "text" at bounding box center [267, 452] width 274 height 22
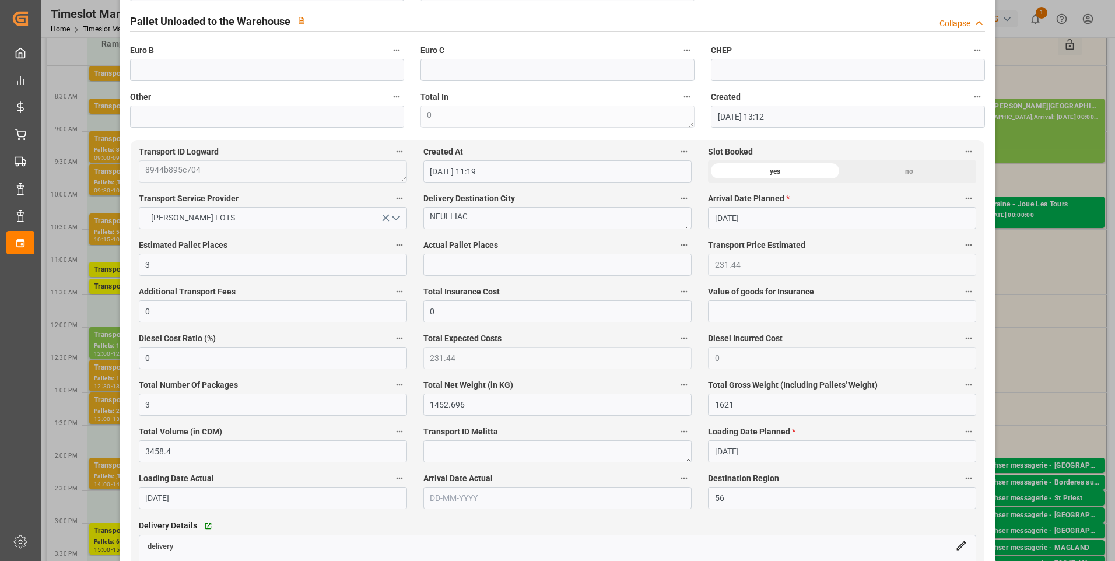
scroll to position [583, 0]
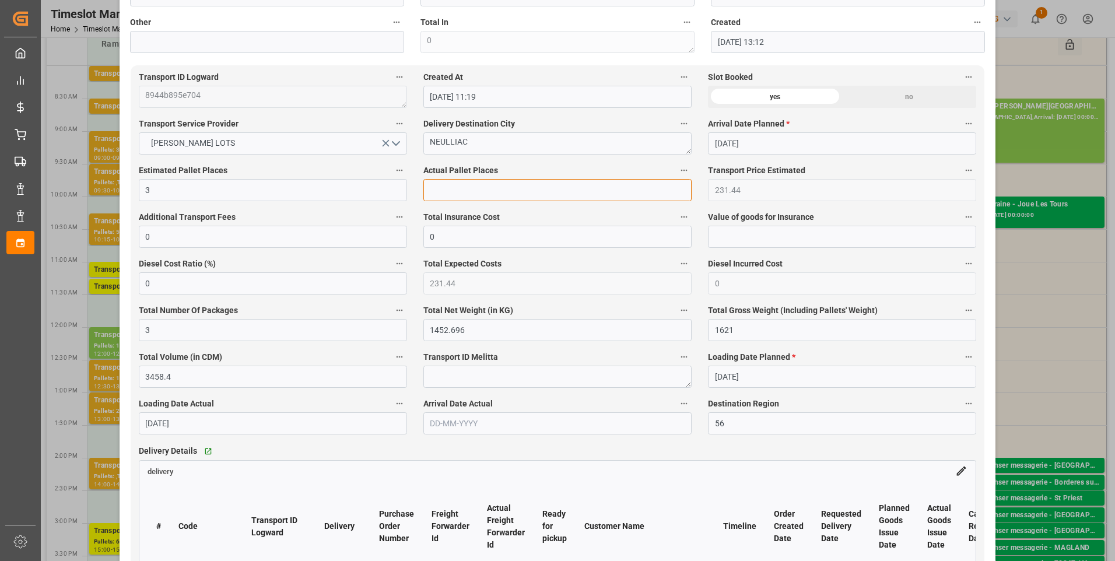
click at [479, 198] on input "text" at bounding box center [557, 190] width 268 height 22
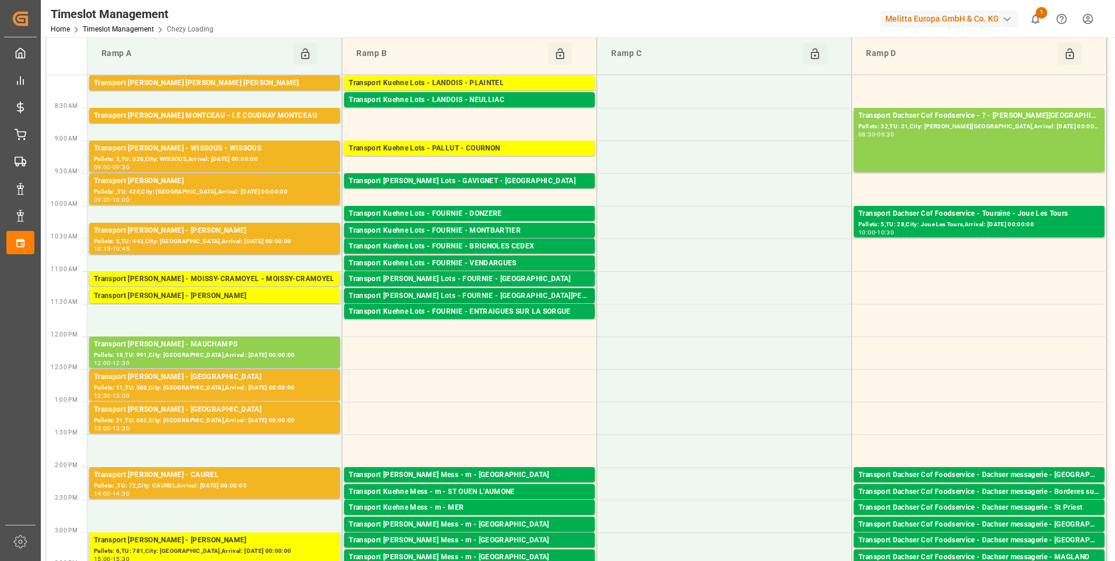
scroll to position [0, 0]
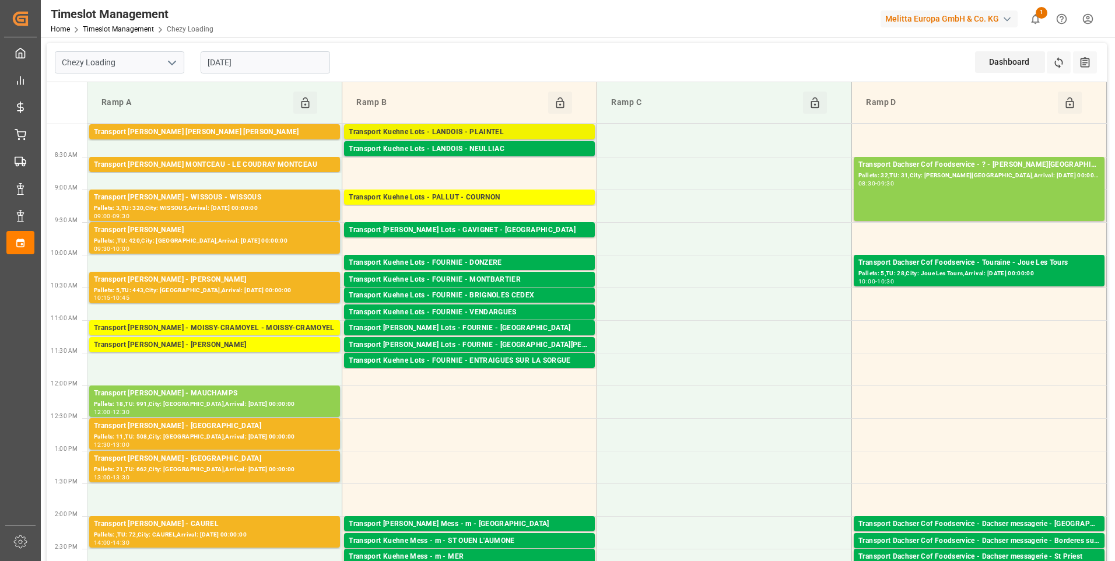
click at [488, 132] on div "Transport Kuehne Lots - LANDOIS - PLAINTEL" at bounding box center [469, 132] width 241 height 12
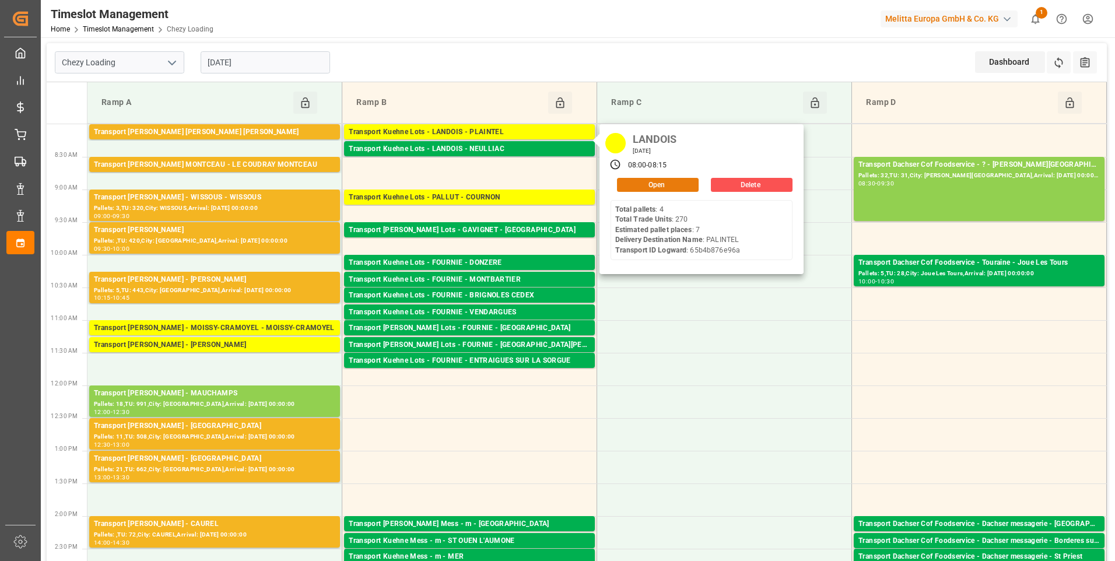
click at [646, 184] on button "Open" at bounding box center [658, 185] width 82 height 14
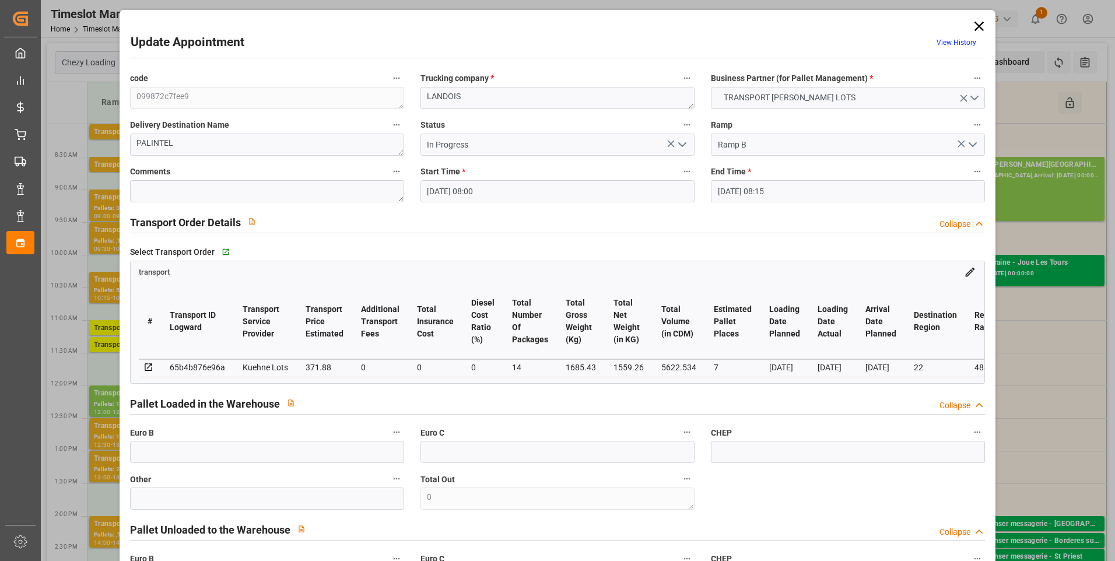
click at [680, 143] on icon "open menu" at bounding box center [682, 145] width 14 height 14
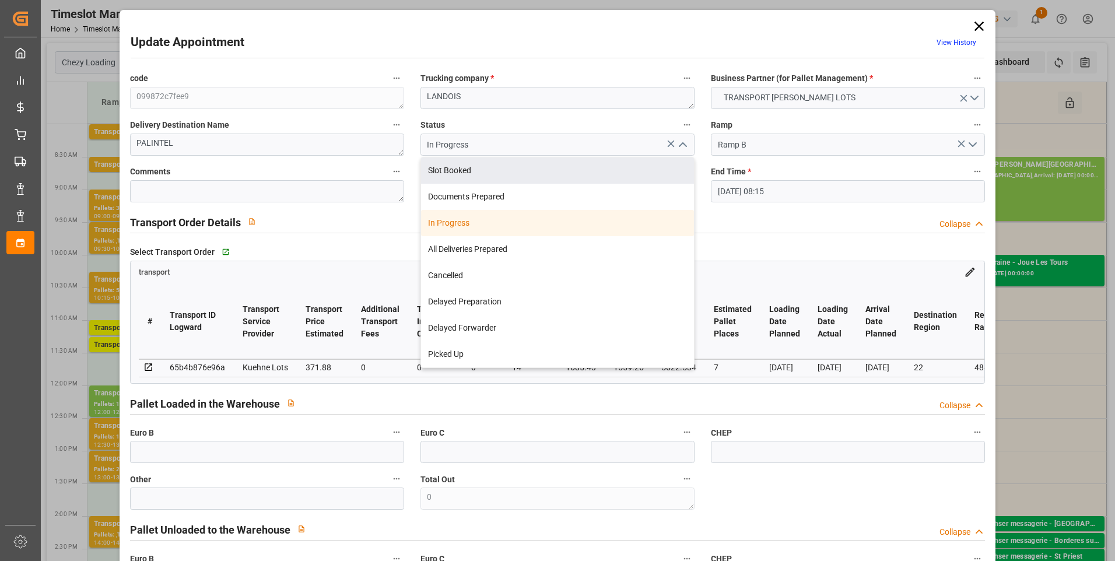
click at [199, 179] on label "Comments" at bounding box center [267, 172] width 274 height 16
click at [389, 179] on button "Comments" at bounding box center [396, 171] width 15 height 15
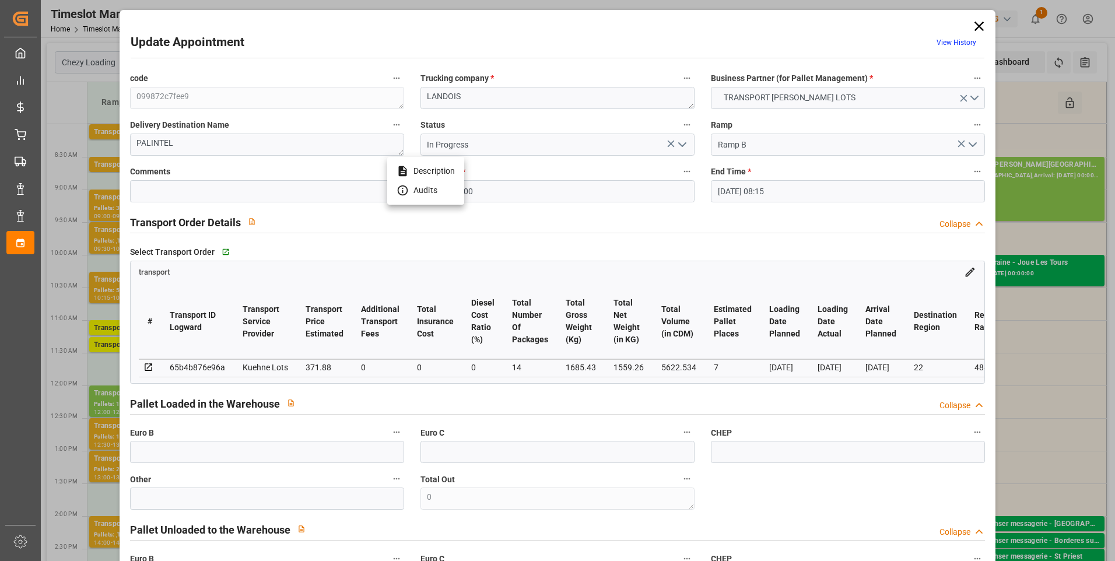
drag, startPoint x: 189, startPoint y: 194, endPoint x: 182, endPoint y: 191, distance: 8.1
click at [182, 191] on div at bounding box center [557, 280] width 1115 height 561
click at [168, 185] on textarea at bounding box center [267, 191] width 274 height 22
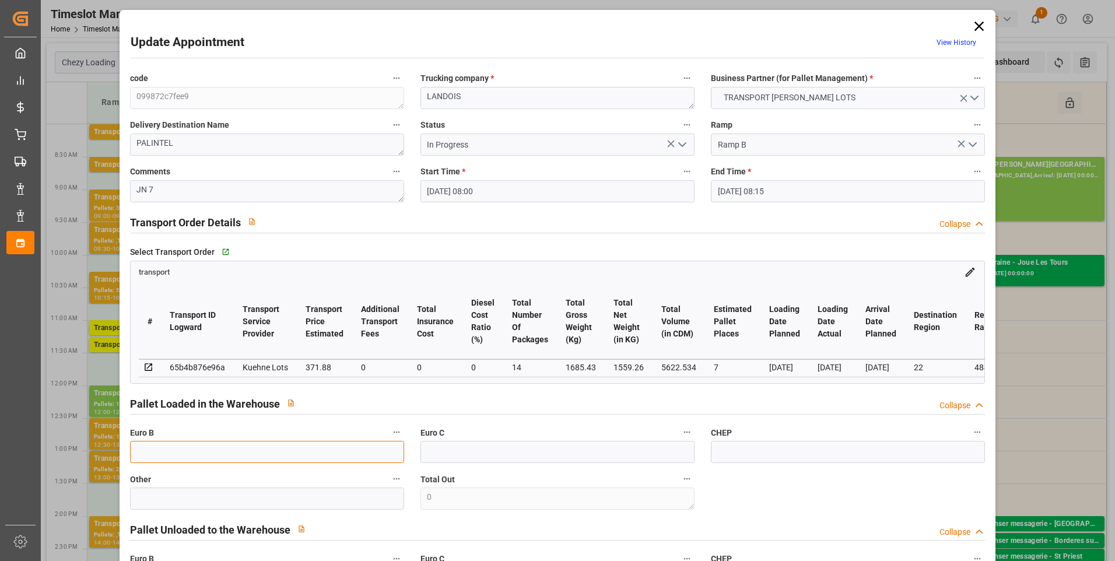
click at [164, 458] on input "text" at bounding box center [267, 452] width 274 height 22
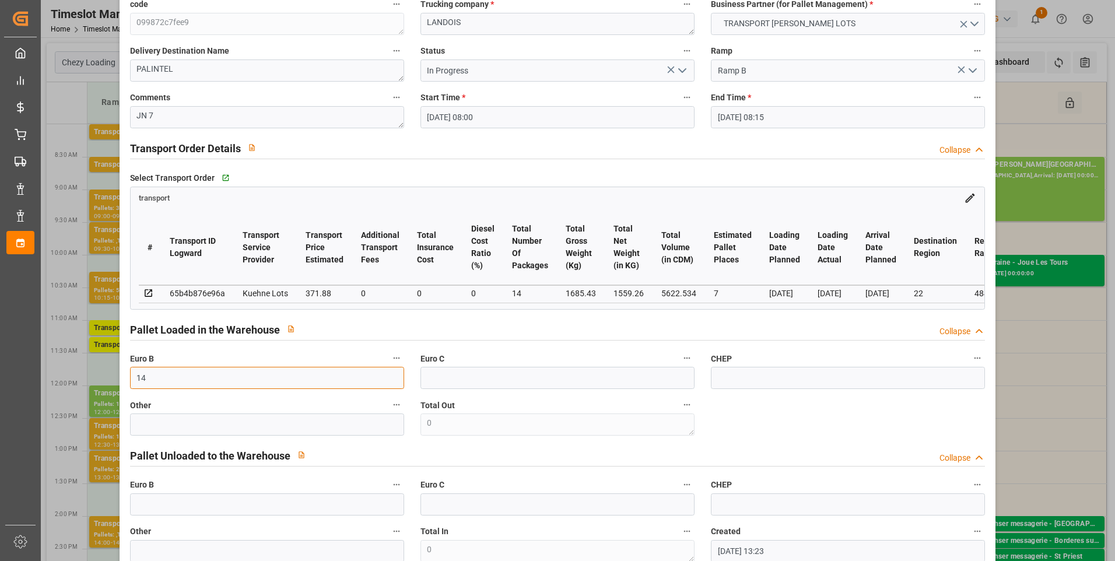
scroll to position [583, 0]
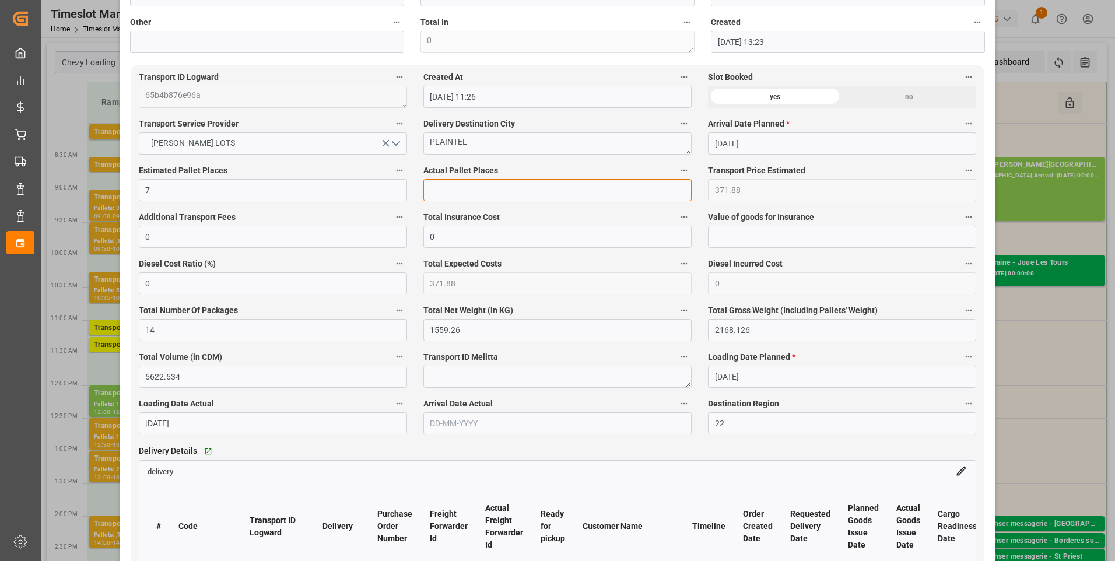
click at [454, 188] on input "text" at bounding box center [557, 190] width 268 height 22
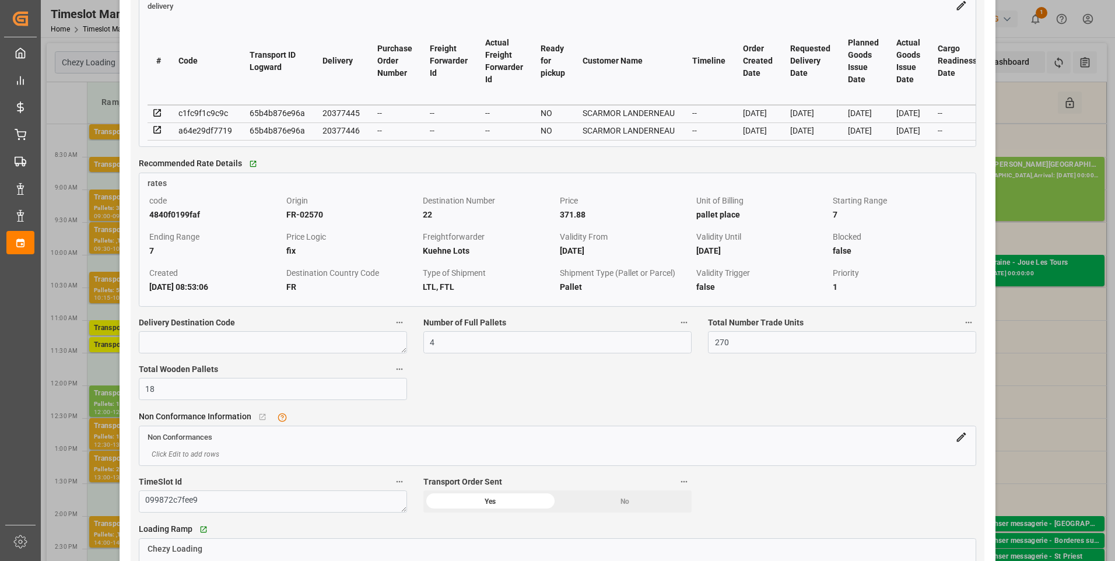
scroll to position [874, 0]
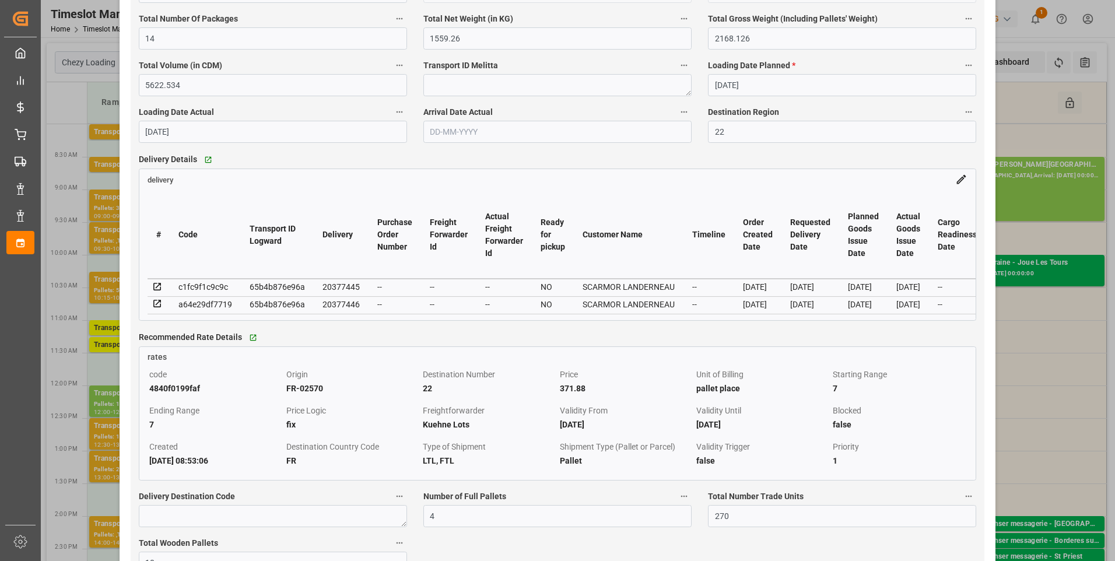
click at [156, 289] on icon at bounding box center [157, 287] width 10 height 10
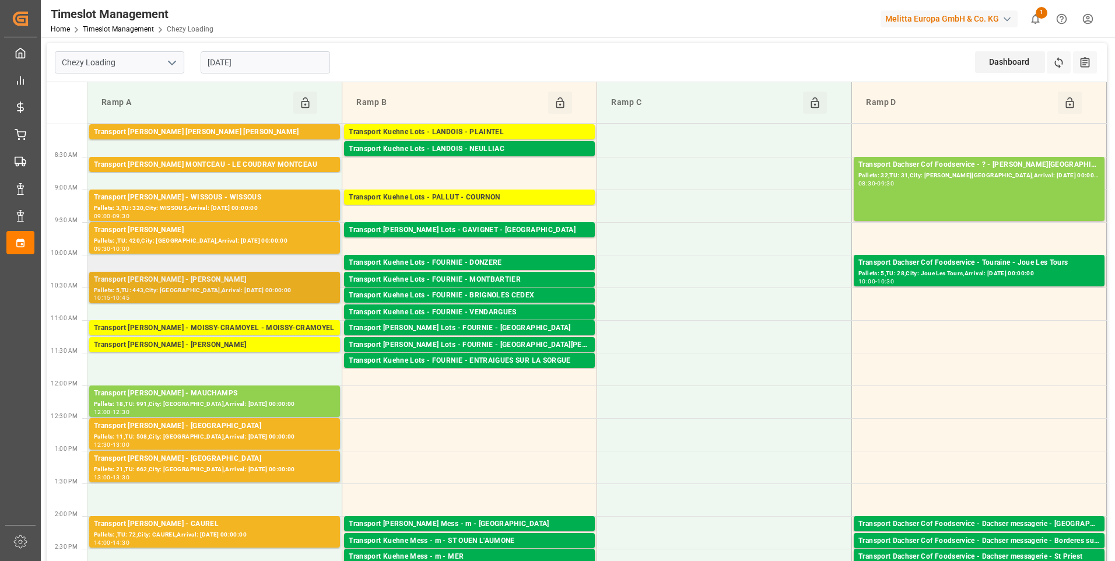
click at [223, 288] on div "Pallets: 5,TU: 443,City: [GEOGRAPHIC_DATA],Arrival: [DATE] 00:00:00" at bounding box center [214, 291] width 241 height 10
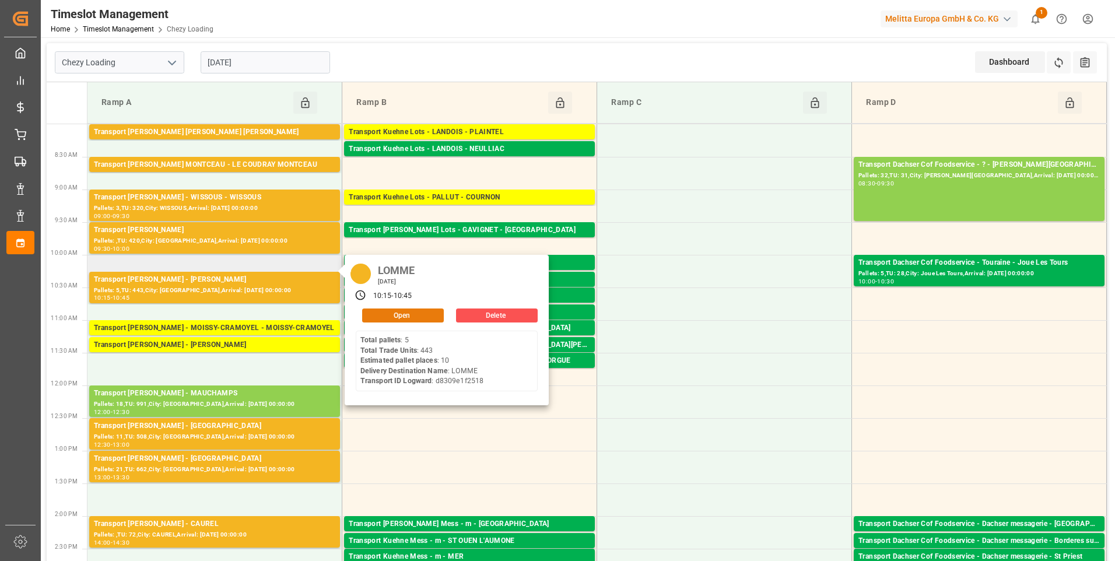
click at [406, 312] on button "Open" at bounding box center [403, 315] width 82 height 14
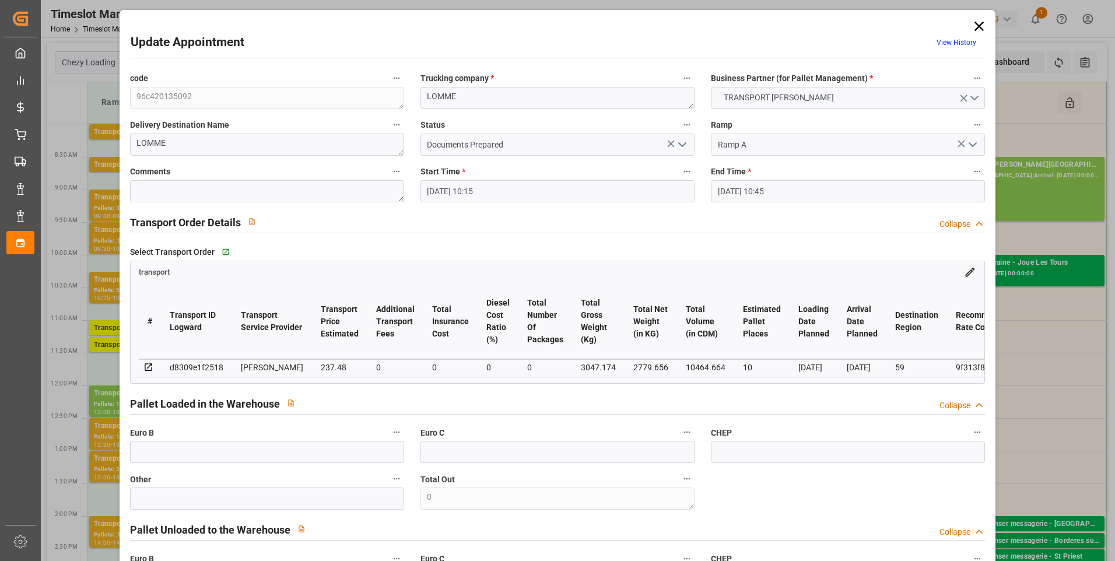
click at [681, 140] on icon "open menu" at bounding box center [682, 145] width 14 height 14
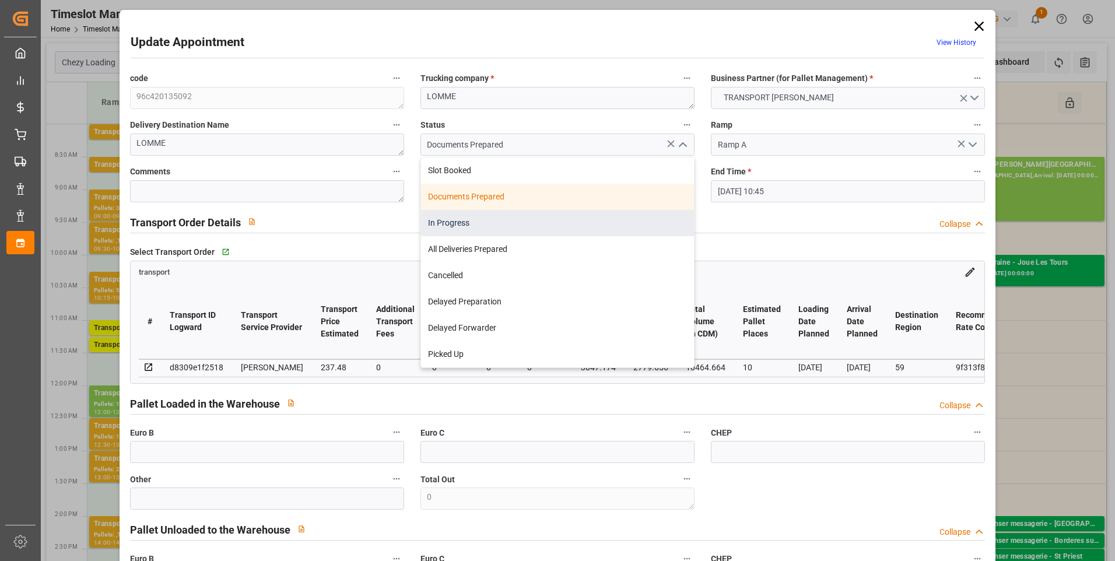
click at [444, 214] on div "In Progress" at bounding box center [557, 223] width 273 height 26
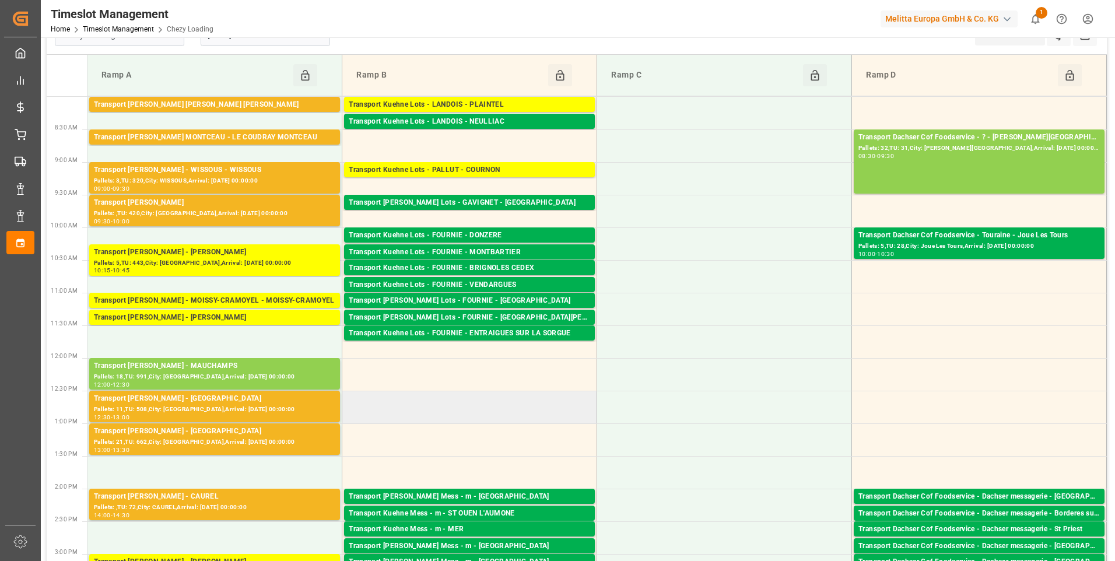
scroll to position [0, 0]
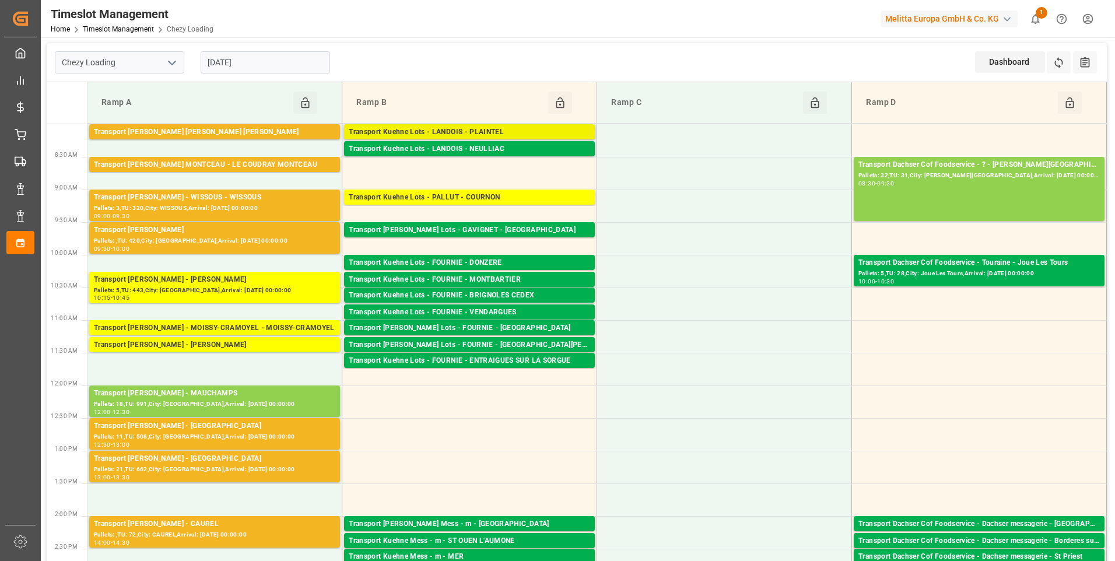
click at [466, 134] on div "Transport Kuehne Lots - LANDOIS - PLAINTEL" at bounding box center [469, 132] width 241 height 12
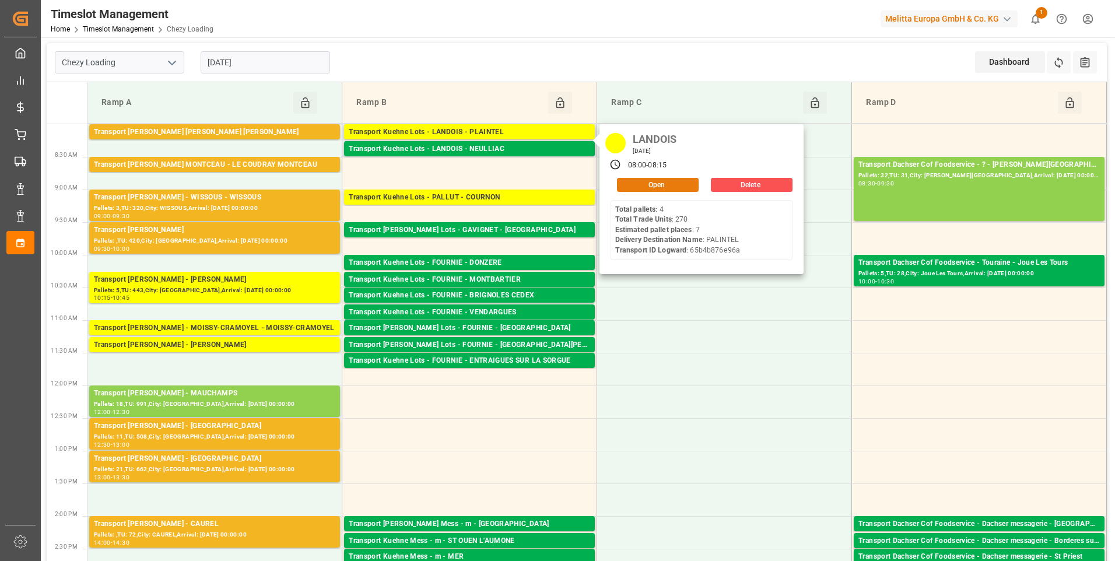
click at [667, 185] on button "Open" at bounding box center [658, 185] width 82 height 14
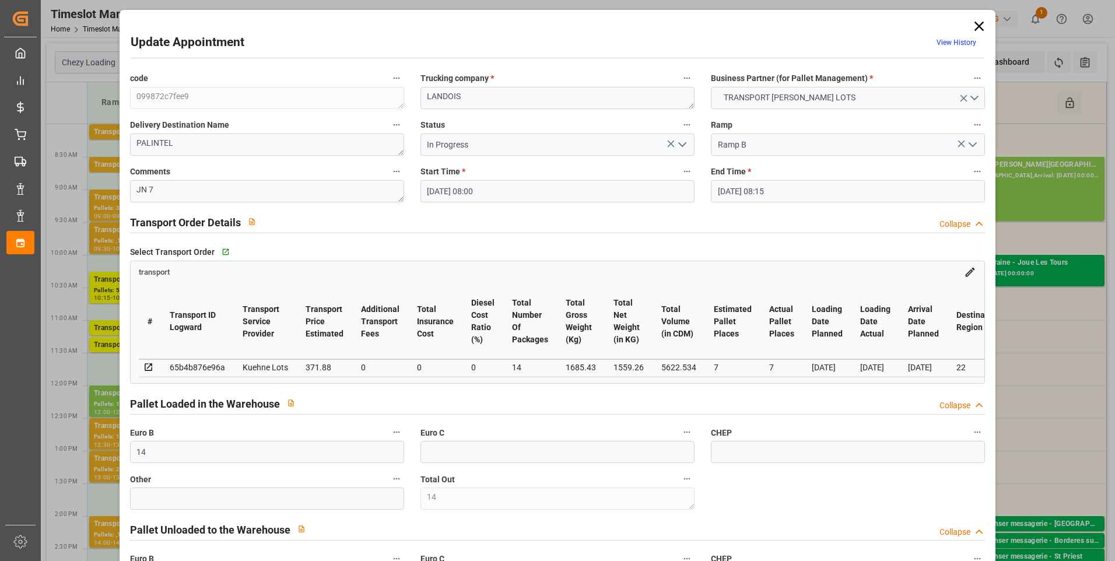
click at [679, 139] on icon "open menu" at bounding box center [682, 145] width 14 height 14
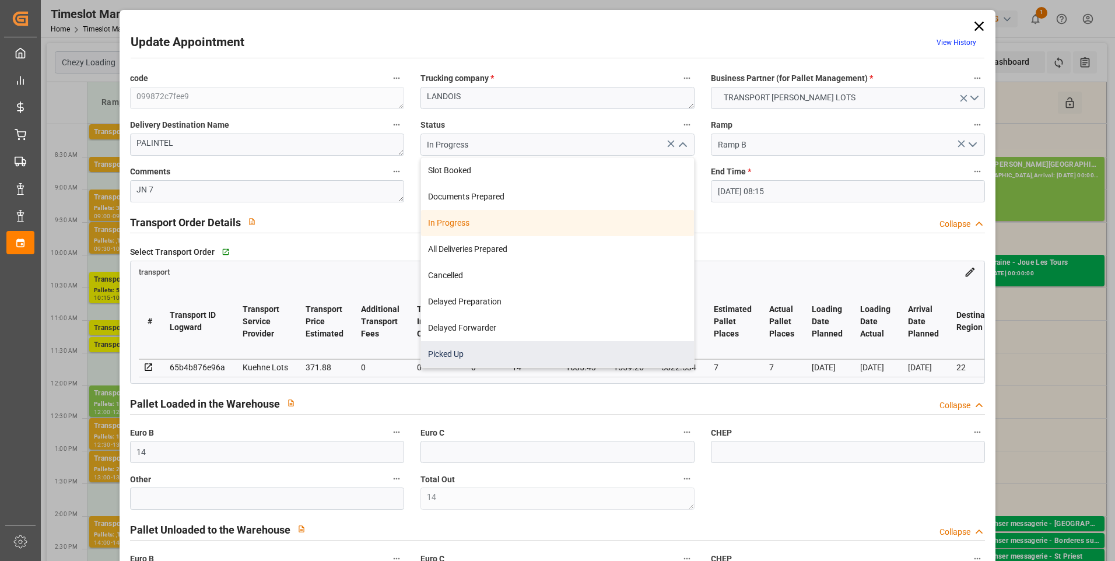
click at [444, 356] on div "Picked Up" at bounding box center [557, 354] width 273 height 26
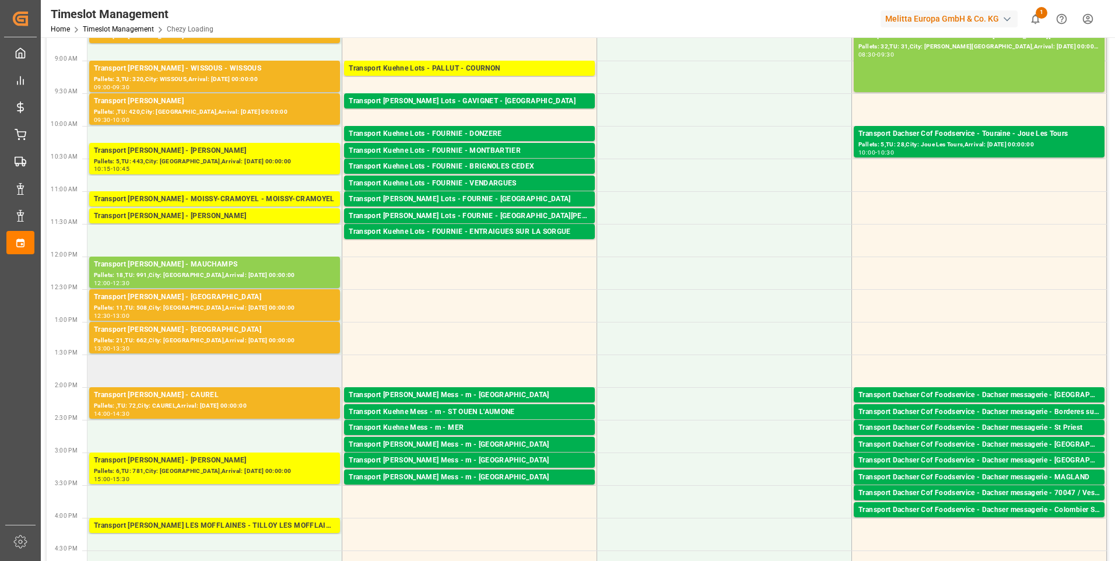
scroll to position [175, 0]
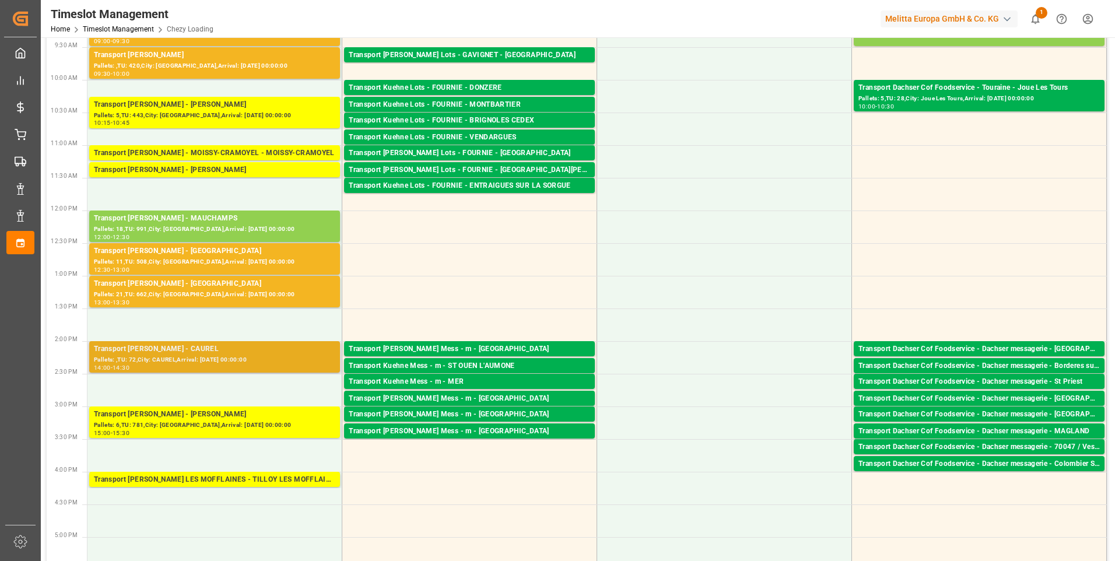
click at [195, 358] on div "Pallets: ,TU: 72,City: CAUREL,Arrival: [DATE] 00:00:00" at bounding box center [214, 360] width 241 height 10
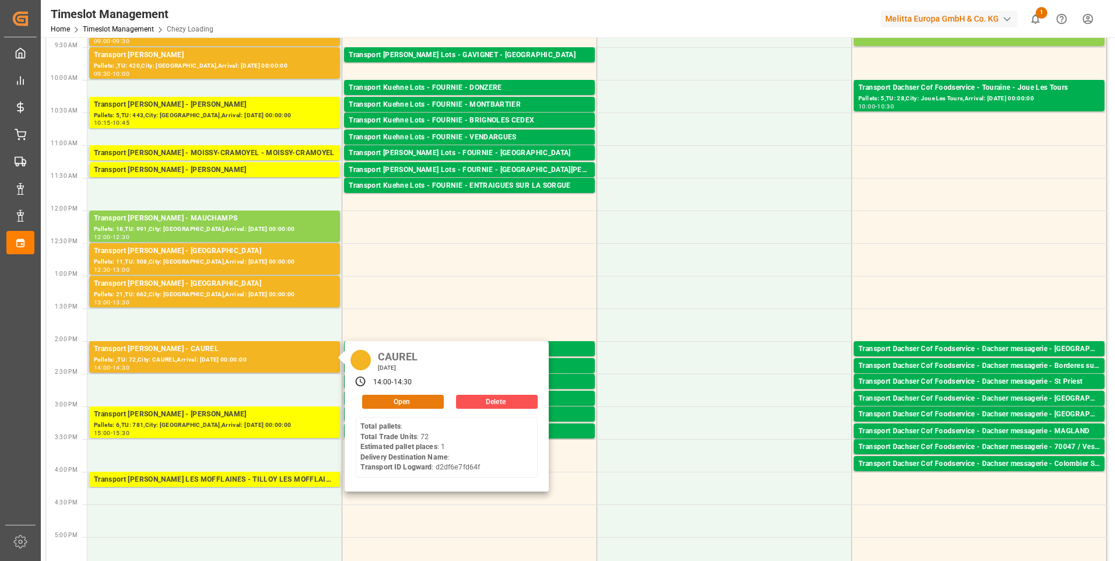
click at [390, 399] on button "Open" at bounding box center [403, 402] width 82 height 14
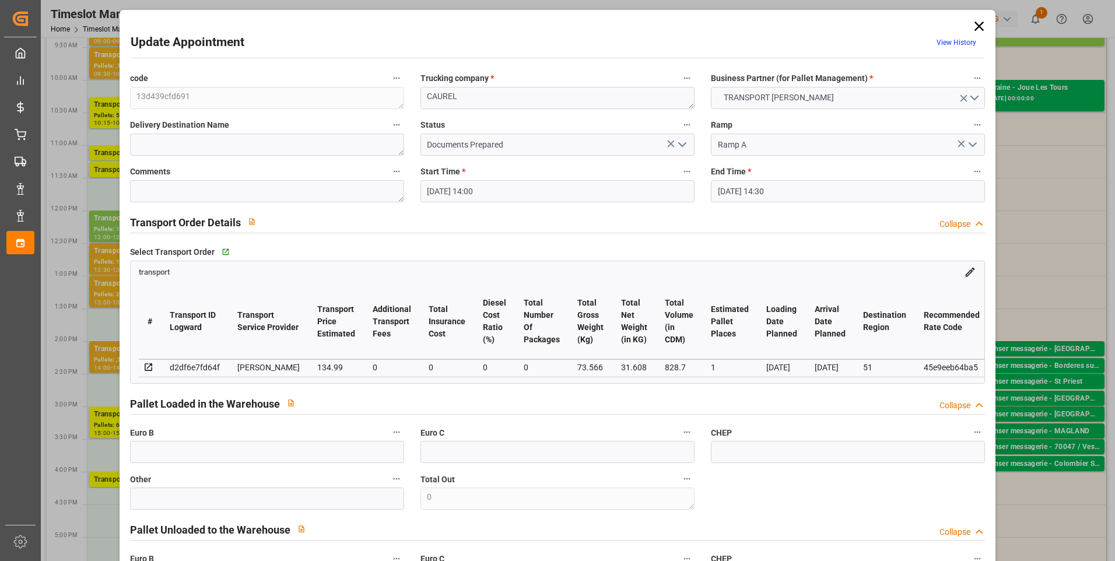
click at [683, 142] on icon "open menu" at bounding box center [682, 145] width 14 height 14
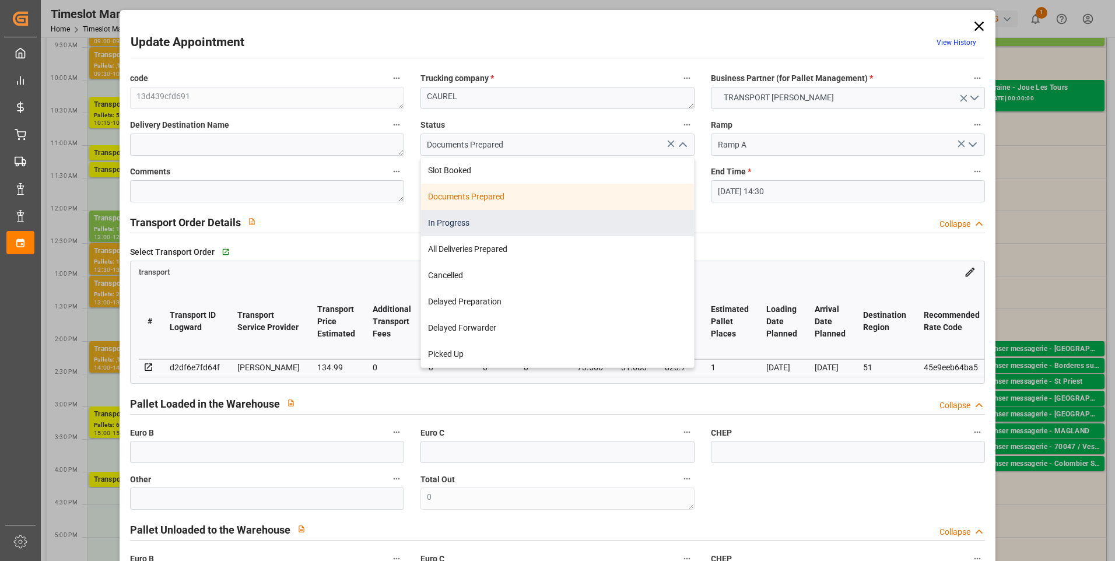
click at [457, 223] on div "In Progress" at bounding box center [557, 223] width 273 height 26
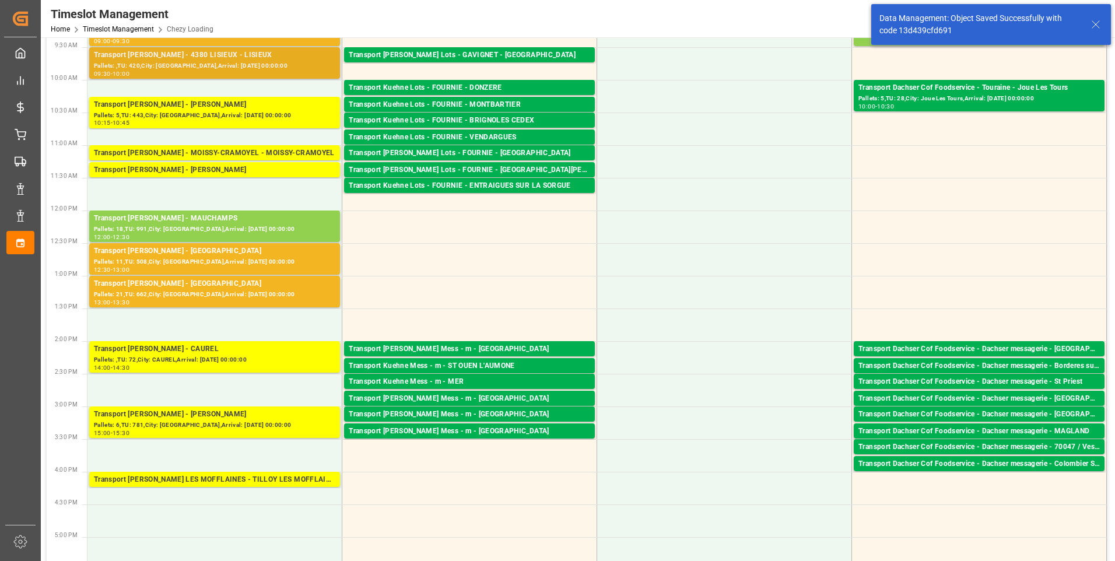
click at [234, 57] on div "Transport [PERSON_NAME] - 4380 LISIEUX - LISIEUX" at bounding box center [214, 56] width 241 height 12
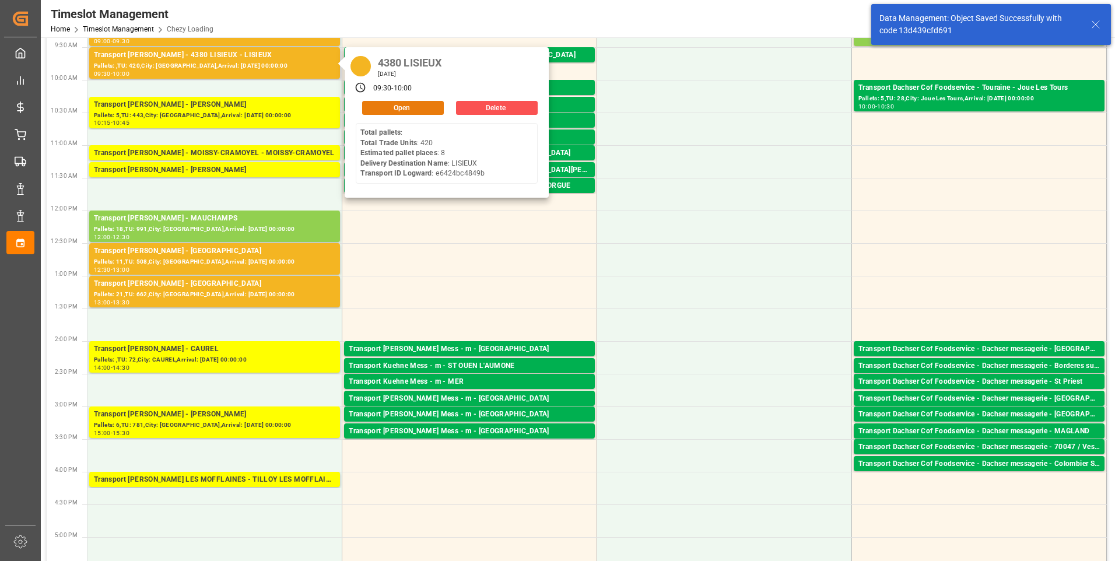
click at [386, 104] on button "Open" at bounding box center [403, 108] width 82 height 14
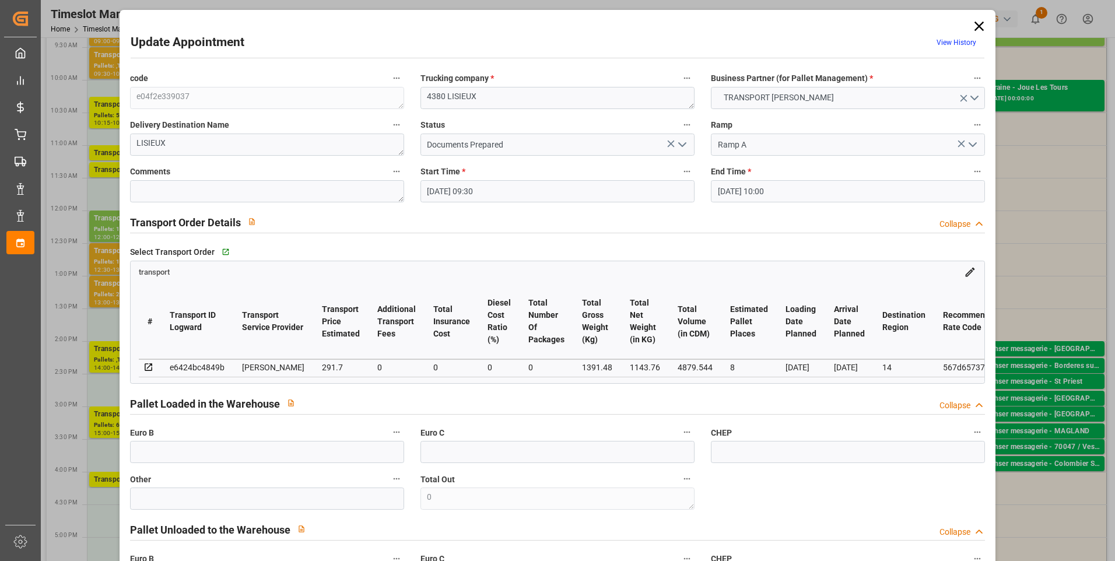
click at [684, 140] on icon "open menu" at bounding box center [682, 145] width 14 height 14
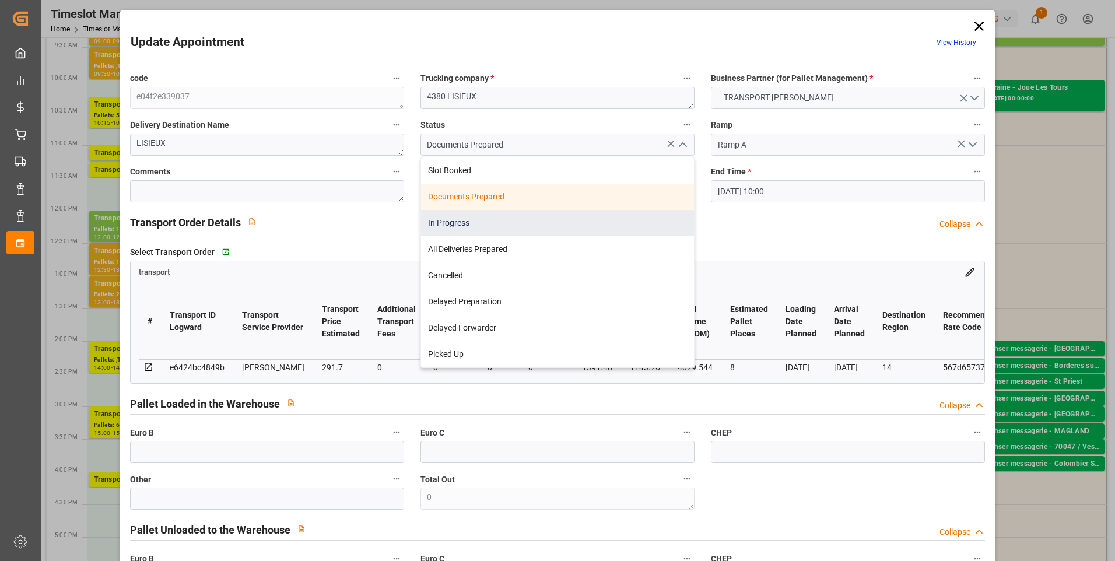
click at [430, 222] on div "In Progress" at bounding box center [557, 223] width 273 height 26
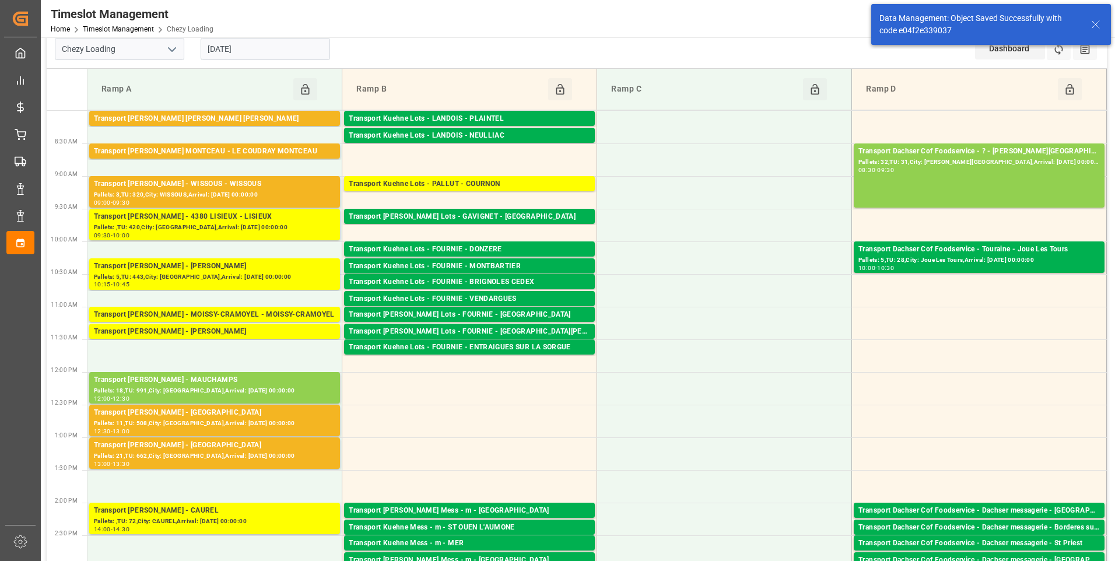
scroll to position [0, 0]
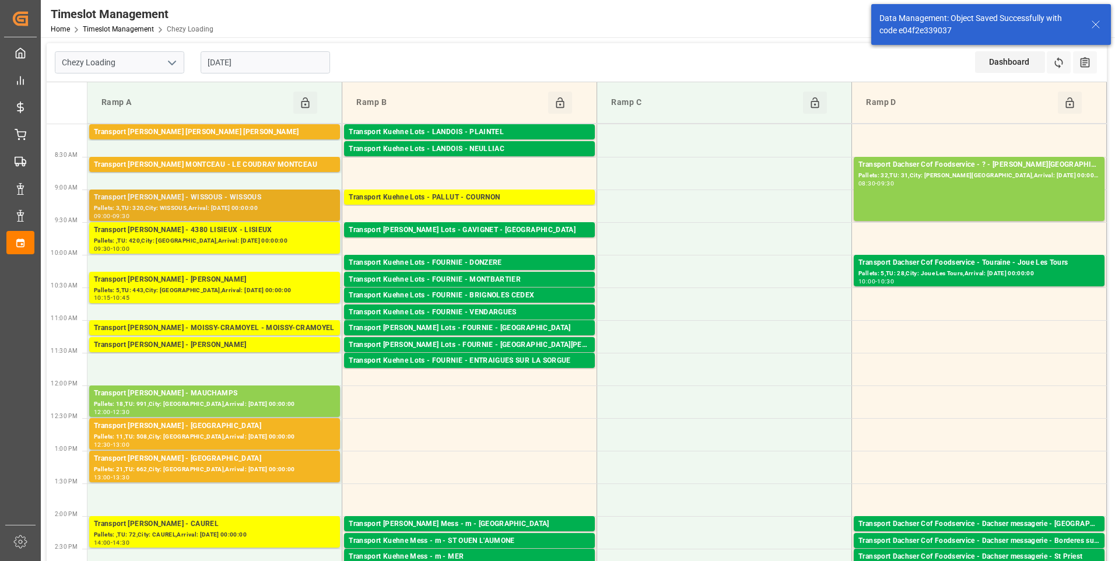
click at [276, 202] on div "Transport [PERSON_NAME] - WISSOUS - WISSOUS" at bounding box center [214, 198] width 241 height 12
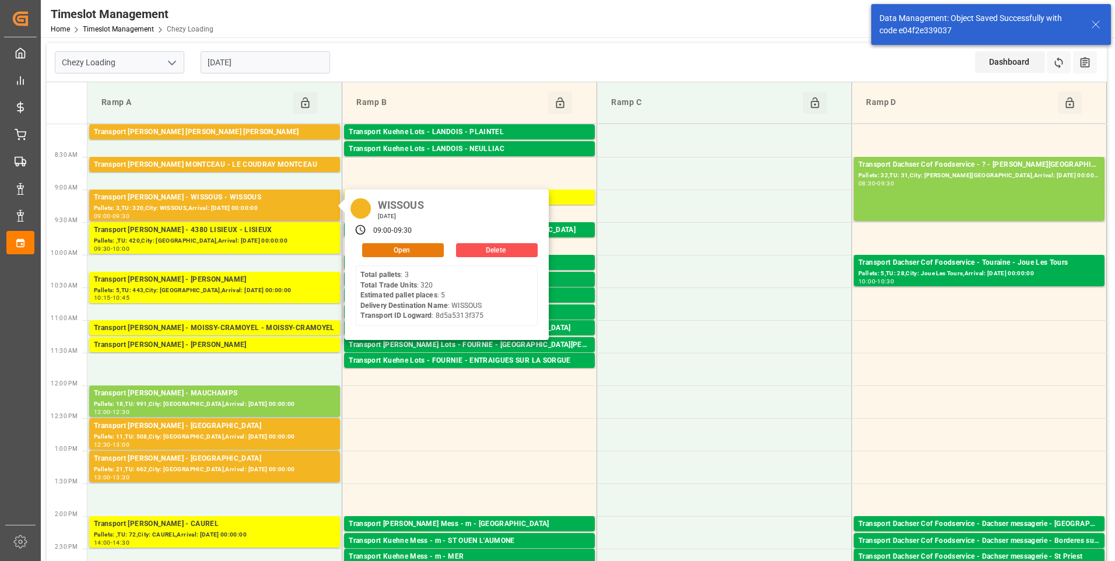
click at [383, 249] on button "Open" at bounding box center [403, 250] width 82 height 14
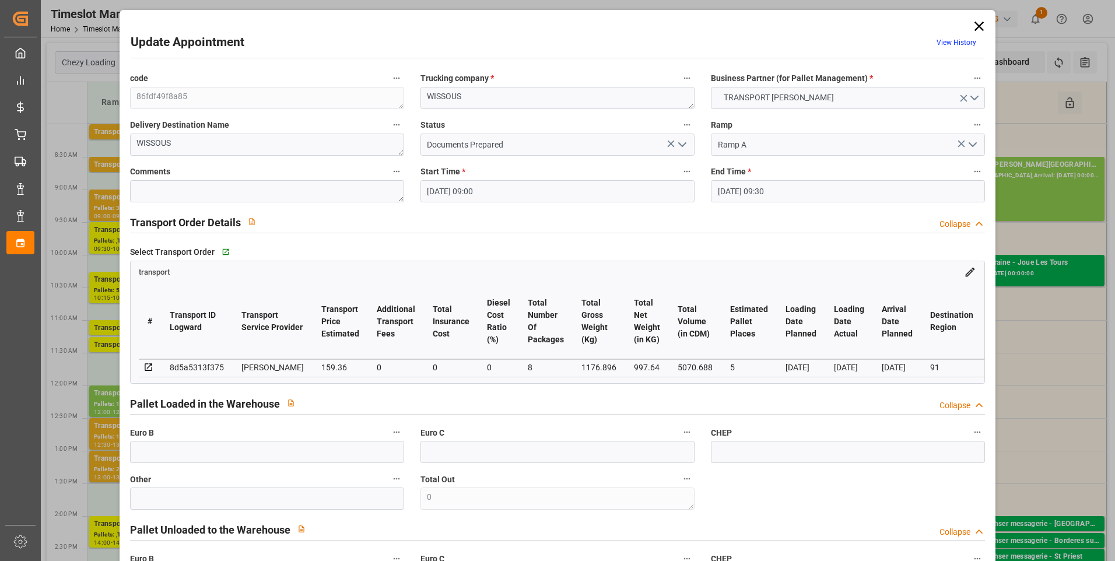
click at [683, 139] on icon "open menu" at bounding box center [682, 145] width 14 height 14
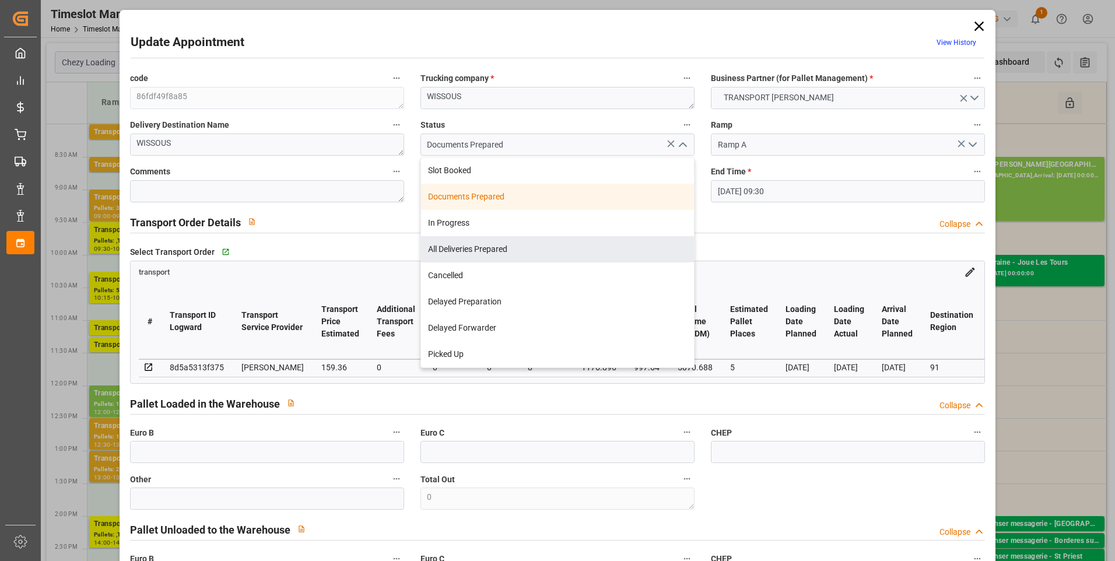
click at [459, 249] on div "All Deliveries Prepared" at bounding box center [557, 249] width 273 height 26
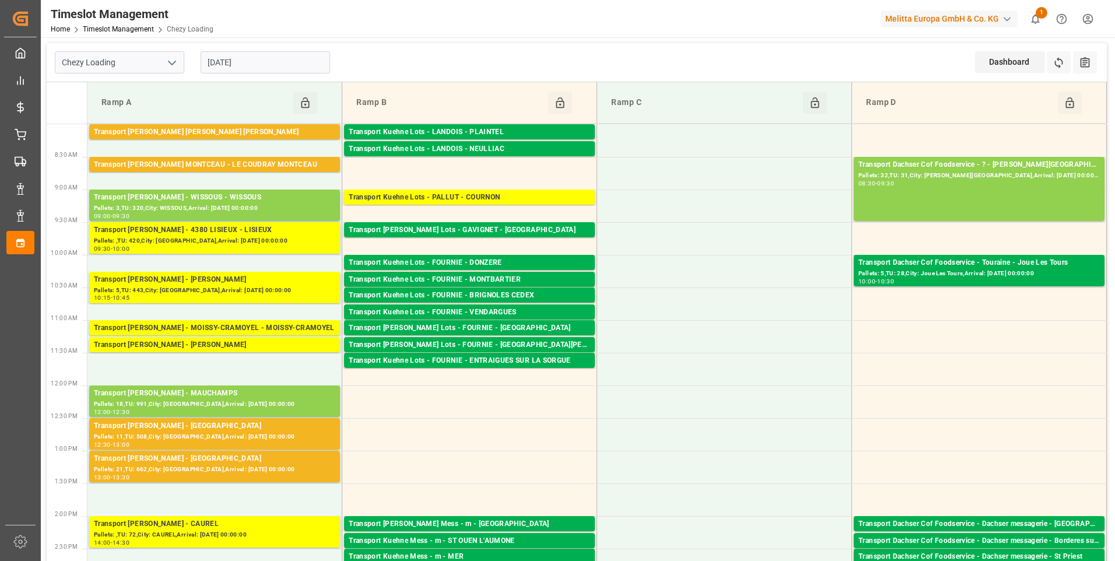
click at [317, 66] on input "[DATE]" at bounding box center [265, 62] width 129 height 22
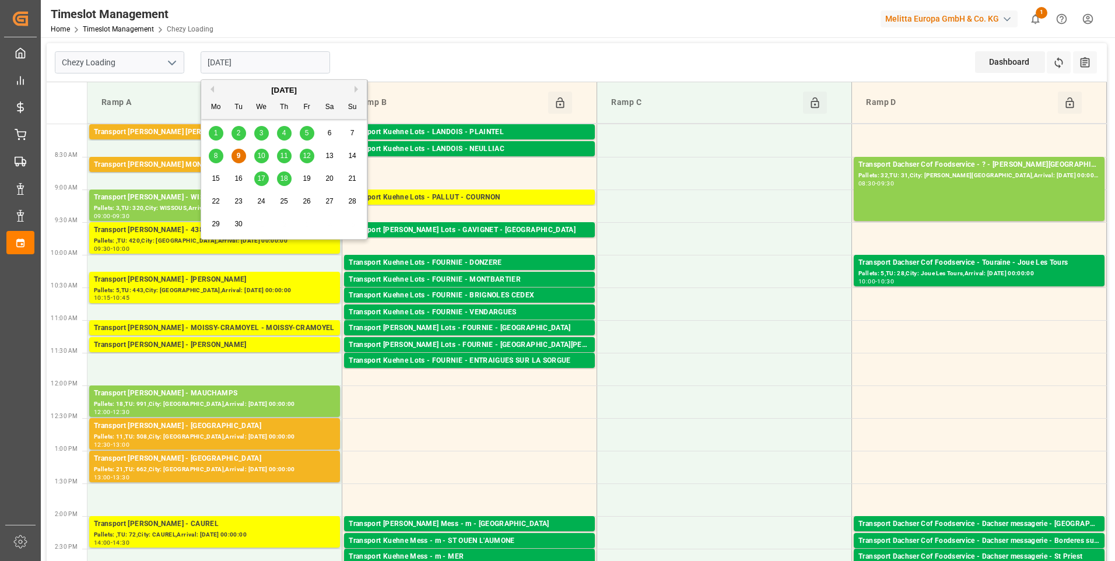
click at [262, 158] on span "10" at bounding box center [261, 156] width 8 height 8
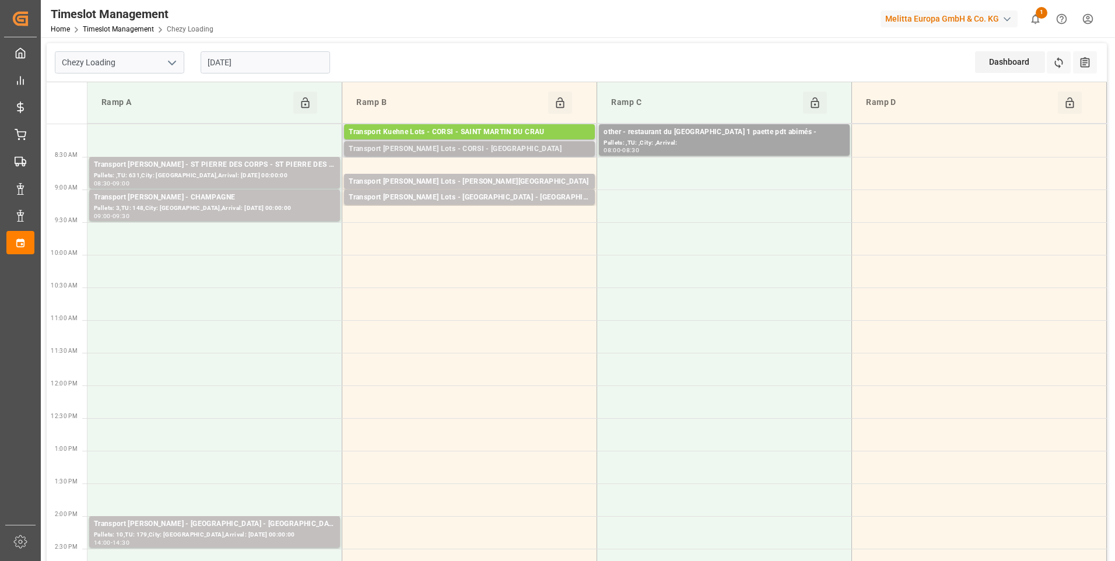
click at [505, 149] on div "Transport [PERSON_NAME] Lots - CORSI - [GEOGRAPHIC_DATA]" at bounding box center [469, 149] width 241 height 12
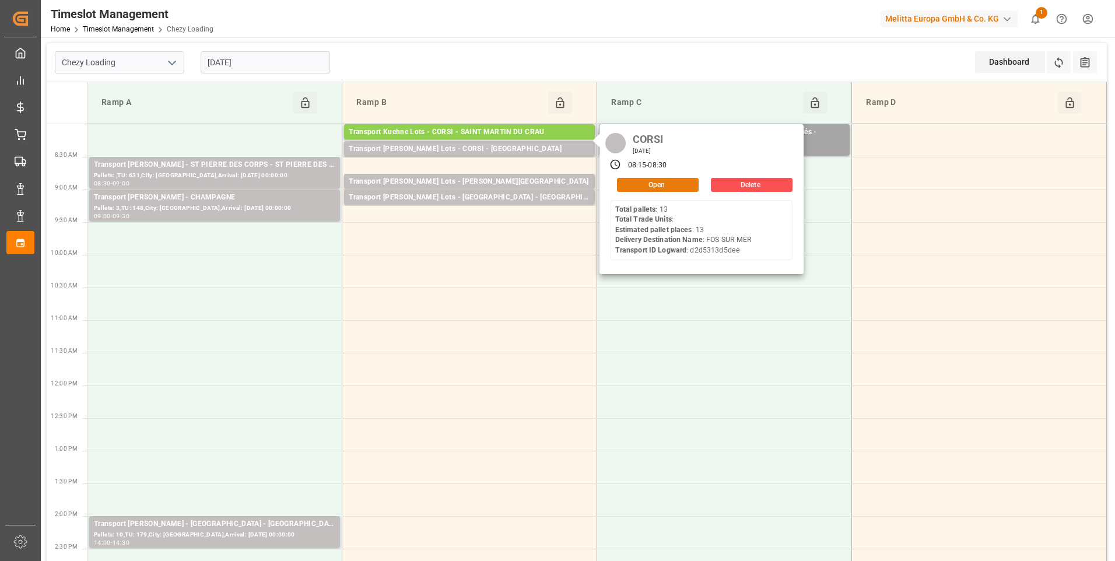
click at [631, 185] on button "Open" at bounding box center [658, 185] width 82 height 14
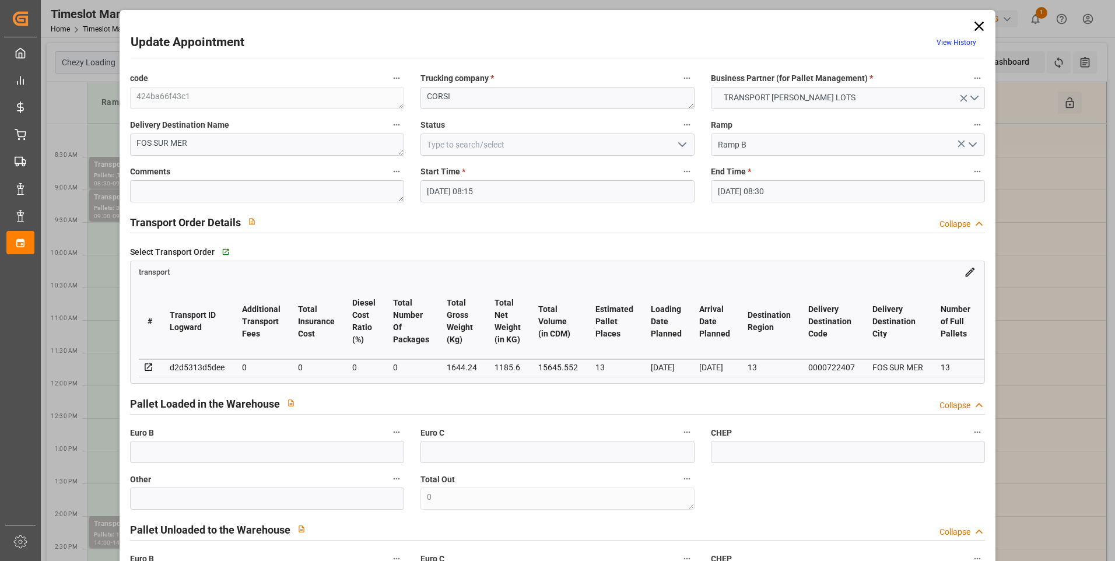
click at [676, 145] on icon "open menu" at bounding box center [682, 145] width 14 height 14
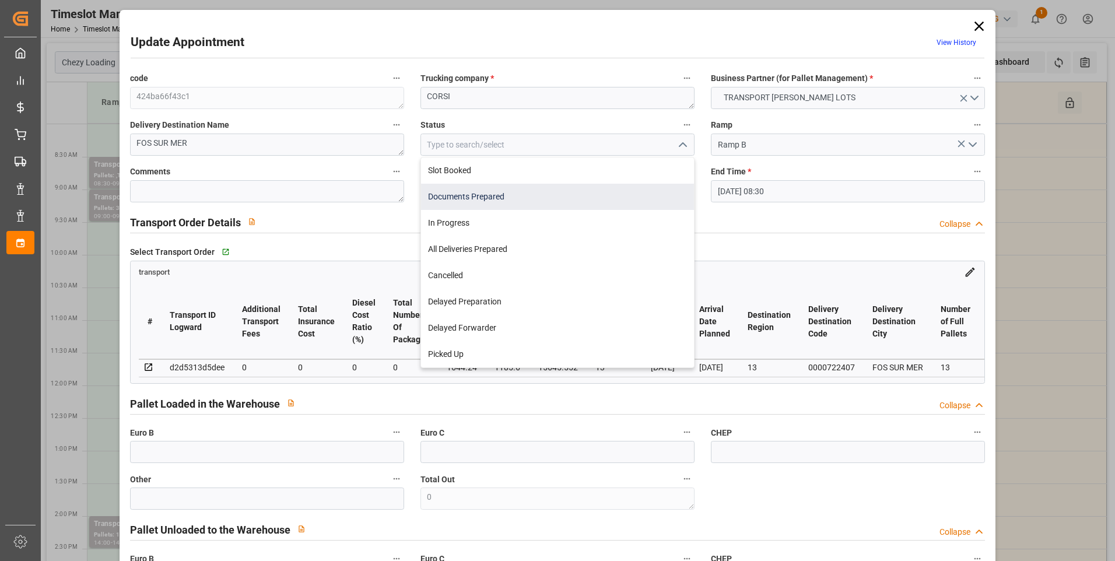
click at [481, 195] on div "Documents Prepared" at bounding box center [557, 197] width 273 height 26
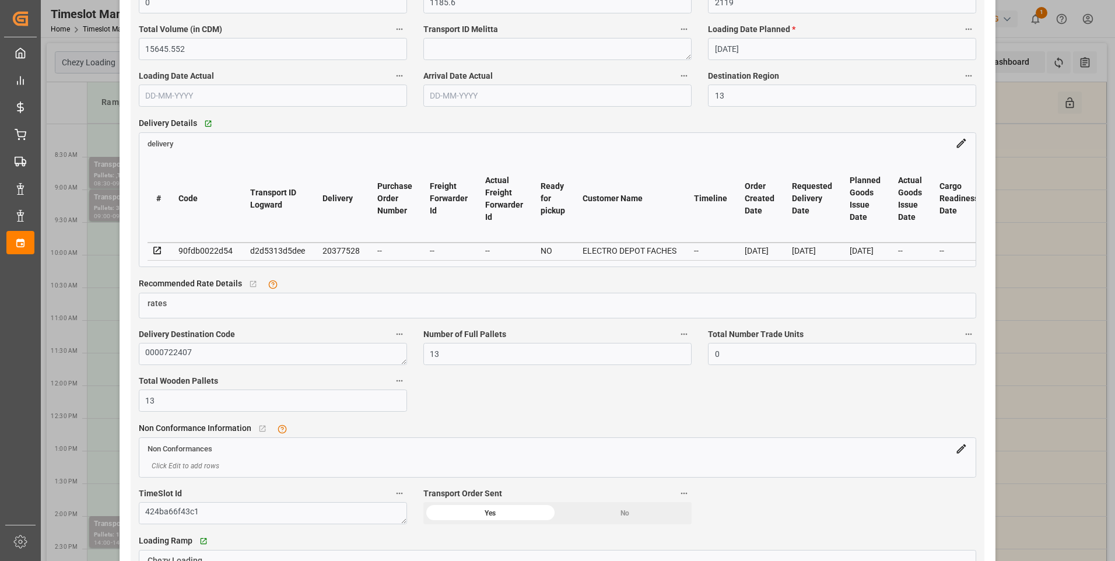
scroll to position [933, 0]
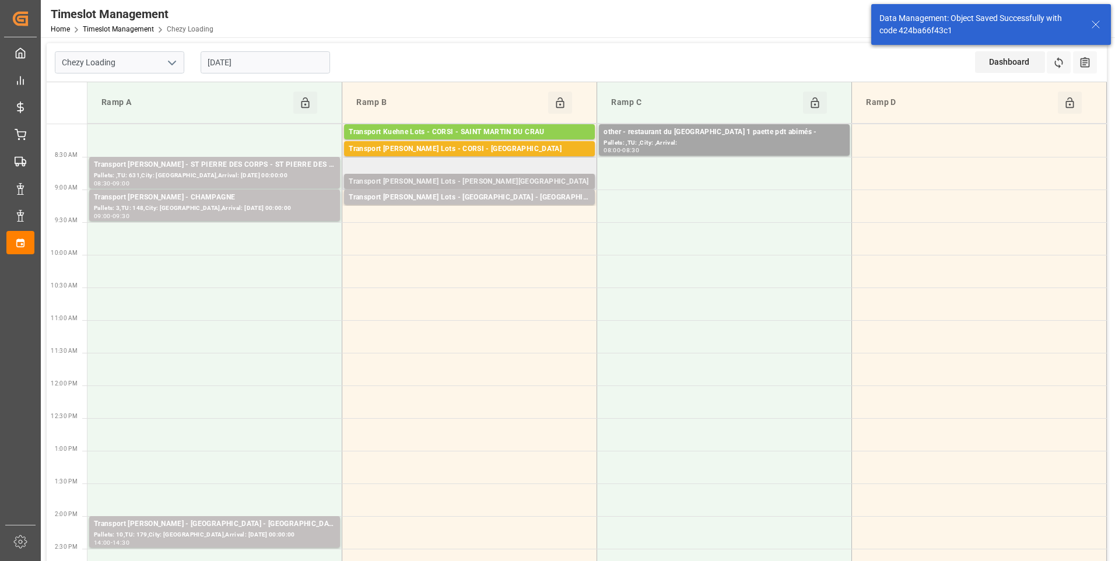
click at [537, 182] on div "Transport [PERSON_NAME] Lots - [PERSON_NAME][GEOGRAPHIC_DATA]" at bounding box center [469, 182] width 241 height 12
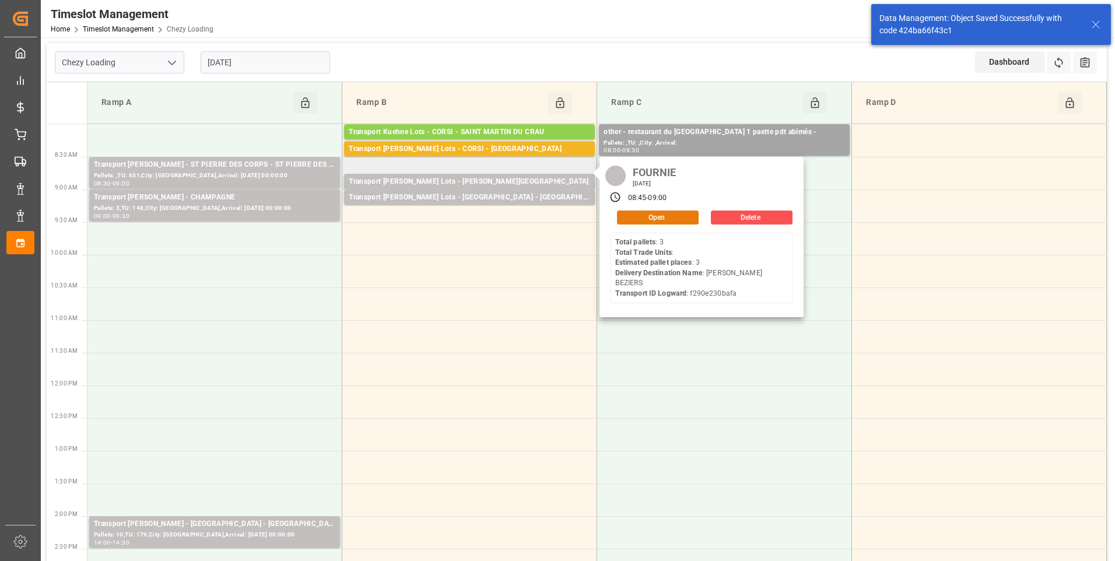
click at [649, 216] on button "Open" at bounding box center [658, 217] width 82 height 14
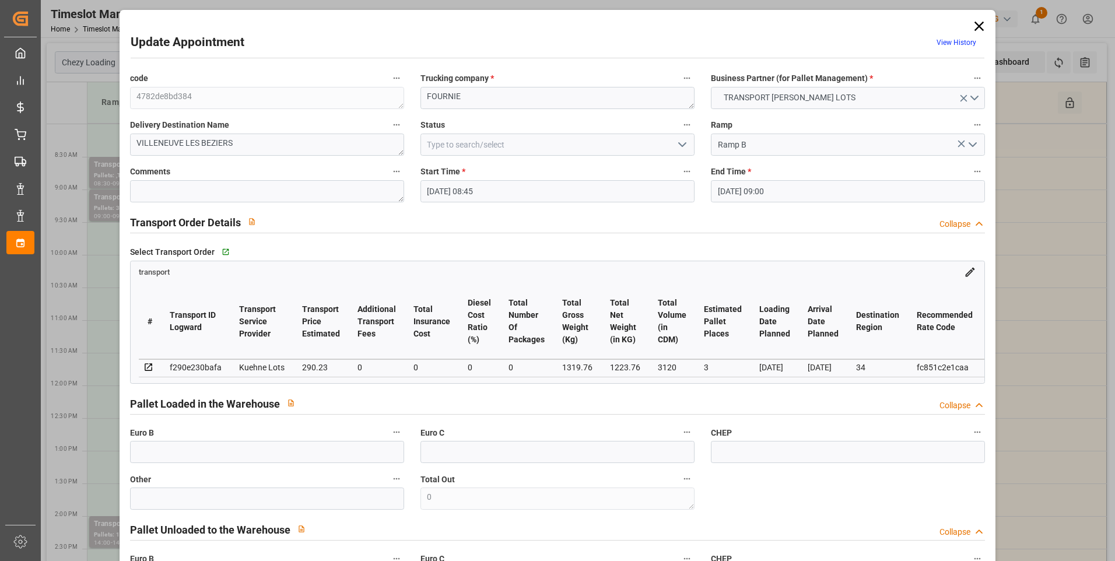
click at [680, 149] on icon "open menu" at bounding box center [682, 145] width 14 height 14
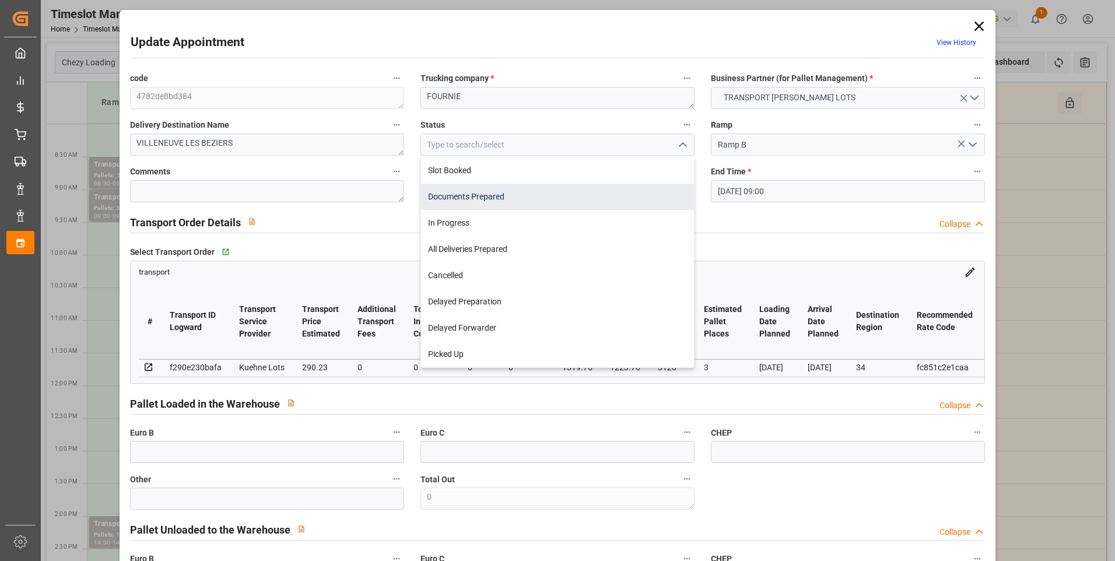
click at [479, 191] on div "Documents Prepared" at bounding box center [557, 197] width 273 height 26
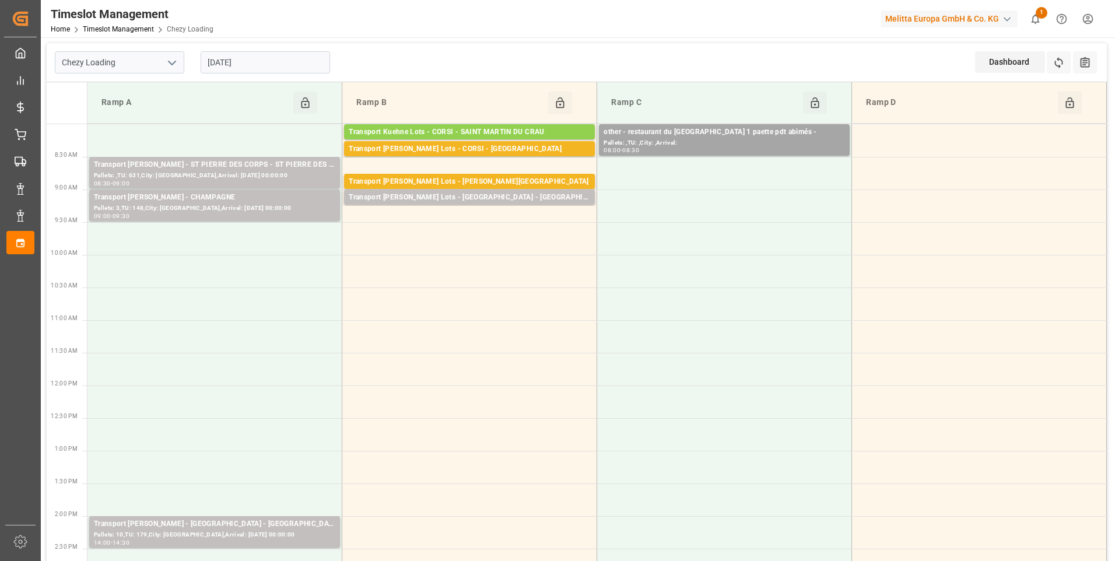
click at [497, 197] on div "Transport [PERSON_NAME] Lots - [GEOGRAPHIC_DATA] - [GEOGRAPHIC_DATA]" at bounding box center [469, 198] width 241 height 12
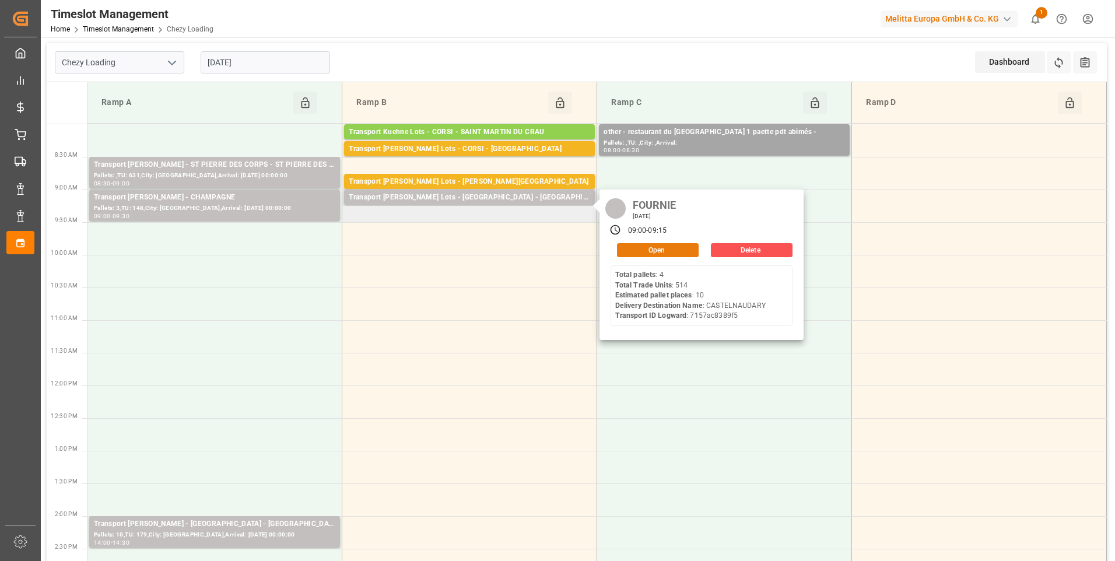
click at [656, 248] on button "Open" at bounding box center [658, 250] width 82 height 14
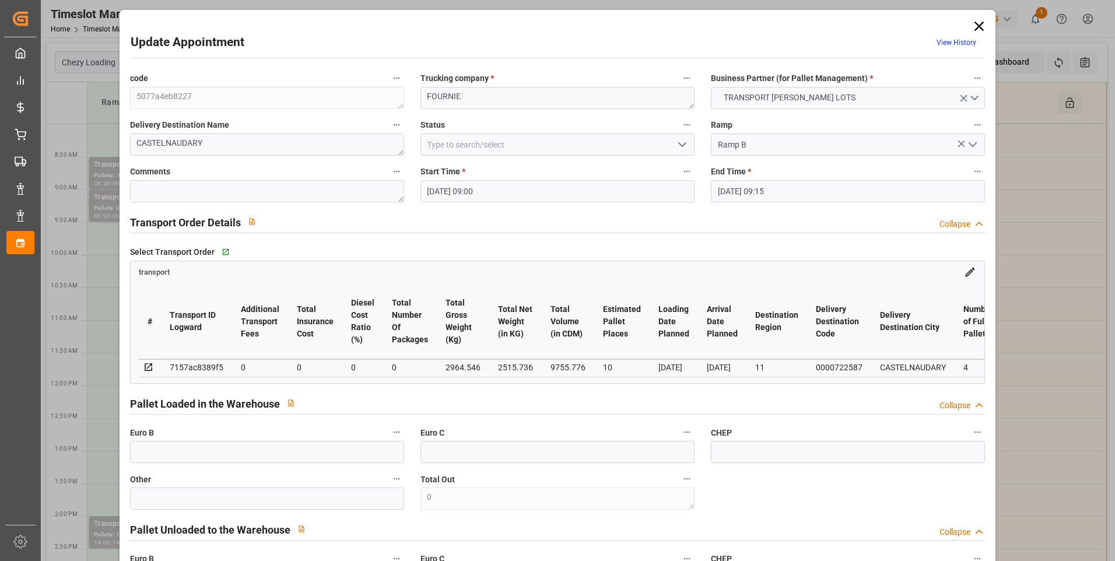
click at [681, 139] on icon "open menu" at bounding box center [682, 145] width 14 height 14
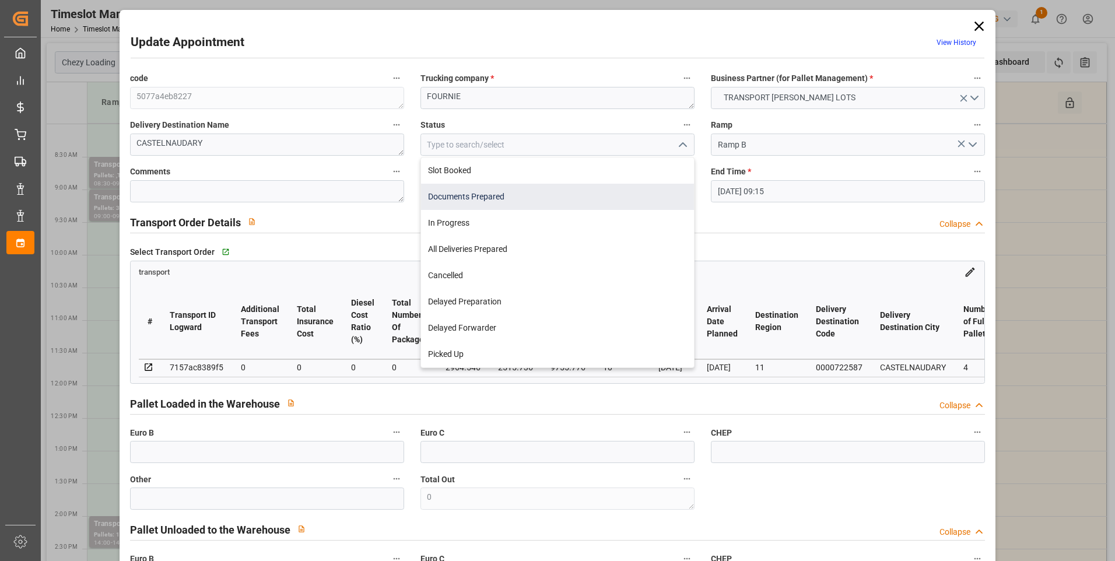
click at [473, 199] on div "Documents Prepared" at bounding box center [557, 197] width 273 height 26
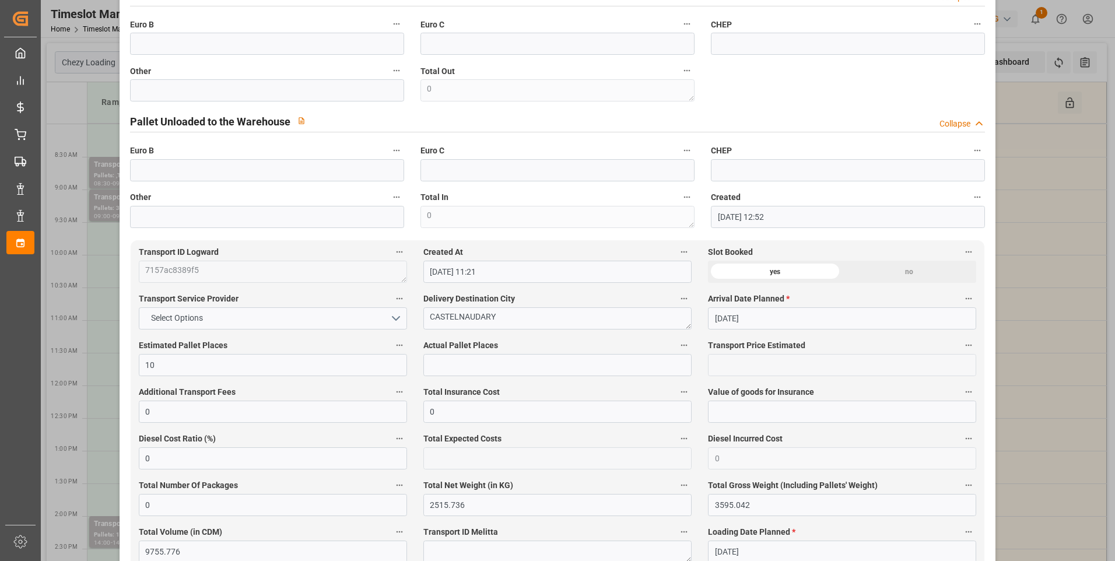
scroll to position [816, 0]
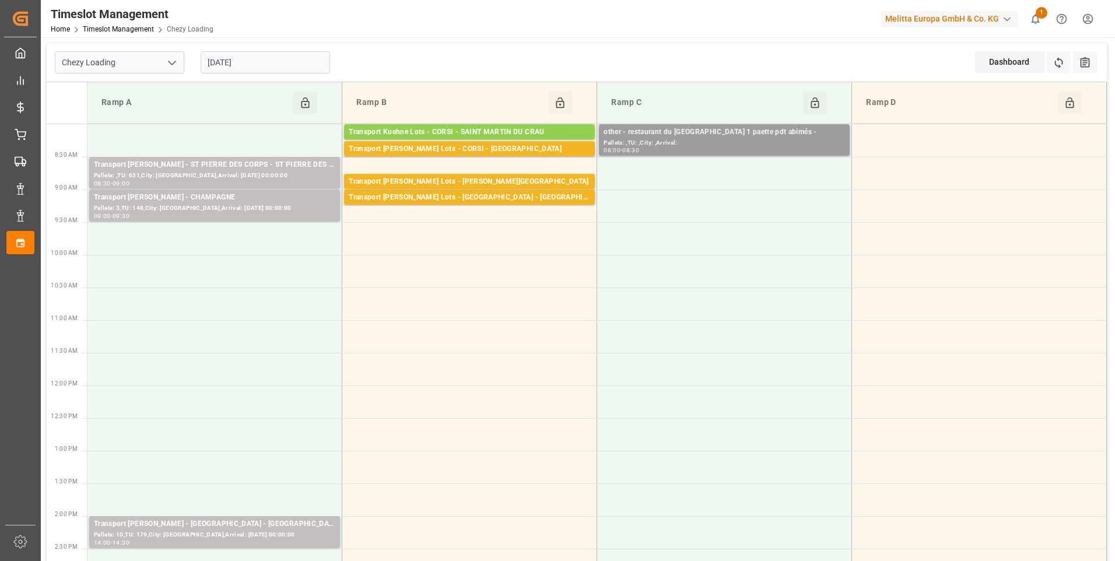
click at [707, 127] on div "other - restaurant du [GEOGRAPHIC_DATA] 1 paette pdt abimés -" at bounding box center [723, 132] width 241 height 12
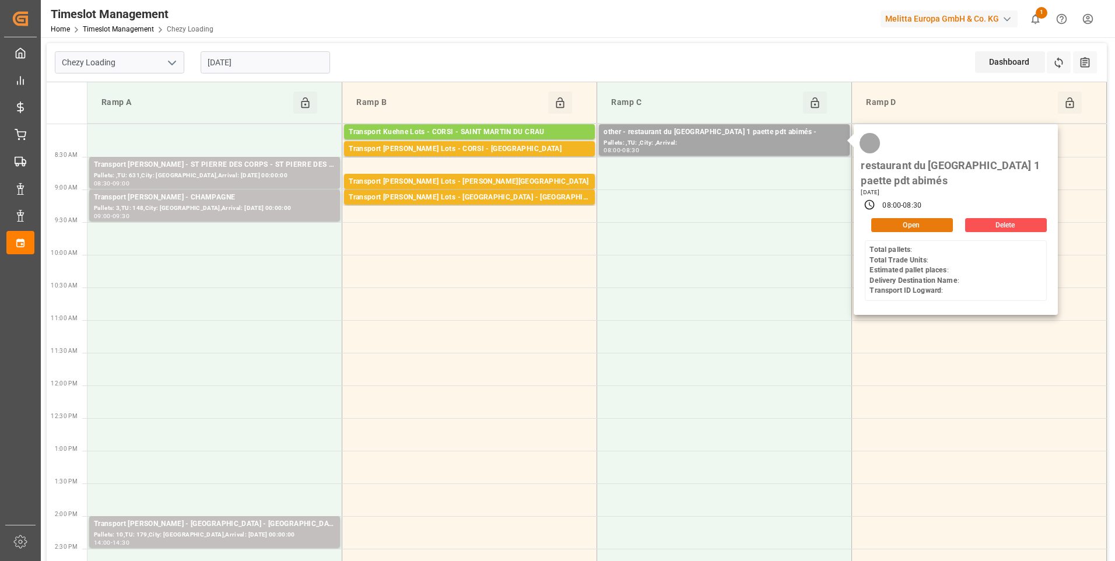
click at [908, 219] on button "Open" at bounding box center [912, 225] width 82 height 14
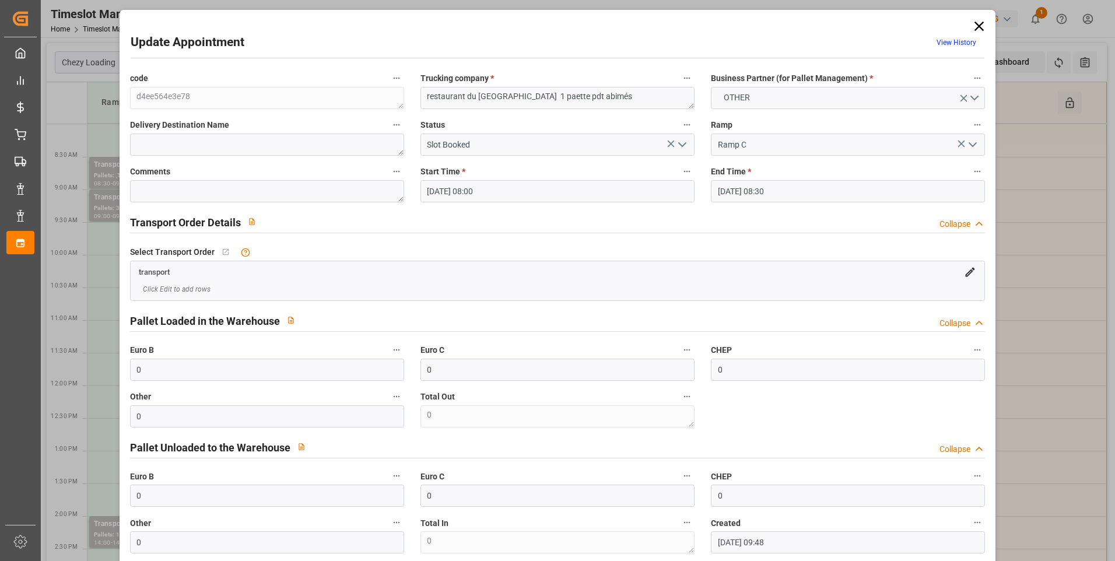
click at [675, 149] on icon "open menu" at bounding box center [682, 145] width 14 height 14
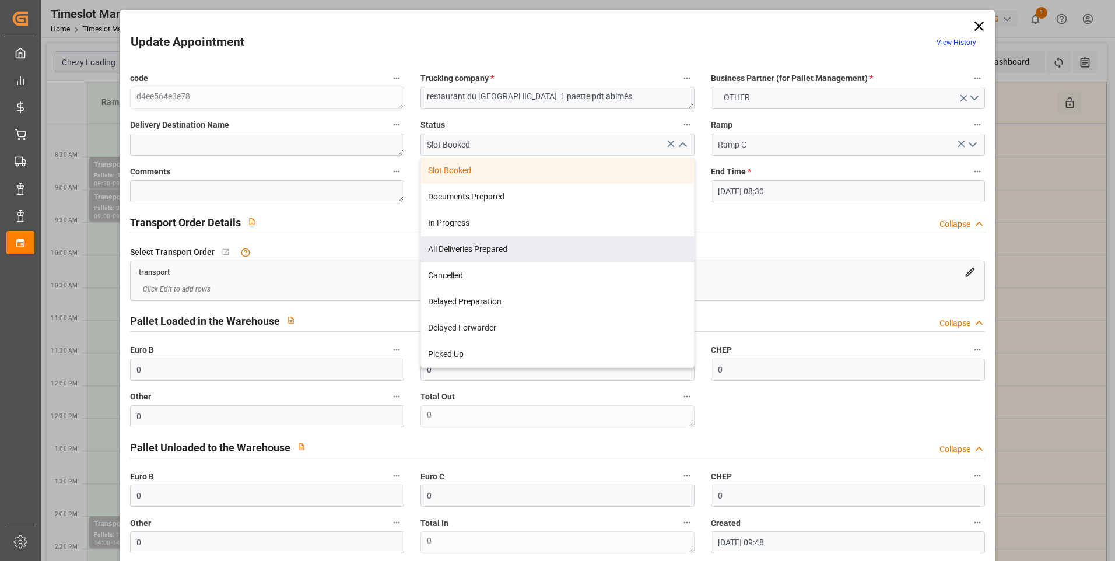
click at [473, 248] on div "All Deliveries Prepared" at bounding box center [557, 249] width 273 height 26
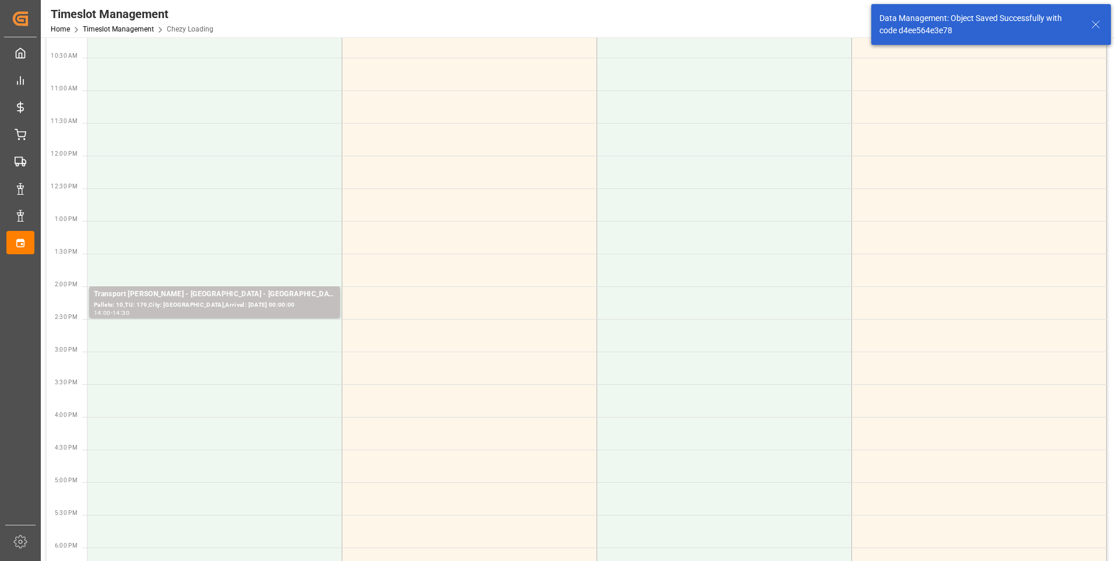
scroll to position [233, 0]
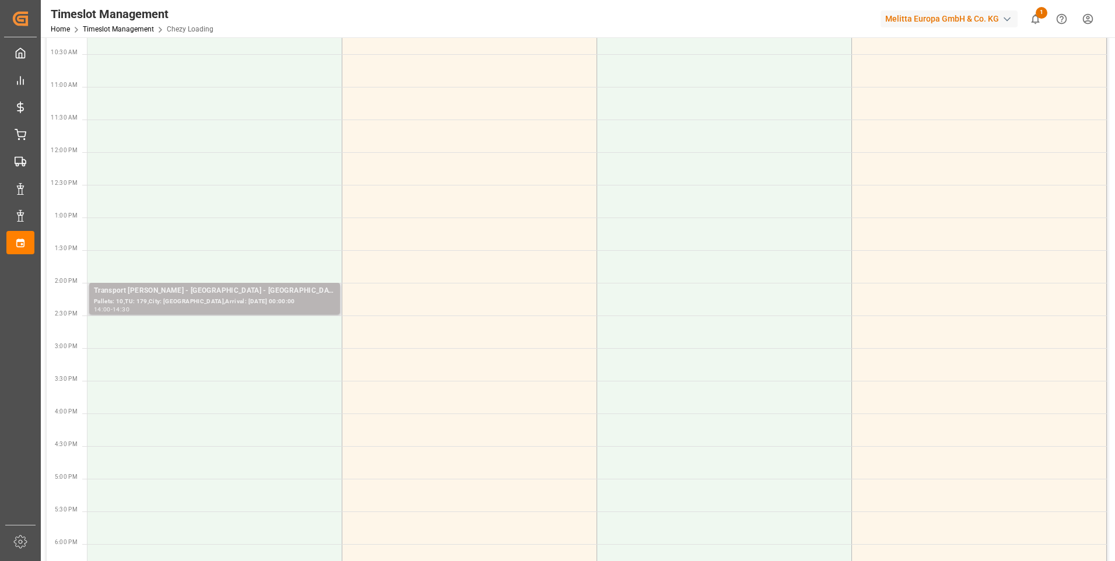
click at [208, 305] on div "Pallets: 10,TU: 179,City: [GEOGRAPHIC_DATA],Arrival: [DATE] 00:00:00" at bounding box center [214, 302] width 241 height 10
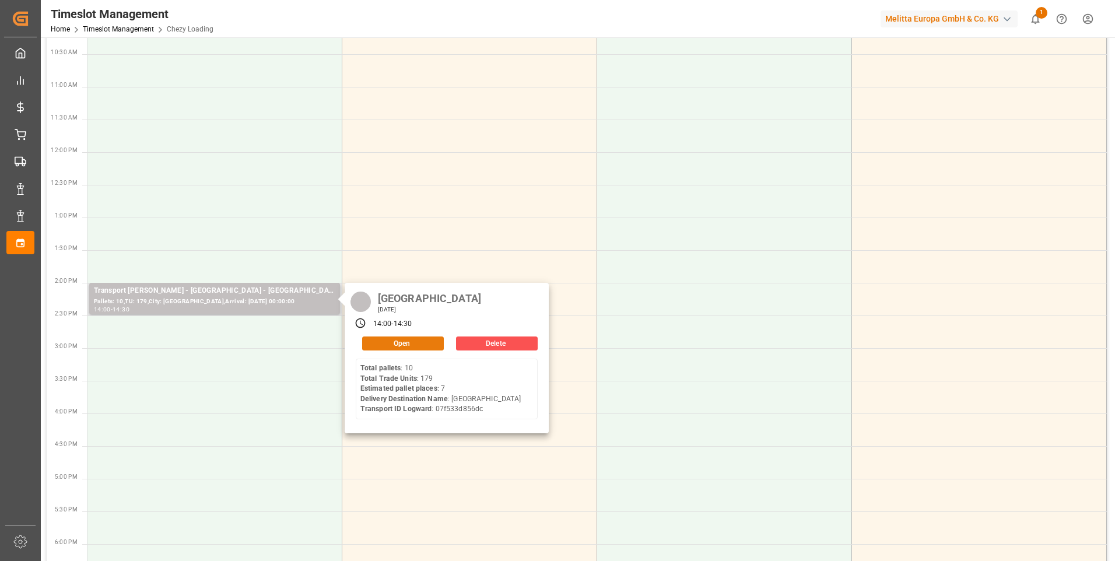
click at [400, 346] on button "Open" at bounding box center [403, 343] width 82 height 14
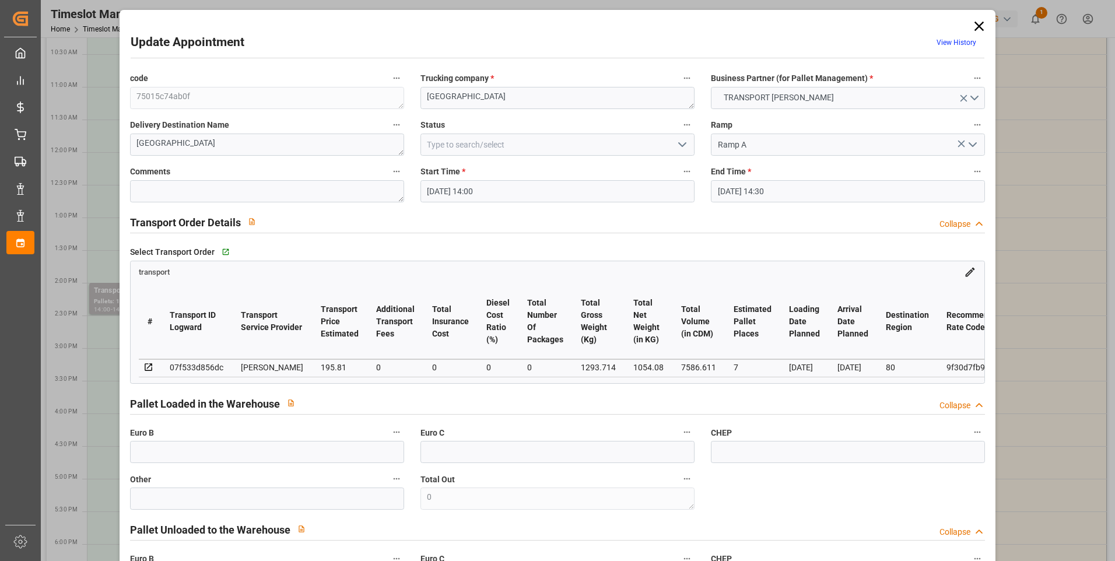
click at [686, 147] on icon "open menu" at bounding box center [682, 145] width 14 height 14
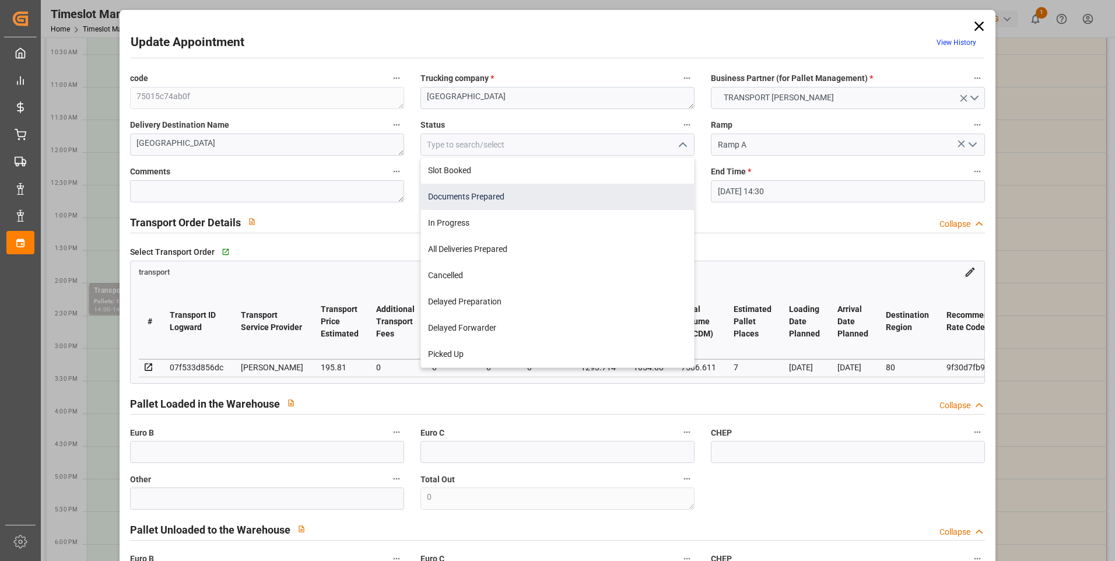
click at [455, 196] on div "Documents Prepared" at bounding box center [557, 197] width 273 height 26
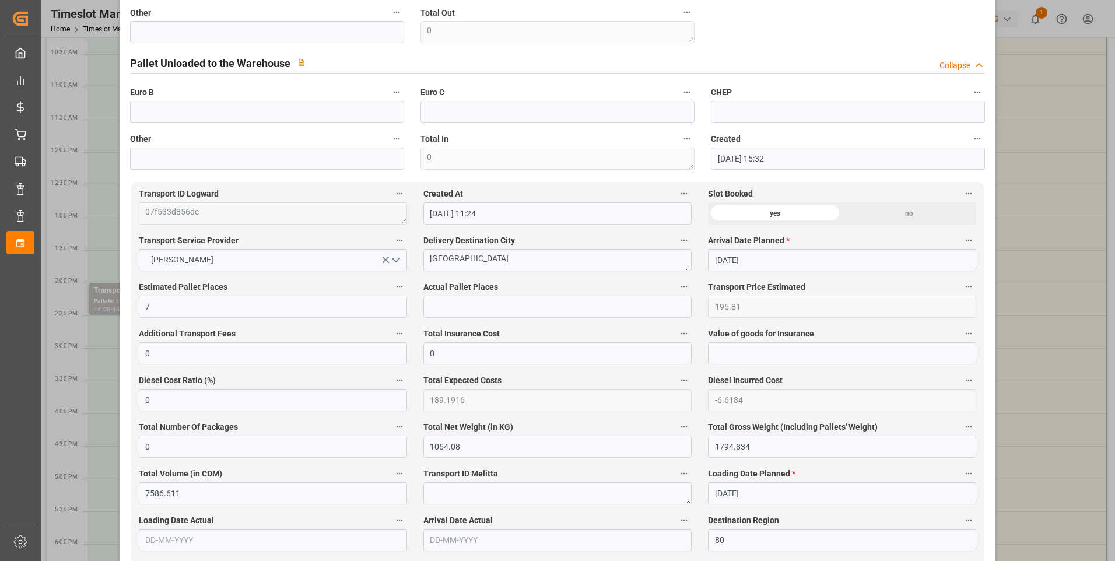
scroll to position [0, 0]
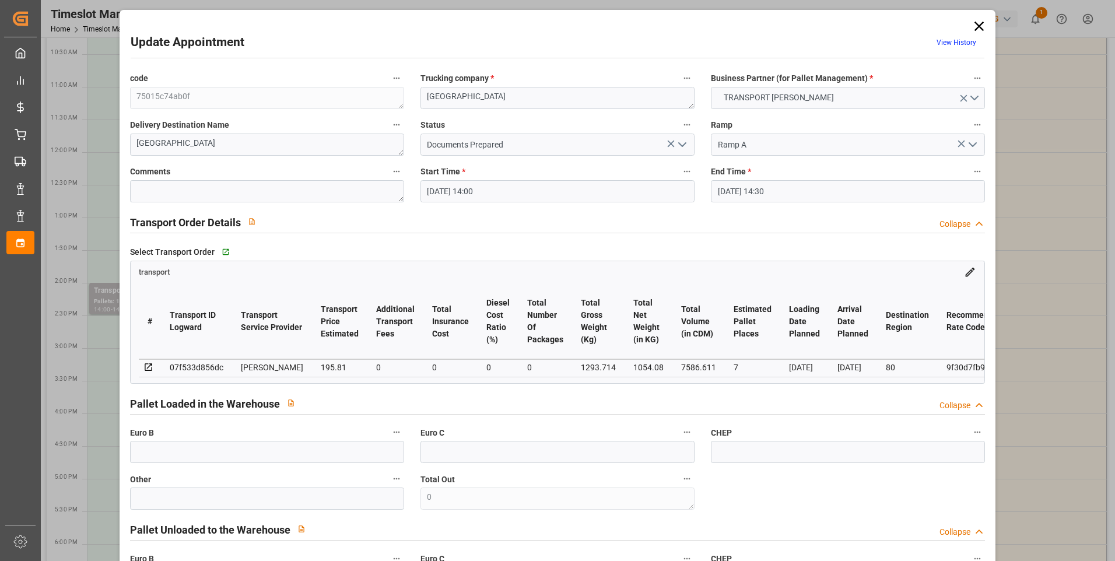
click at [684, 142] on icon "open menu" at bounding box center [682, 145] width 14 height 14
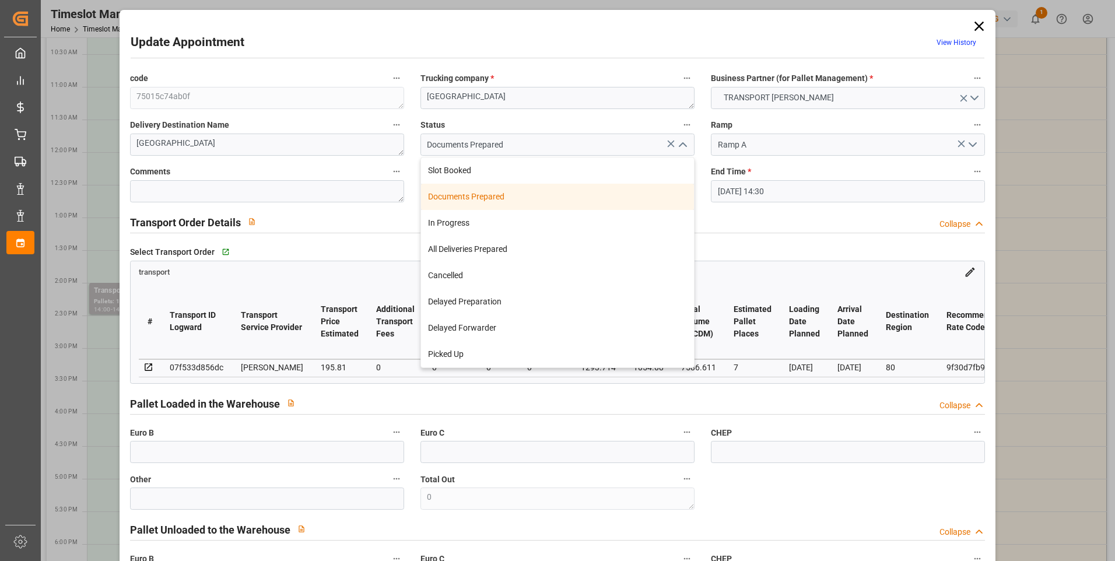
click at [467, 196] on div "Documents Prepared" at bounding box center [557, 197] width 273 height 26
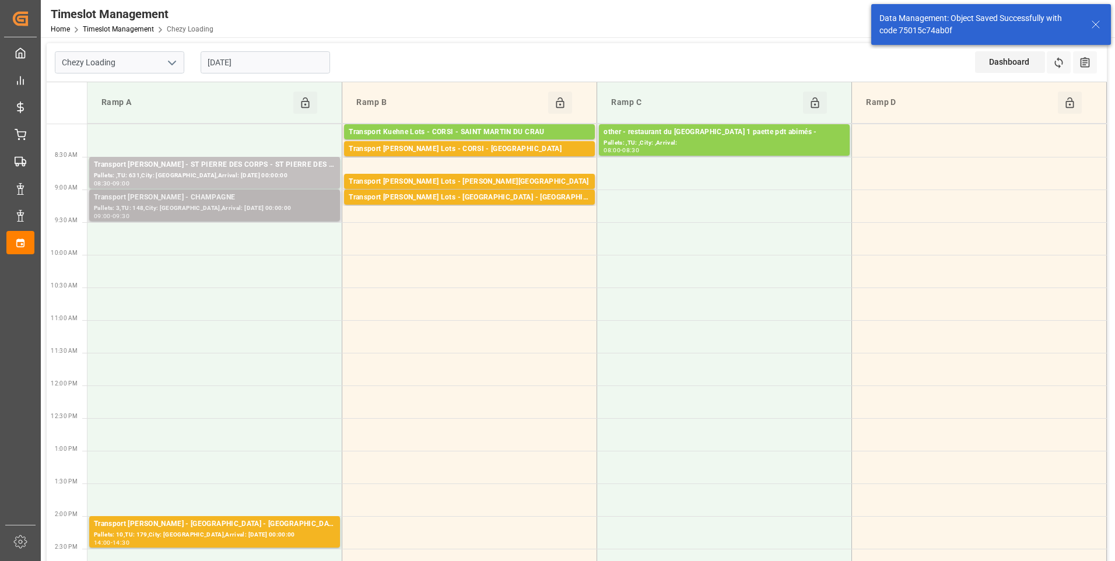
click at [261, 211] on div "Pallets: 3,TU: 148,City: [GEOGRAPHIC_DATA],Arrival: [DATE] 00:00:00" at bounding box center [214, 208] width 241 height 10
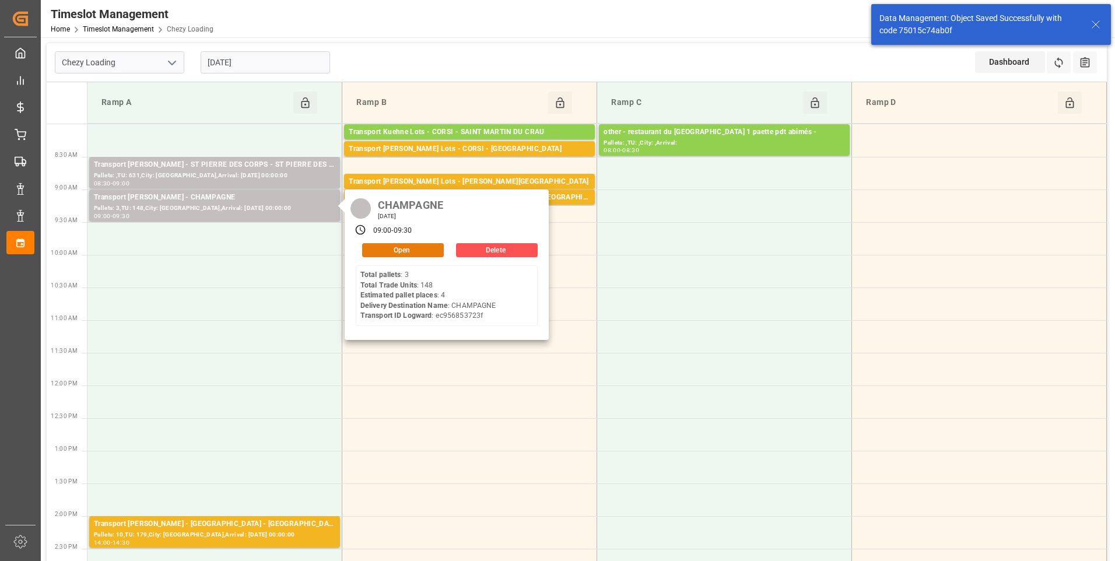
click at [383, 248] on button "Open" at bounding box center [403, 250] width 82 height 14
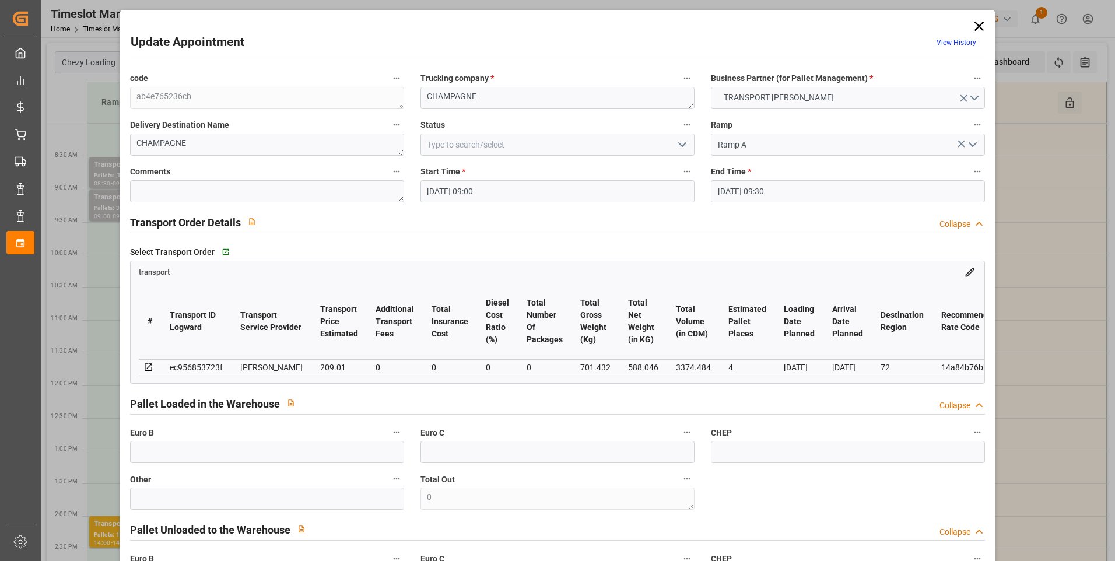
click at [681, 143] on icon "open menu" at bounding box center [682, 145] width 14 height 14
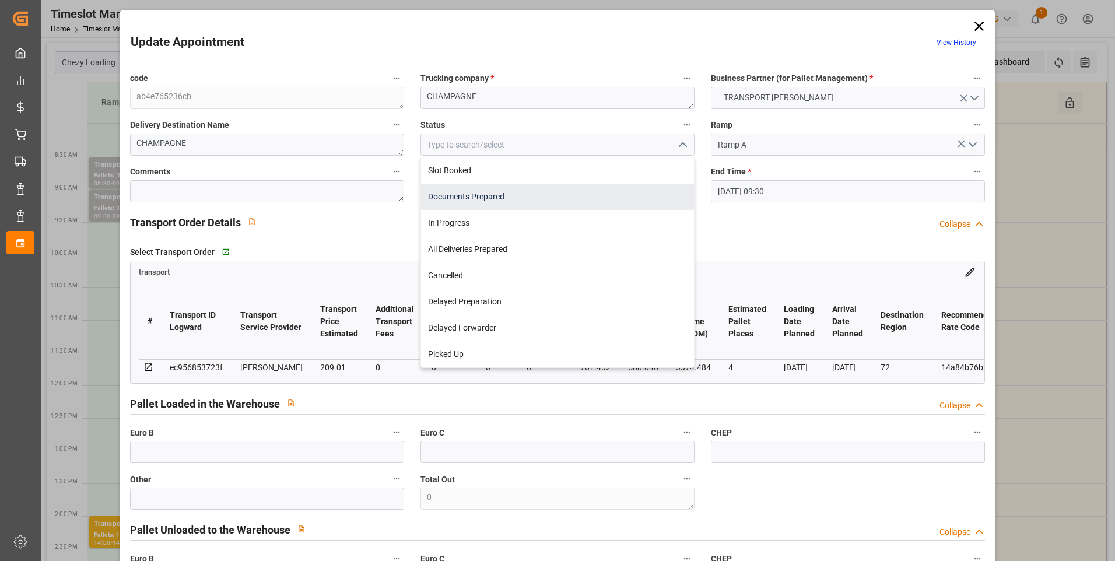
click at [456, 195] on div "Documents Prepared" at bounding box center [557, 197] width 273 height 26
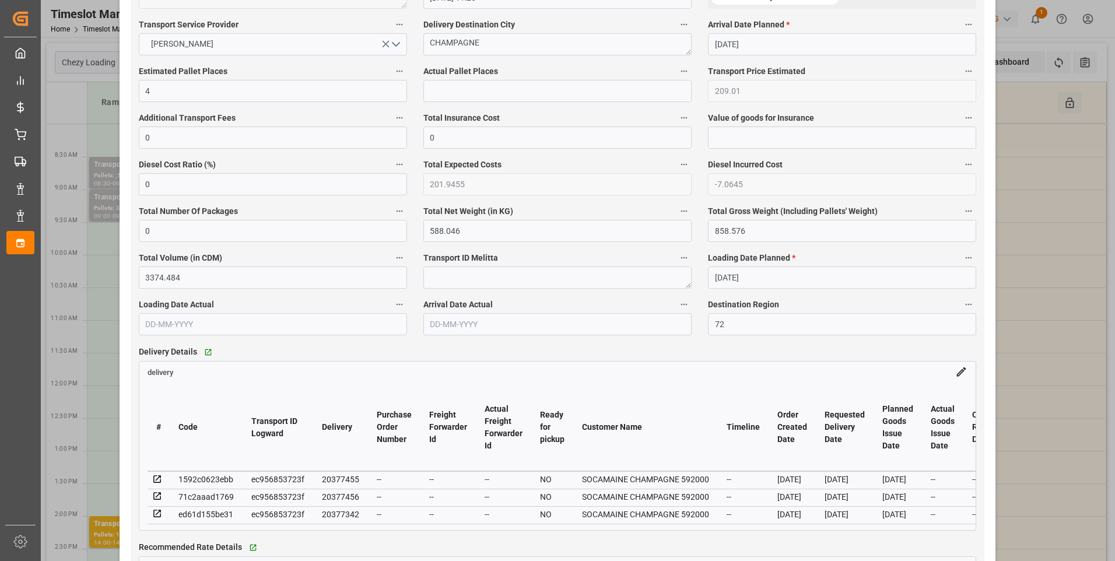
scroll to position [933, 0]
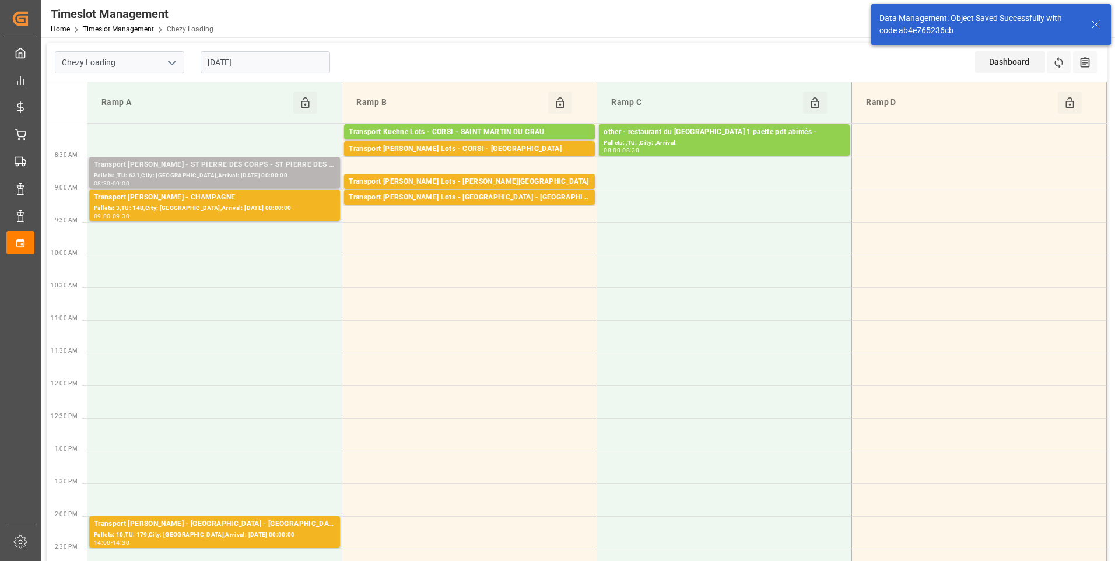
click at [280, 166] on div "Transport [PERSON_NAME] - ST PIERRE DES CORPS - ST PIERRE DES CORPS" at bounding box center [214, 165] width 241 height 12
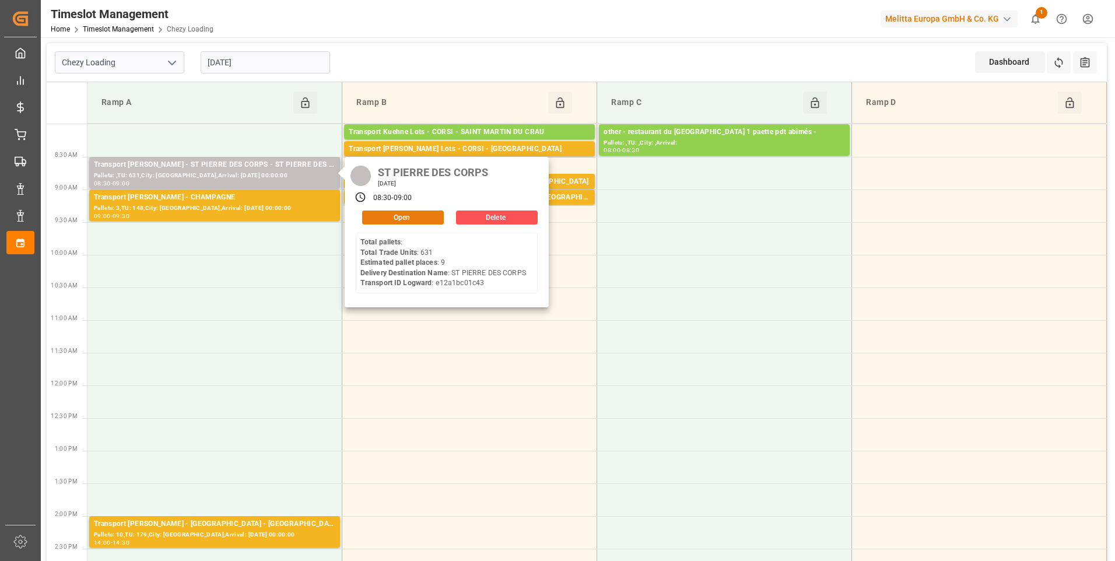
click at [397, 212] on button "Open" at bounding box center [403, 217] width 82 height 14
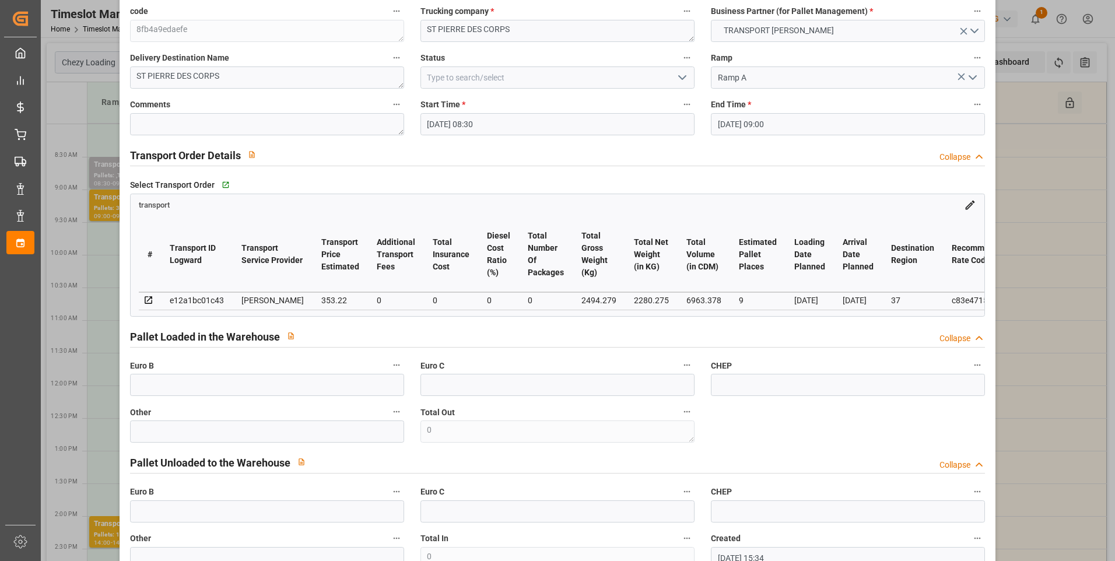
scroll to position [0, 0]
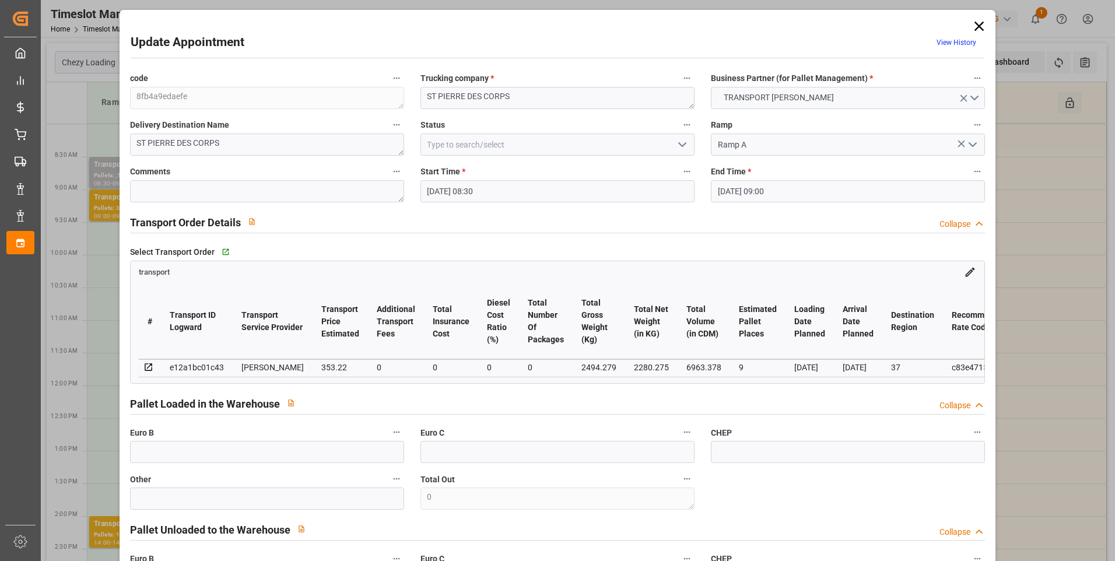
click at [675, 149] on icon "open menu" at bounding box center [682, 145] width 14 height 14
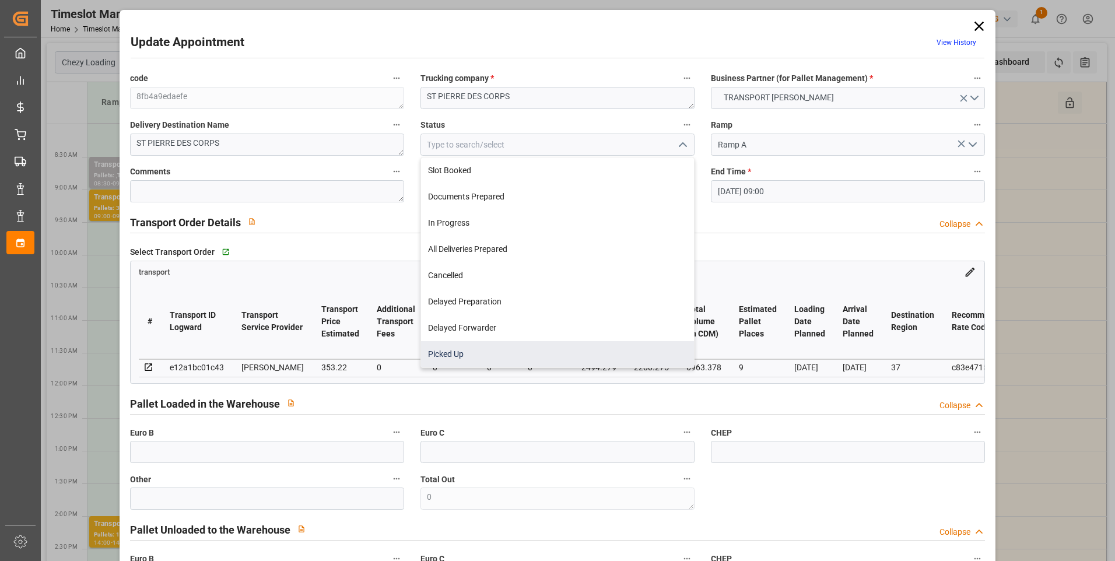
click at [472, 353] on div "Picked Up" at bounding box center [557, 354] width 273 height 26
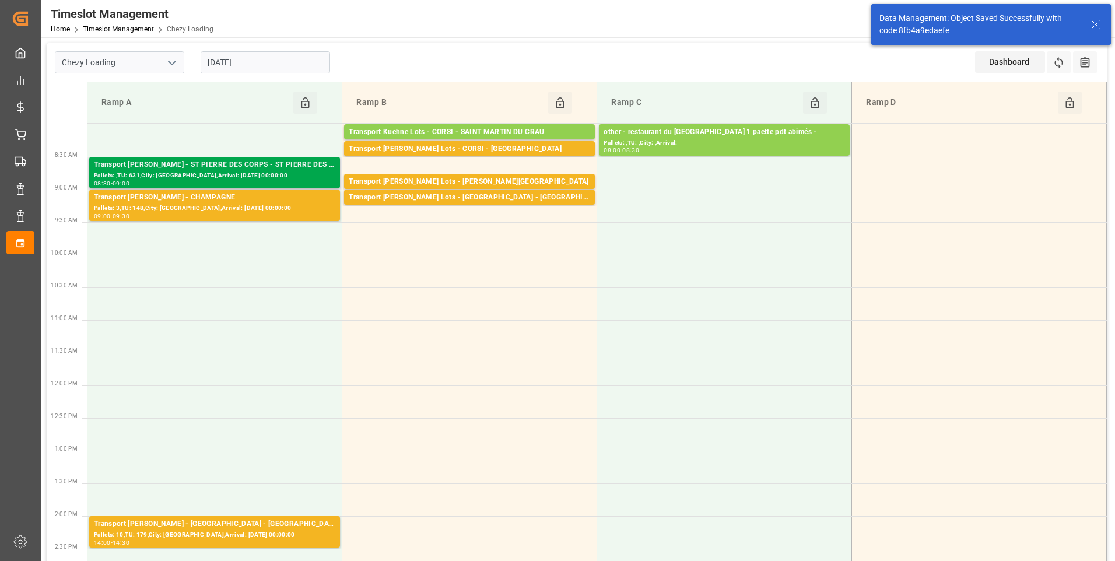
click at [284, 168] on div "Transport [PERSON_NAME] - ST PIERRE DES CORPS - ST PIERRE DES CORPS" at bounding box center [214, 165] width 241 height 12
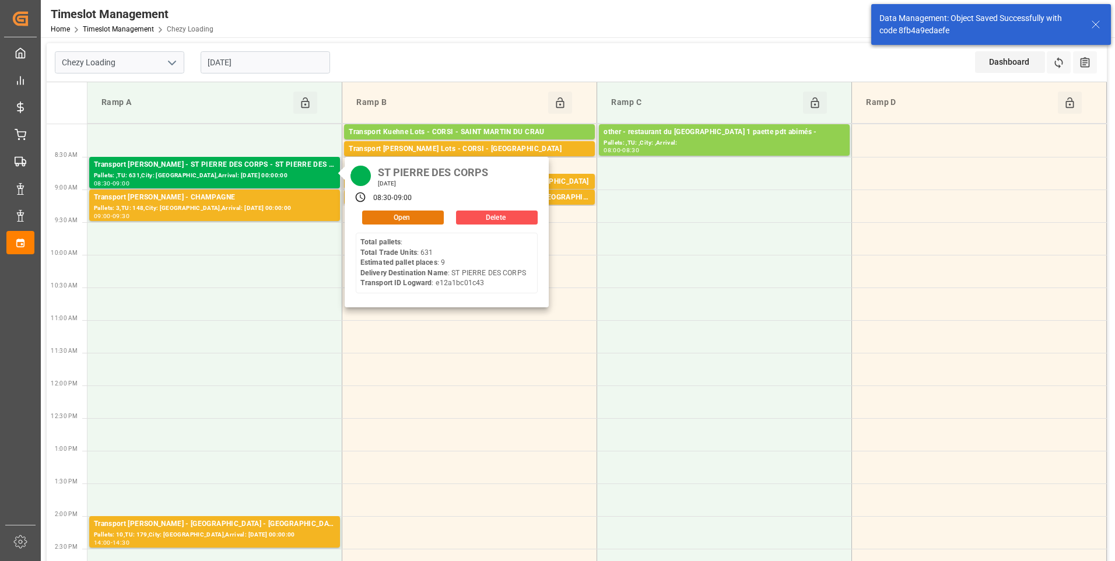
click at [380, 217] on button "Open" at bounding box center [403, 217] width 82 height 14
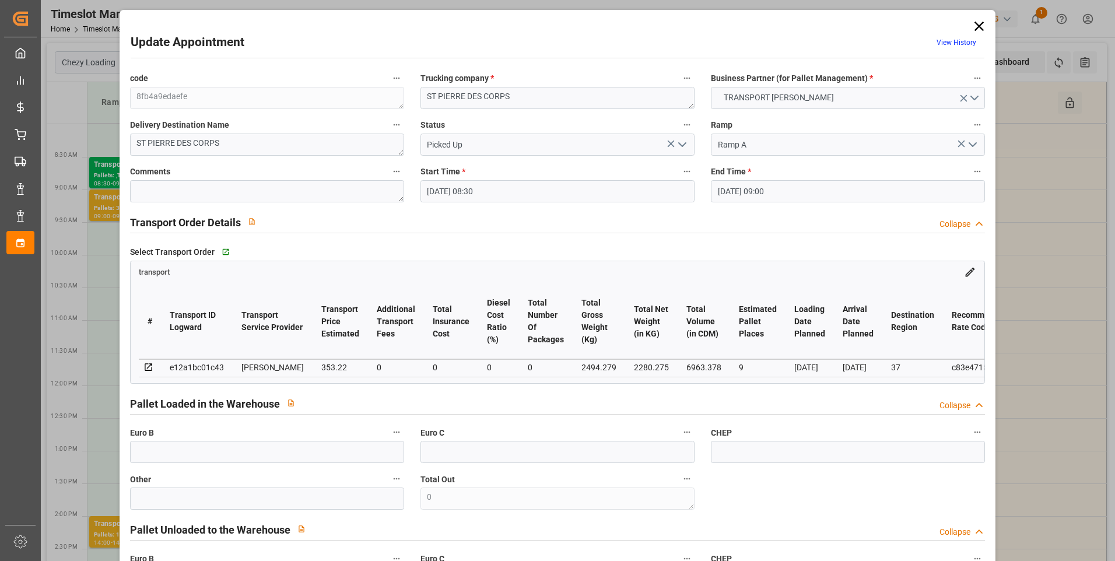
click at [679, 139] on icon "open menu" at bounding box center [682, 145] width 14 height 14
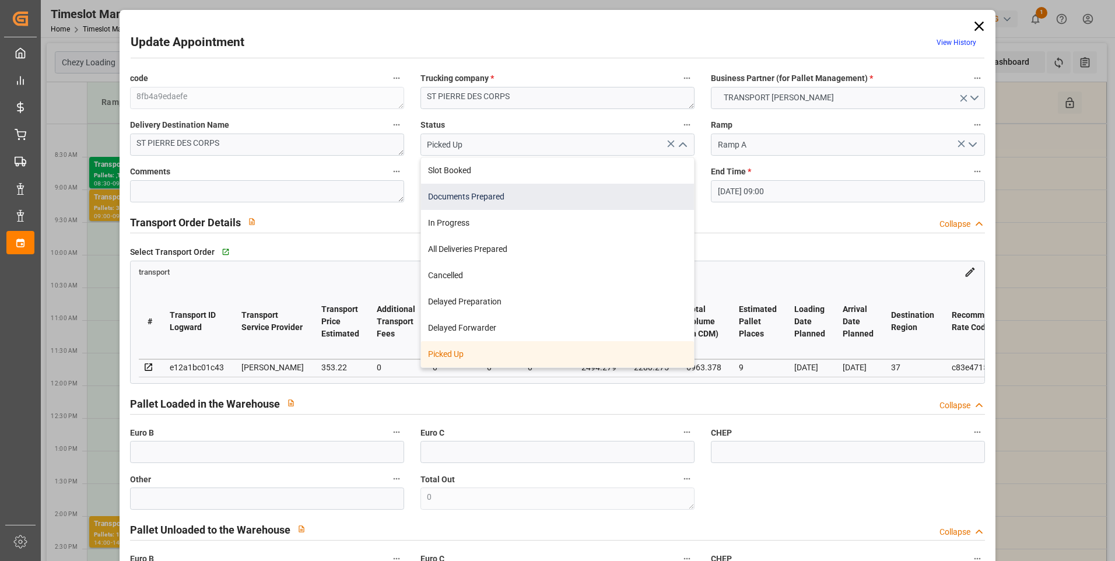
click at [465, 196] on div "Documents Prepared" at bounding box center [557, 197] width 273 height 26
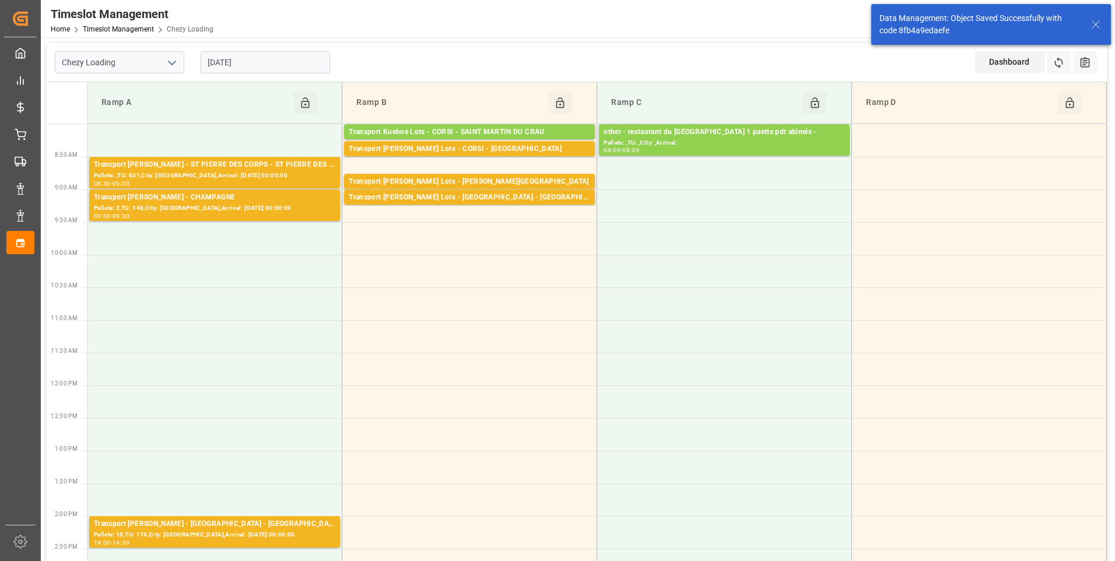
click at [290, 53] on input "[DATE]" at bounding box center [265, 62] width 129 height 22
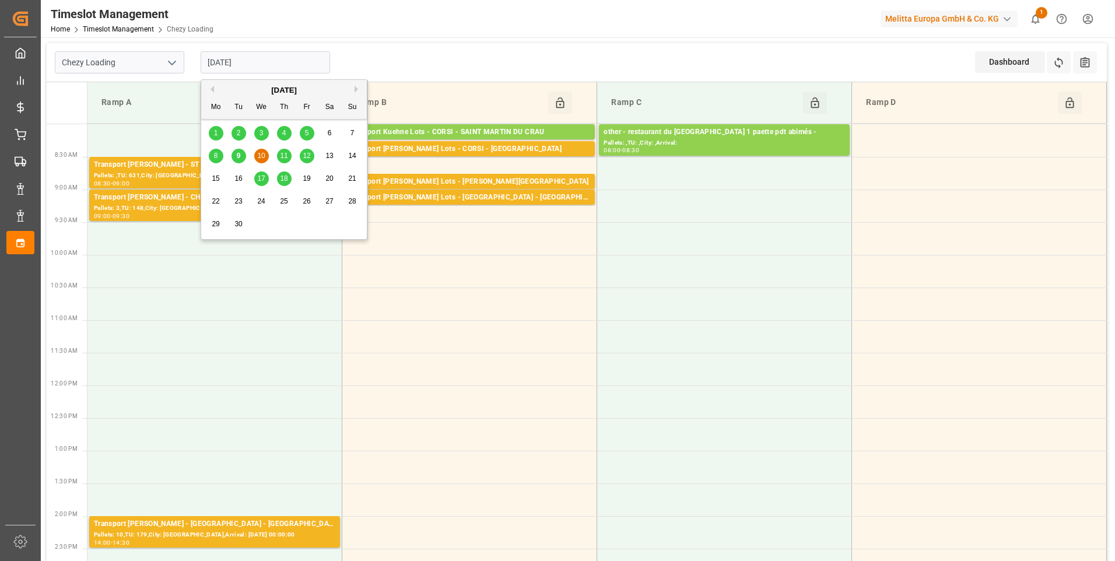
click at [237, 156] on span "9" at bounding box center [239, 156] width 4 height 8
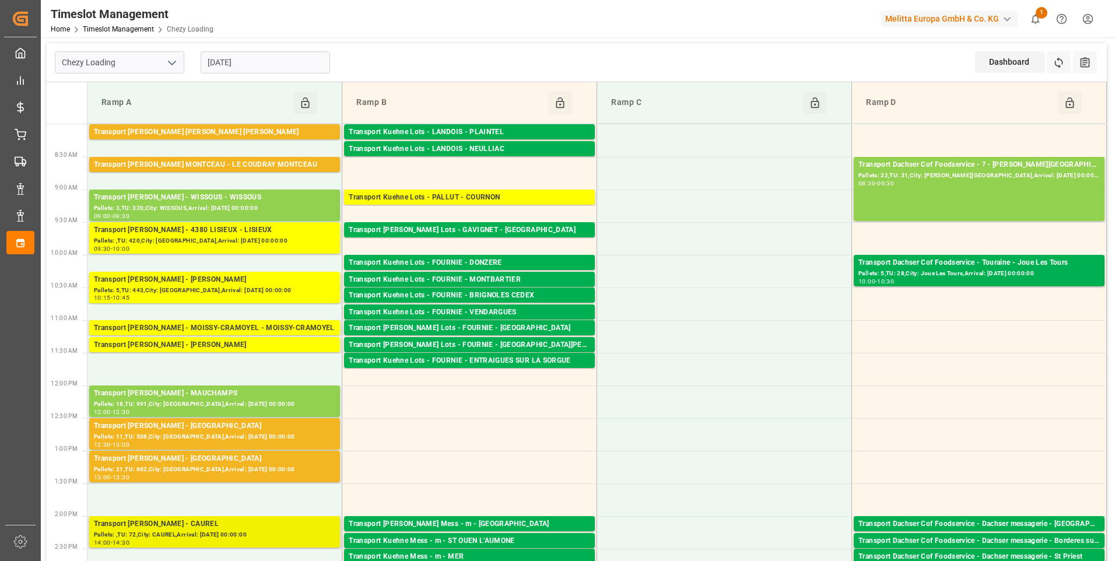
click at [228, 528] on div "Transport [PERSON_NAME] - CAUREL" at bounding box center [214, 524] width 241 height 12
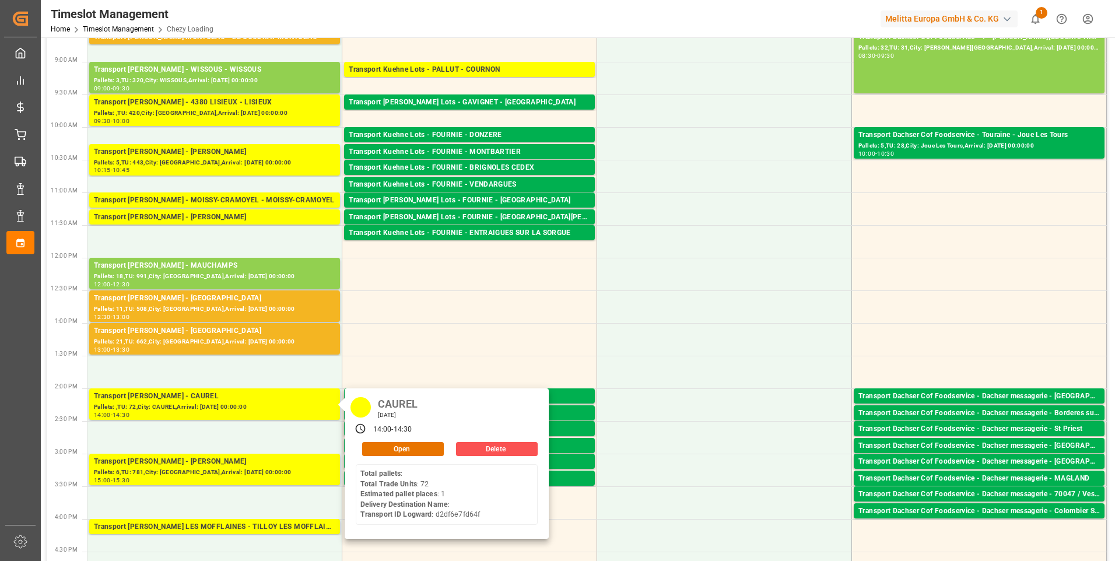
scroll to position [350, 0]
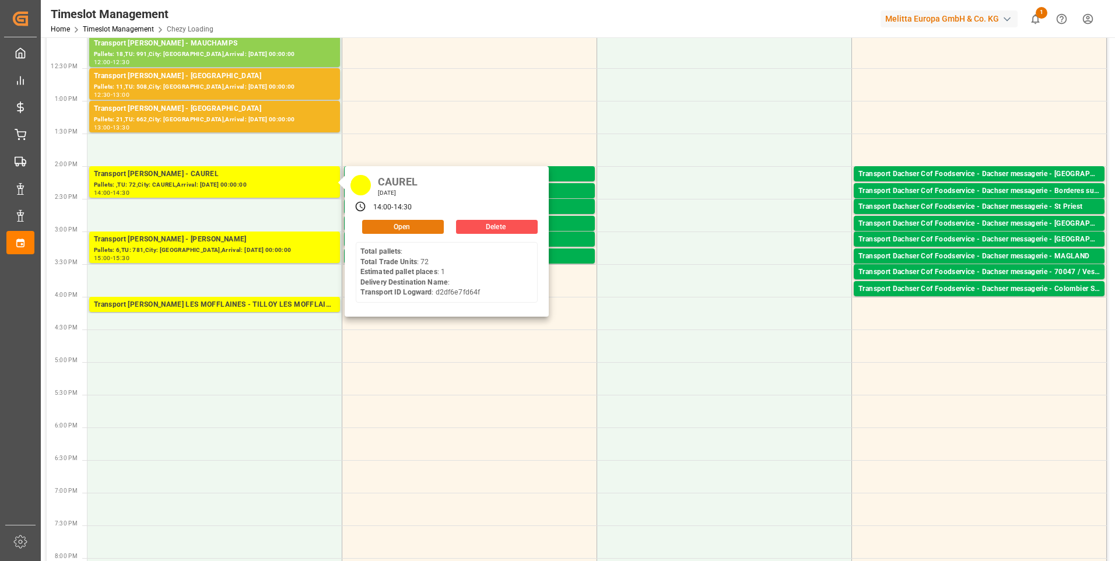
click at [395, 223] on button "Open" at bounding box center [403, 227] width 82 height 14
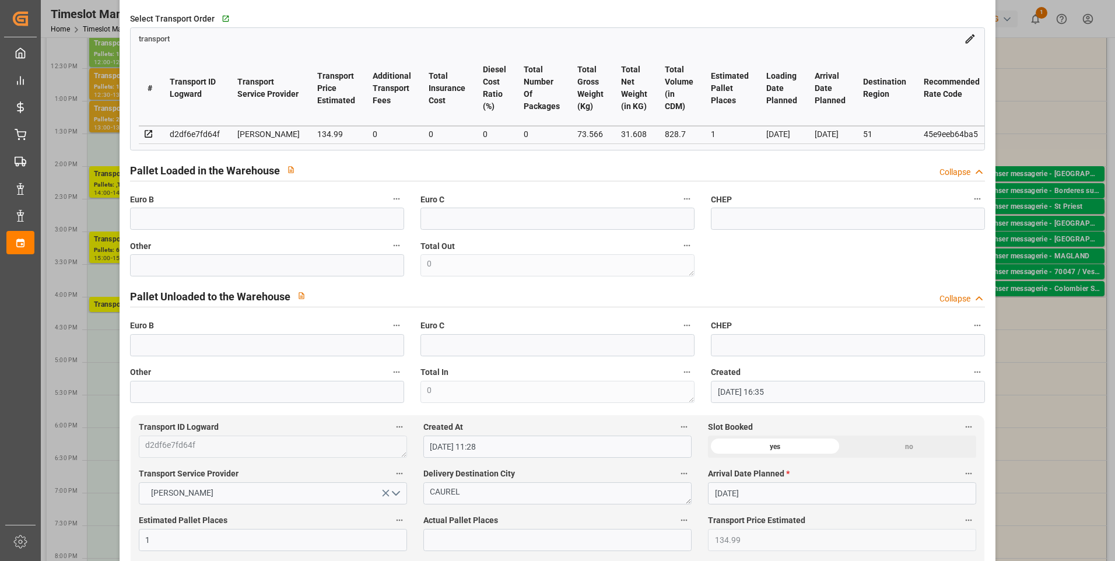
scroll to position [0, 0]
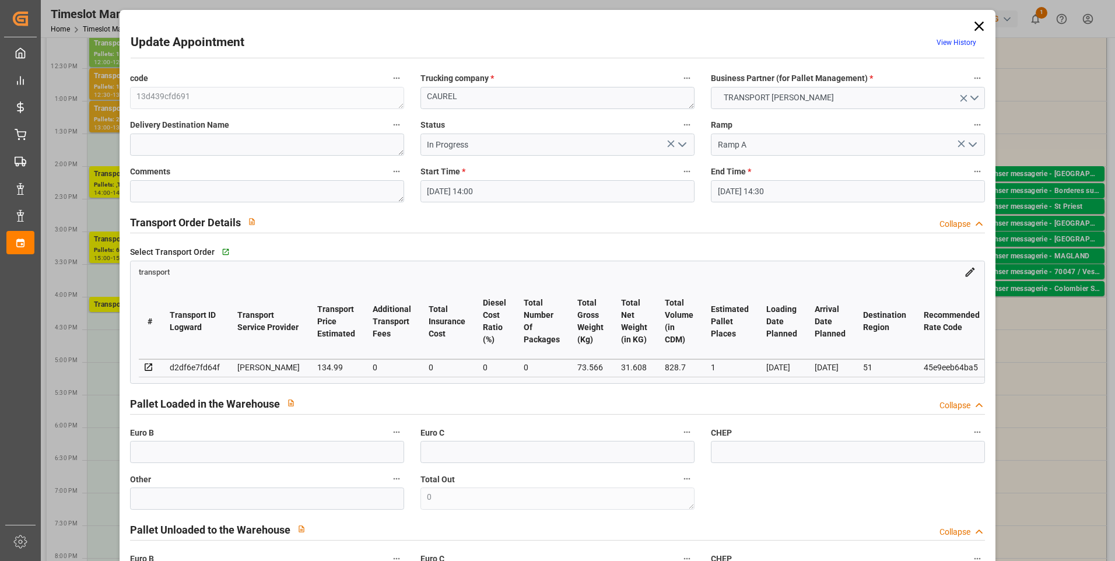
click at [680, 144] on icon "open menu" at bounding box center [682, 145] width 14 height 14
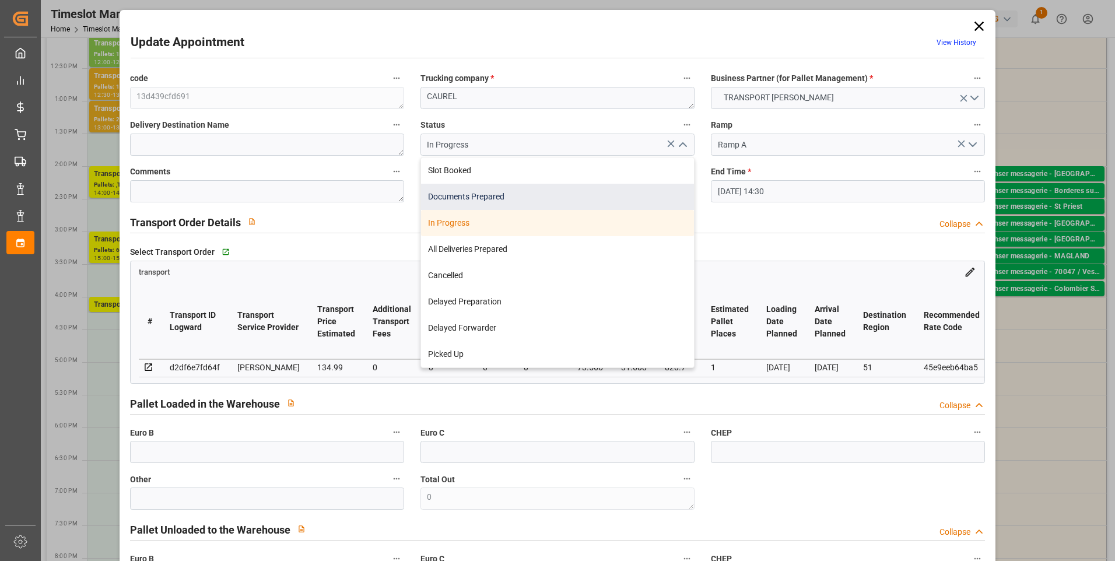
click at [463, 194] on div "Documents Prepared" at bounding box center [557, 197] width 273 height 26
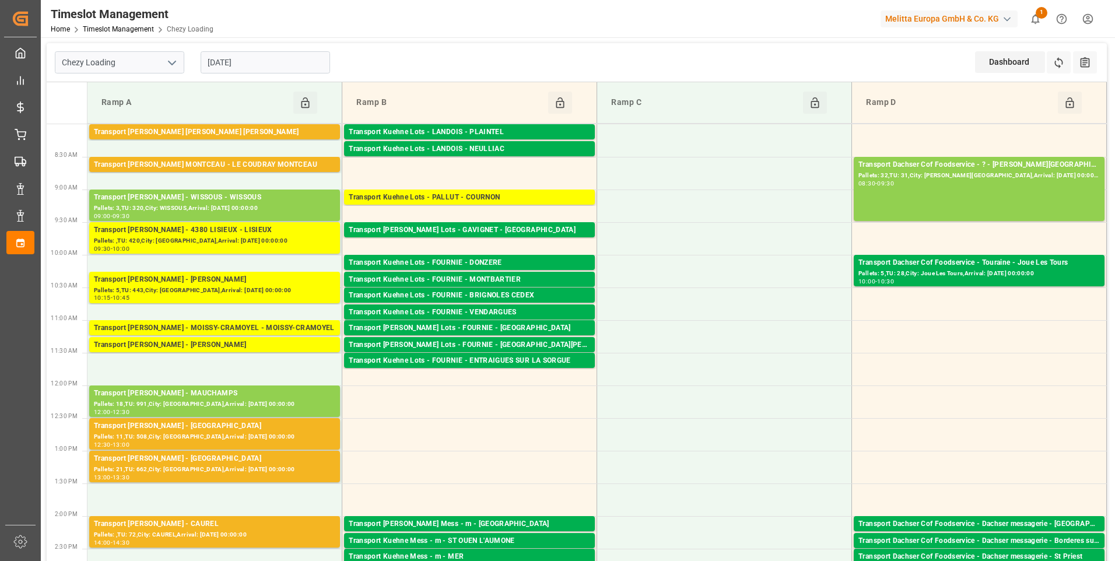
click at [298, 62] on input "[DATE]" at bounding box center [265, 62] width 129 height 22
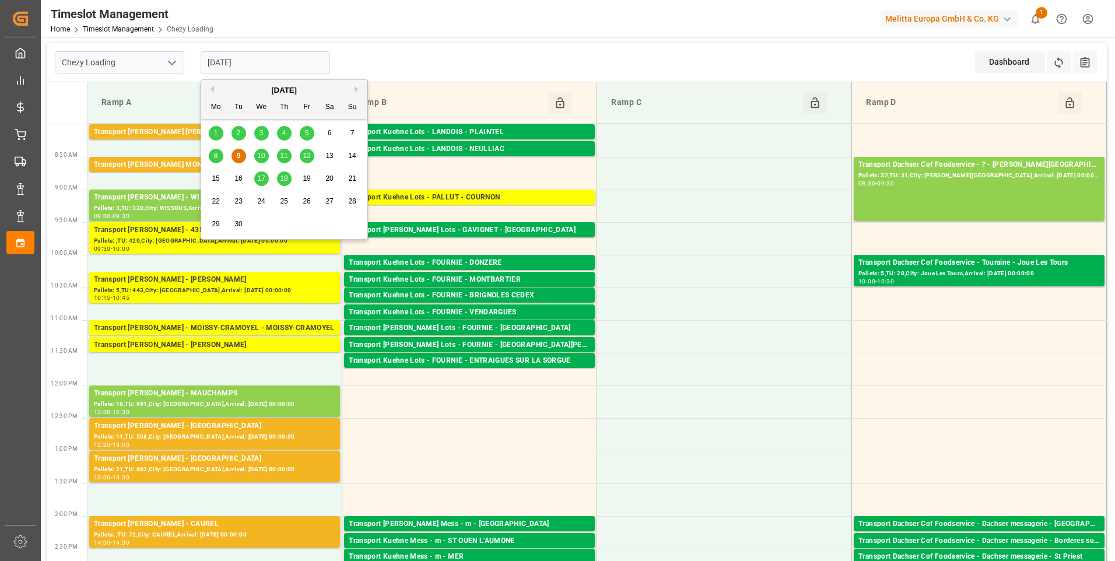
click at [262, 155] on span "10" at bounding box center [261, 156] width 8 height 8
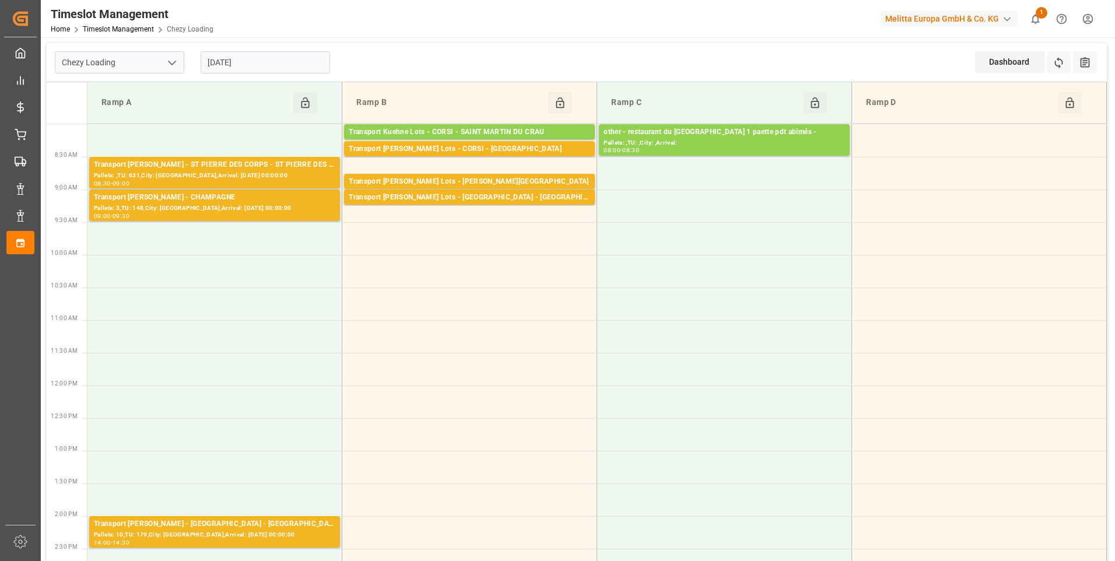
click at [253, 66] on input "[DATE]" at bounding box center [265, 62] width 129 height 22
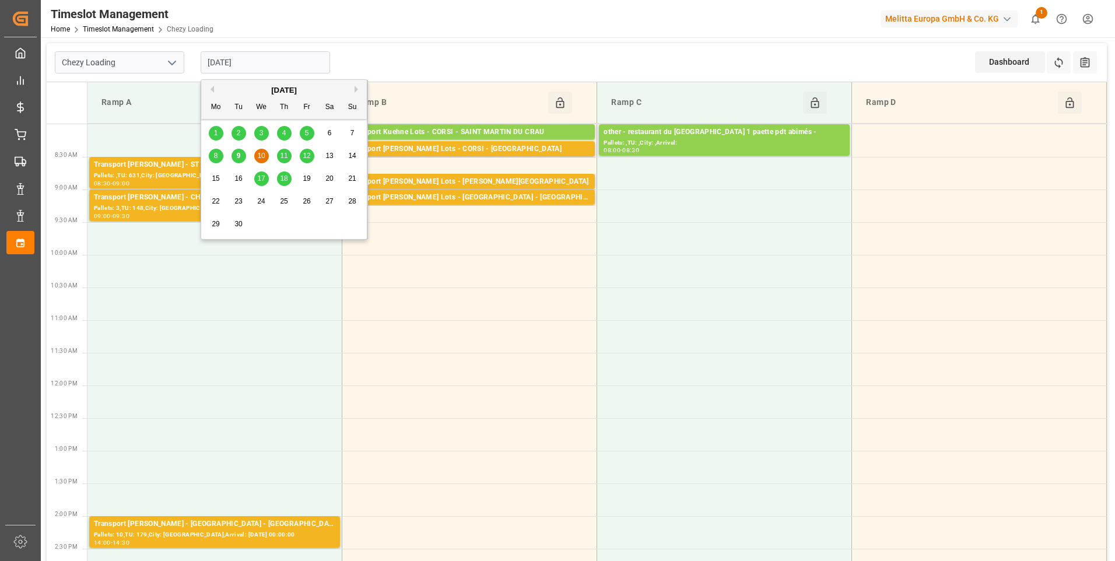
click at [286, 156] on span "11" at bounding box center [284, 156] width 8 height 8
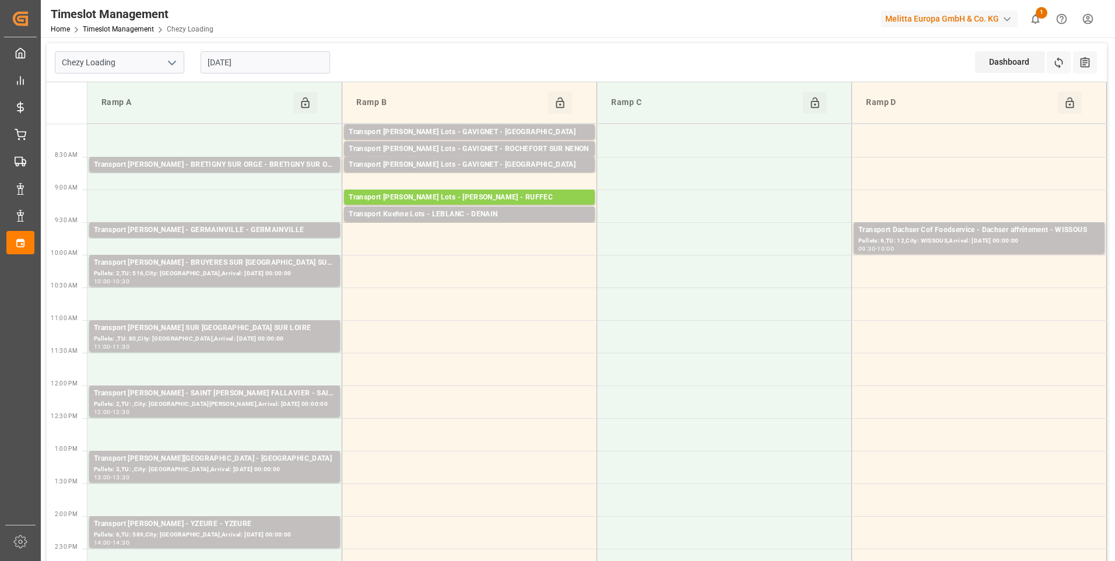
click at [290, 64] on input "[DATE]" at bounding box center [265, 62] width 129 height 22
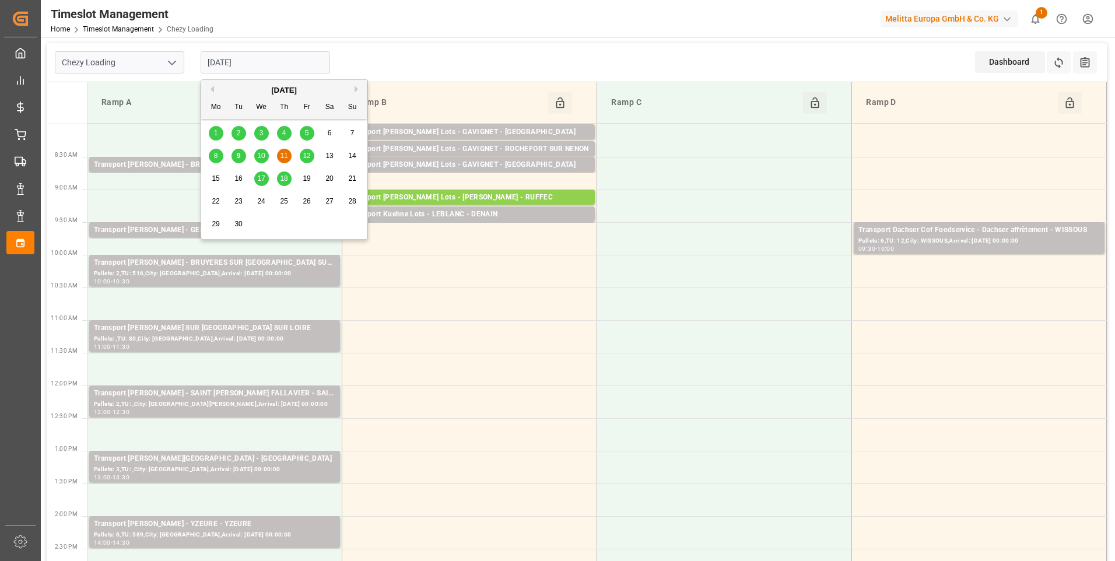
click at [305, 156] on span "12" at bounding box center [307, 156] width 8 height 8
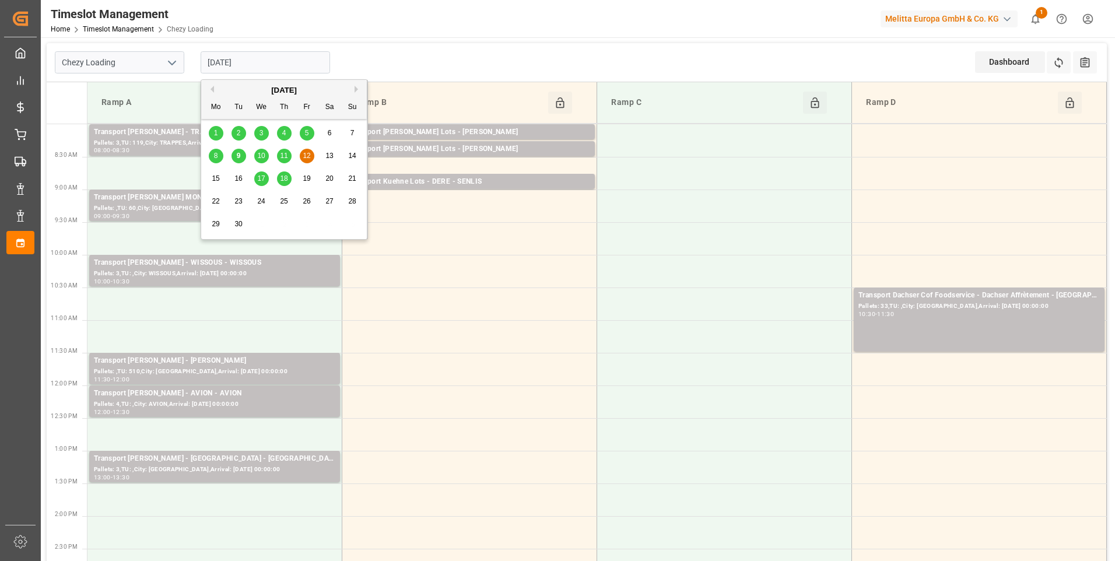
click at [281, 64] on input "[DATE]" at bounding box center [265, 62] width 129 height 22
click at [258, 157] on span "10" at bounding box center [261, 156] width 8 height 8
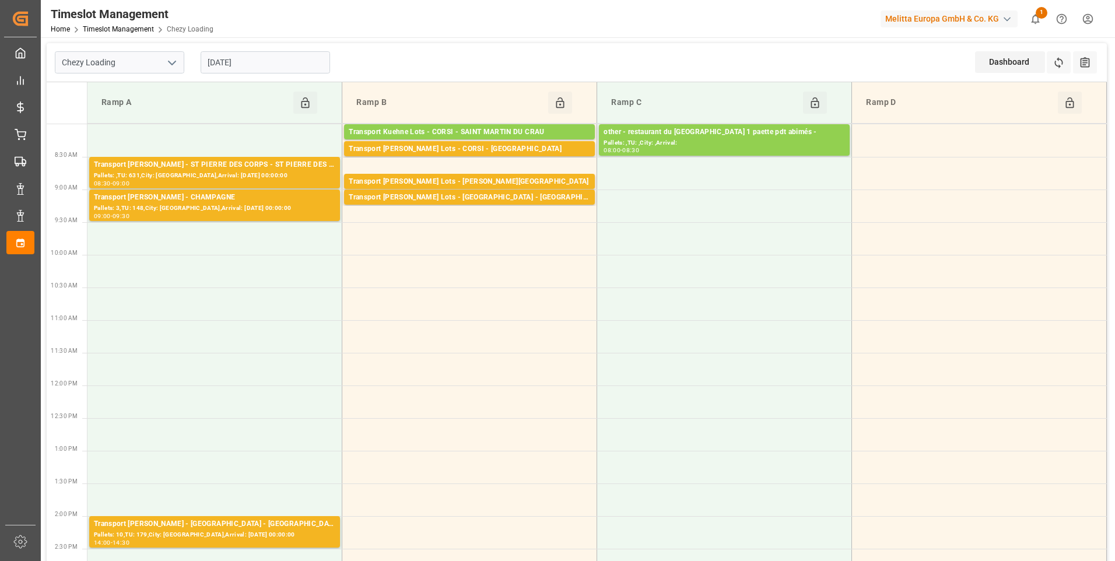
click at [256, 71] on input "[DATE]" at bounding box center [265, 62] width 129 height 22
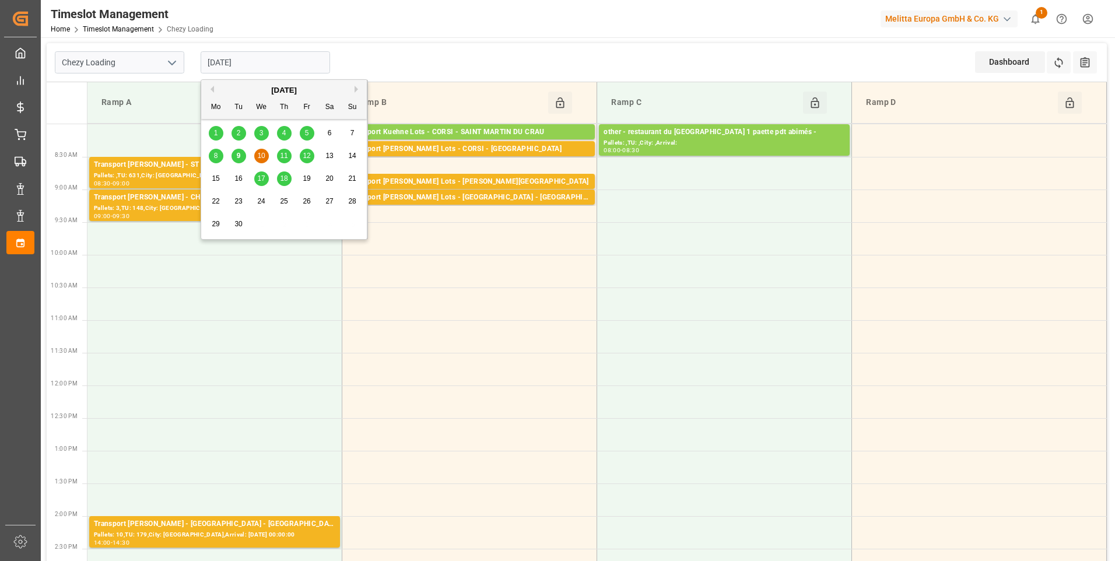
click at [234, 153] on div "9" at bounding box center [238, 156] width 15 height 14
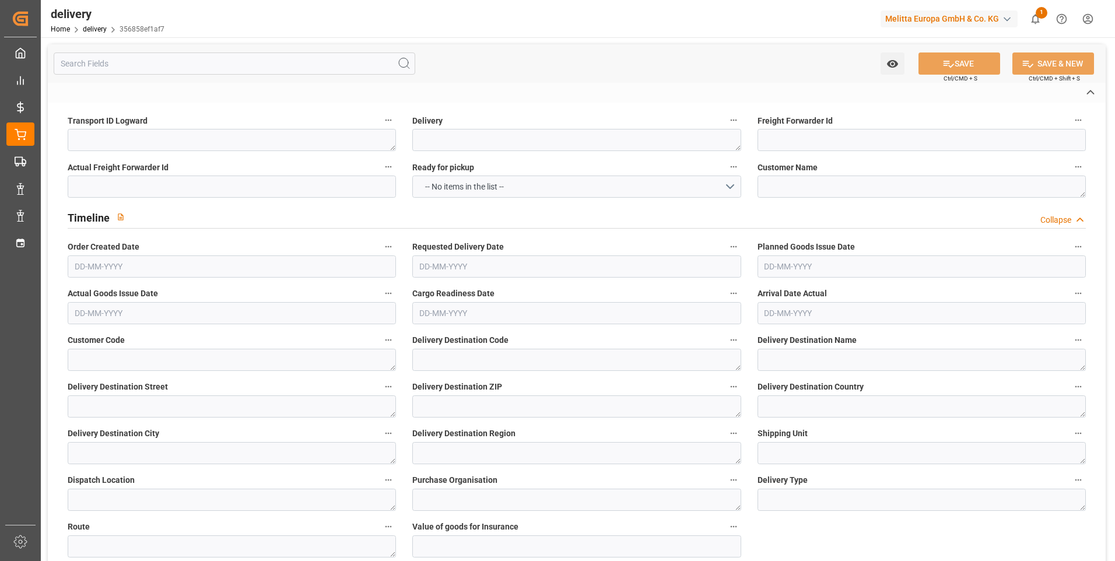
type textarea "5ed17ff951c1"
type textarea "20377433"
type textarea "U PROXIMITE FRANCE"
type textarea "0000700903"
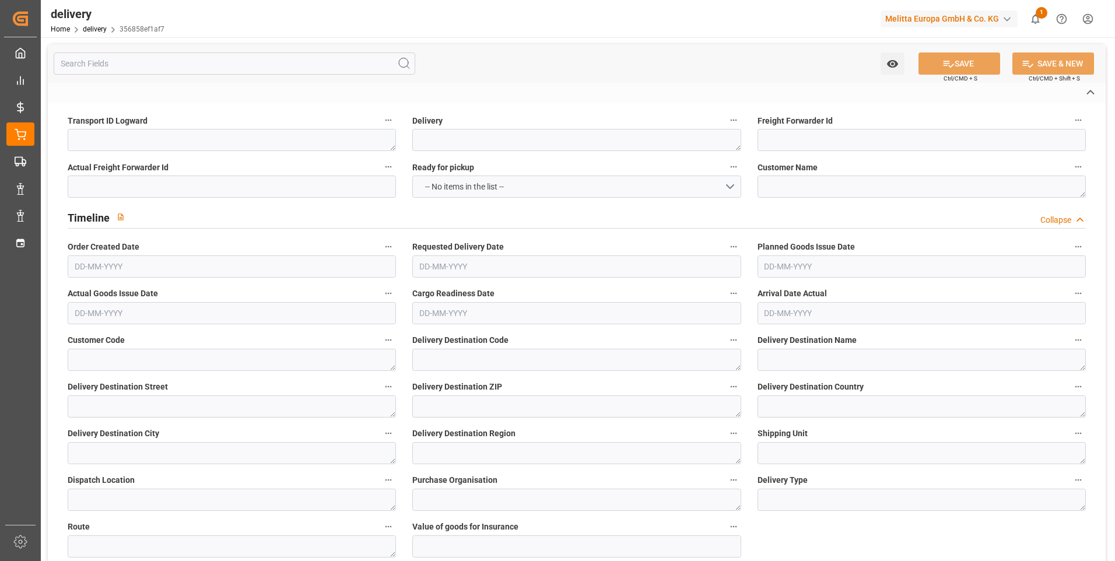
type textarea "U PROXIMITE FRANCE"
type textarea "ZAC DU PLAN"
type textarea "84320"
type textarea "FR"
type textarea "ENTRAIGUES SUR LA SORGUE"
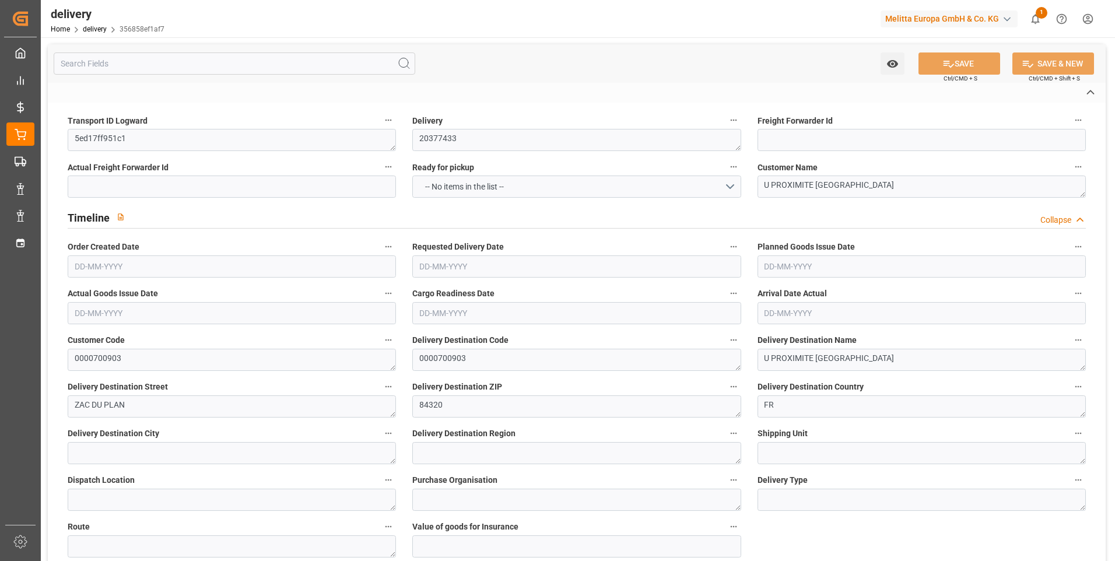
type textarea "84"
type textarea "0201"
type textarea "ZFLF"
type textarea "FR_03K"
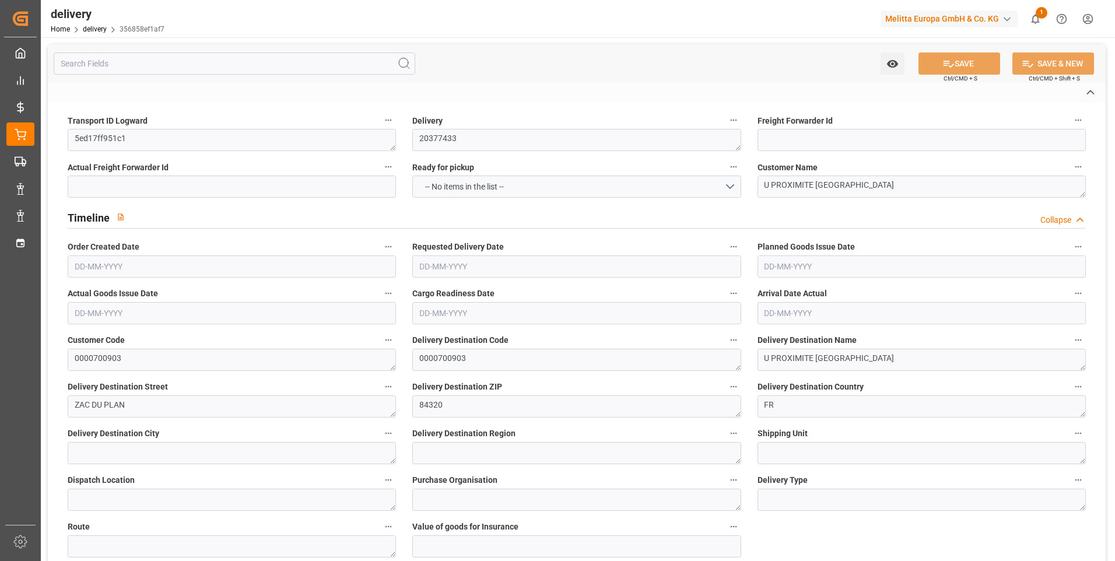
type textarea "05064197"
type input "H180"
type textarea "Hauteur max pal avec palette bois : 1,8m"
type input "FR02"
type textarea "Préparer une référence par palette, une etiquette palette par palette mono refe…"
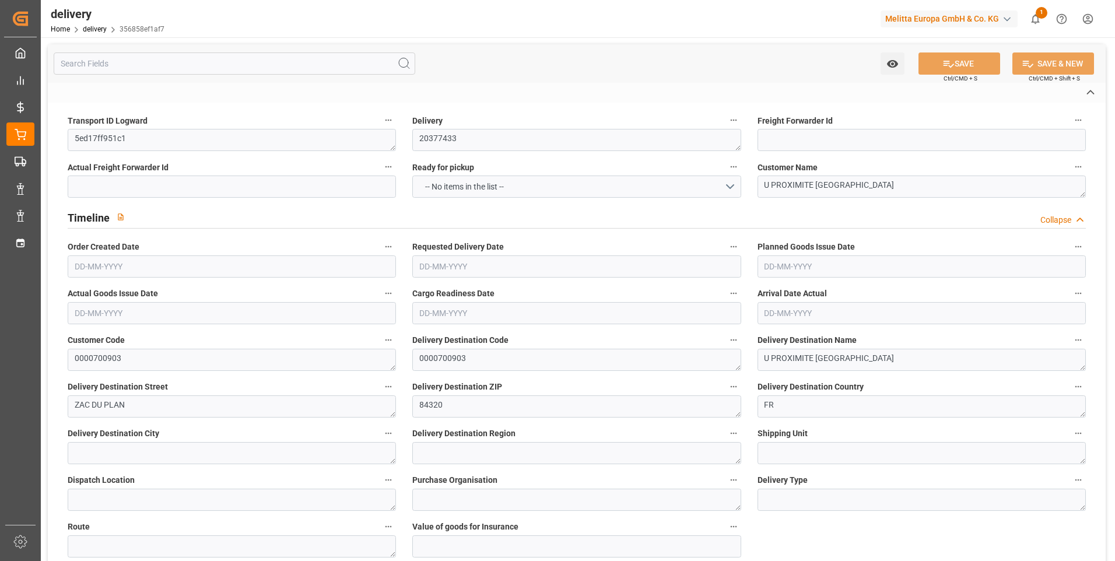
type input "UKAR"
type textarea "avec carton de sur emballage"
type input "EPQC"
type textarea "Palette europe type C"
type input "PSST"
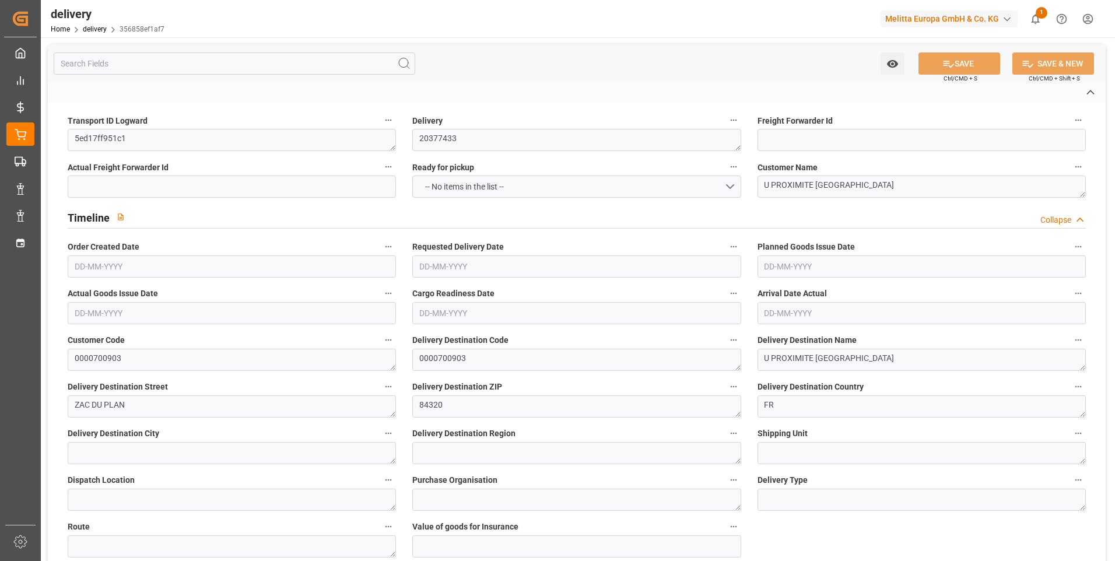
type textarea "Filmer les palettes"
type textarea "RDV fixed"
type textarea "RDVF"
type textarea "PLHF"
type textarea "fenêtre de livraison fixe"
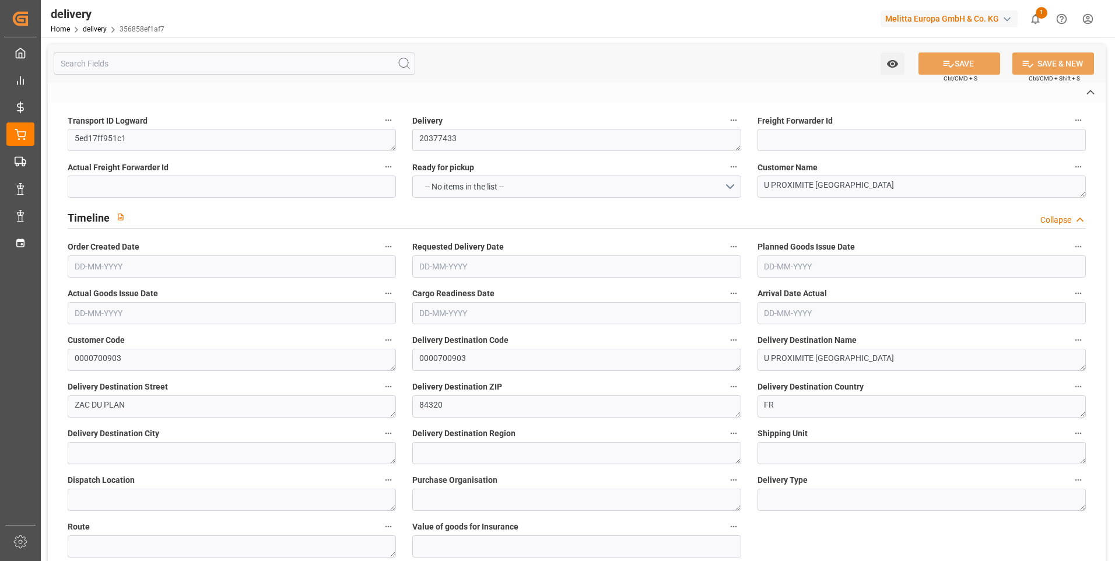
type textarea "Livraison le [DATE]"
type textarea "0201"
type textarea "5ed17ff951c1 ~ Pallet(s) ~ [DATE] 00:00:00 ~ FR_03K ~ [DATE] 00:00:00~0000700903"
type input "EUR"
type textarea "Cofresco chez [PERSON_NAME][GEOGRAPHIC_DATA]"
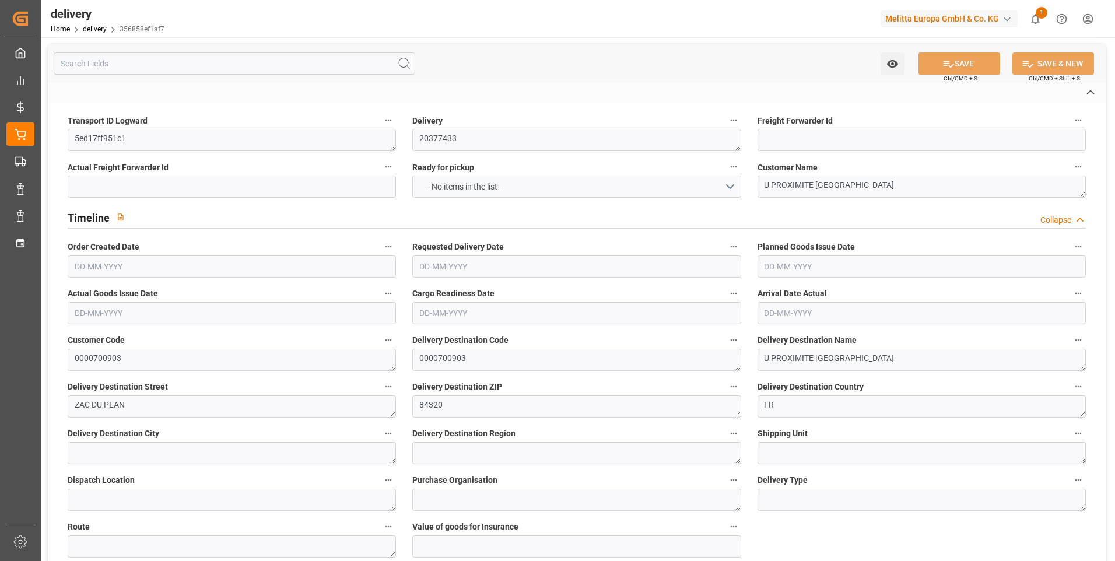
type textarea "[STREET_ADDRESS]"
type textarea "Chézy sur Marne"
type textarea "02570"
type textarea "FR"
type input "DAP"
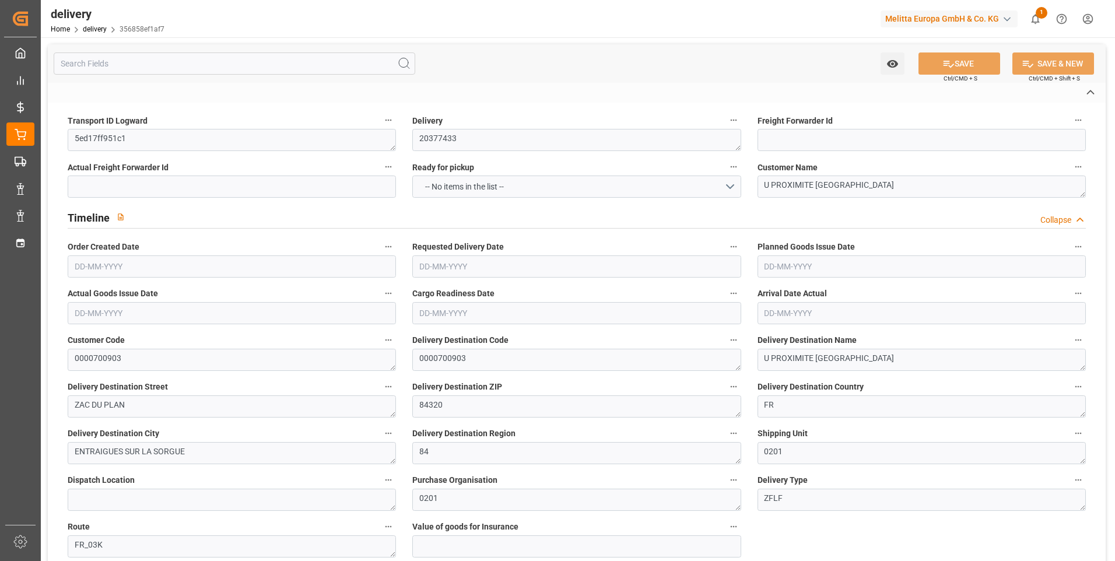
type input "2"
type input "182.4"
type input "260.76"
type input "768.384"
type input "76"
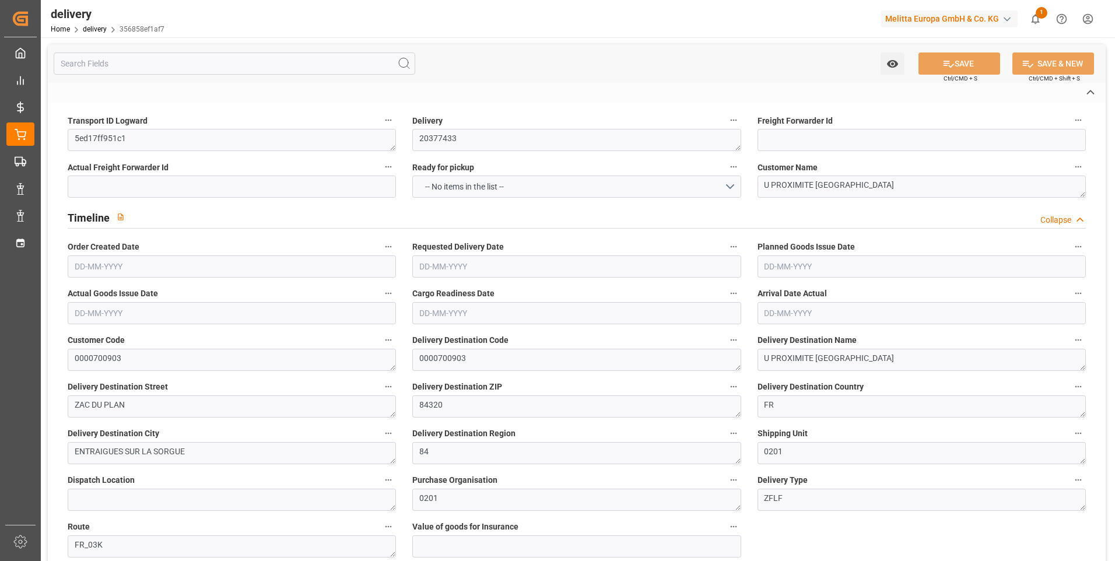
type input "2"
type input "0"
type input "2"
type input "0"
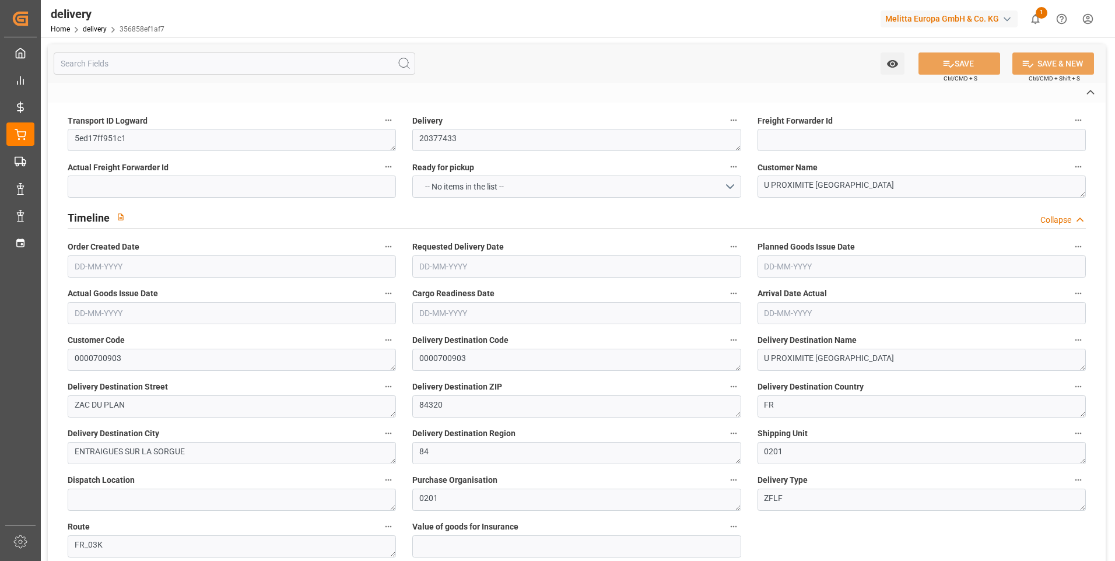
type input "0"
type input "117.405"
type input "0"
type input "27.36"
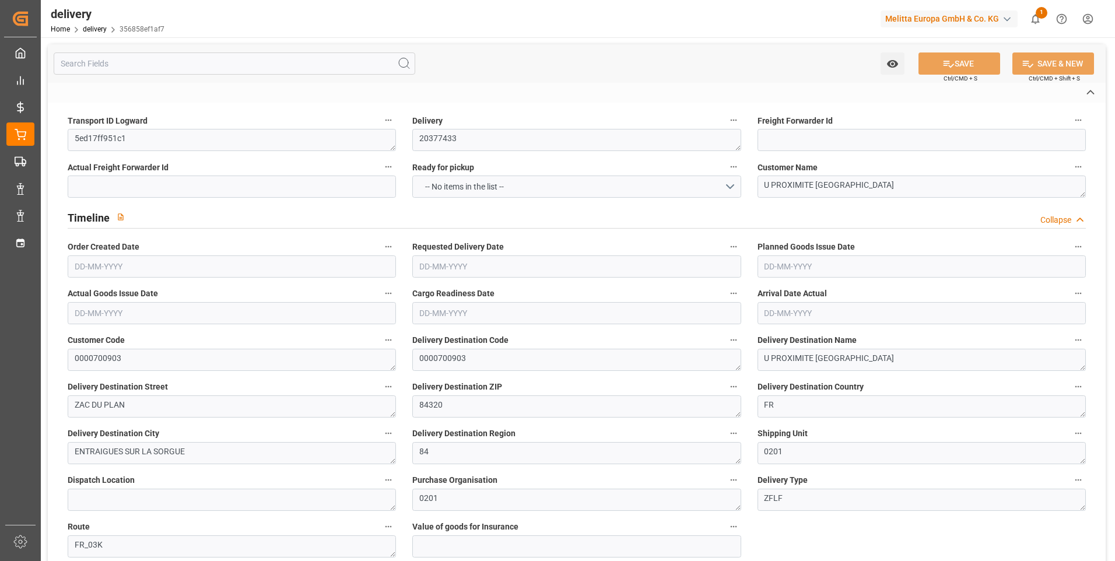
type input "1.5"
type input "1.3"
type input "0"
type input "3"
type input "210.288"
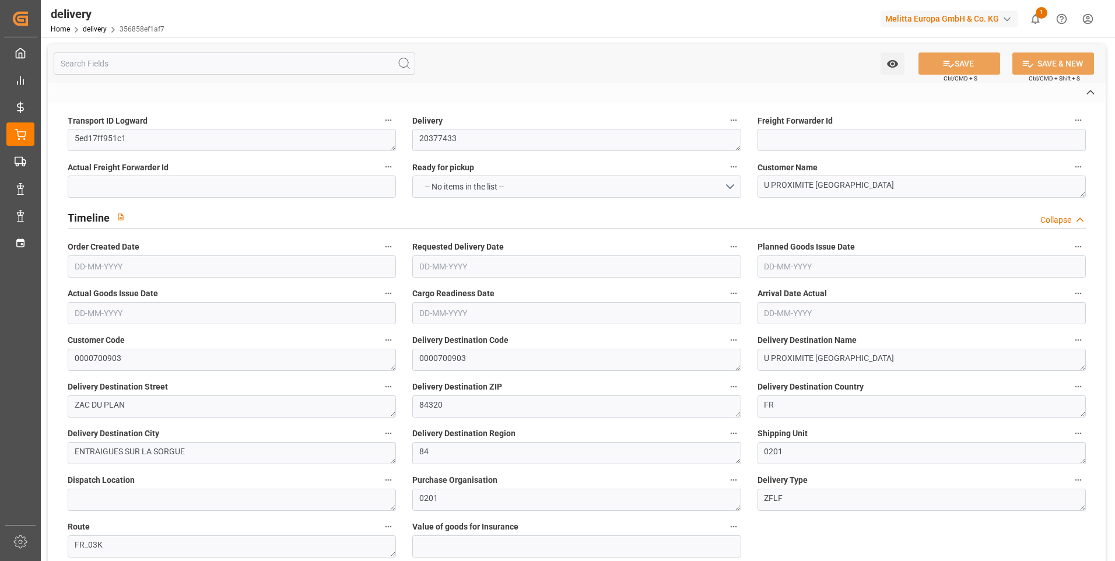
type input "101"
type input "1382.3119"
type input "0.0887"
type input "0"
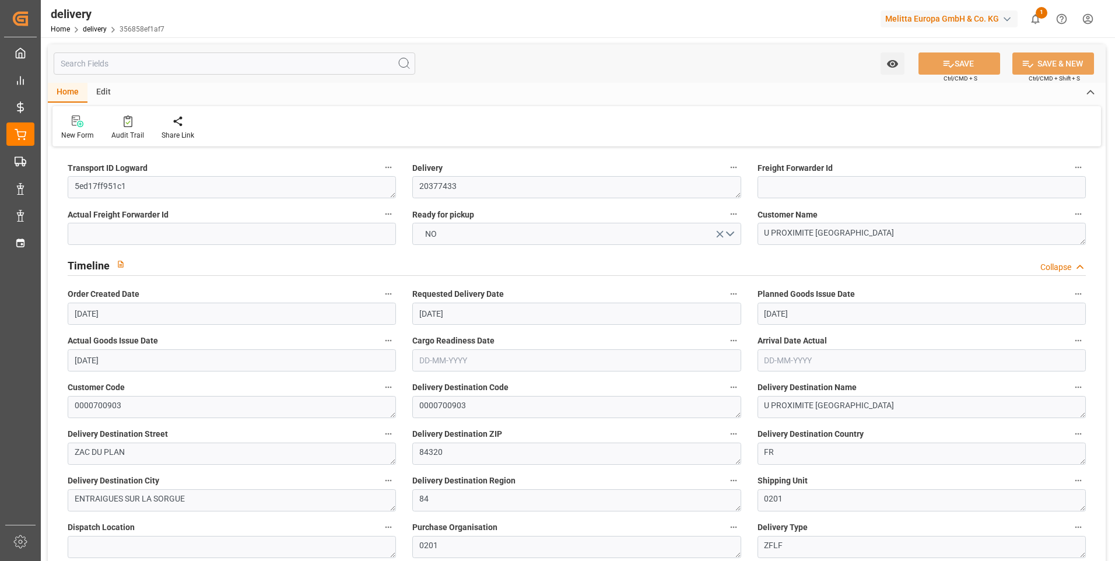
type input "[DATE]"
type input "03-09-2025 11:01"
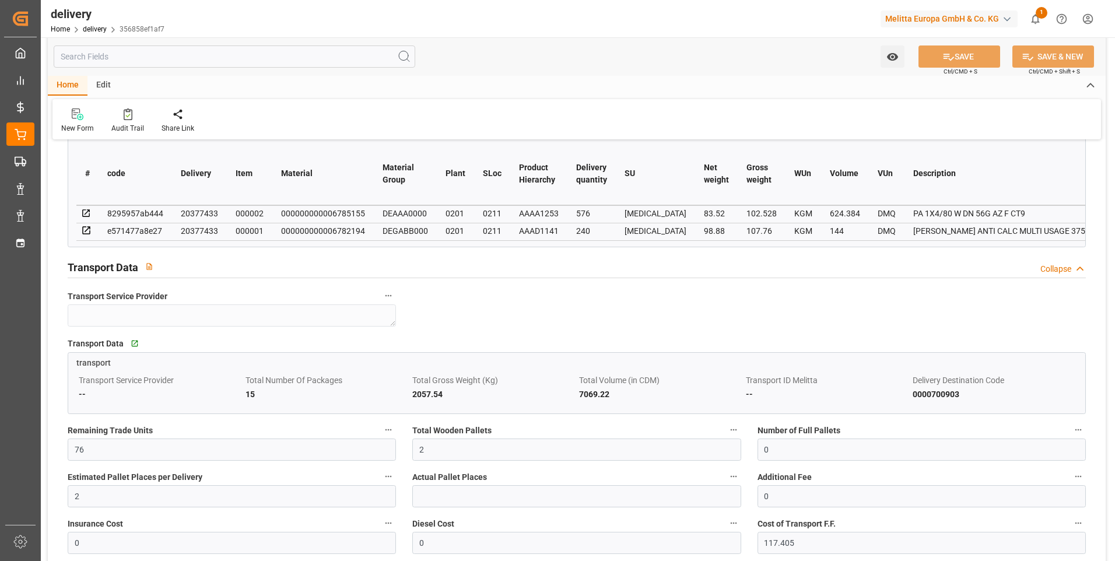
scroll to position [641, 0]
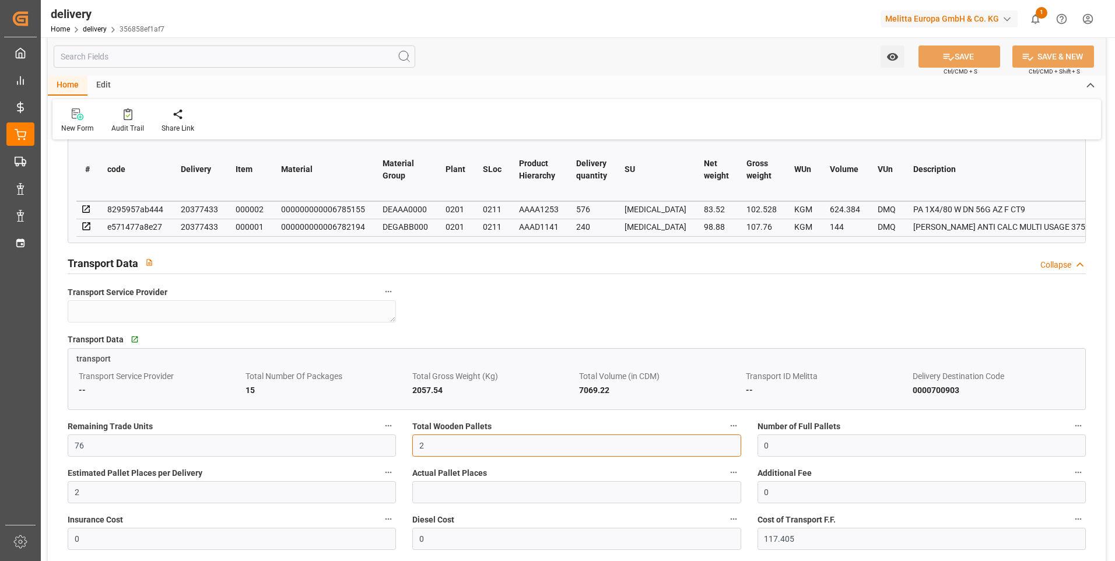
click at [434, 443] on input "2" at bounding box center [576, 445] width 328 height 22
type input "1"
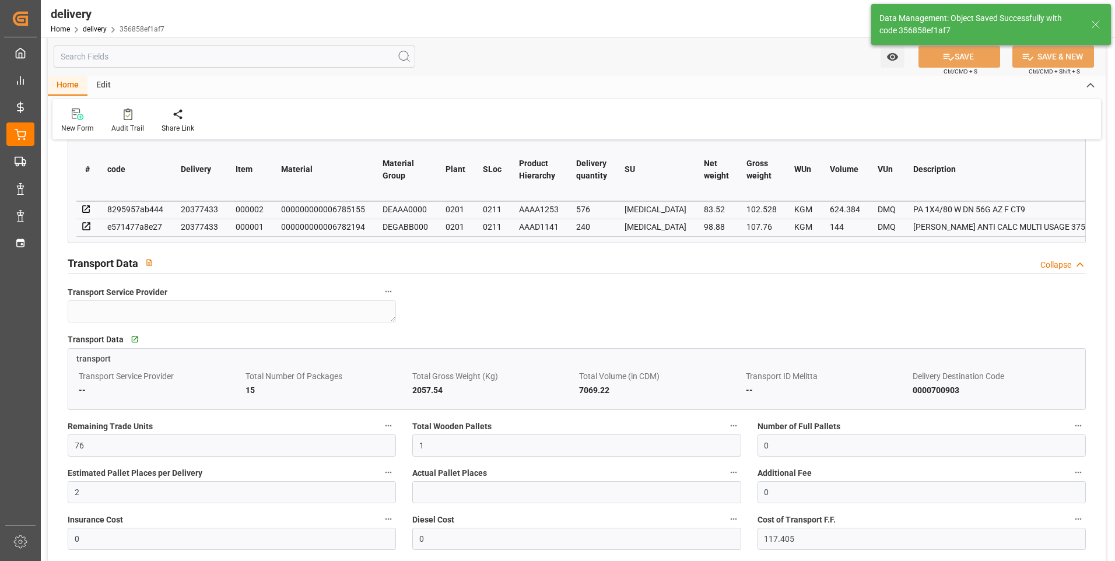
type input "1.5"
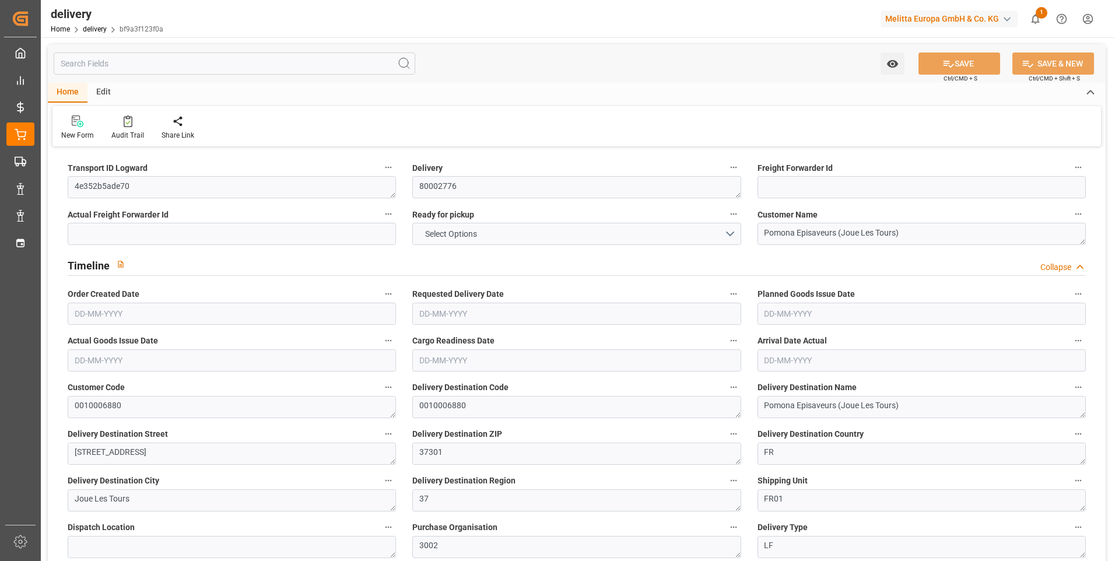
type input "1227.76"
type input "1599.342"
type input "4531.38"
type input "28"
type input "6"
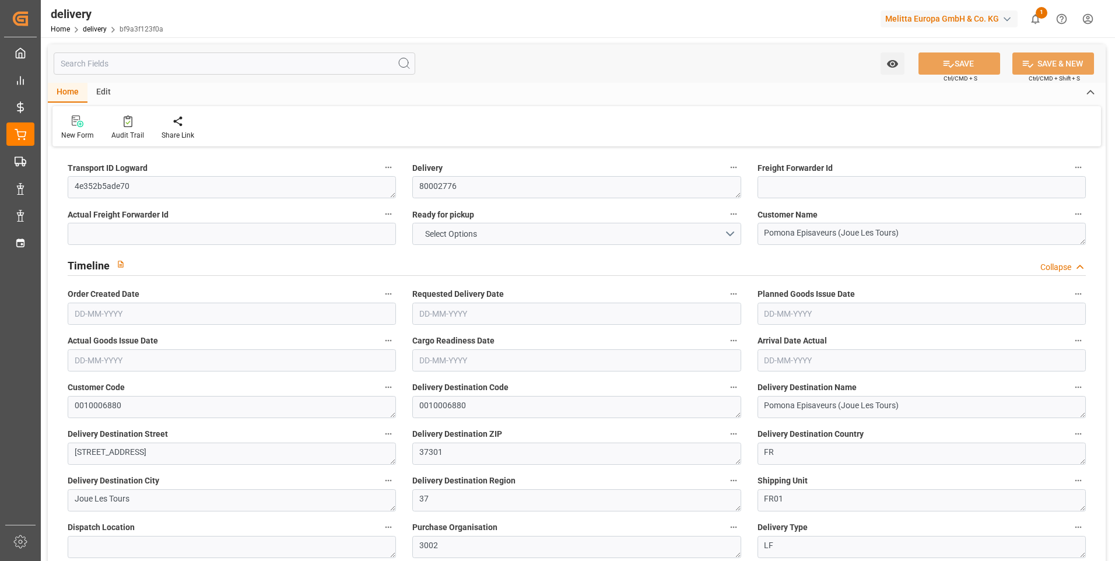
type input "5"
type input "6"
type input "0"
type input "-5.1872"
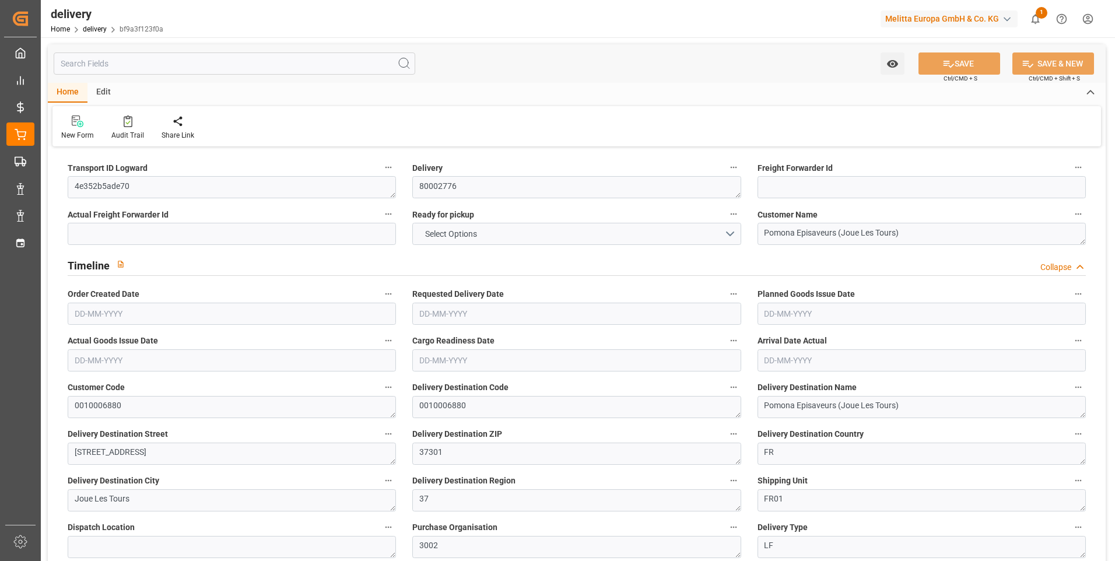
type input "294.73"
type input "289.5428"
type input "12.25"
type input "10.08"
type input "1.5"
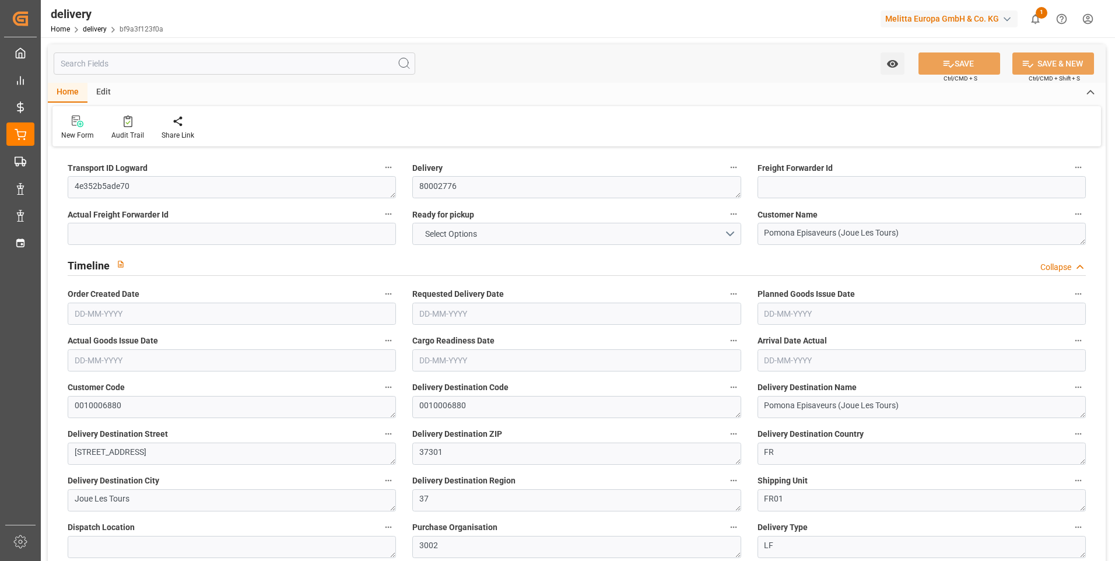
type input "1.3"
type input "0"
type input "9"
type input "1450.892"
type input "101"
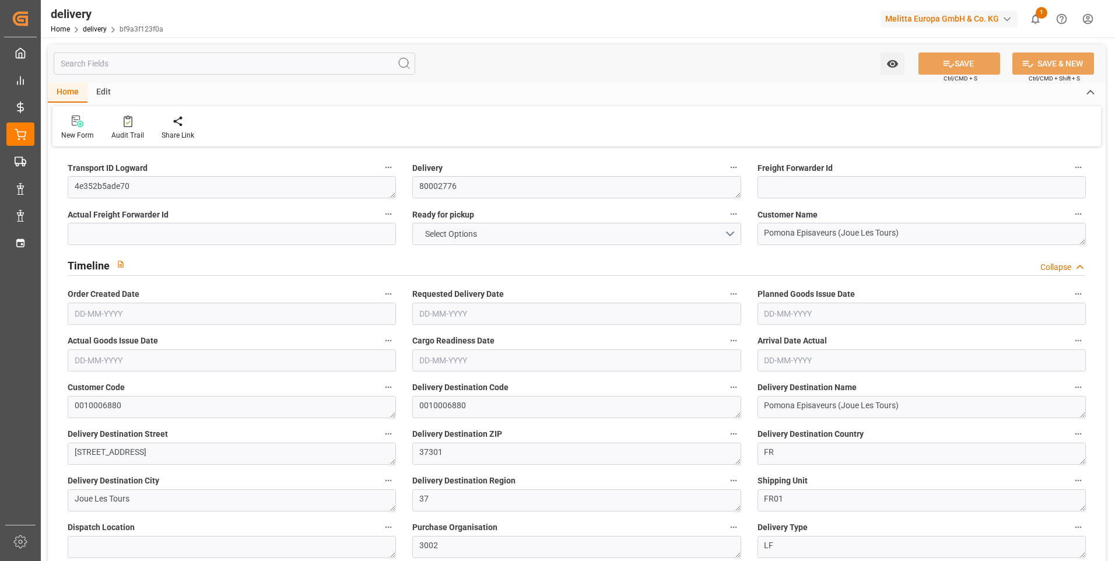
type input "0"
type input "[DATE]"
type input "31-08-2025 01:00"
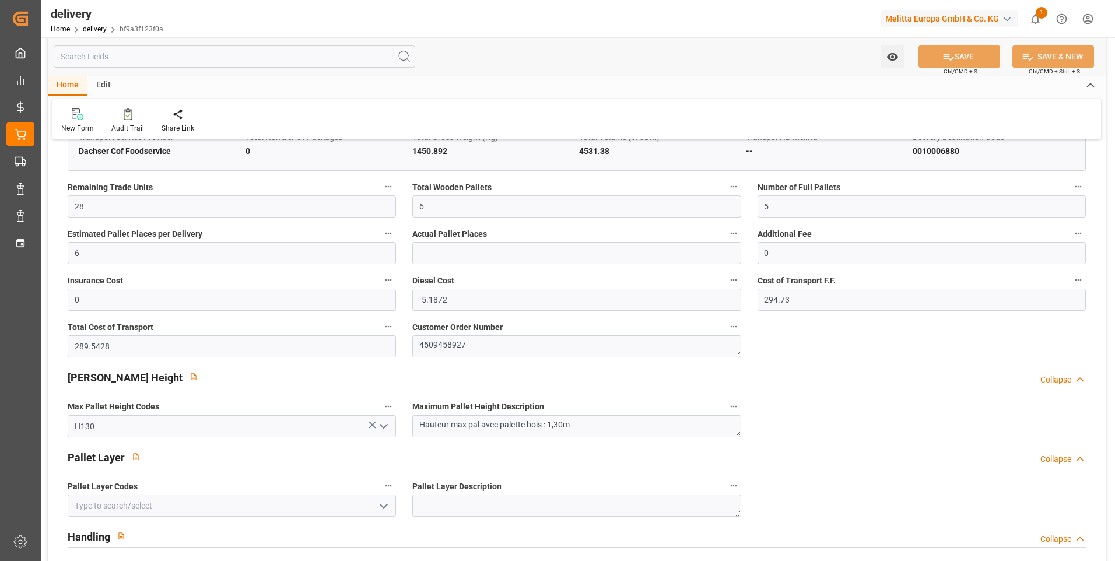
scroll to position [874, 0]
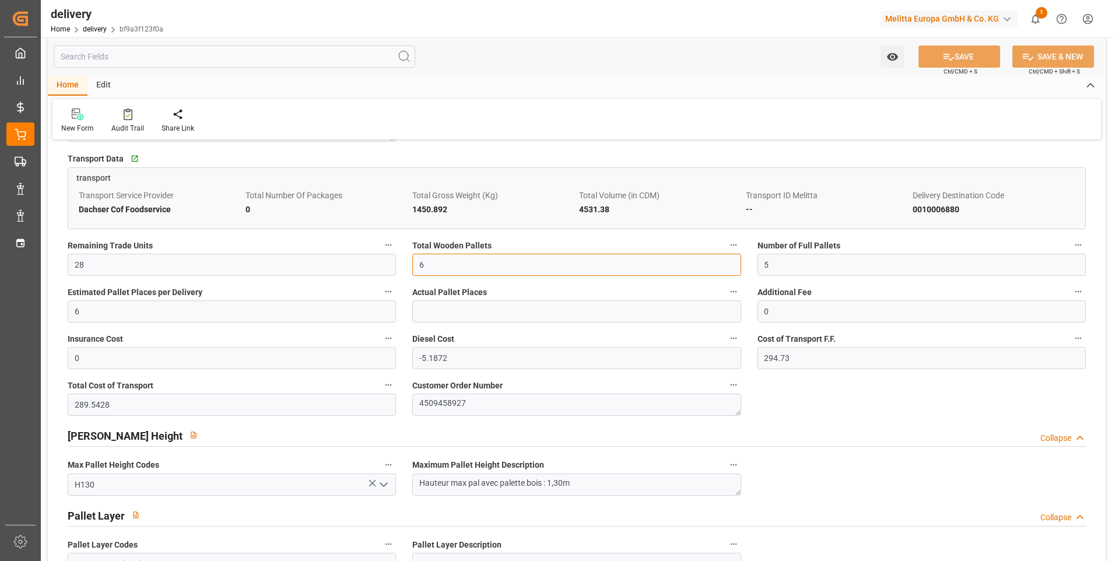
click at [428, 273] on input "6" at bounding box center [576, 265] width 328 height 22
type input "0"
type input "5"
click at [669, 116] on div "New Form Audit Trail Share Link" at bounding box center [576, 119] width 1048 height 40
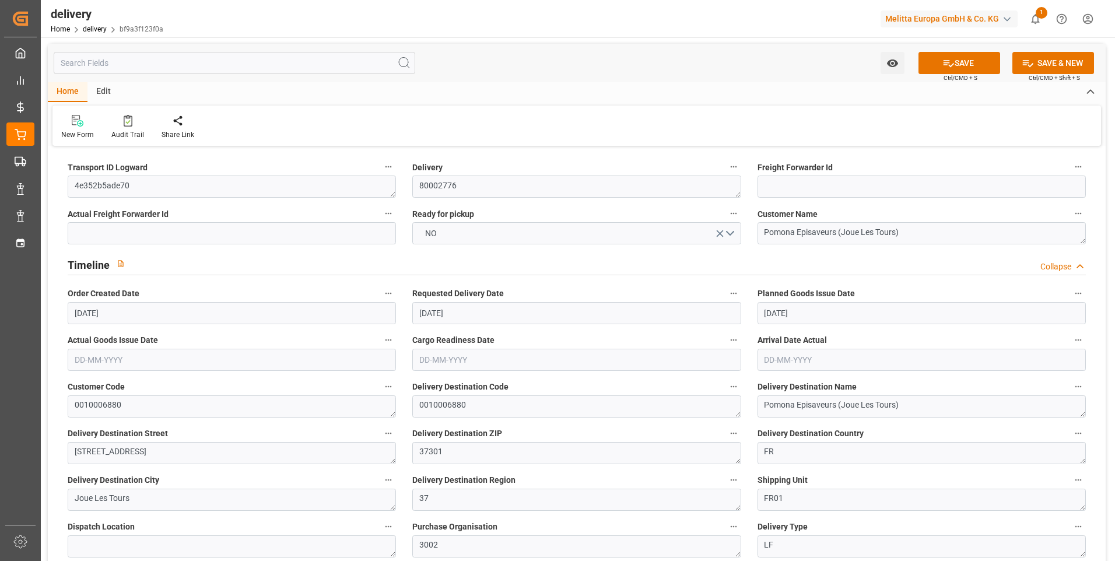
scroll to position [0, 0]
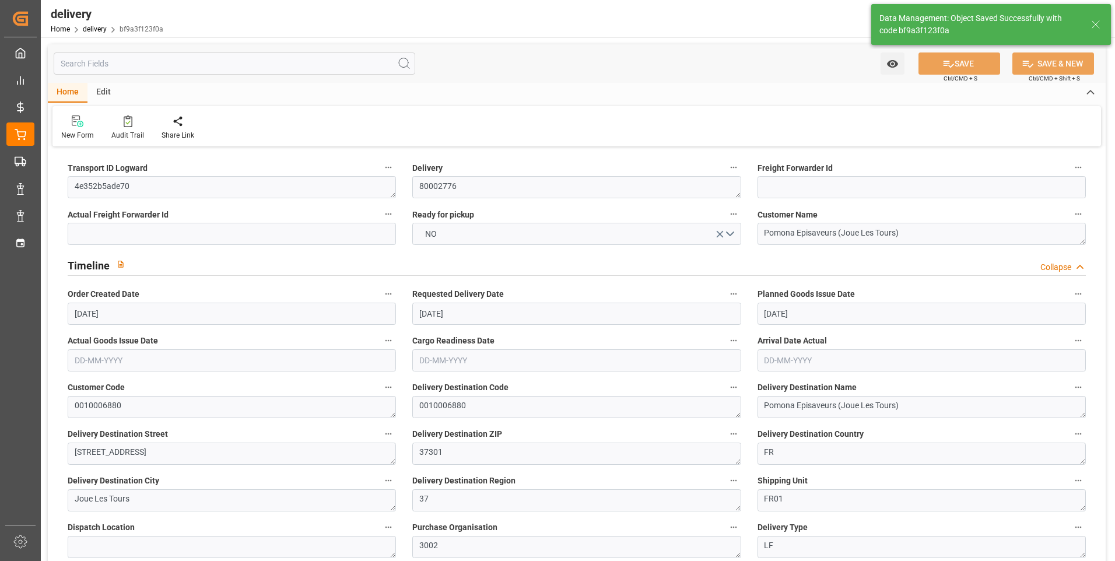
type input "7.5"
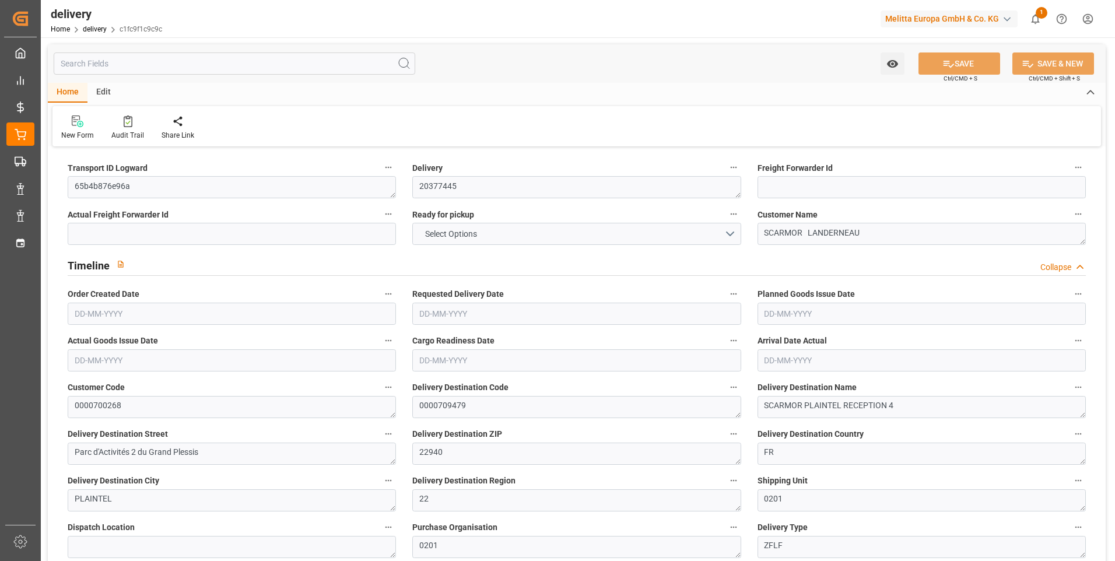
type input "8"
type input "418.278"
type input "805.106"
type input "2976.978"
type input "204"
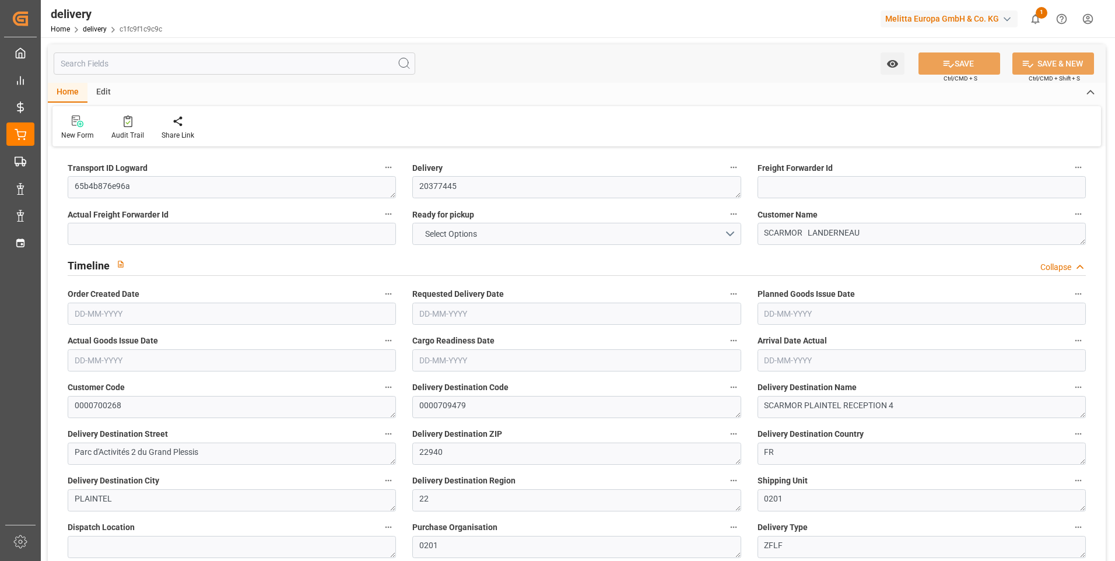
type input "12"
type input "2"
type input "4"
type input "0"
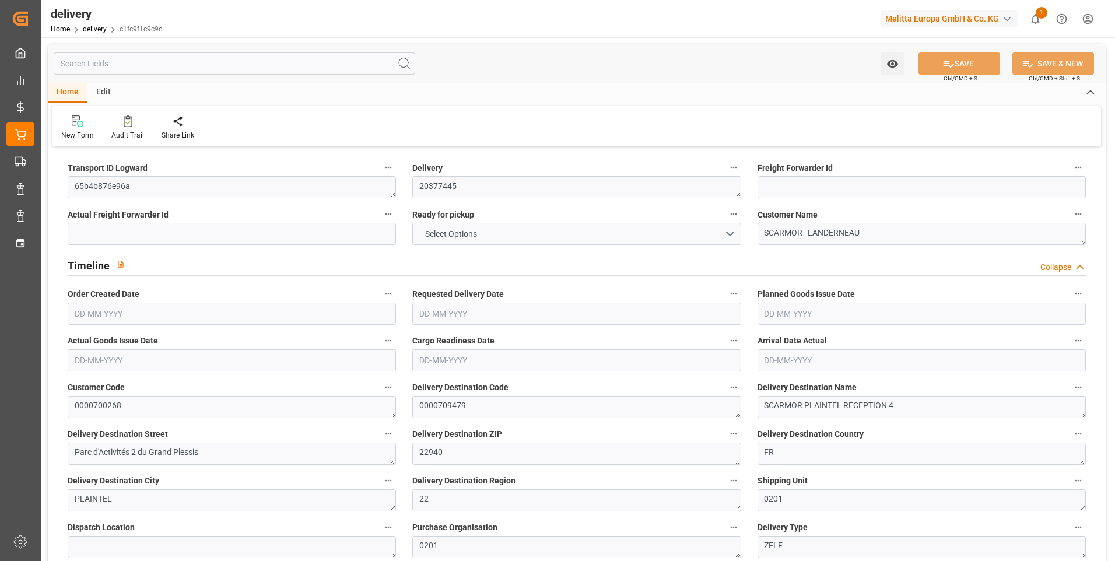
type input "0"
type input "212.5029"
type input "4.9"
type input "73.44"
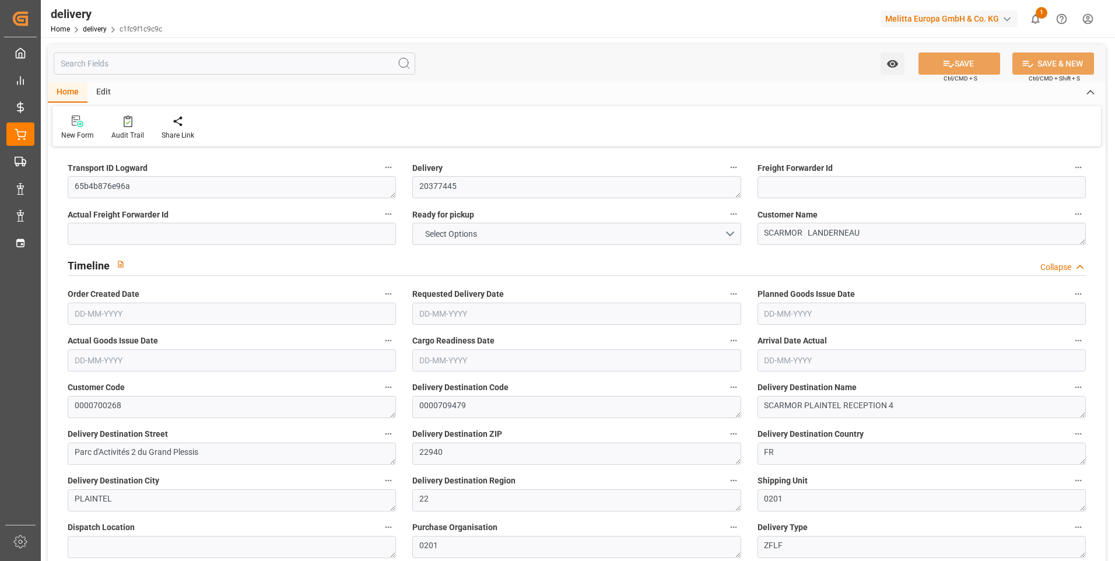
type input "1.5"
type input "1.3"
type input "0"
type input "18"
type input "515.69"
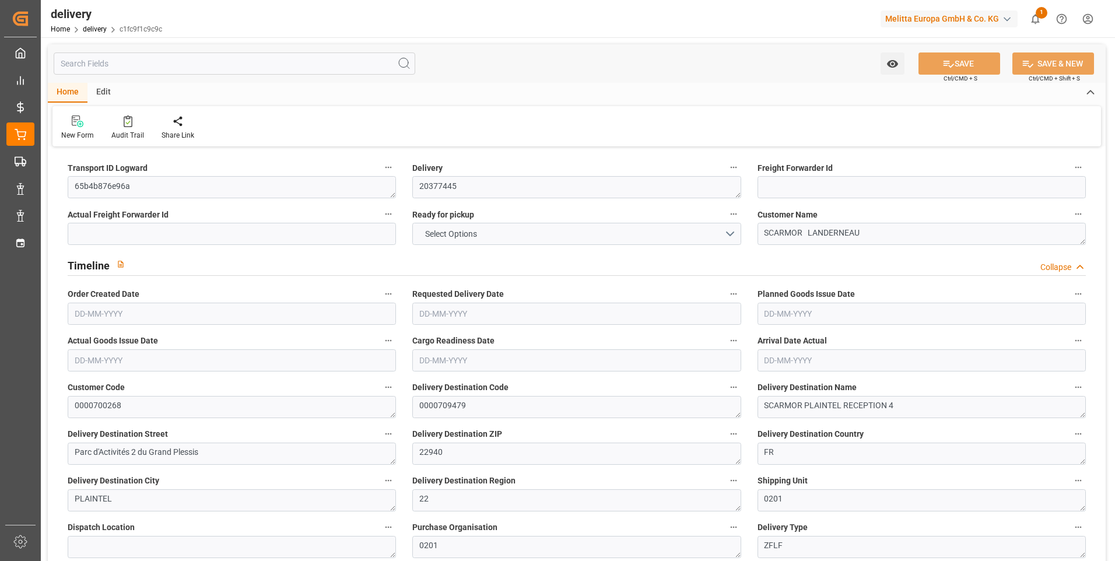
type input "101"
type input "4232.4536"
type input "0.2716"
type input "0"
type input "[DATE]"
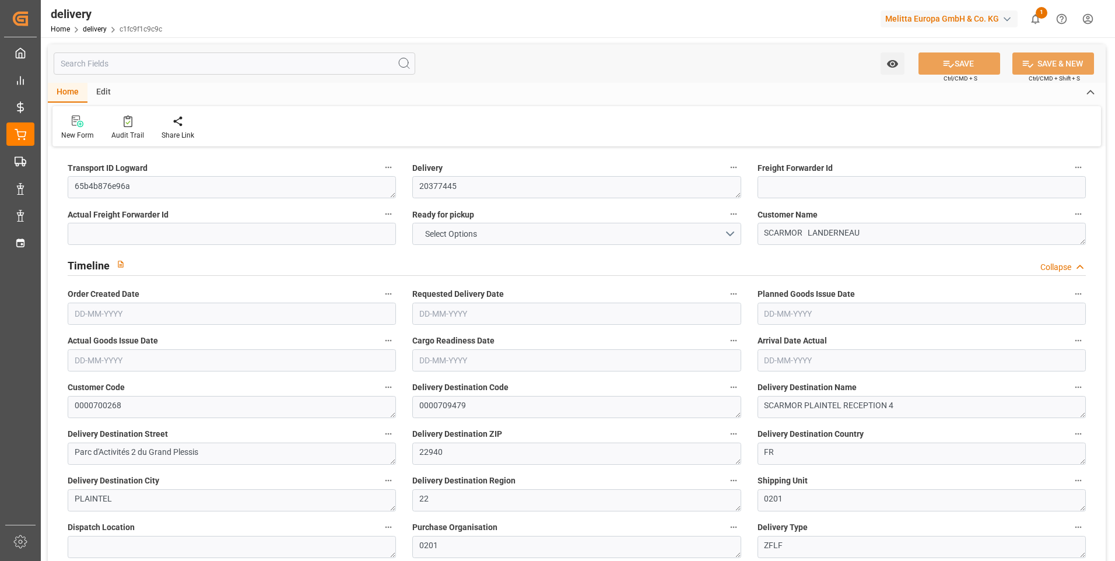
type input "[DATE]"
type input "03-09-2025 11:01"
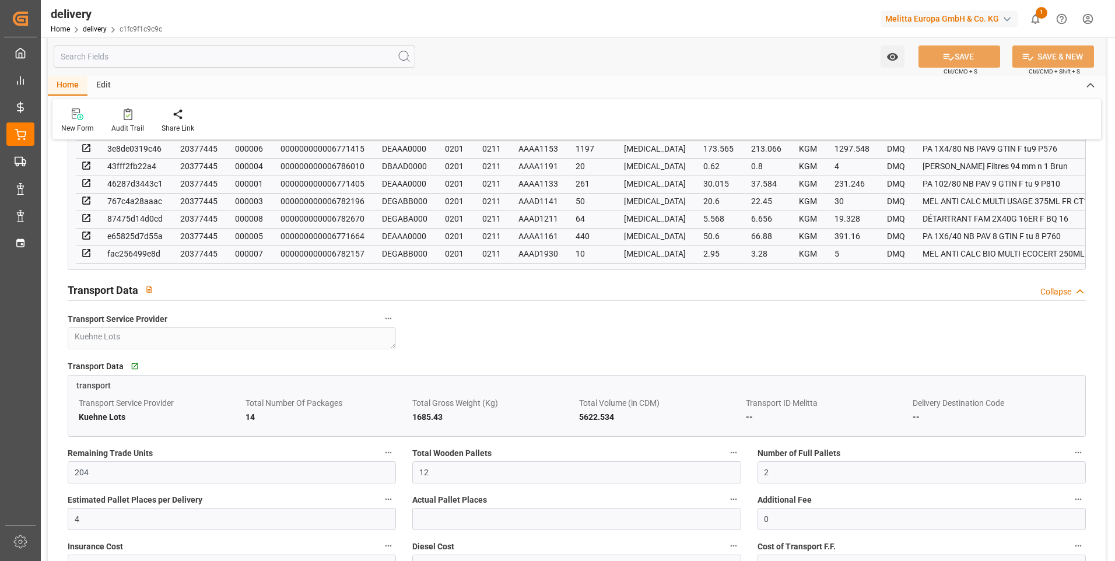
scroll to position [758, 0]
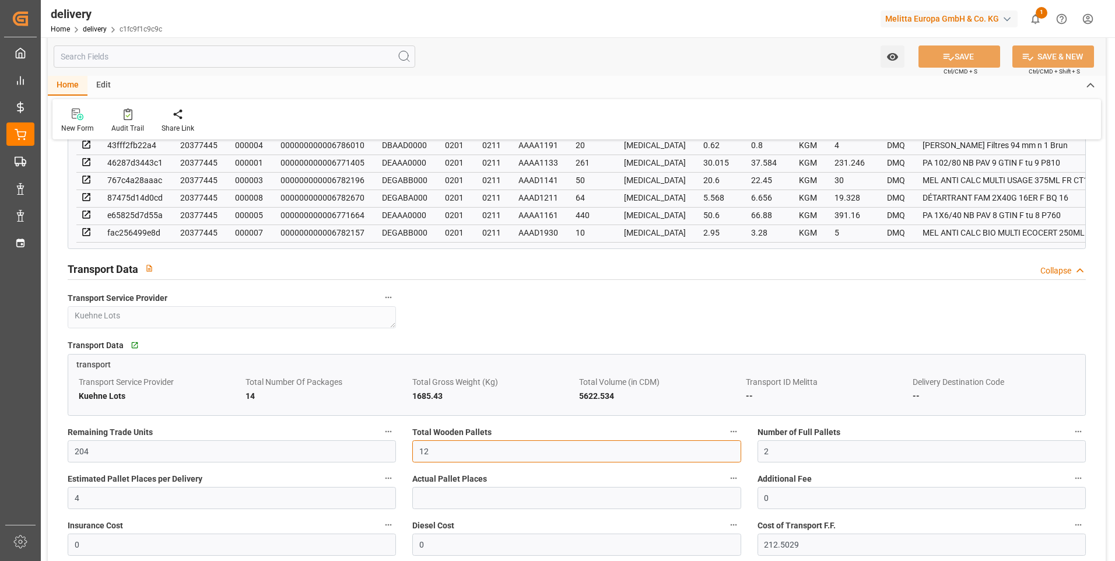
click at [437, 455] on input "12" at bounding box center [576, 451] width 328 height 22
type input "1"
type input "8"
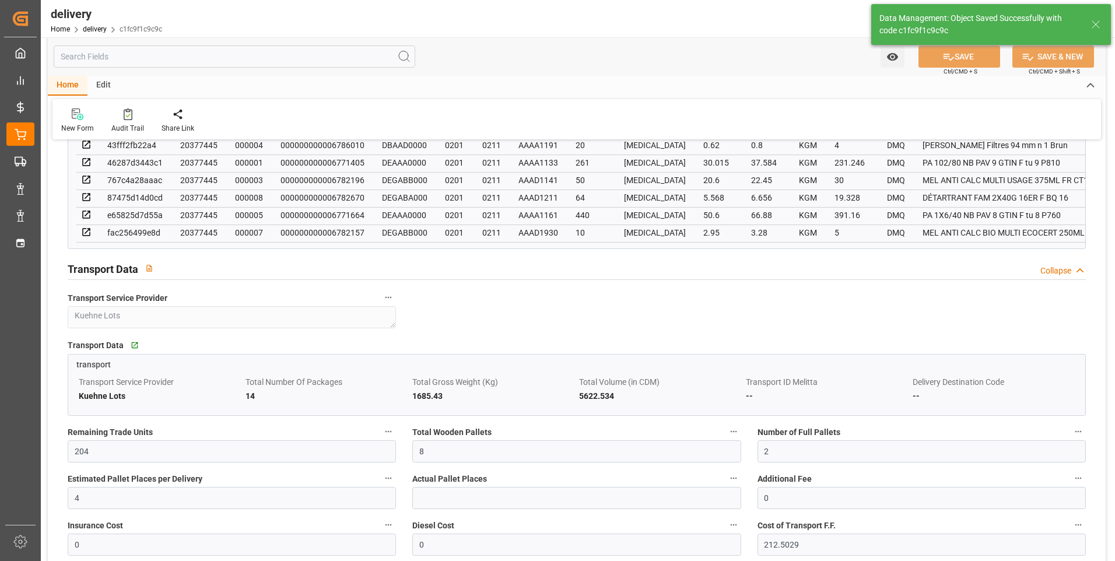
type input "12"
